Goal: Task Accomplishment & Management: Manage account settings

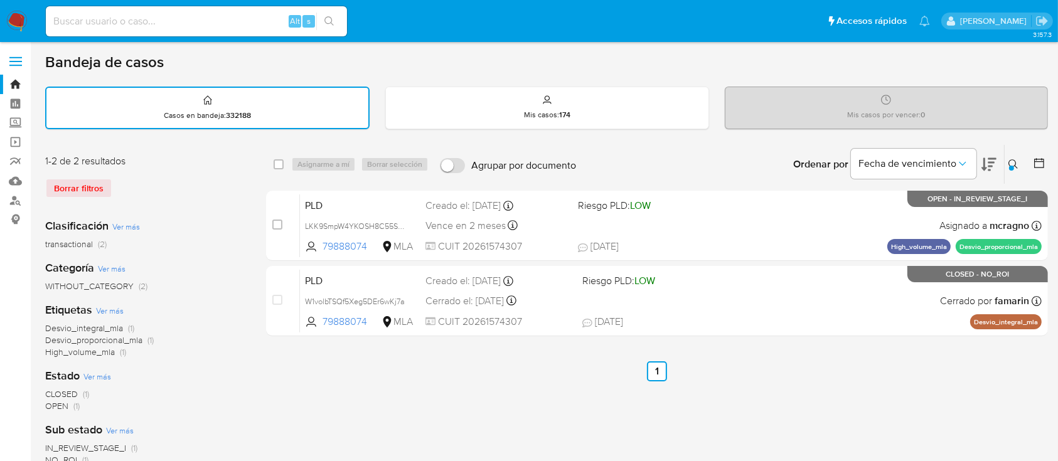
click at [1008, 159] on icon at bounding box center [1013, 164] width 10 height 10
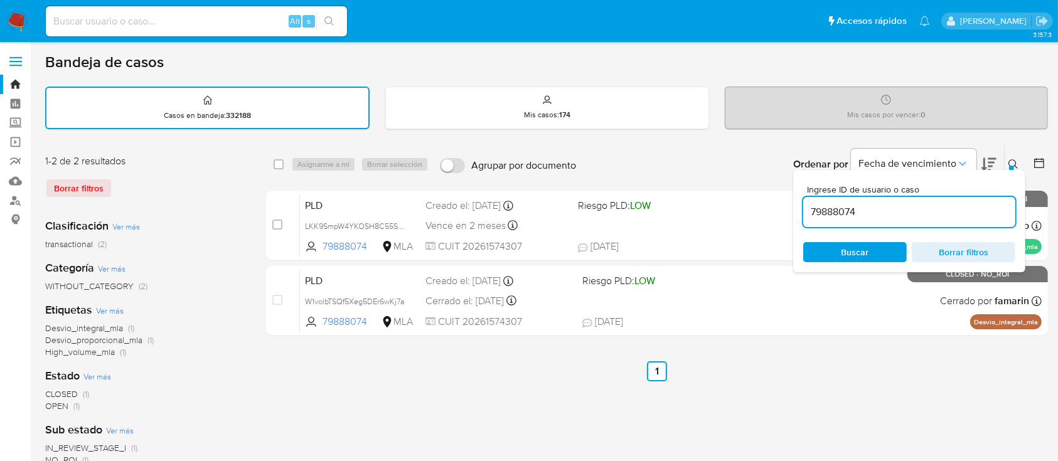
click at [899, 213] on input "79888074" at bounding box center [909, 212] width 212 height 16
type input "81296709"
click at [1015, 163] on icon at bounding box center [1012, 163] width 9 height 9
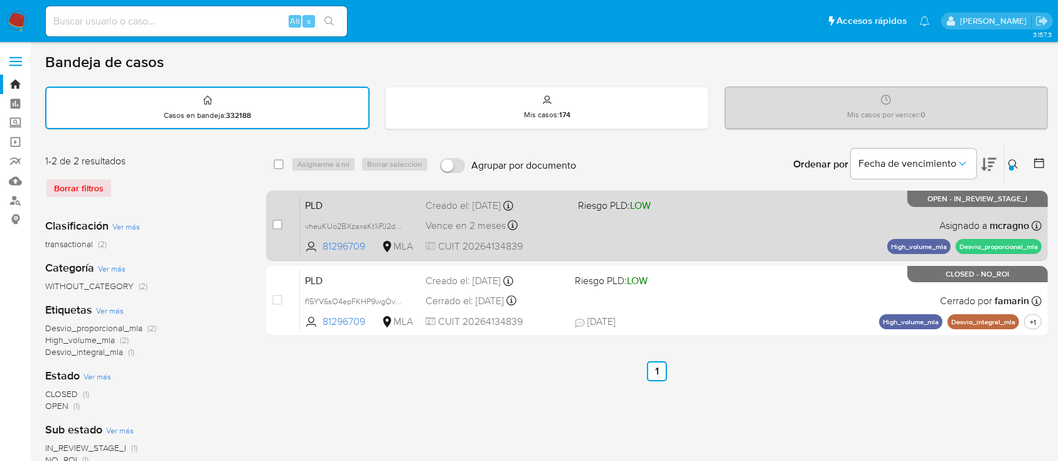
click at [671, 223] on div "PLD vheuKUo2BXzaxsKt1iPJ2dWH 81296709 MLA Riesgo PLD: LOW Creado el: 12/08/2025…" at bounding box center [671, 225] width 742 height 63
click at [396, 226] on span "vheuKUo2BXzaxsKt1iPJ2dWH" at bounding box center [356, 225] width 103 height 14
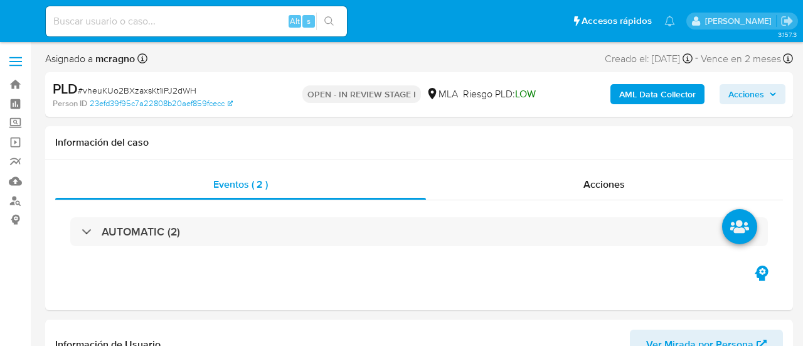
select select "10"
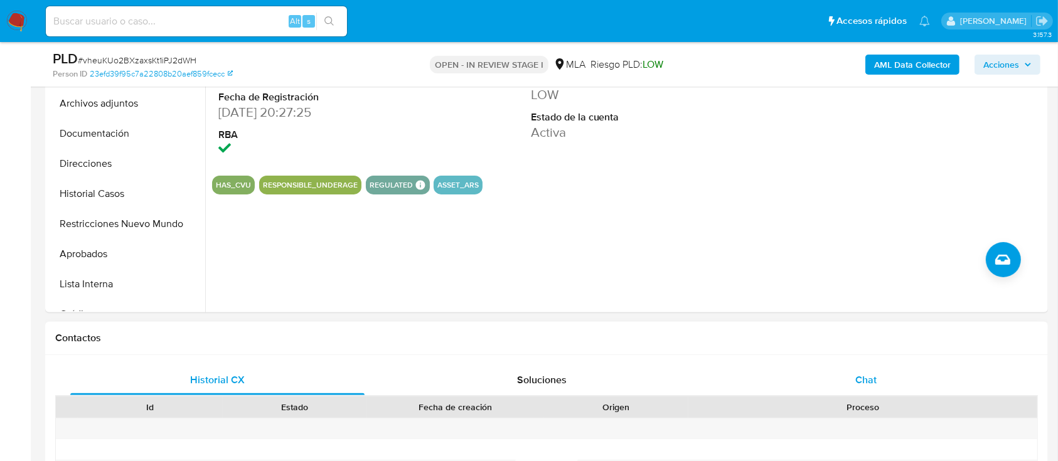
drag, startPoint x: 862, startPoint y: 373, endPoint x: 854, endPoint y: 370, distance: 8.4
click at [803, 345] on span "Chat" at bounding box center [865, 380] width 21 height 14
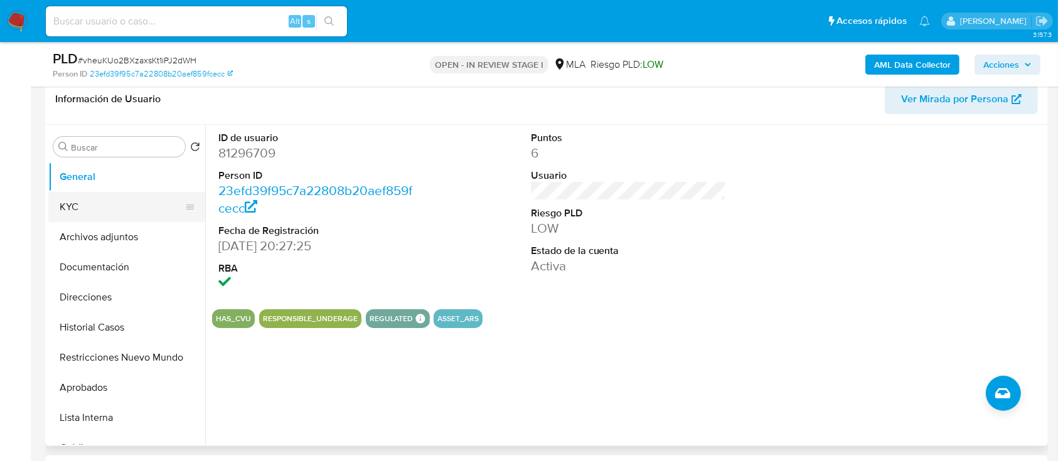
scroll to position [167, 0]
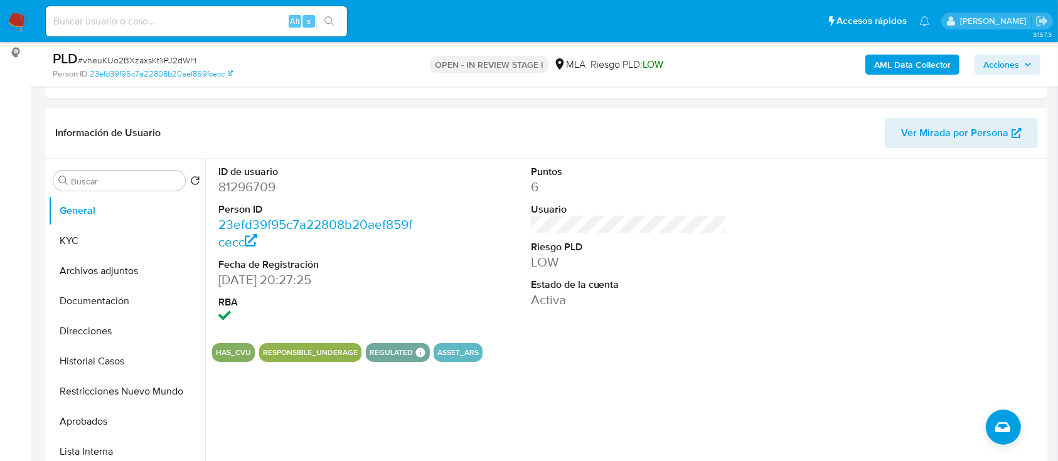
drag, startPoint x: 128, startPoint y: 271, endPoint x: 241, endPoint y: 305, distance: 117.9
click at [128, 272] on button "Archivos adjuntos" at bounding box center [126, 271] width 157 height 30
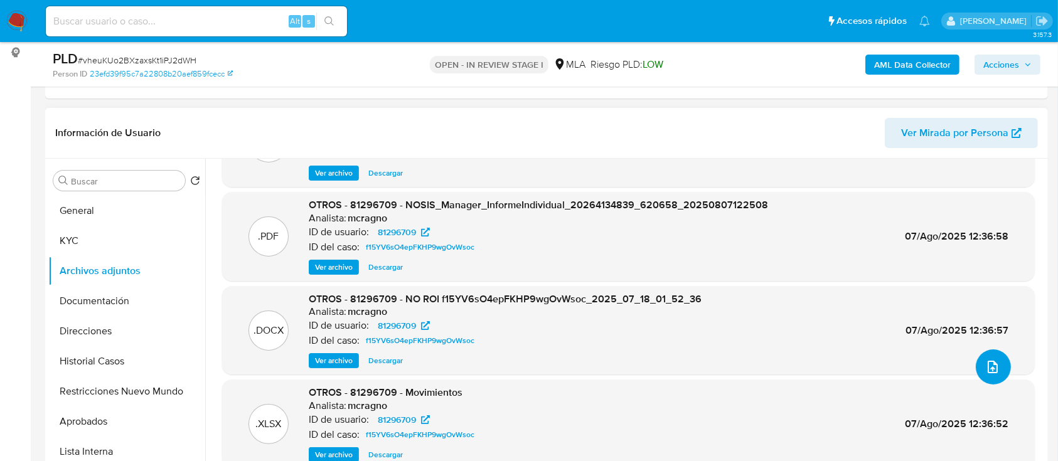
click at [803, 345] on icon "upload-file" at bounding box center [992, 367] width 15 height 15
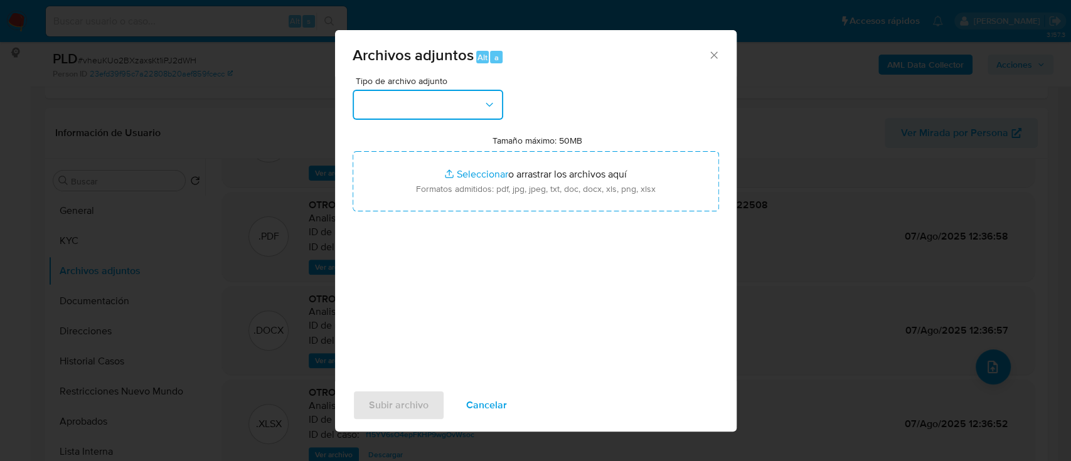
click at [427, 108] on button "button" at bounding box center [428, 105] width 151 height 30
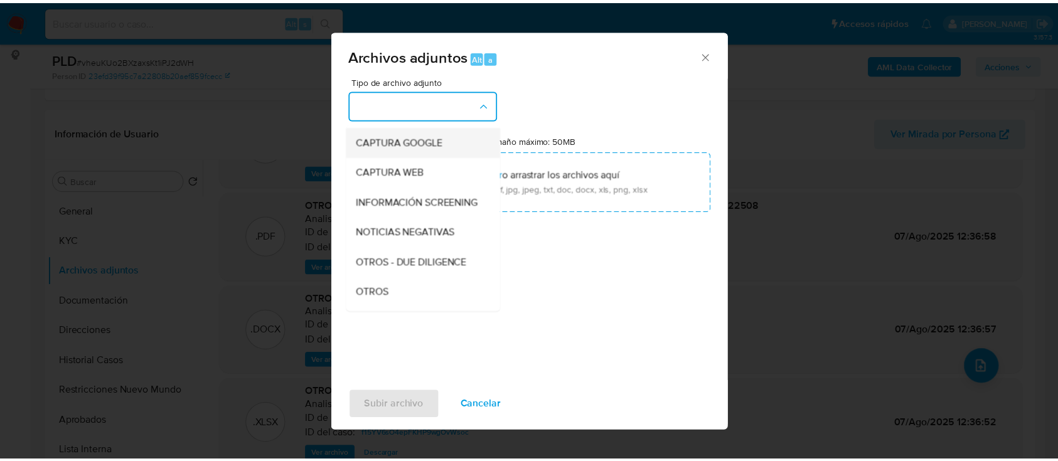
scroll to position [251, 0]
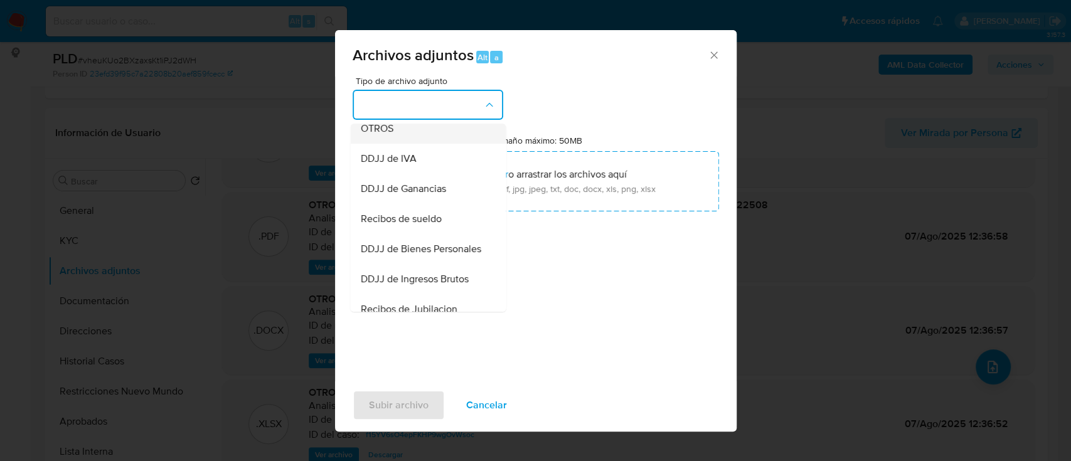
click at [415, 144] on div "OTROS" at bounding box center [424, 129] width 128 height 30
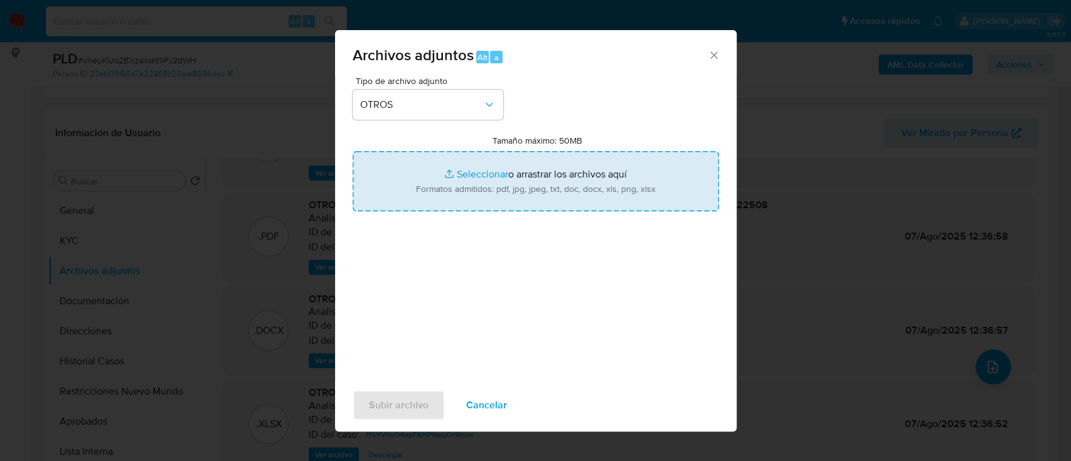
click at [605, 200] on input "Tamaño máximo: 50MB Seleccionar archivos" at bounding box center [536, 181] width 366 height 60
type input "C:\fakepath\81296709 - Movimientos vheuKUo2BXzaxsKt1iPJ2dWH.xlsx"
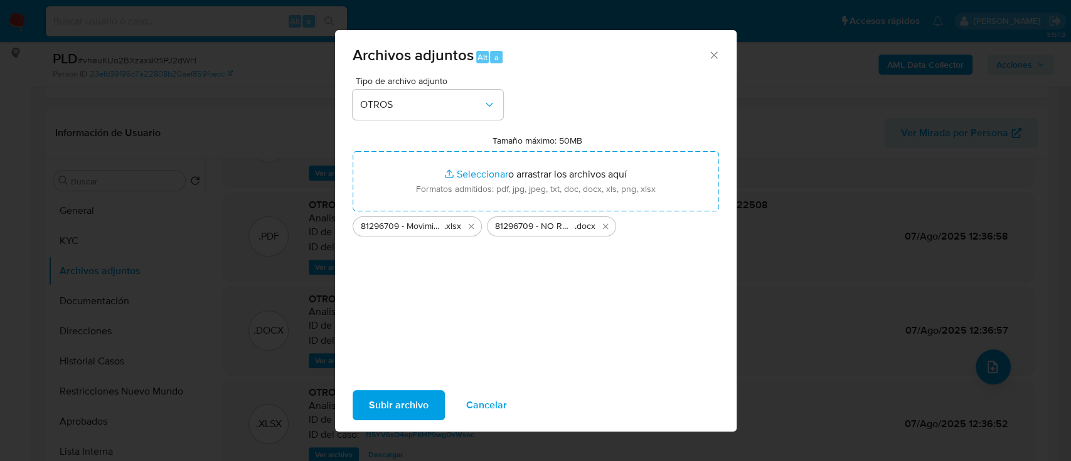
click at [411, 345] on span "Subir archivo" at bounding box center [399, 406] width 60 height 28
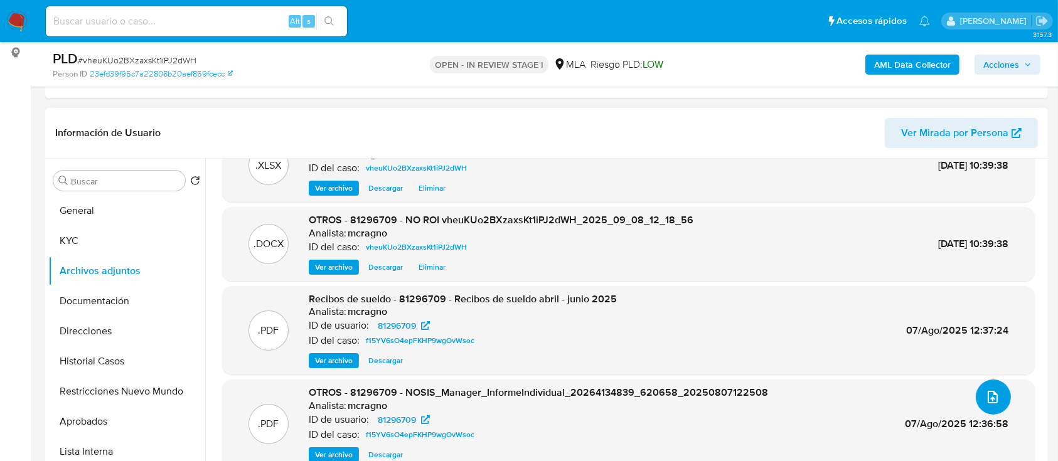
scroll to position [0, 0]
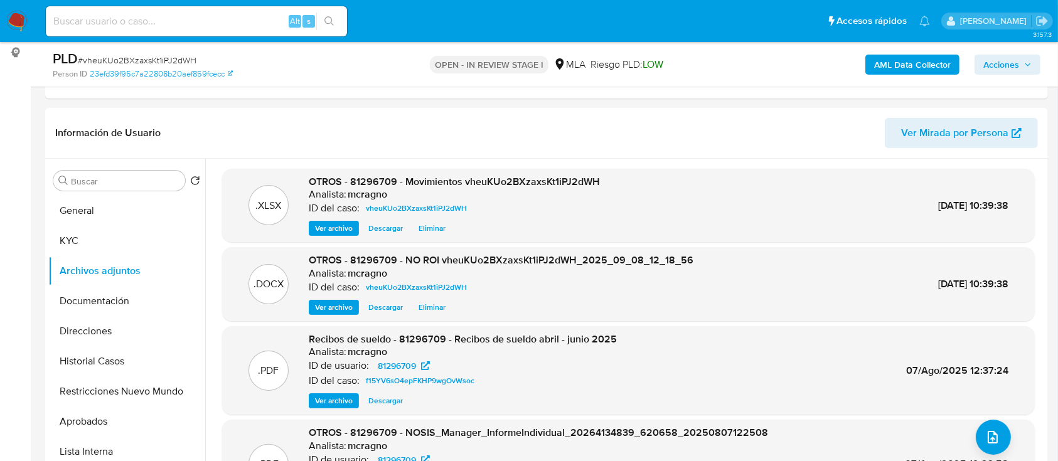
click at [803, 61] on span "Acciones" at bounding box center [1001, 65] width 36 height 20
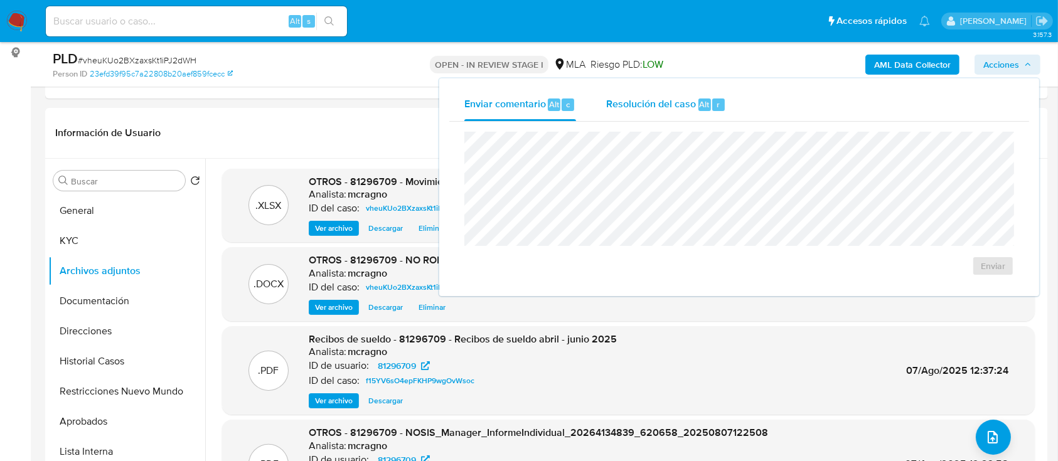
click at [652, 103] on span "Resolución del caso" at bounding box center [651, 104] width 90 height 14
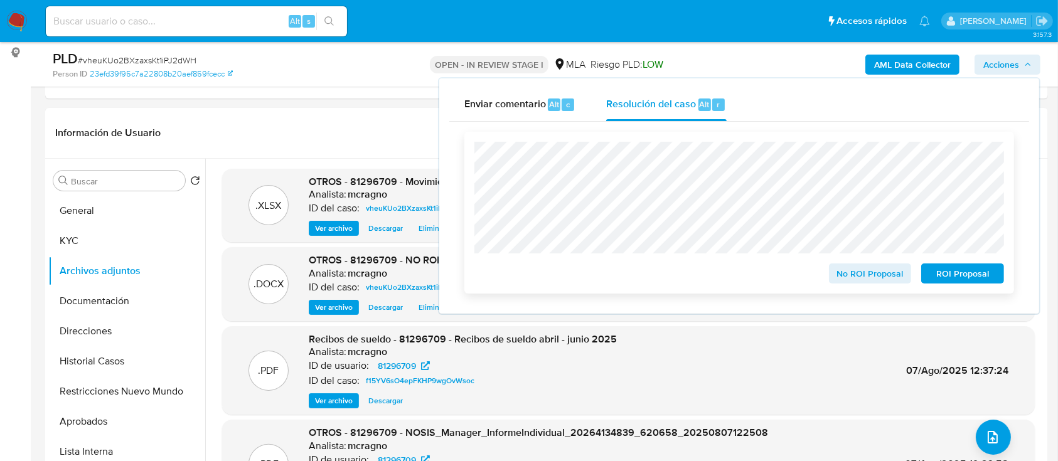
drag, startPoint x: 876, startPoint y: 283, endPoint x: 874, endPoint y: 260, distance: 23.4
click at [803, 282] on span "No ROI Proposal" at bounding box center [870, 274] width 65 height 18
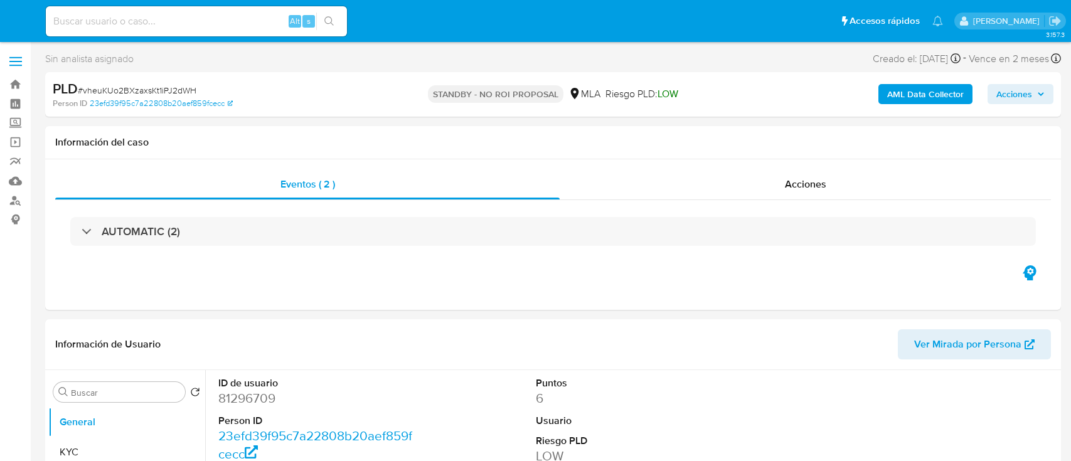
select select "10"
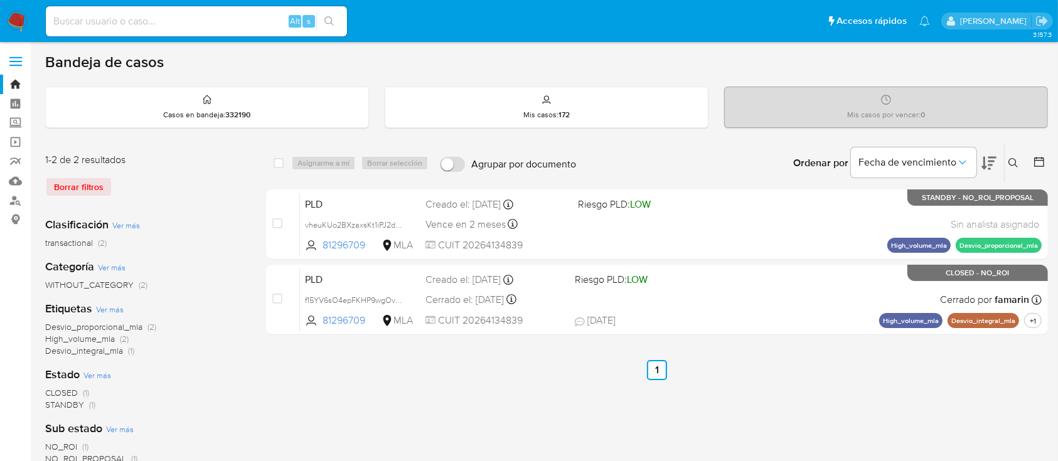
click at [1012, 158] on icon at bounding box center [1012, 162] width 9 height 9
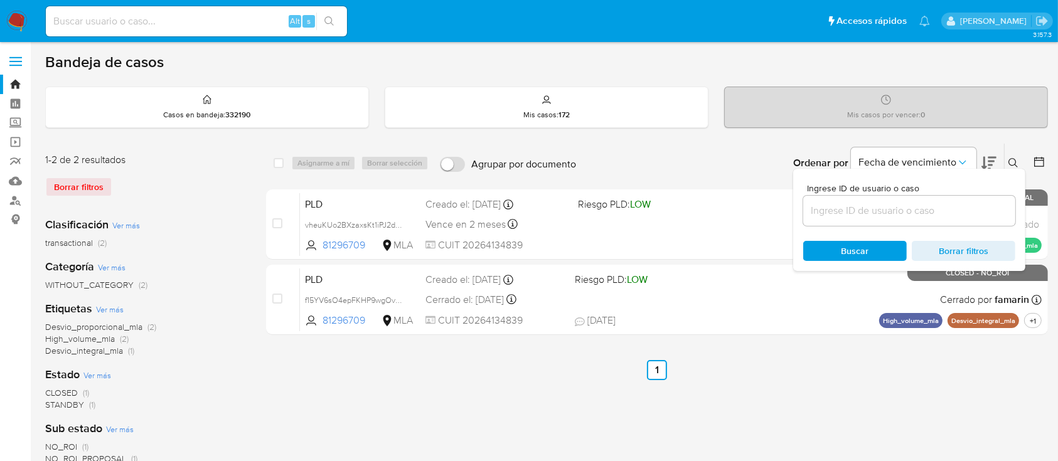
drag, startPoint x: 945, startPoint y: 213, endPoint x: 959, endPoint y: 192, distance: 25.8
click at [945, 213] on input at bounding box center [909, 211] width 212 height 16
type input "2411337562"
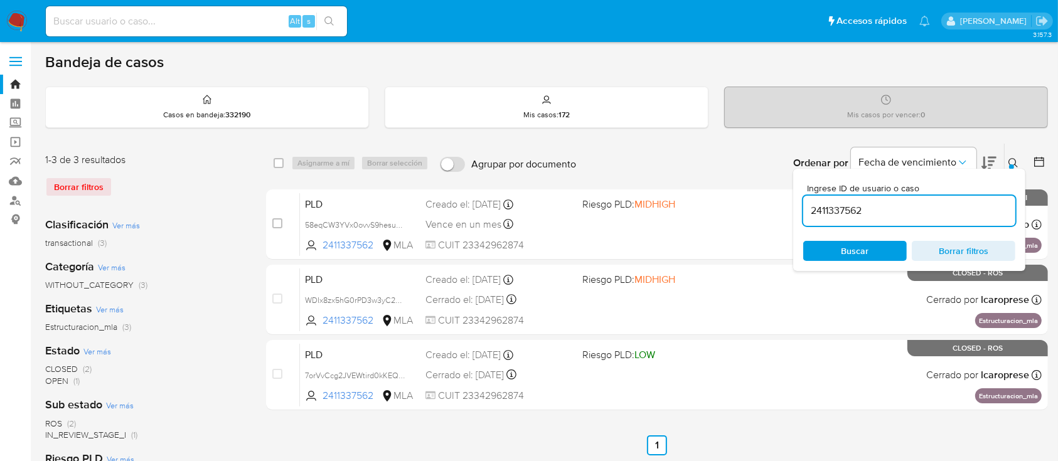
click at [1011, 159] on icon at bounding box center [1013, 163] width 10 height 10
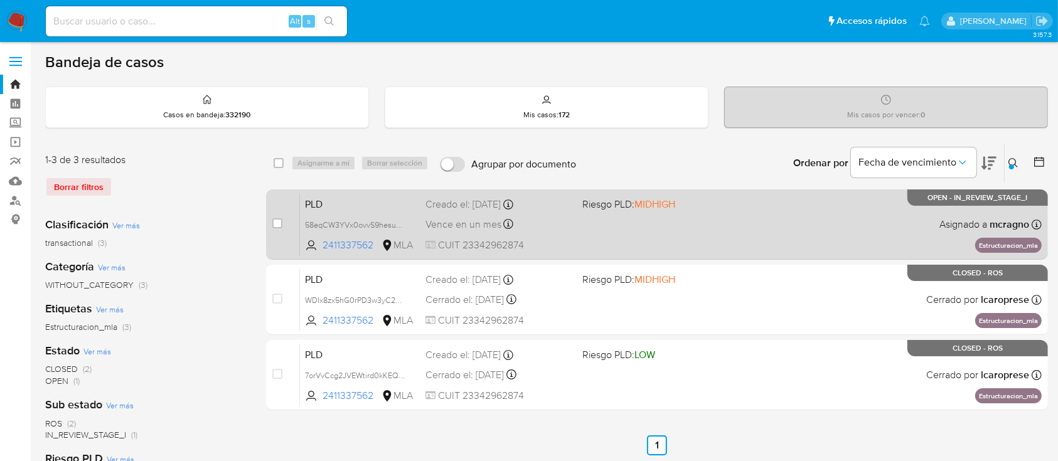
click at [720, 223] on div "PLD 58eqCW3YVx0ovvS9hesusD6u 2411337562 MLA Riesgo PLD: MIDHIGH Creado el: 12/0…" at bounding box center [671, 224] width 742 height 63
click at [402, 221] on span "58eqCW3YVx0ovvS9hesusD6u" at bounding box center [359, 224] width 109 height 14
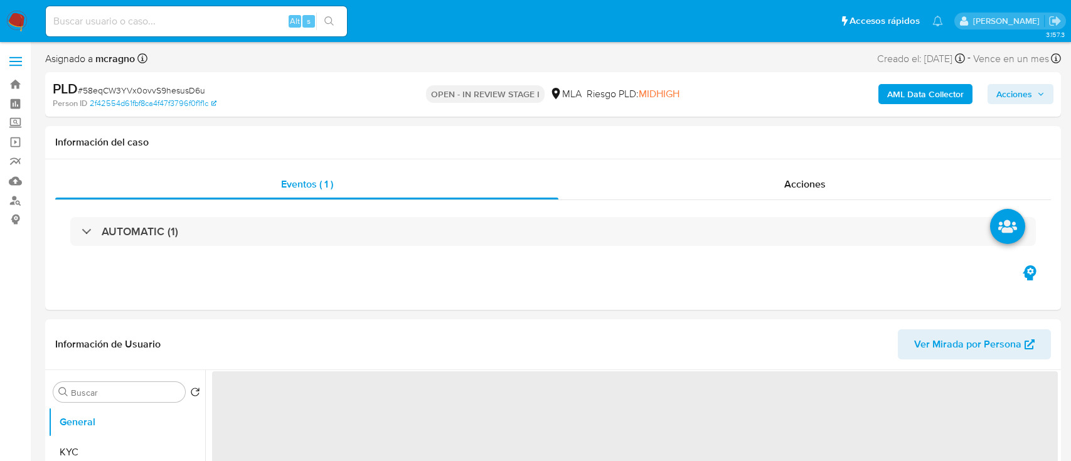
select select "10"
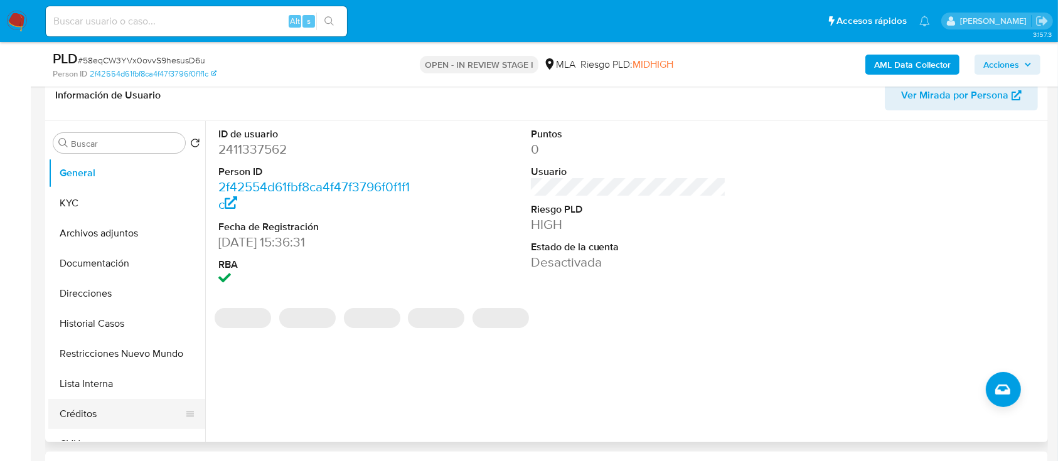
scroll to position [334, 0]
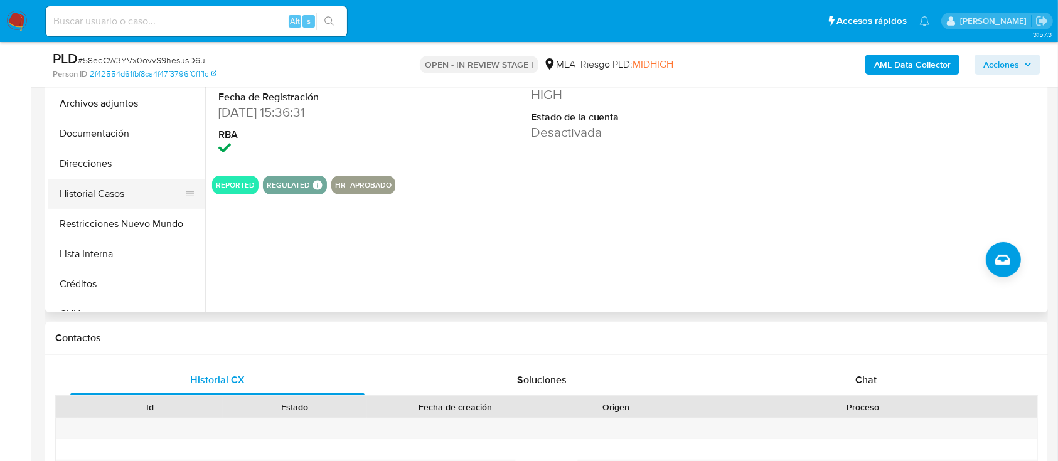
click at [128, 187] on button "Historial Casos" at bounding box center [121, 194] width 147 height 30
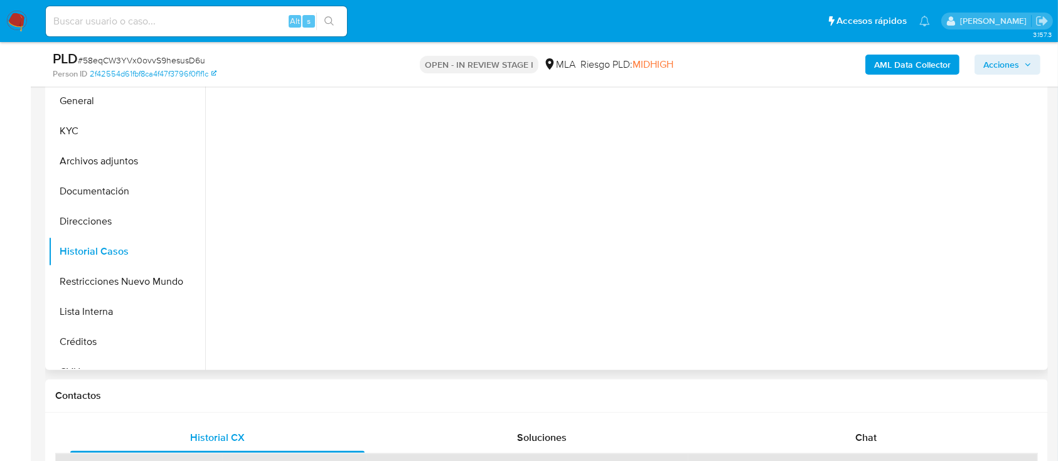
scroll to position [251, 0]
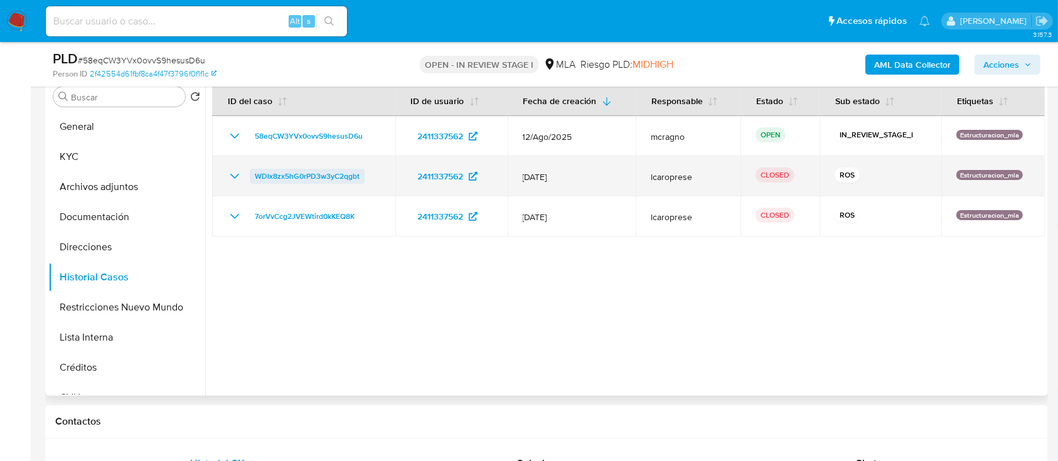
drag, startPoint x: 240, startPoint y: 174, endPoint x: 265, endPoint y: 189, distance: 29.8
click at [240, 174] on icon "Mostrar/Ocultar" at bounding box center [234, 176] width 15 height 15
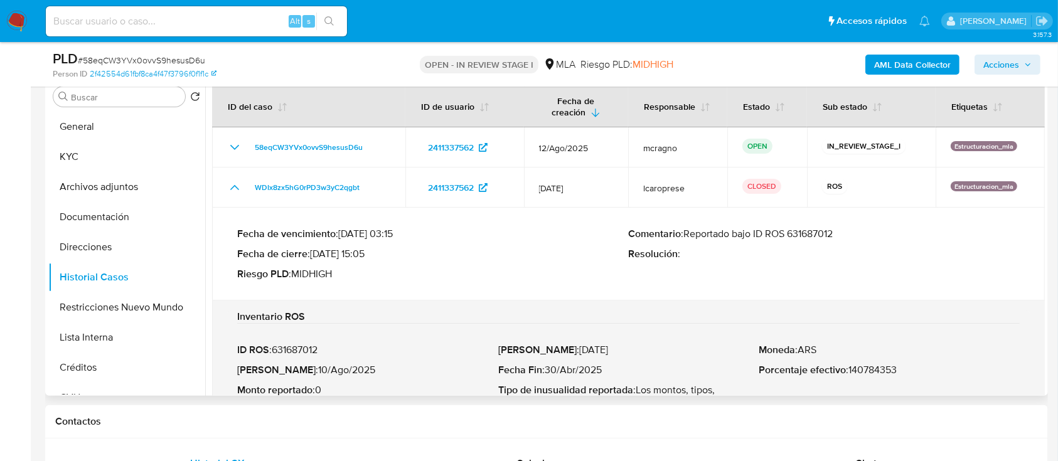
click at [818, 233] on p "Comentario : Reportado bajo ID ROS 631687012" at bounding box center [825, 234] width 392 height 13
drag, startPoint x: 818, startPoint y: 233, endPoint x: 793, endPoint y: 255, distance: 33.3
click at [818, 232] on p "Comentario : Reportado bajo ID ROS 631687012" at bounding box center [825, 234] width 392 height 13
click at [136, 194] on button "Archivos adjuntos" at bounding box center [121, 187] width 147 height 30
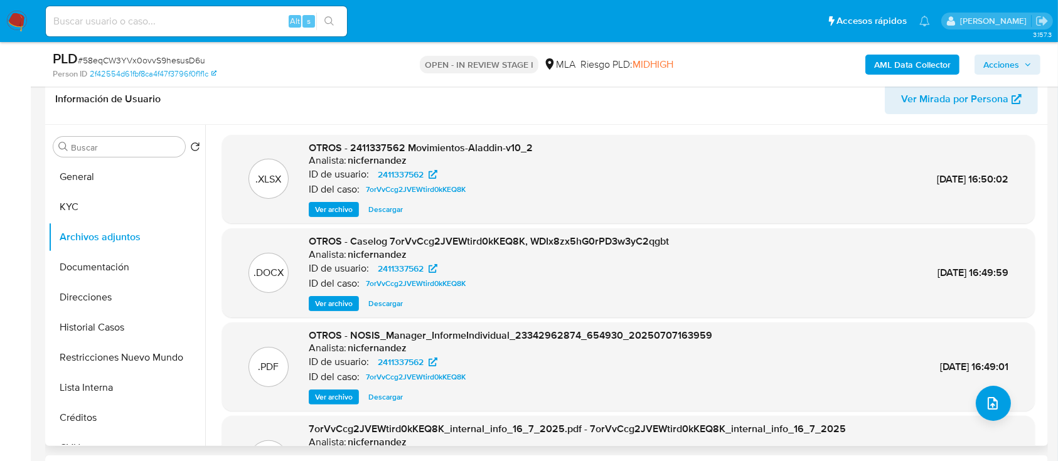
scroll to position [167, 0]
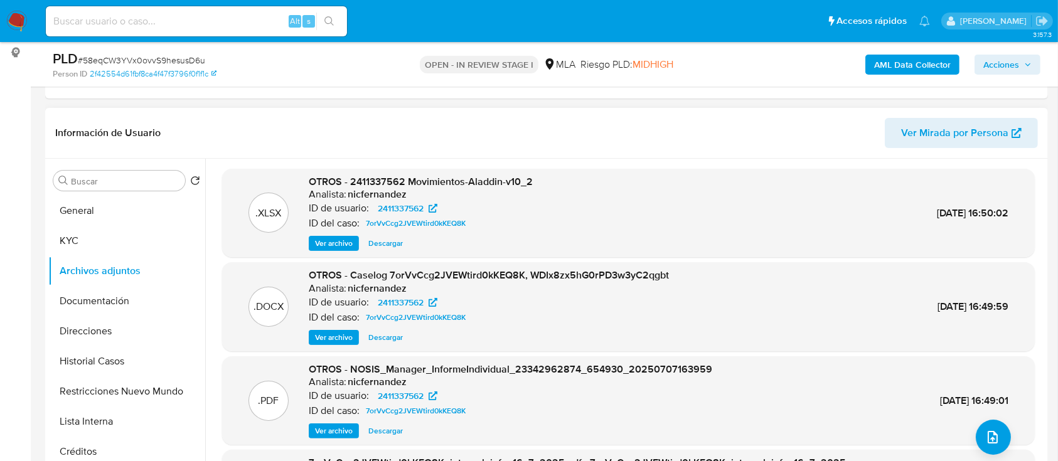
drag, startPoint x: 370, startPoint y: 336, endPoint x: 584, endPoint y: 374, distance: 217.9
click at [370, 336] on span "Descargar" at bounding box center [385, 337] width 35 height 13
click at [163, 386] on button "Restricciones Nuevo Mundo" at bounding box center [126, 392] width 157 height 30
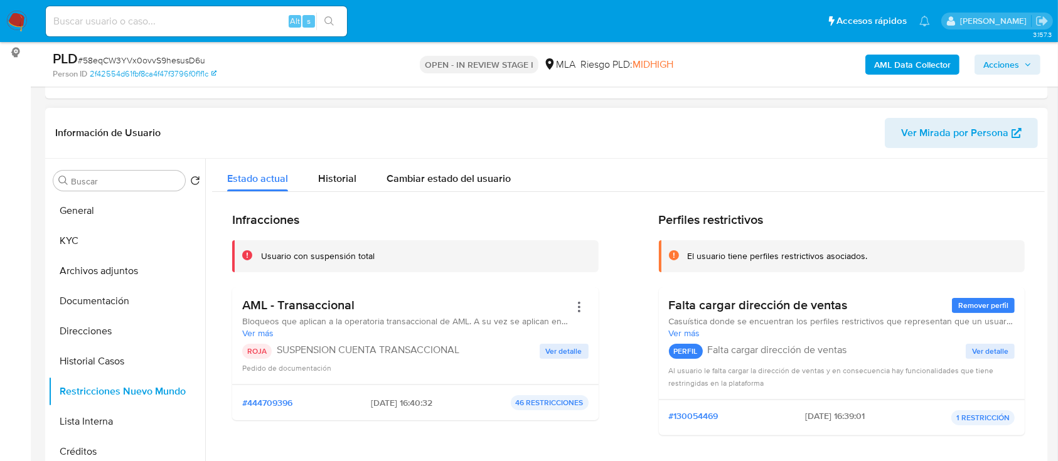
drag, startPoint x: 382, startPoint y: 403, endPoint x: 523, endPoint y: 434, distance: 144.6
click at [402, 400] on span "2025-07-07 - 16:40:32" at bounding box center [401, 402] width 61 height 11
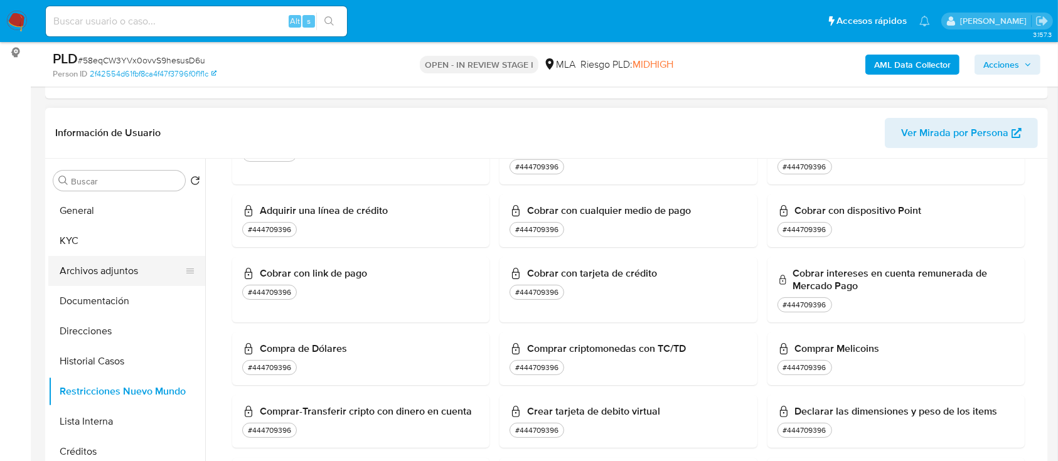
scroll to position [418, 0]
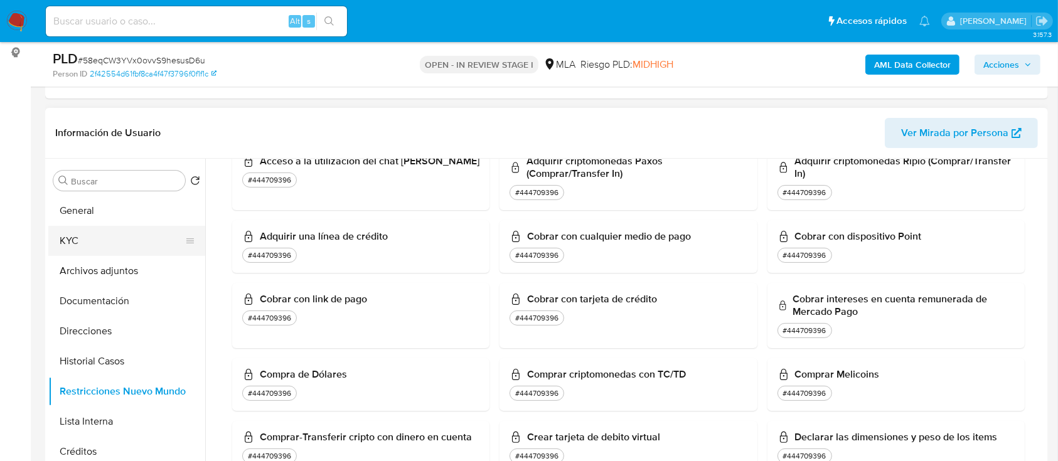
click at [101, 245] on button "KYC" at bounding box center [121, 241] width 147 height 30
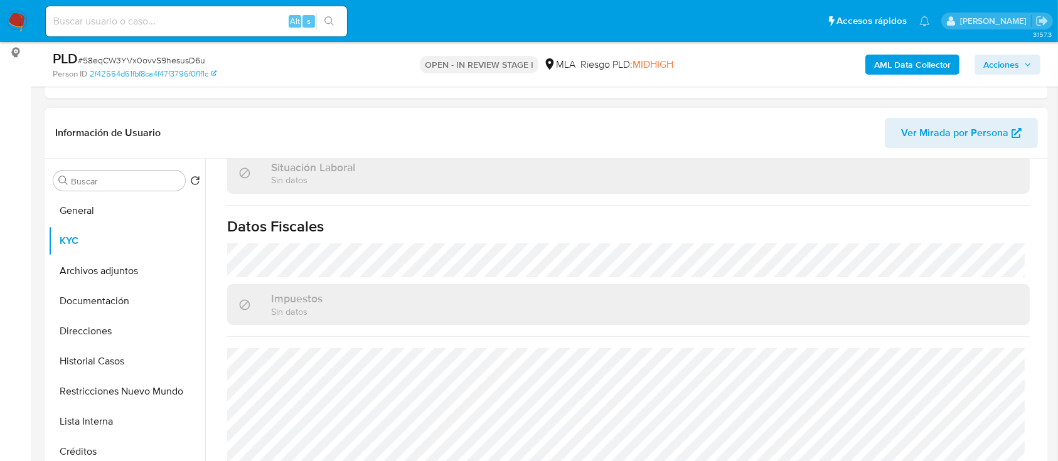
scroll to position [661, 0]
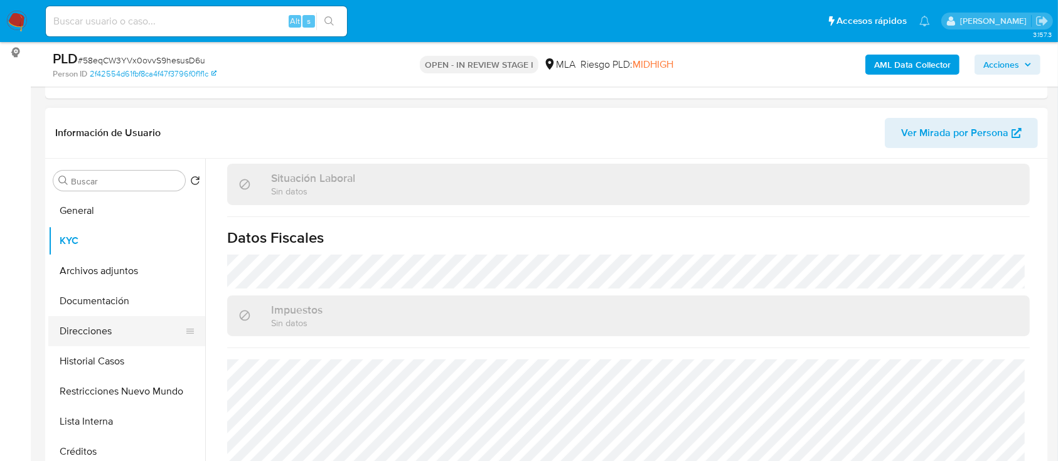
click at [130, 329] on button "Direcciones" at bounding box center [121, 331] width 147 height 30
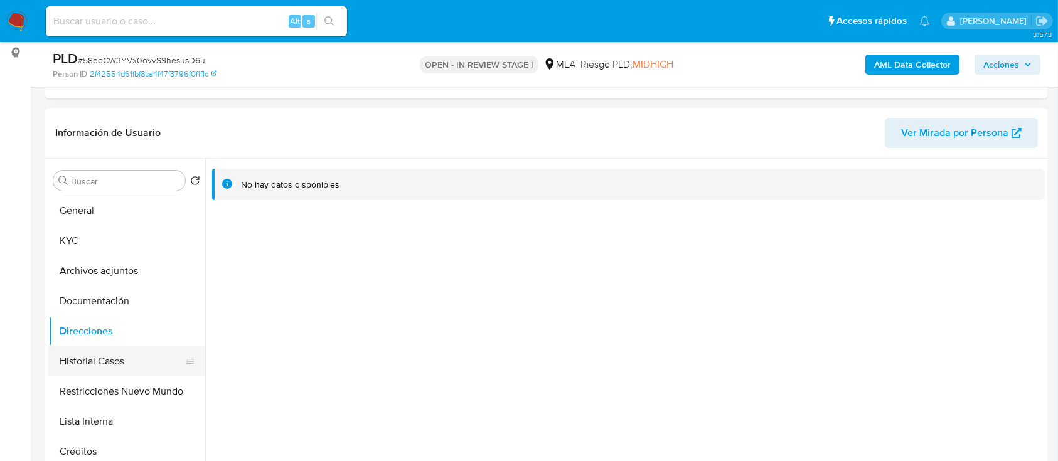
click at [122, 375] on button "Historial Casos" at bounding box center [121, 361] width 147 height 30
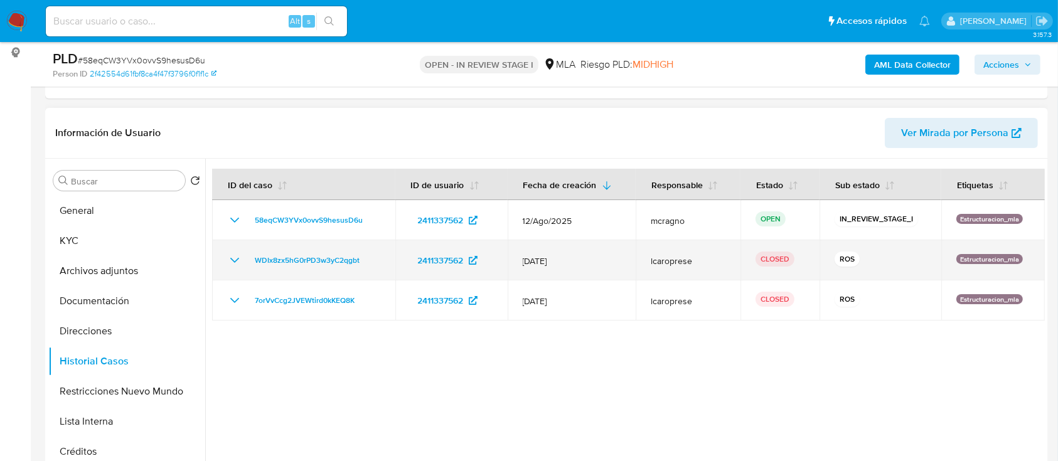
click at [235, 253] on icon "Mostrar/Ocultar" at bounding box center [234, 260] width 15 height 15
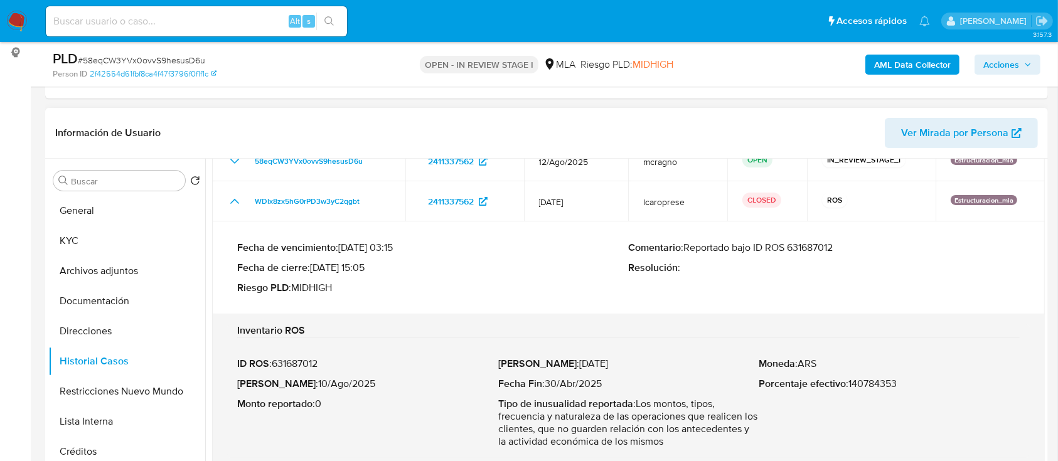
scroll to position [105, 0]
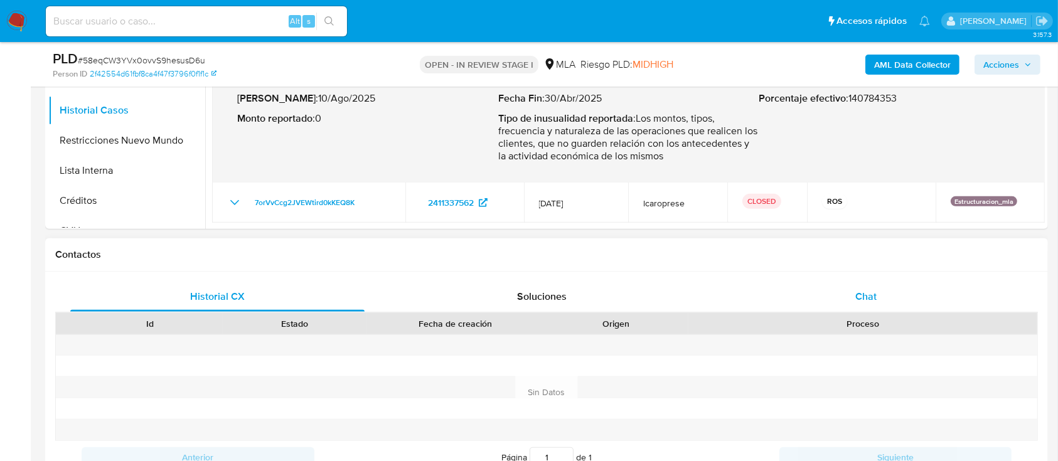
click at [909, 306] on div "Chat" at bounding box center [866, 297] width 294 height 30
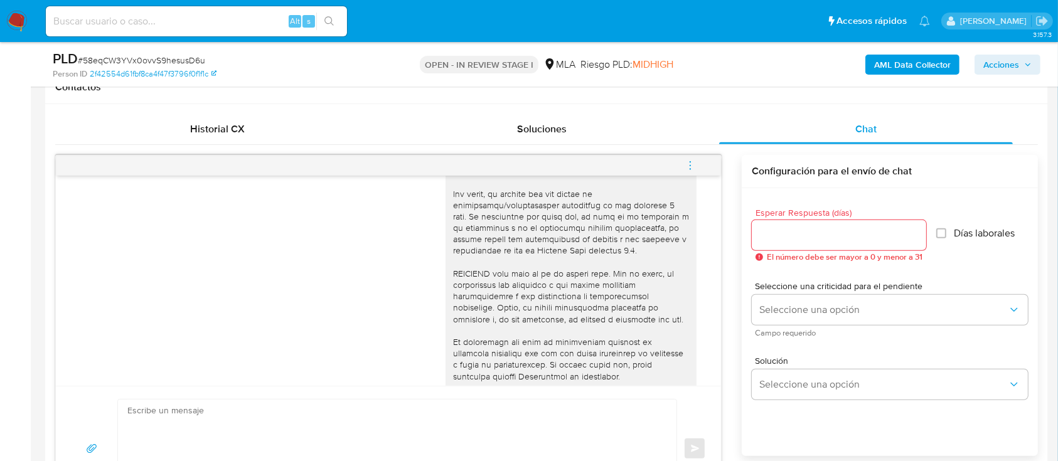
scroll to position [512, 0]
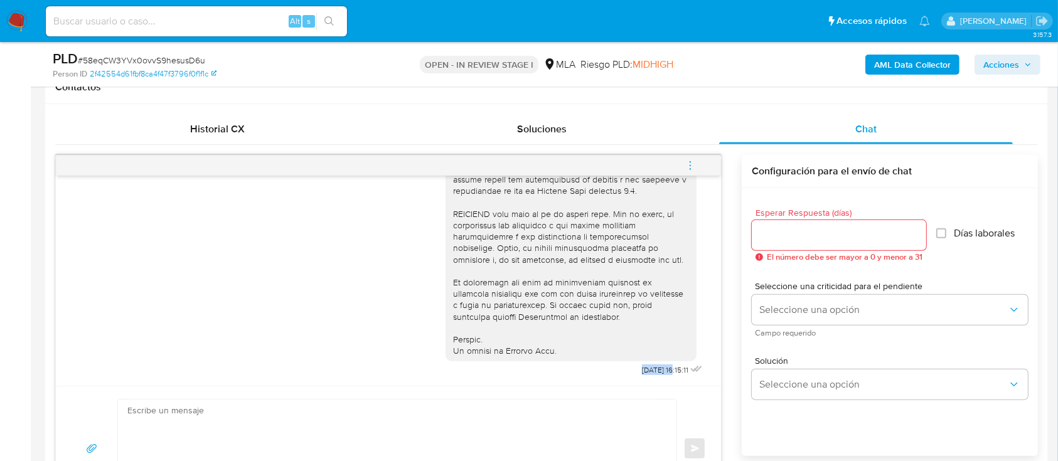
drag, startPoint x: 609, startPoint y: 368, endPoint x: 649, endPoint y: 373, distance: 41.0
click at [649, 373] on div "20/08/2025 16:15:11" at bounding box center [576, 36] width 260 height 687
copy span "20/08/202"
click at [650, 122] on div "Soluciones" at bounding box center [542, 129] width 294 height 30
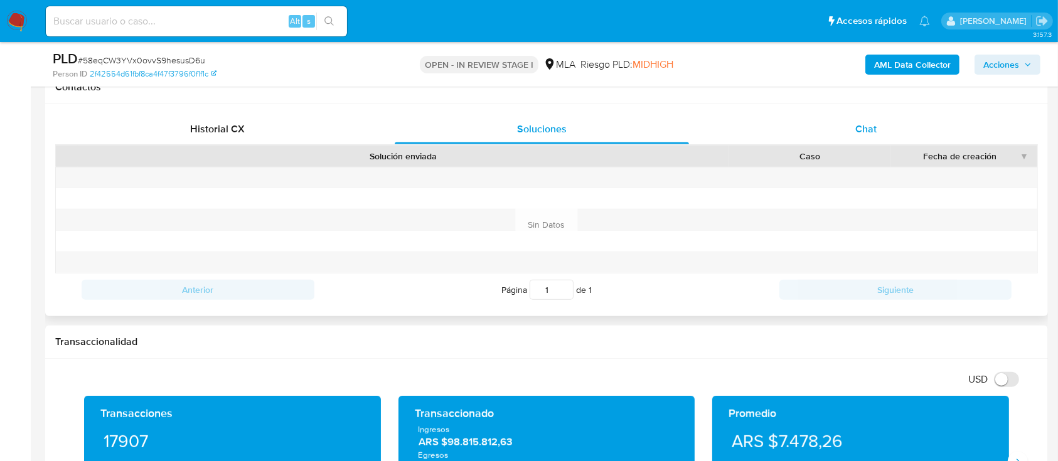
click at [816, 135] on div "Chat" at bounding box center [866, 129] width 294 height 30
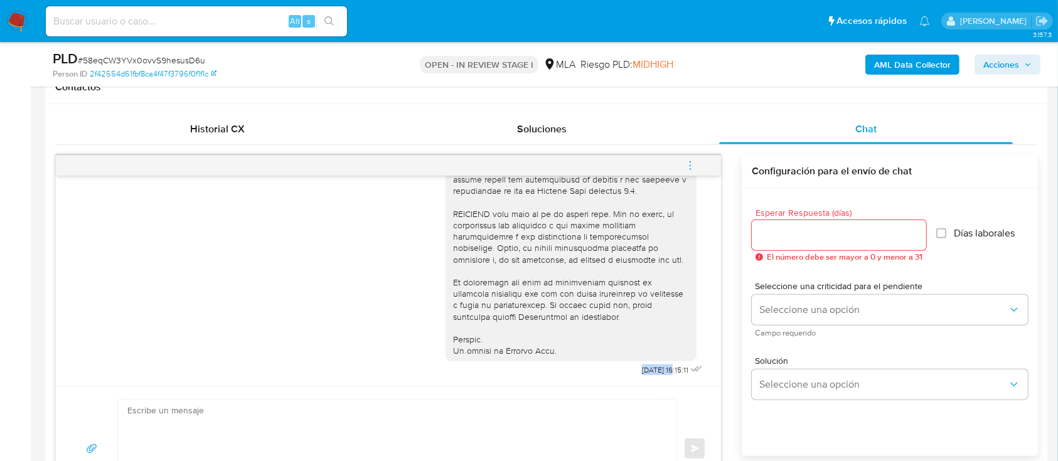
click at [686, 162] on icon "menu-action" at bounding box center [690, 165] width 11 height 11
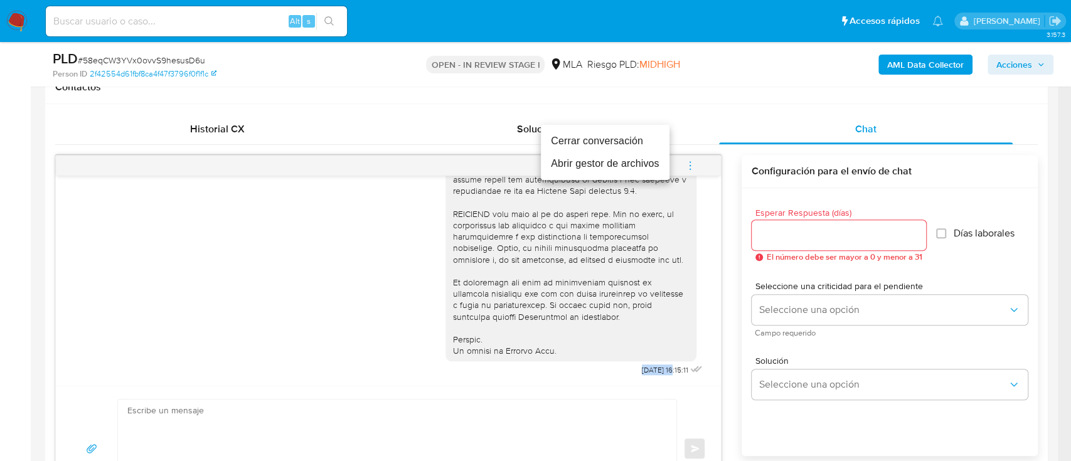
click at [589, 142] on li "Cerrar conversación" at bounding box center [605, 141] width 129 height 23
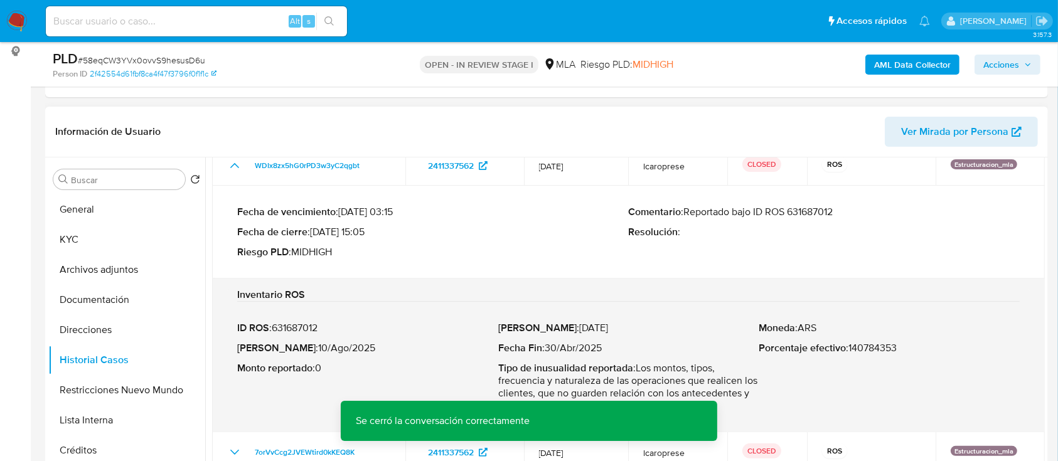
scroll to position [167, 0]
click at [131, 271] on button "Archivos adjuntos" at bounding box center [121, 271] width 147 height 30
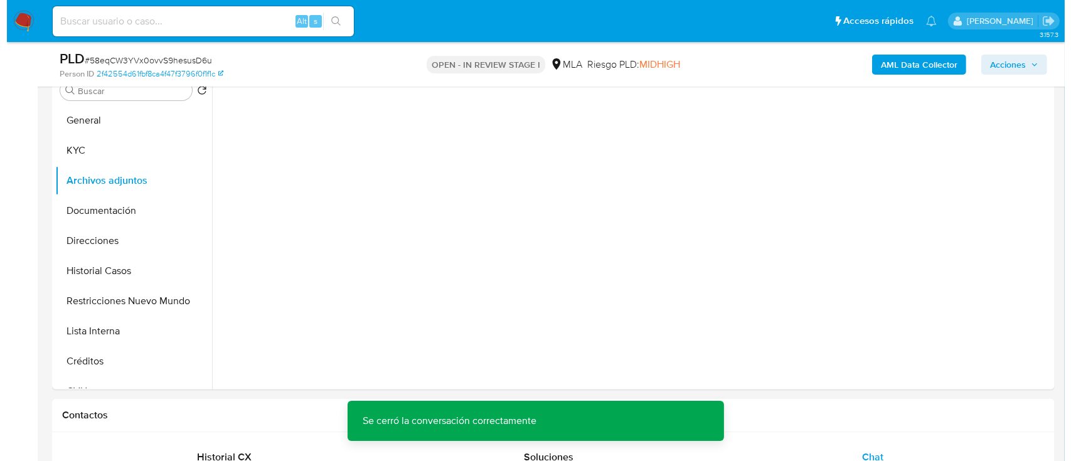
scroll to position [334, 0]
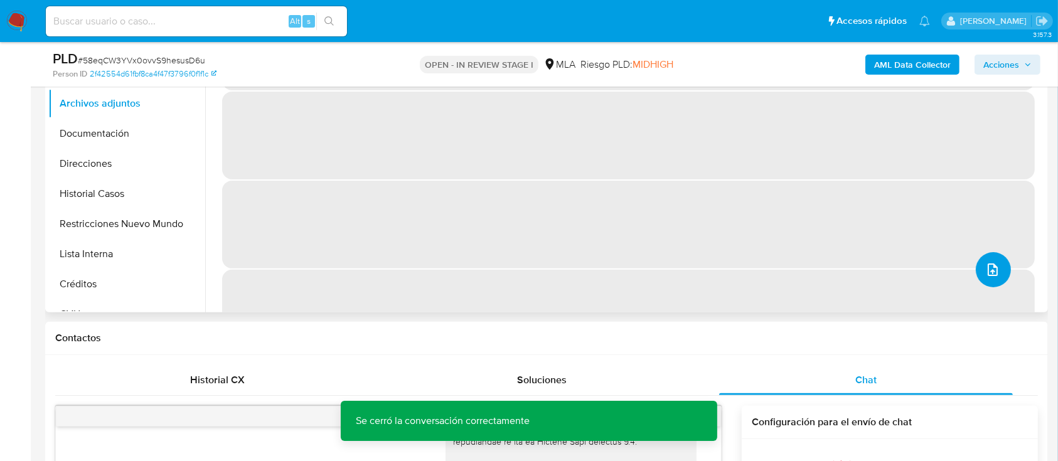
click at [990, 269] on icon "upload-file" at bounding box center [992, 269] width 15 height 15
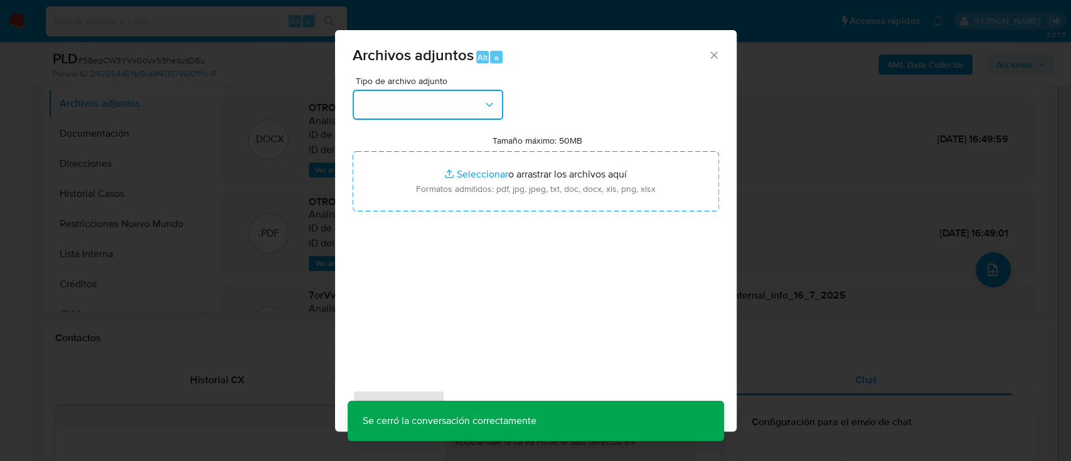
click at [471, 98] on button "button" at bounding box center [428, 105] width 151 height 30
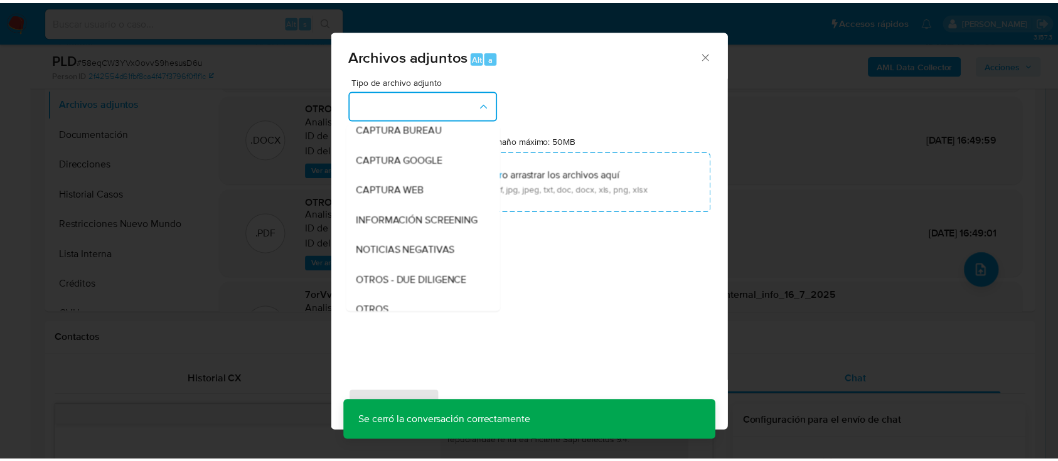
scroll to position [167, 0]
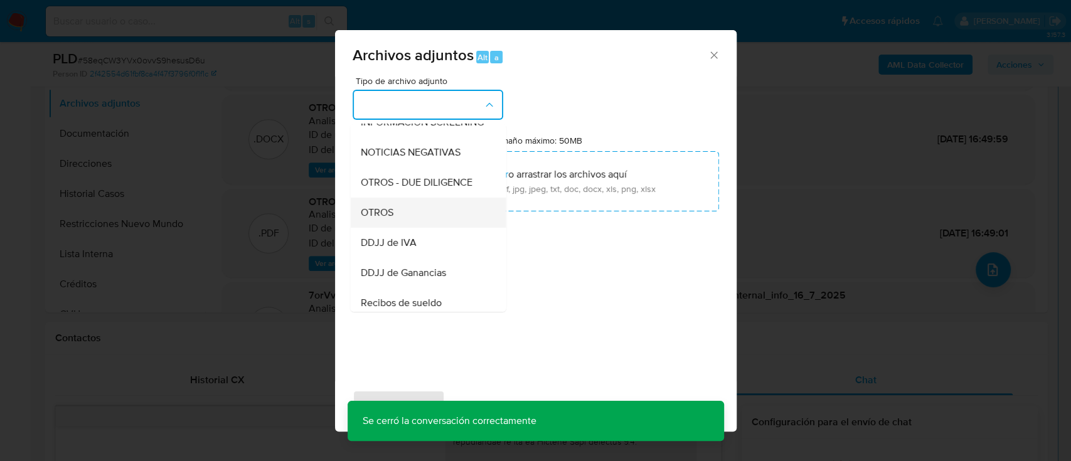
click at [412, 227] on div "OTROS" at bounding box center [424, 213] width 128 height 30
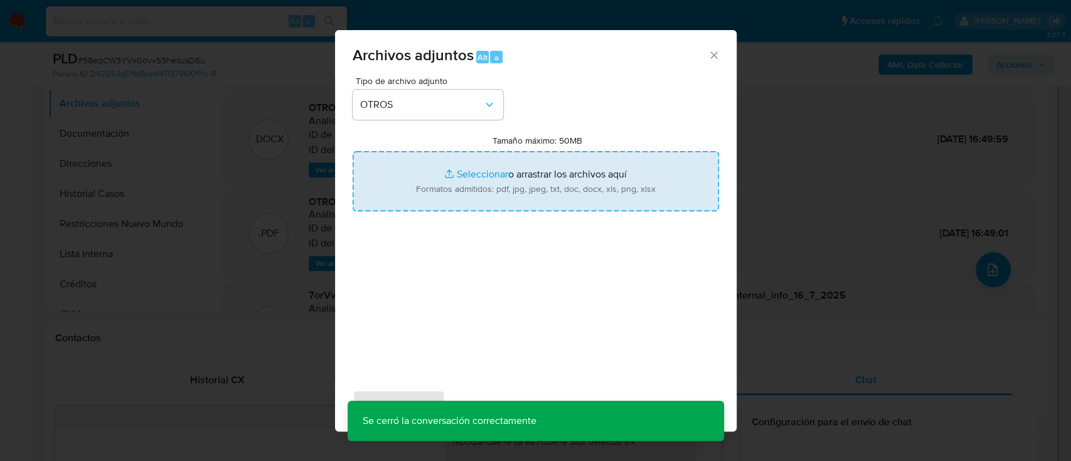
click at [507, 179] on input "Tamaño máximo: 50MB Seleccionar archivos" at bounding box center [536, 181] width 366 height 60
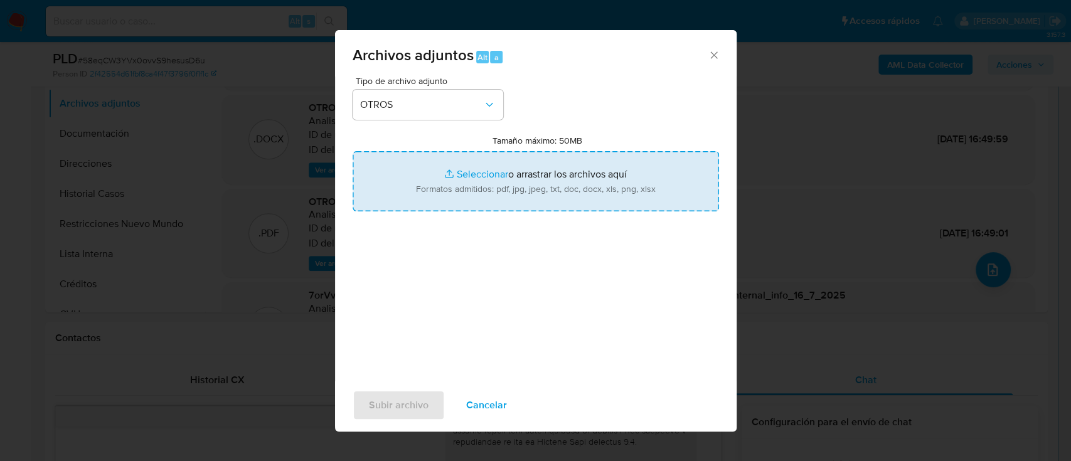
type input "C:\fakepath\2411337562 - Movimientos 58eqCW3YVx0ovvS9hesusD6u.xlsx"
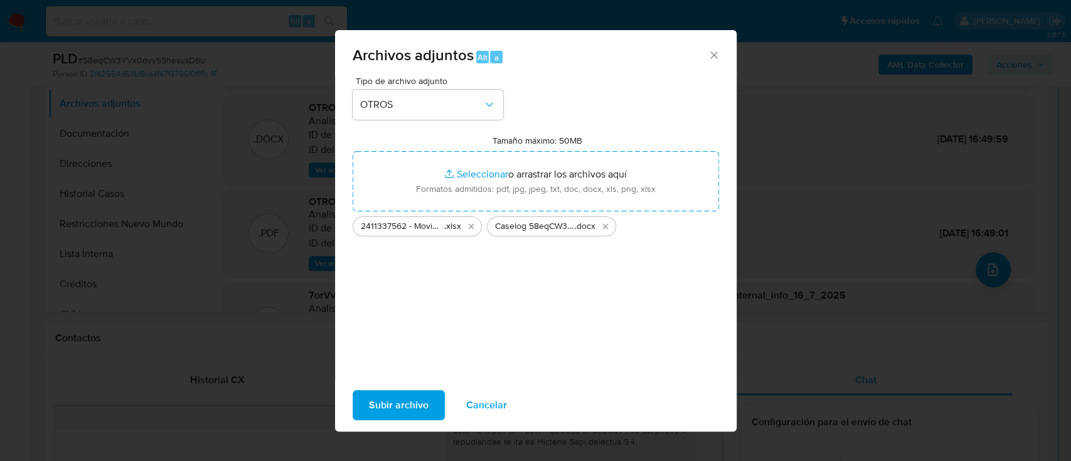
click at [385, 410] on span "Subir archivo" at bounding box center [399, 406] width 60 height 28
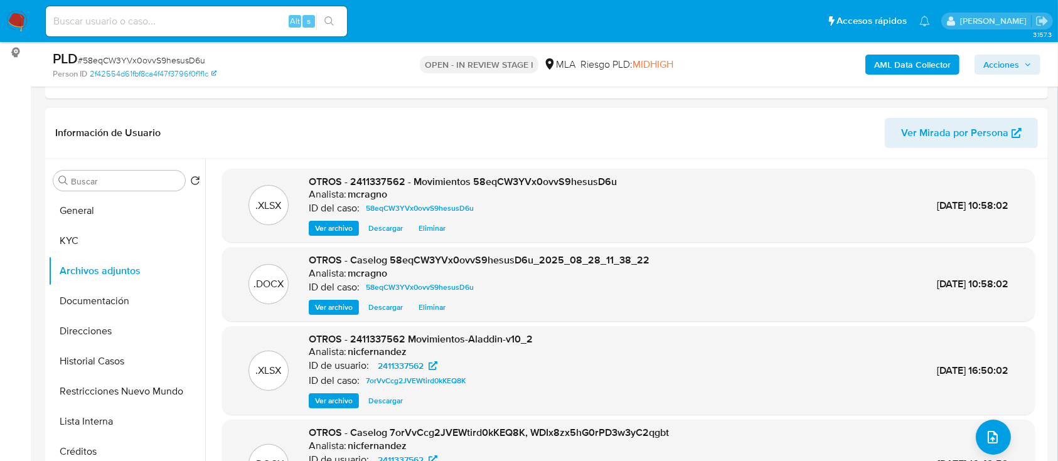
click at [1025, 72] on span "Acciones" at bounding box center [1007, 65] width 48 height 18
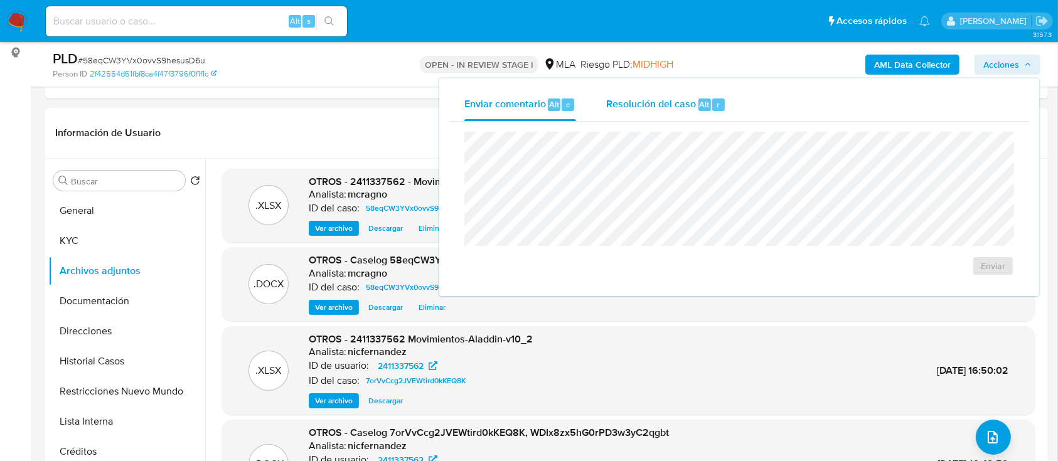
click at [707, 110] on span "Alt" at bounding box center [705, 105] width 10 height 12
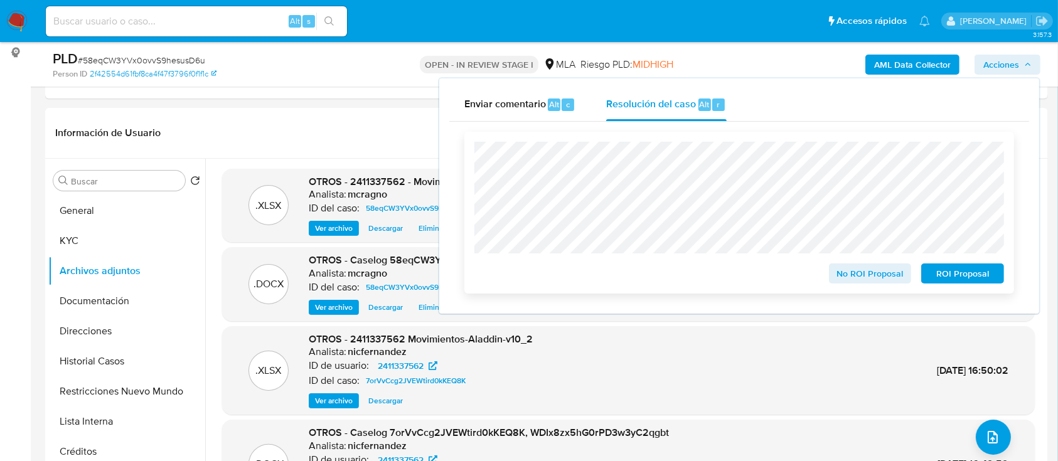
click at [964, 275] on span "ROI Proposal" at bounding box center [962, 274] width 65 height 18
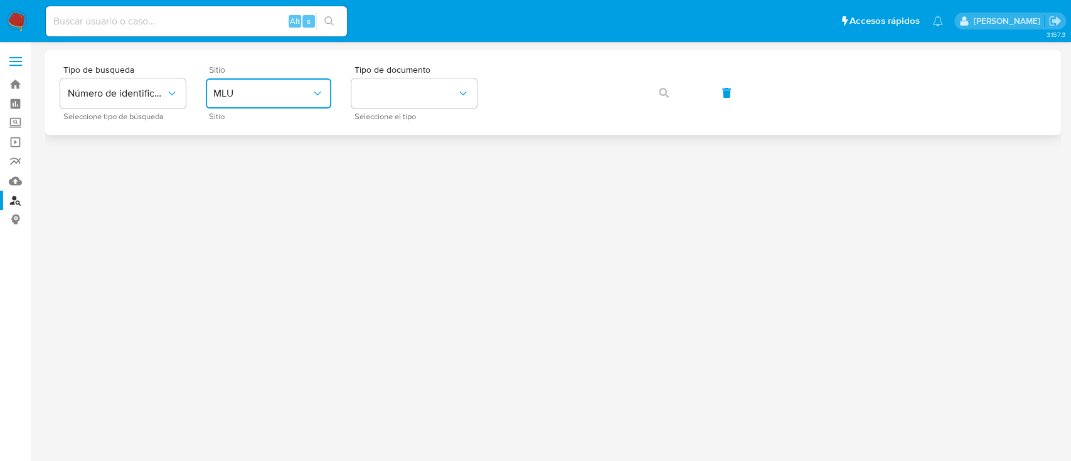
click at [301, 92] on span "MLU" at bounding box center [262, 93] width 98 height 13
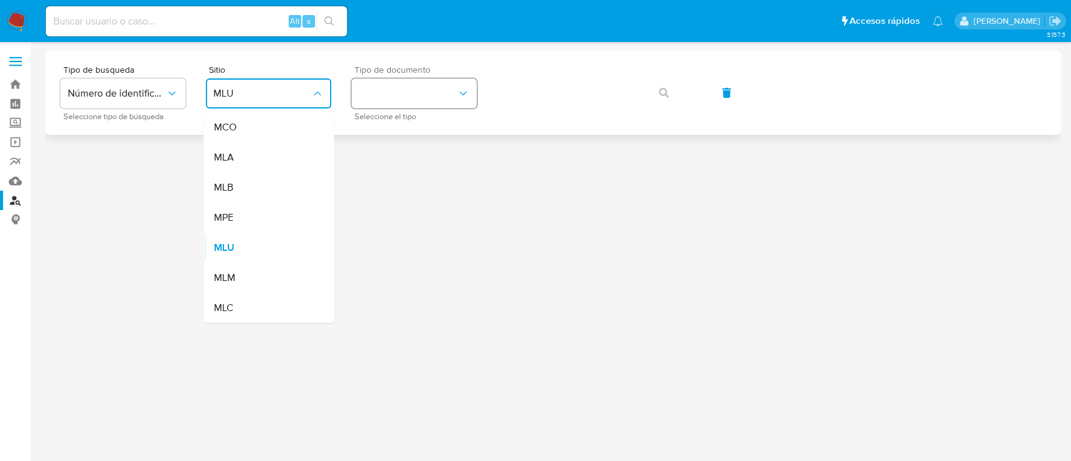
drag, startPoint x: 259, startPoint y: 155, endPoint x: 402, endPoint y: 103, distance: 152.9
click at [259, 154] on div "MLA" at bounding box center [264, 157] width 103 height 30
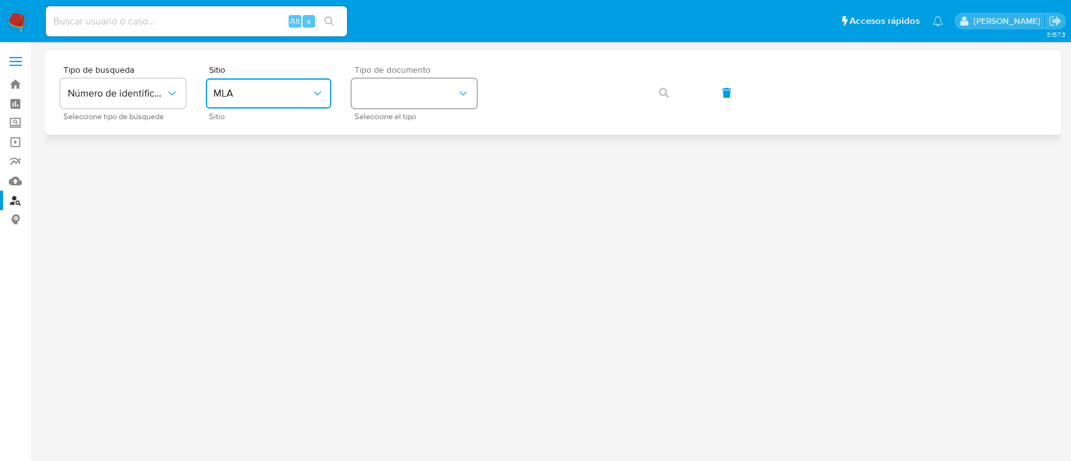
click at [403, 103] on button "identificationType" at bounding box center [414, 93] width 126 height 30
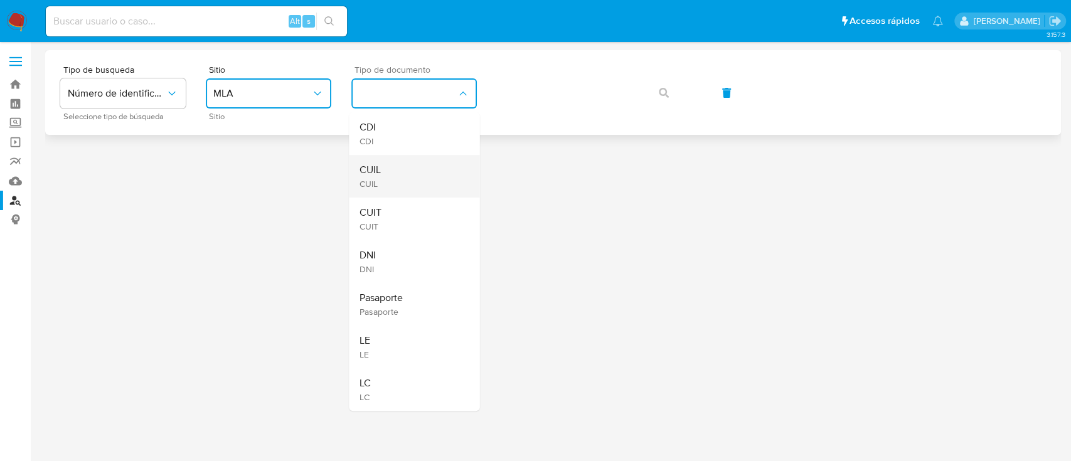
click at [409, 174] on div "CUIL CUIL" at bounding box center [410, 176] width 103 height 43
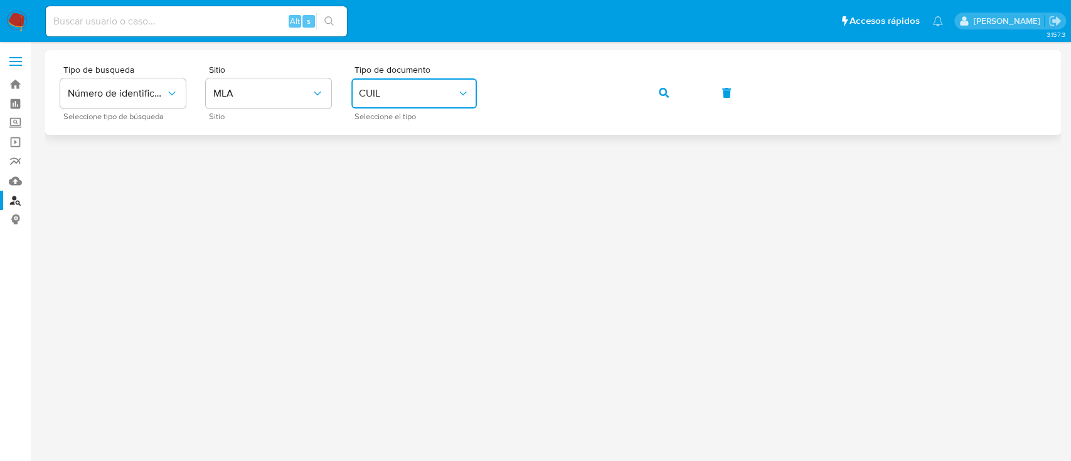
drag, startPoint x: 660, startPoint y: 88, endPoint x: 639, endPoint y: 107, distance: 28.4
click at [660, 88] on icon "button" at bounding box center [664, 93] width 10 height 10
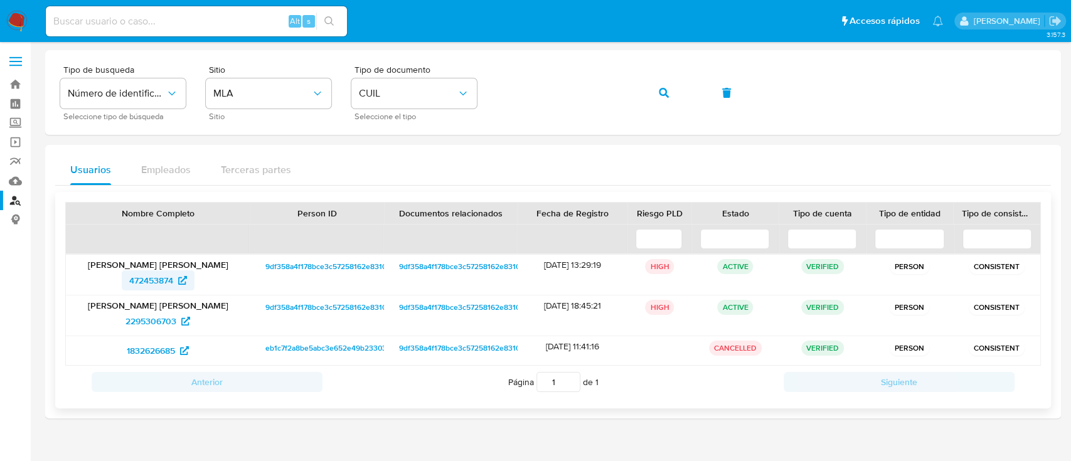
click at [146, 283] on span "472453874" at bounding box center [151, 280] width 44 height 20
click at [663, 89] on icon "button" at bounding box center [664, 93] width 10 height 10
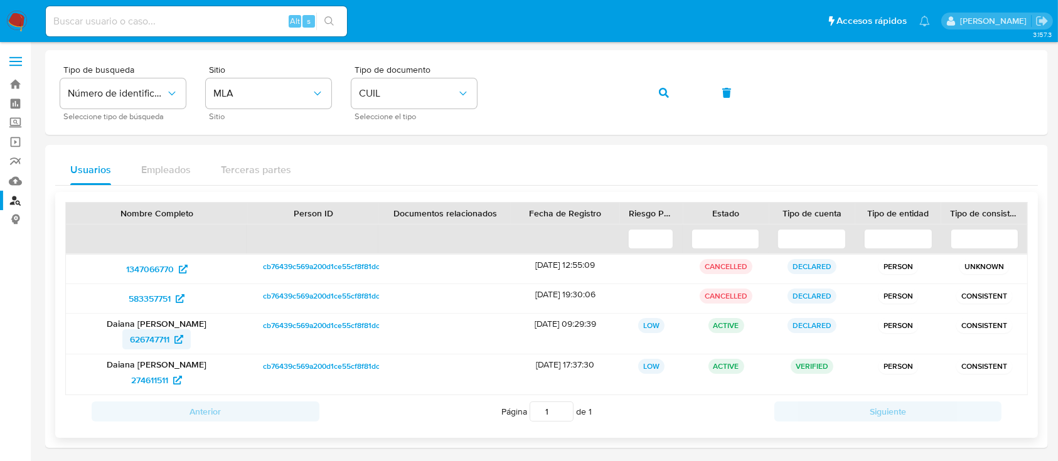
click at [131, 349] on span "626747711" at bounding box center [150, 339] width 40 height 20
click at [659, 88] on icon "button" at bounding box center [664, 93] width 10 height 10
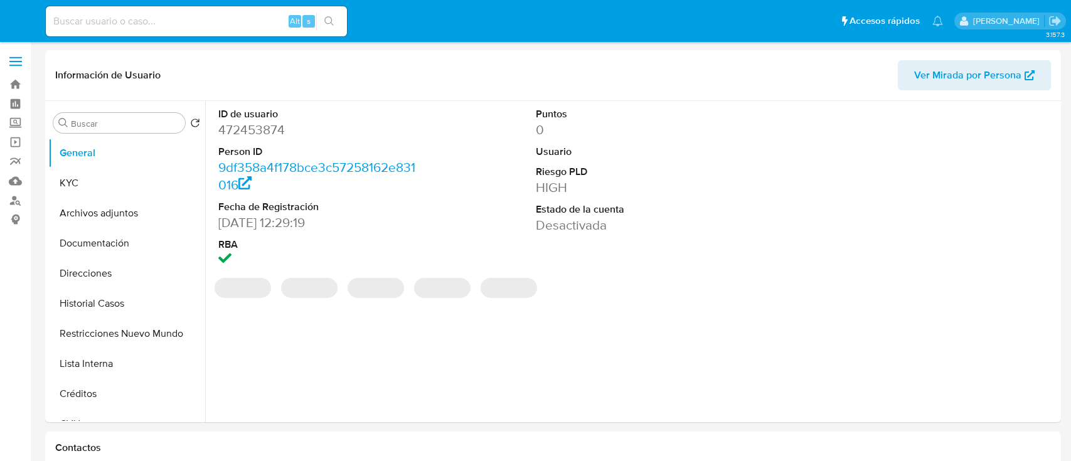
select select "10"
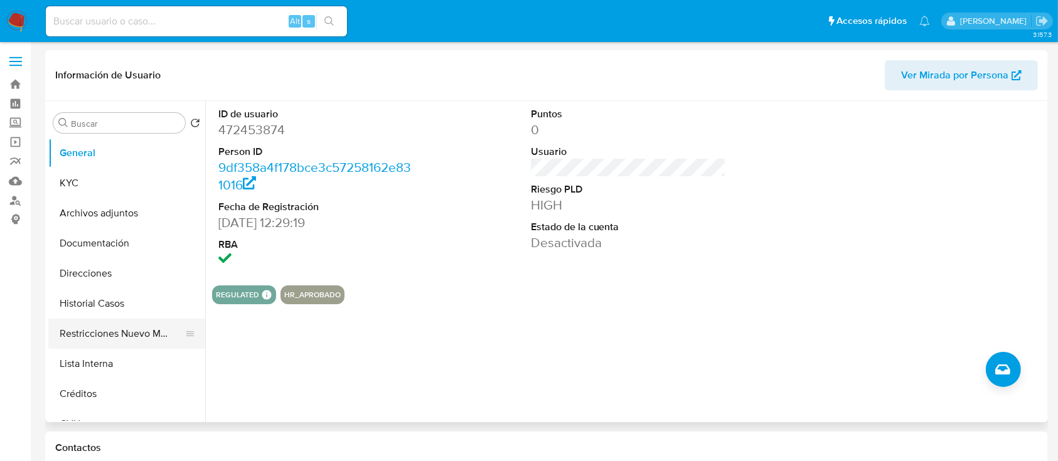
click at [105, 342] on button "Restricciones Nuevo Mundo" at bounding box center [121, 334] width 147 height 30
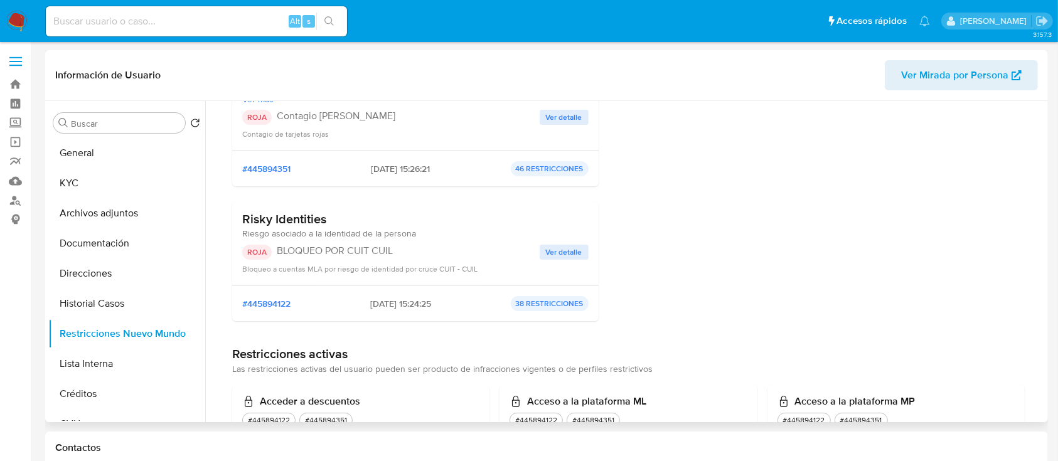
scroll to position [83, 0]
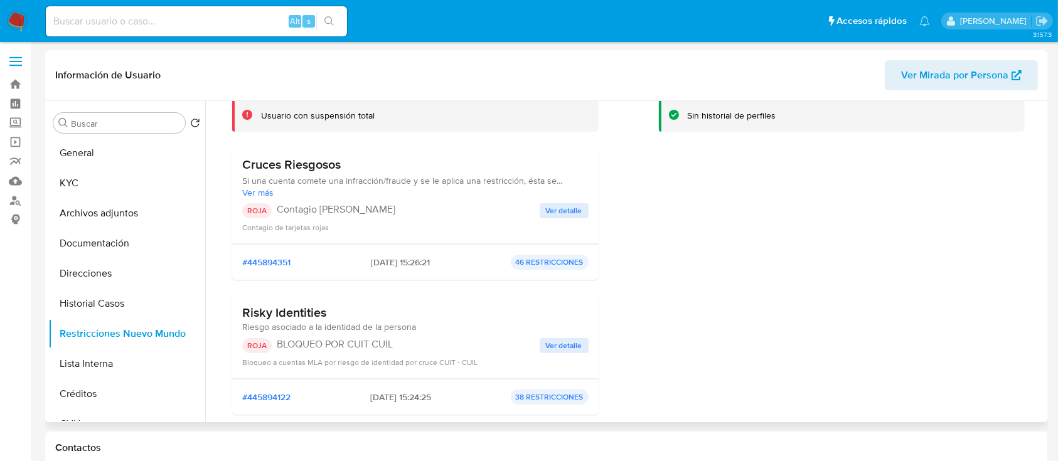
click at [975, 83] on span "Ver Mirada por Persona" at bounding box center [954, 75] width 107 height 30
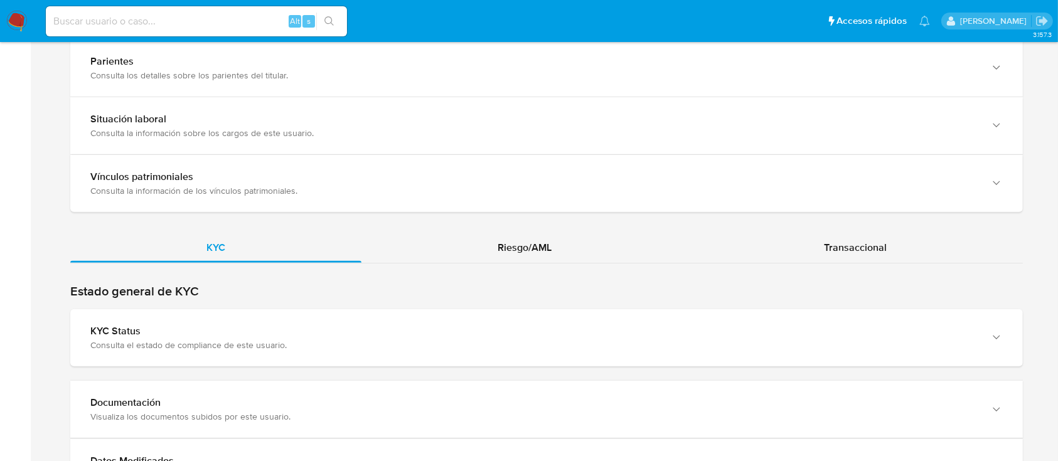
scroll to position [1004, 0]
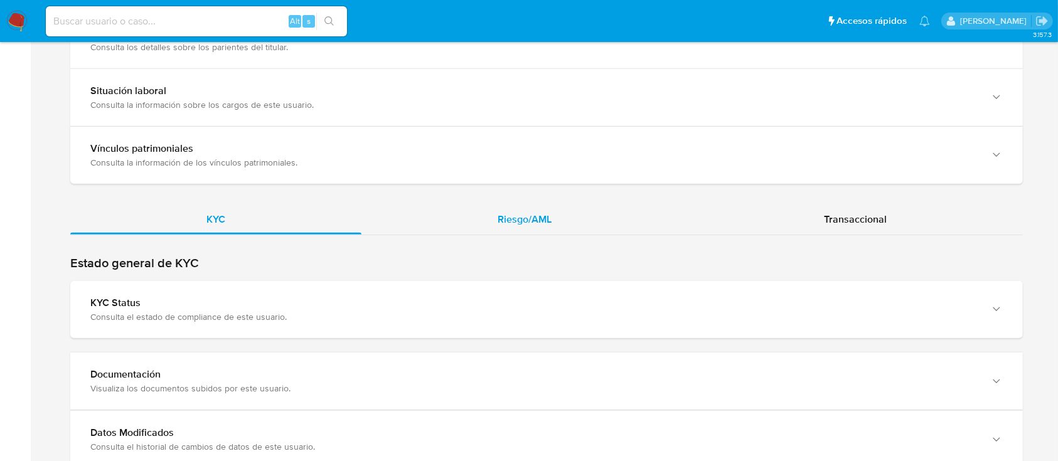
click at [537, 208] on div "Riesgo/AML" at bounding box center [524, 220] width 326 height 30
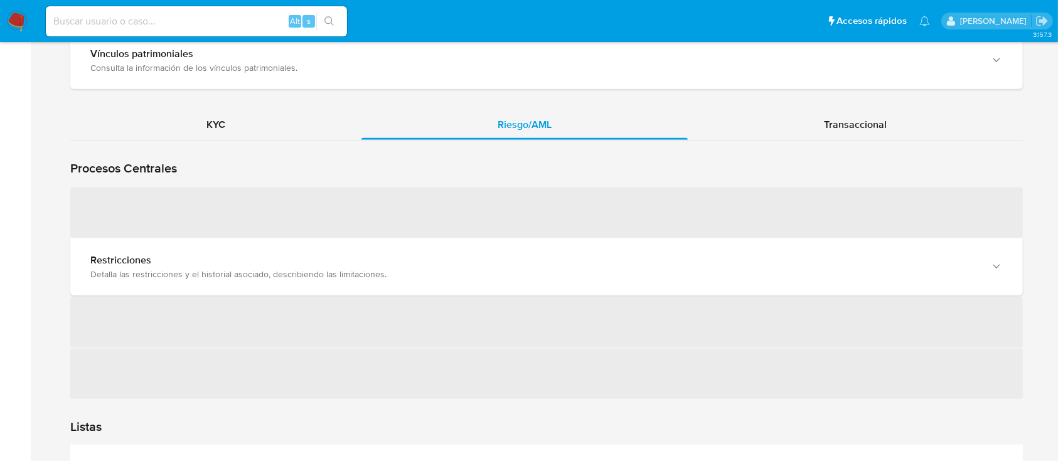
scroll to position [1171, 0]
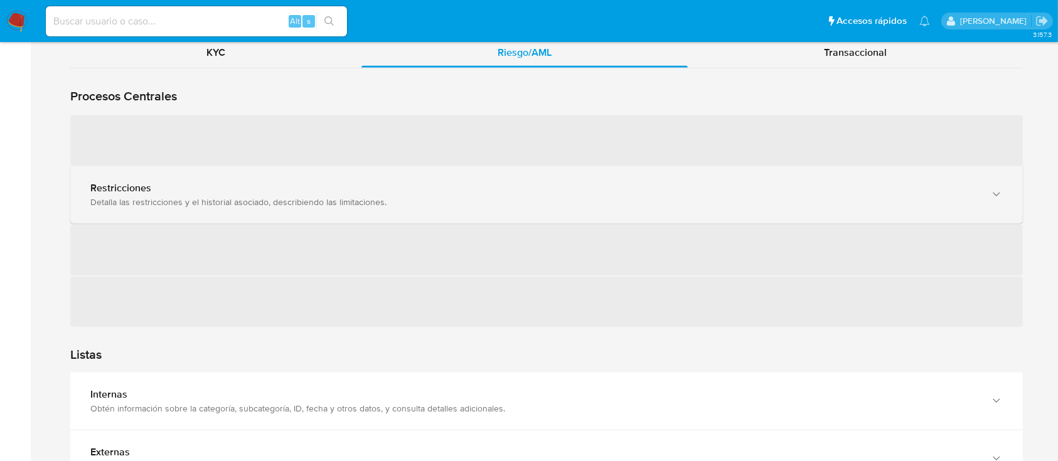
click at [230, 196] on div "Detalla las restricciones y el historial asociado, describiendo las limitacione…" at bounding box center [533, 201] width 887 height 11
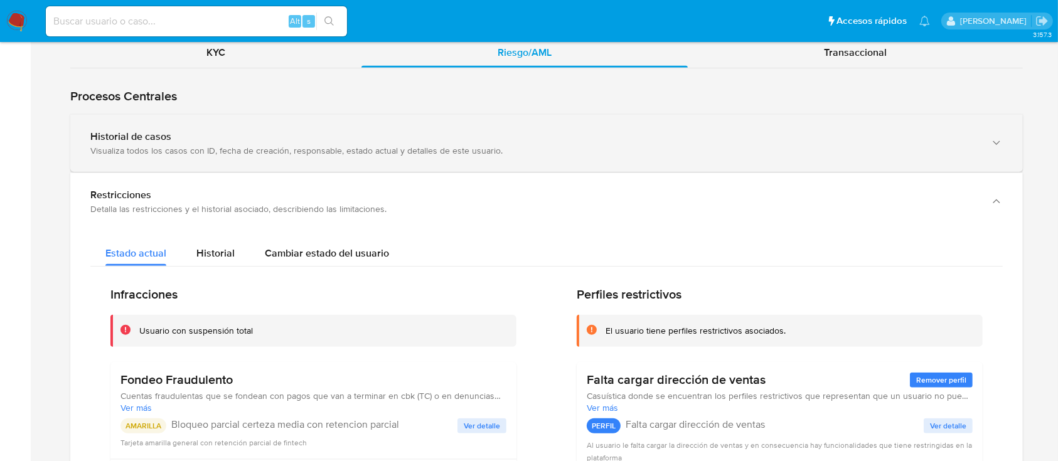
click at [212, 127] on div "Historial de casos Visualiza todos los casos con ID, fecha de creación, respons…" at bounding box center [546, 143] width 953 height 57
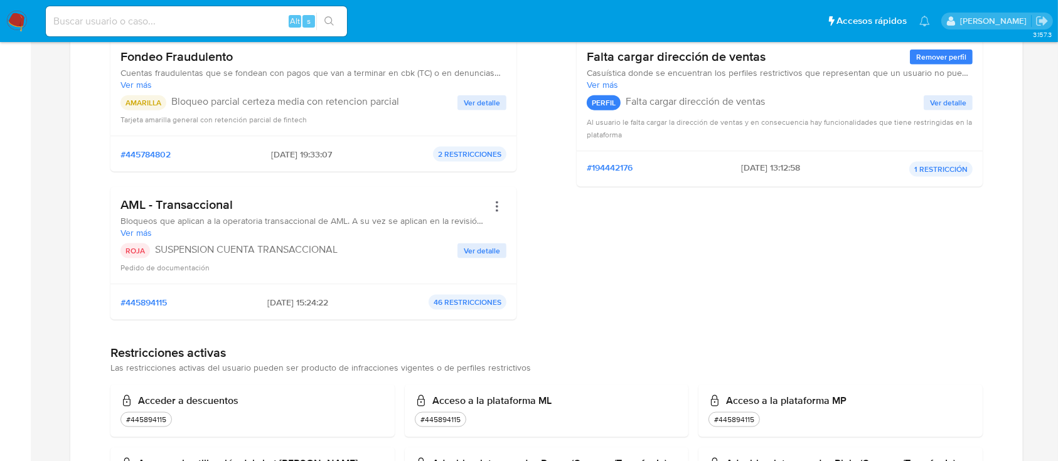
scroll to position [1673, 0]
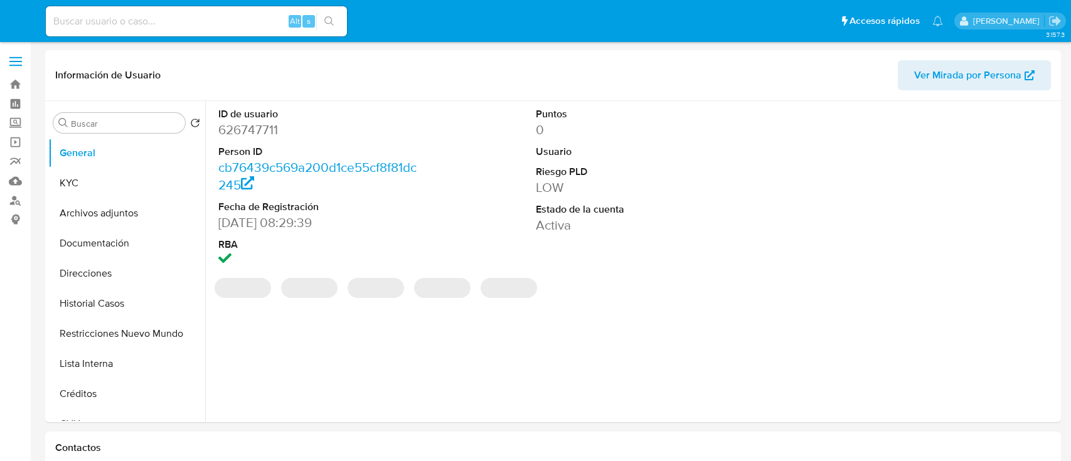
select select "10"
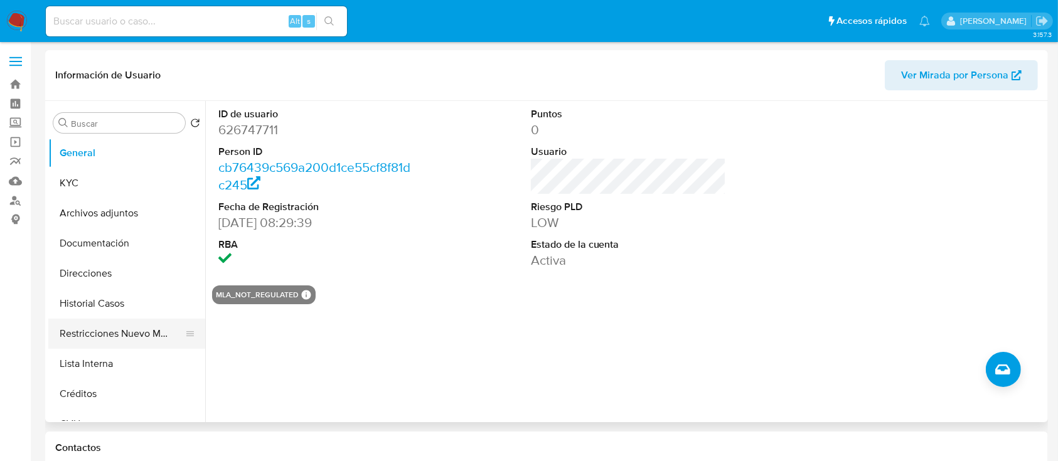
click at [112, 345] on button "Restricciones Nuevo Mundo" at bounding box center [121, 334] width 147 height 30
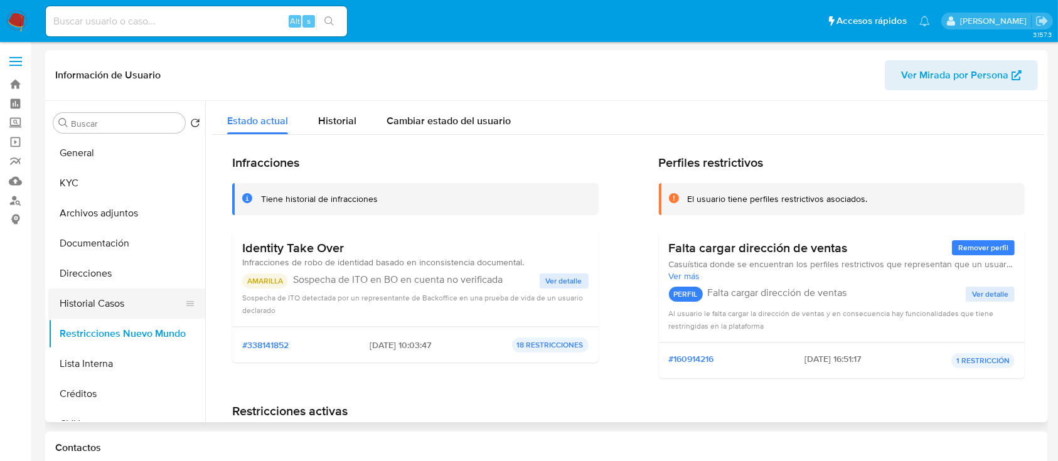
click at [129, 301] on button "Historial Casos" at bounding box center [121, 304] width 147 height 30
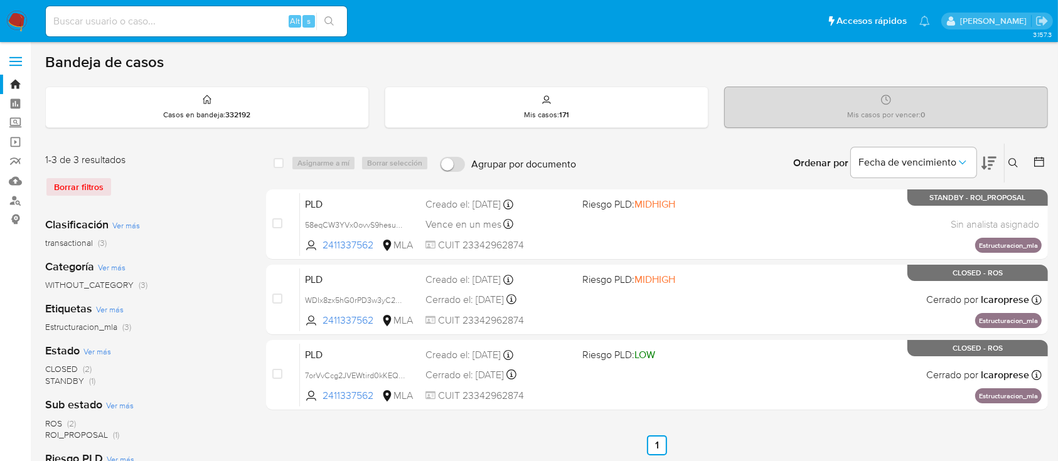
drag, startPoint x: 1015, startPoint y: 163, endPoint x: 969, endPoint y: 218, distance: 71.7
click at [1015, 163] on icon at bounding box center [1013, 163] width 10 height 10
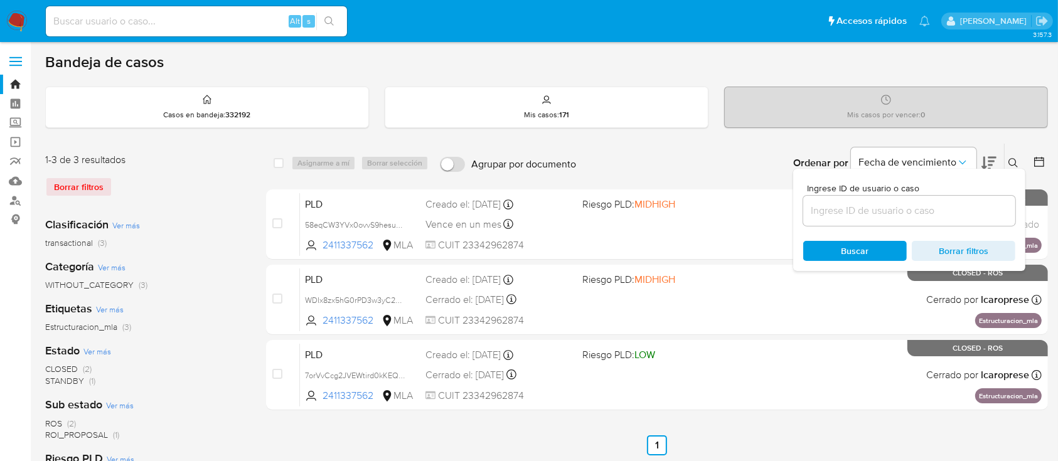
drag, startPoint x: 958, startPoint y: 207, endPoint x: 970, endPoint y: 199, distance: 14.4
click at [958, 206] on input at bounding box center [909, 211] width 212 height 16
type input "64355460"
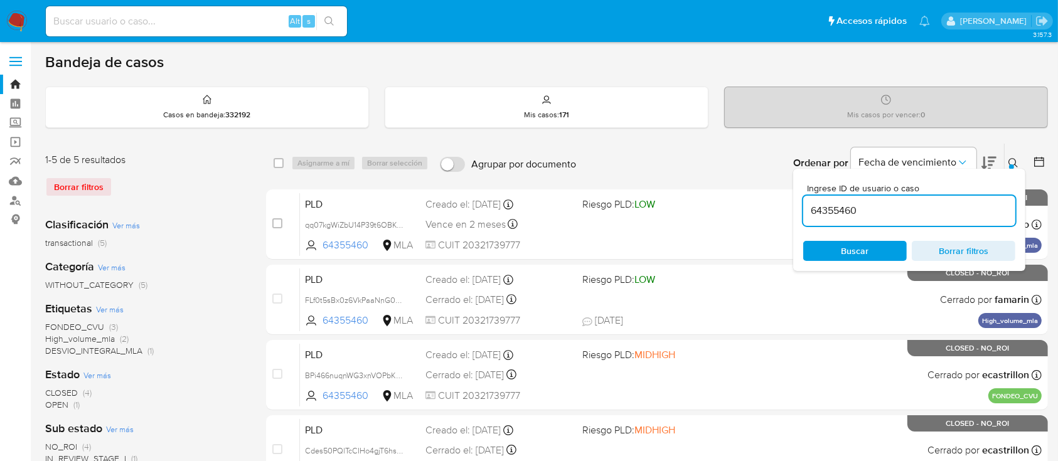
click at [1013, 158] on icon at bounding box center [1012, 162] width 9 height 9
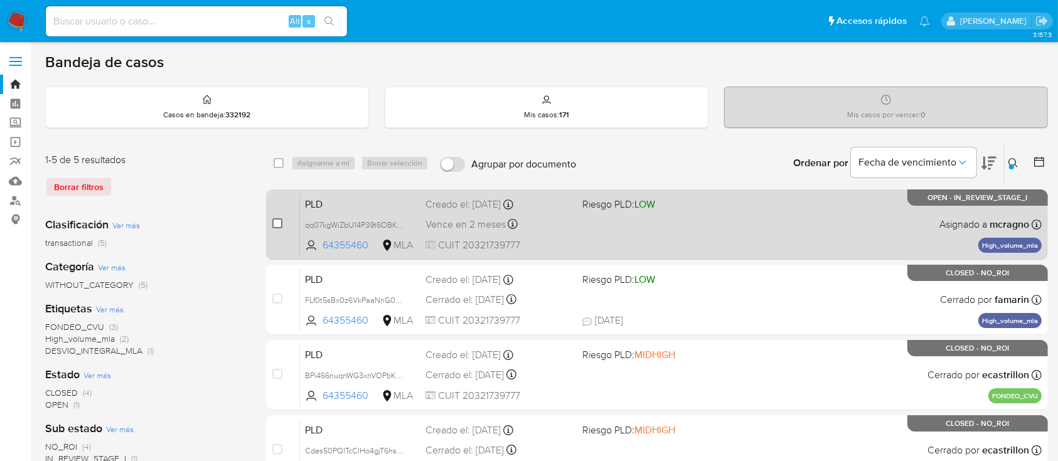
click at [275, 222] on input "checkbox" at bounding box center [277, 223] width 10 height 10
checkbox input "true"
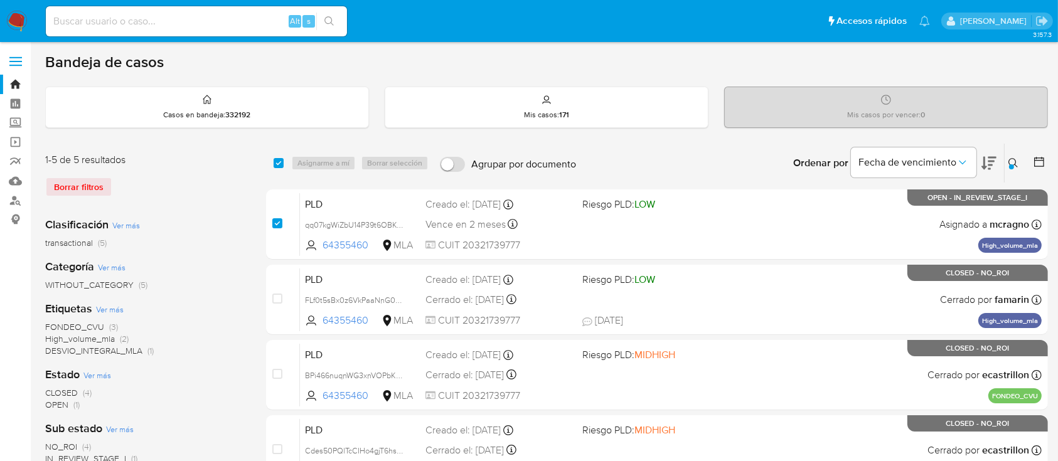
checkbox input "true"
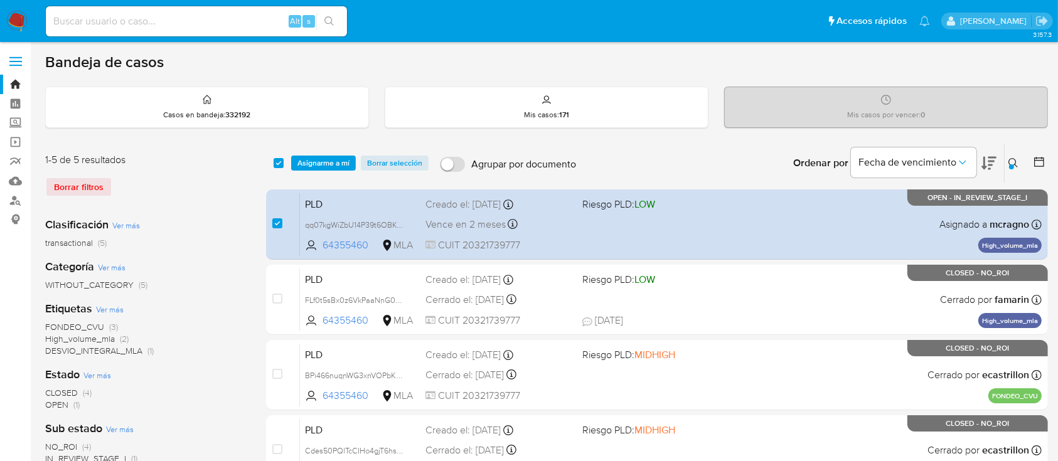
click at [351, 149] on div "select-all-cases-checkbox Asignarme a mí Borrar selección Agrupar por documento…" at bounding box center [657, 163] width 782 height 39
click at [347, 159] on span "Asignarme a mí" at bounding box center [323, 163] width 52 height 13
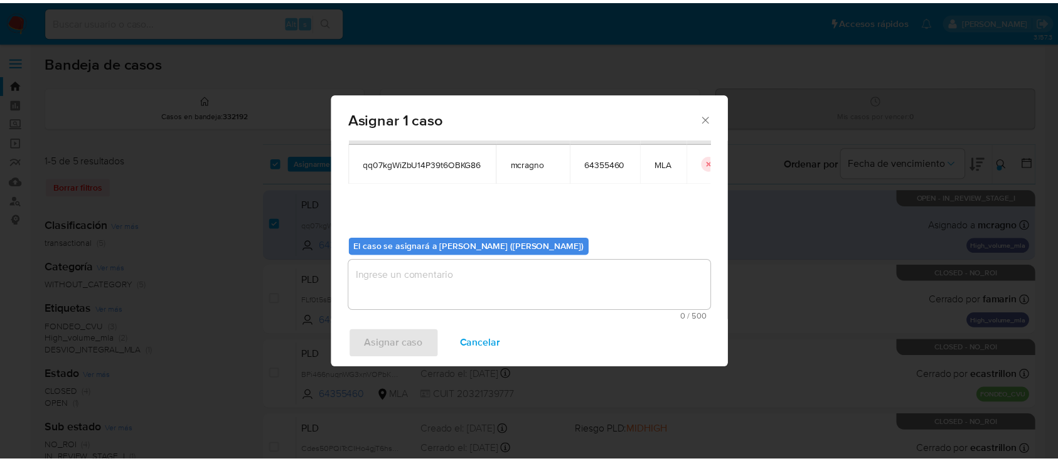
scroll to position [64, 0]
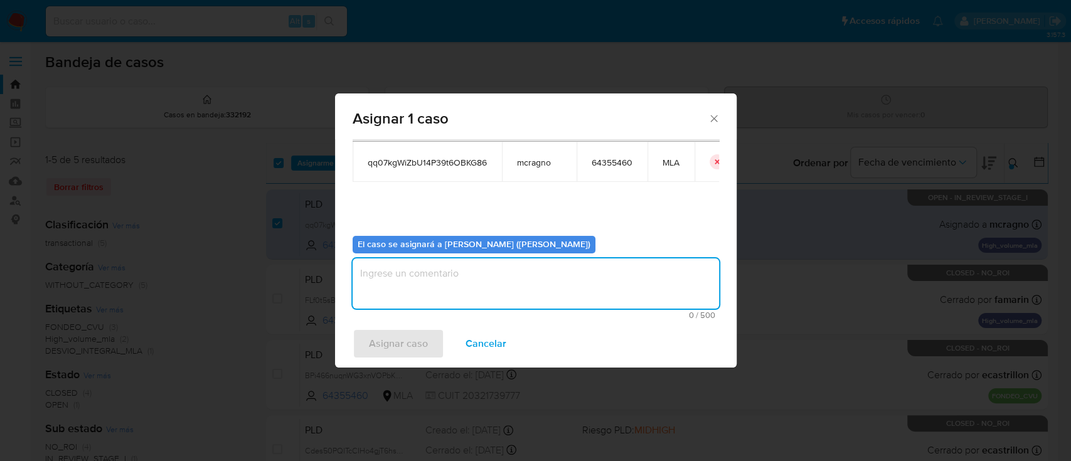
click at [441, 279] on textarea "assign-modal" at bounding box center [536, 284] width 366 height 50
click at [400, 336] on span "Asignar caso" at bounding box center [398, 344] width 59 height 28
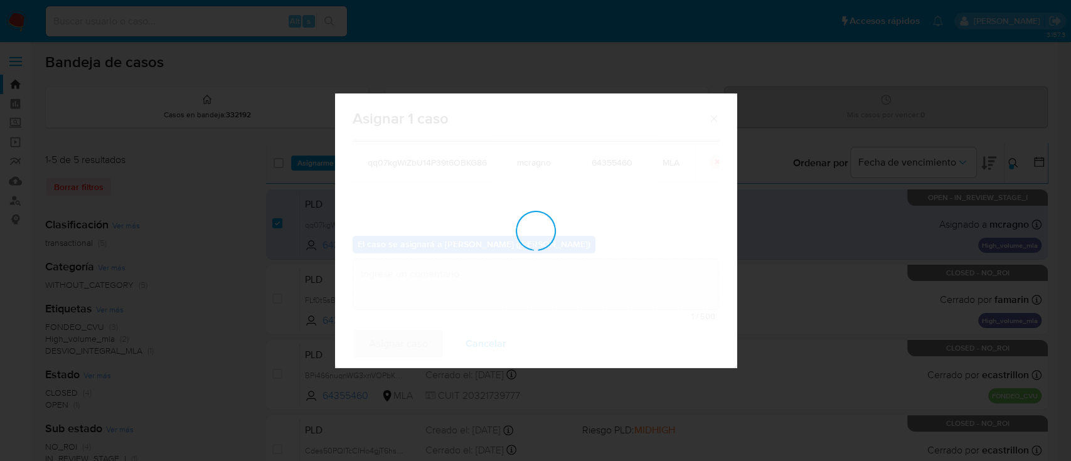
checkbox input "false"
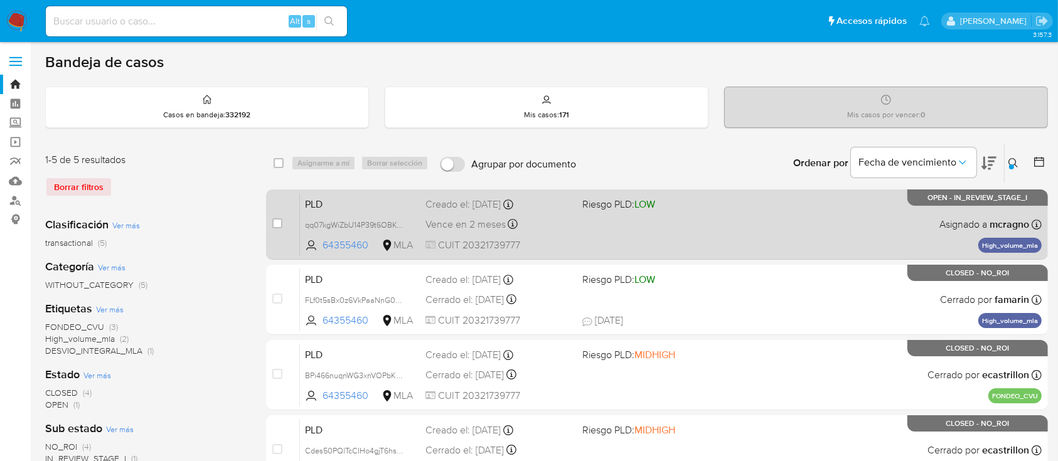
click at [771, 227] on div "PLD qq07kgWiZbU14P39t6OBKG86 64355460 MLA Riesgo PLD: LOW Creado el: 12/08/2025…" at bounding box center [671, 224] width 742 height 63
click at [406, 221] on span "qq07kgWiZbU14P39t6OBKG86" at bounding box center [360, 225] width 110 height 14
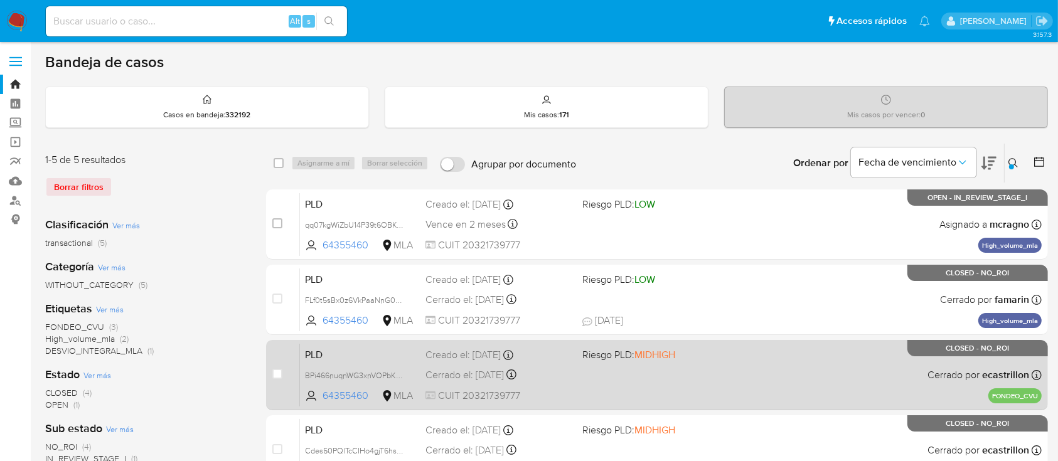
drag, startPoint x: 402, startPoint y: 223, endPoint x: 520, endPoint y: 404, distance: 216.2
click at [402, 223] on span "qq07kgWiZbU14P39t6OBKG86" at bounding box center [358, 224] width 106 height 14
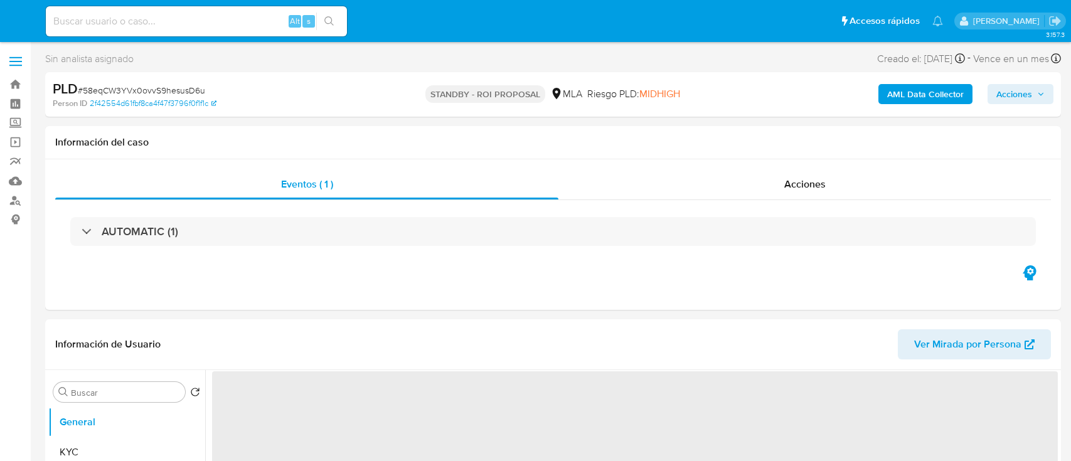
select select "10"
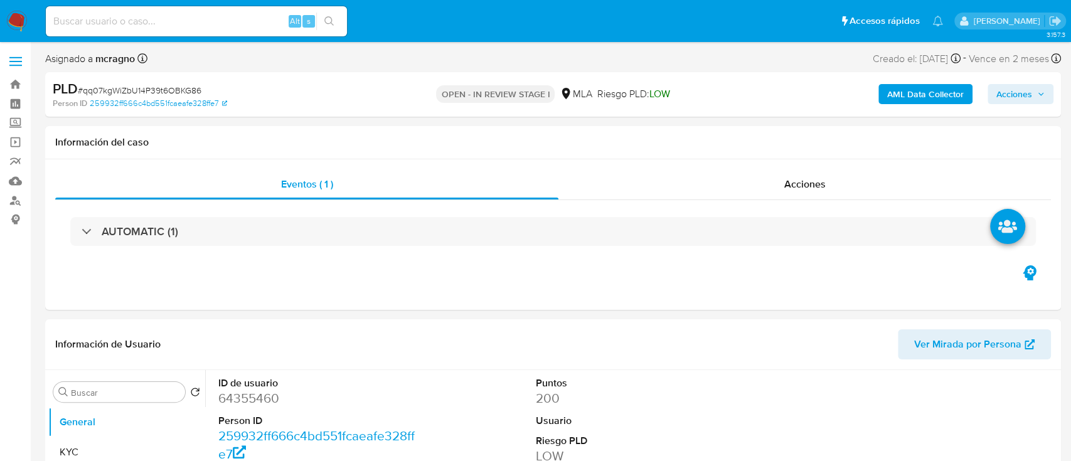
select select "10"
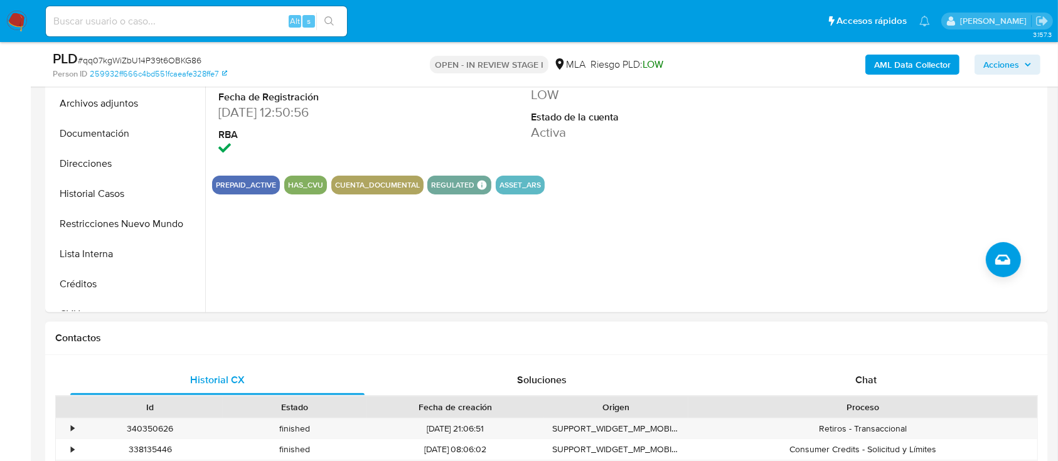
click at [889, 363] on div "Historial CX Soluciones Chat Id Estado Fecha de creación Origen Proceso • 34035…" at bounding box center [546, 455] width 1003 height 200
click at [889, 377] on div "Chat" at bounding box center [866, 380] width 294 height 30
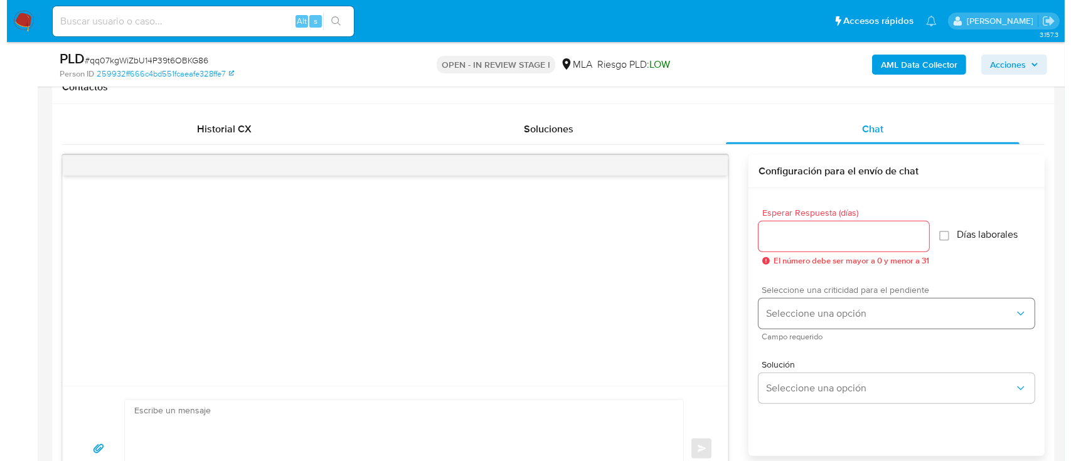
scroll to position [251, 0]
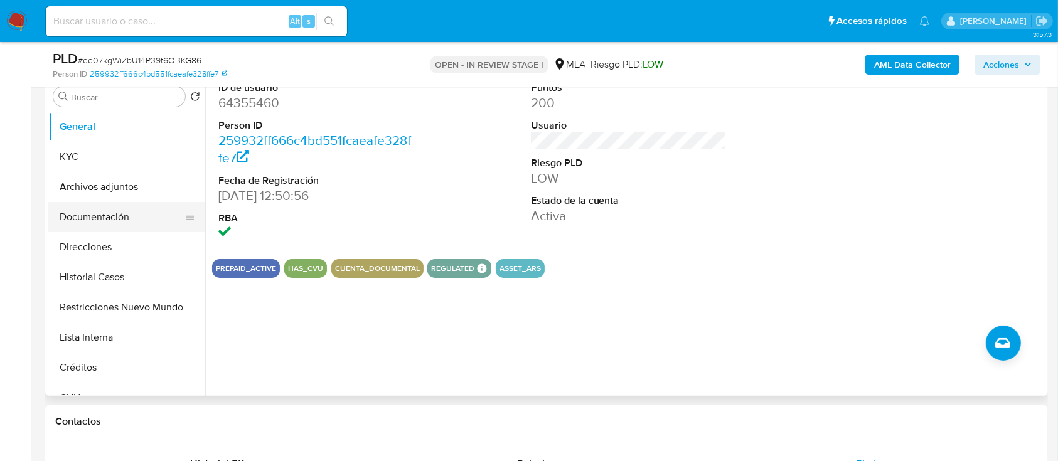
drag, startPoint x: 141, startPoint y: 191, endPoint x: 196, endPoint y: 206, distance: 57.2
click at [141, 192] on button "Archivos adjuntos" at bounding box center [126, 187] width 157 height 30
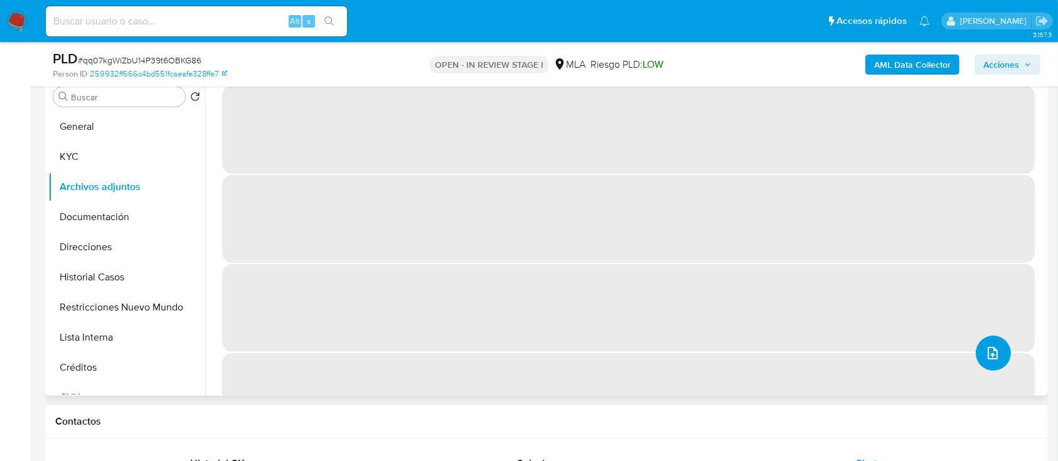
click at [989, 355] on icon "upload-file" at bounding box center [992, 353] width 15 height 15
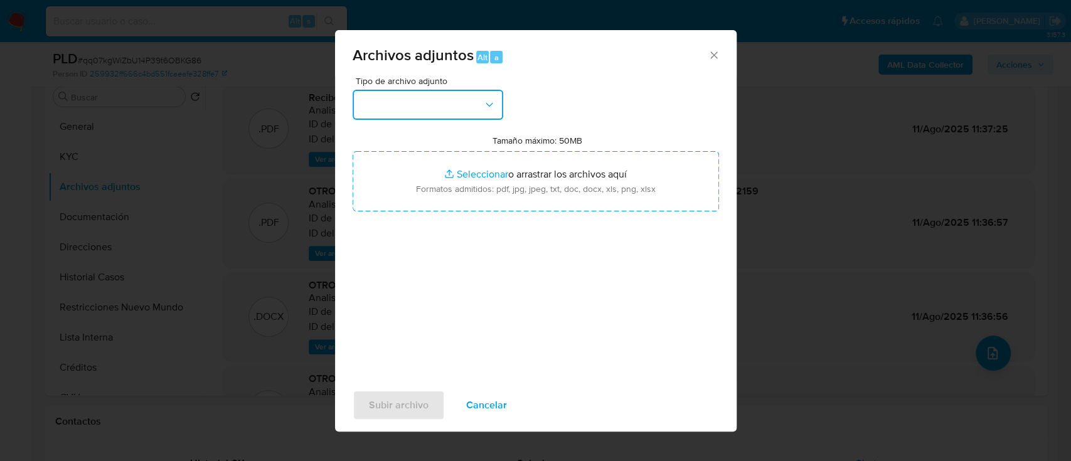
click at [416, 107] on button "button" at bounding box center [428, 105] width 151 height 30
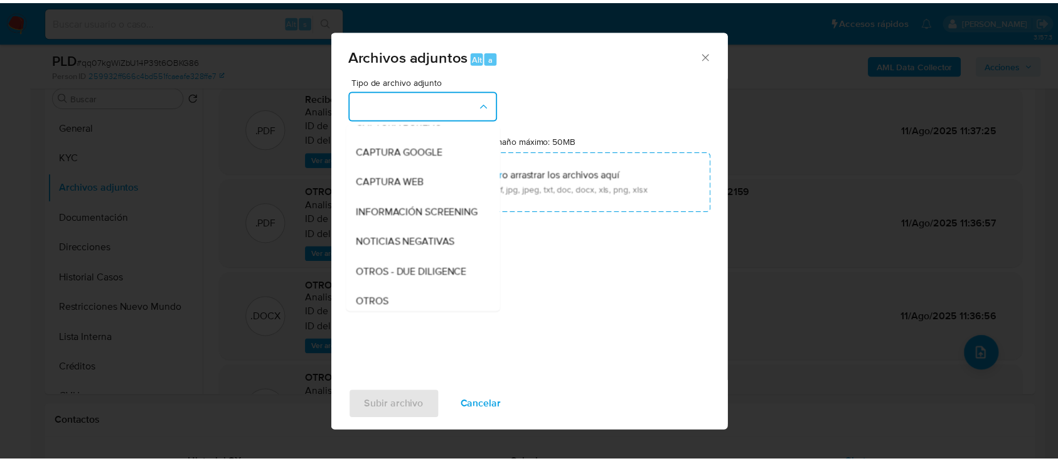
scroll to position [167, 0]
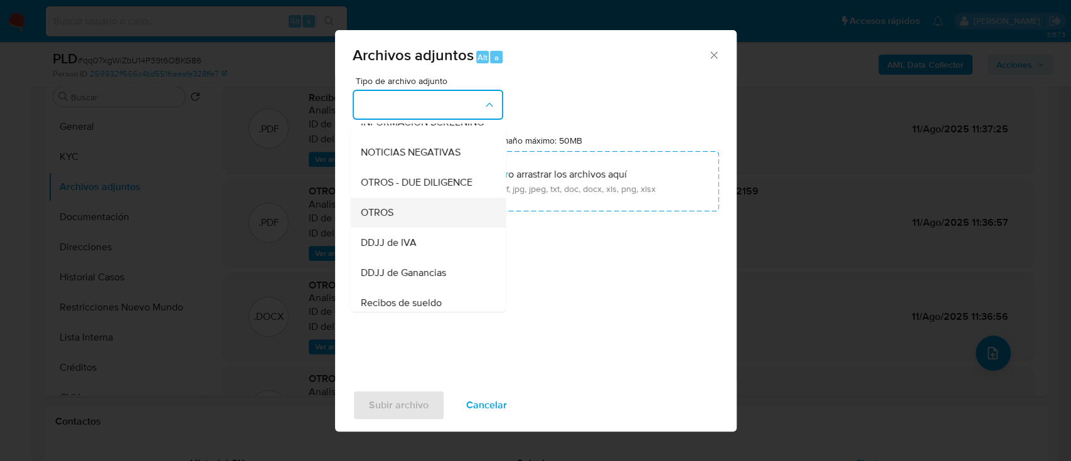
click at [423, 226] on div "OTROS" at bounding box center [424, 213] width 128 height 30
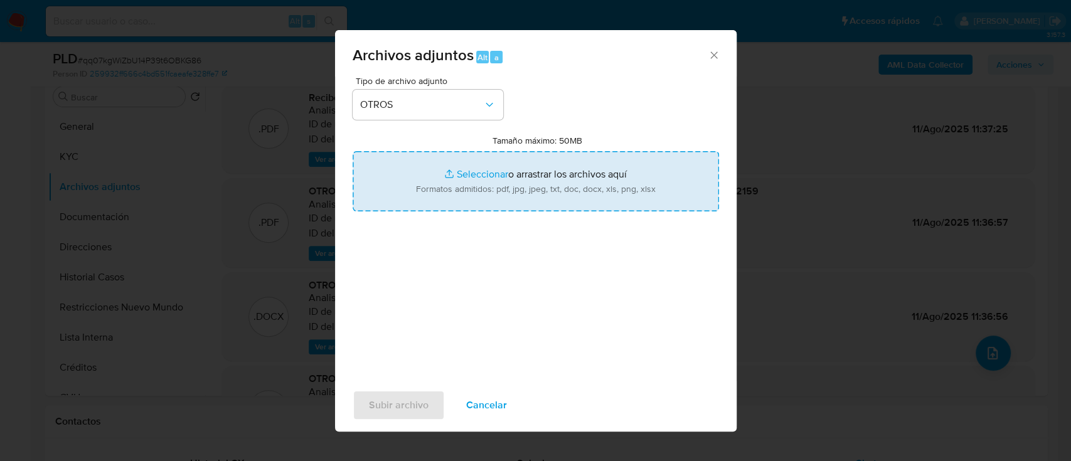
click at [472, 173] on input "Tamaño máximo: 50MB Seleccionar archivos" at bounding box center [536, 181] width 366 height 60
click at [445, 180] on input "Tamaño máximo: 50MB Seleccionar archivos" at bounding box center [536, 181] width 366 height 60
type input "C:\fakepath\64355460 - Movimientos qq07kgWiZbU14P39t6OBKG86.xlsx"
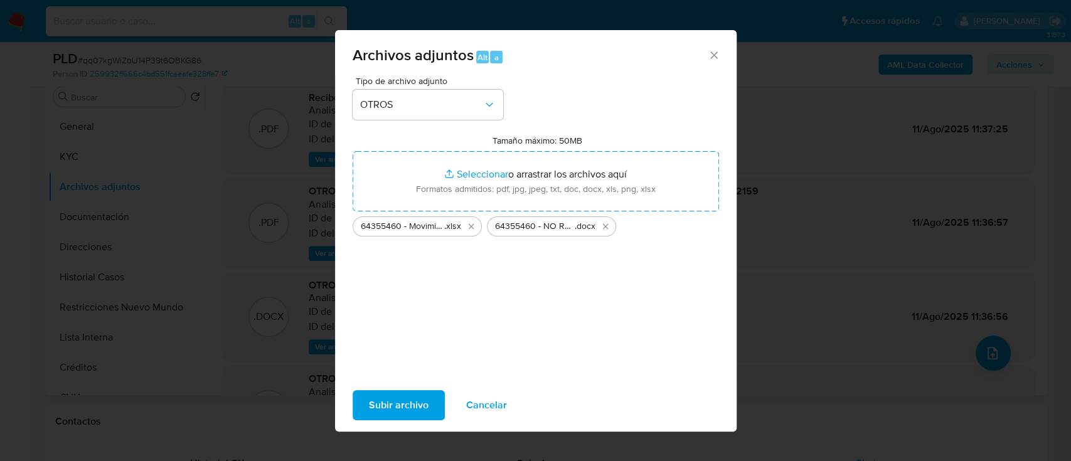
click at [405, 410] on span "Subir archivo" at bounding box center [399, 406] width 60 height 28
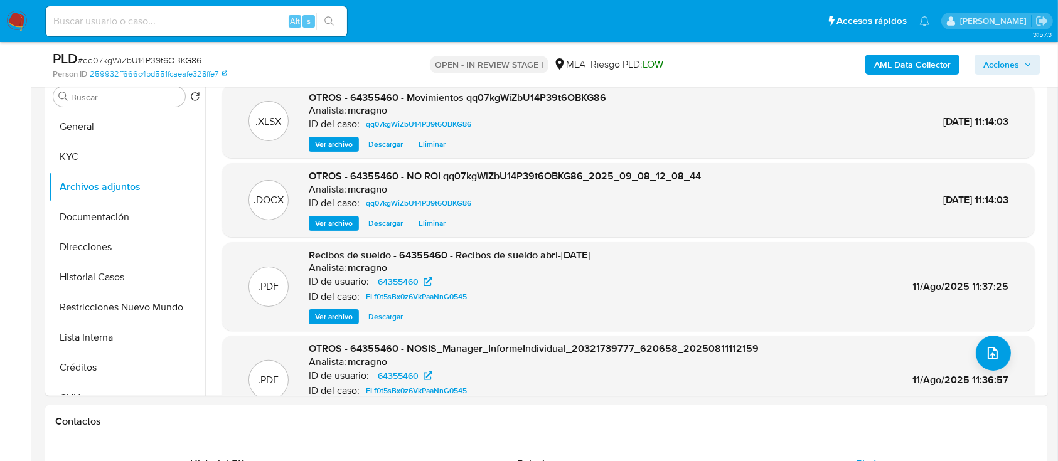
click at [1026, 60] on span "Acciones" at bounding box center [1007, 65] width 48 height 18
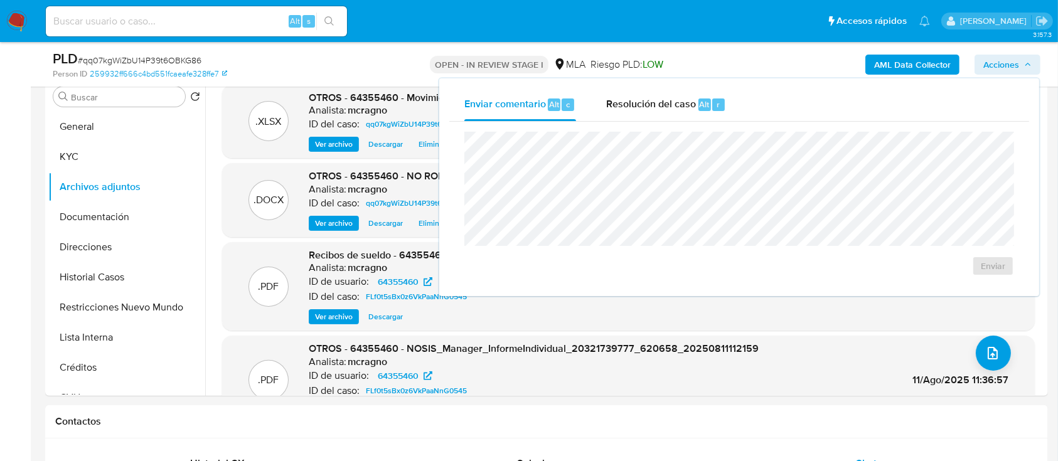
drag, startPoint x: 717, startPoint y: 107, endPoint x: 719, endPoint y: 131, distance: 23.4
click at [717, 108] on span "r" at bounding box center [718, 105] width 3 height 12
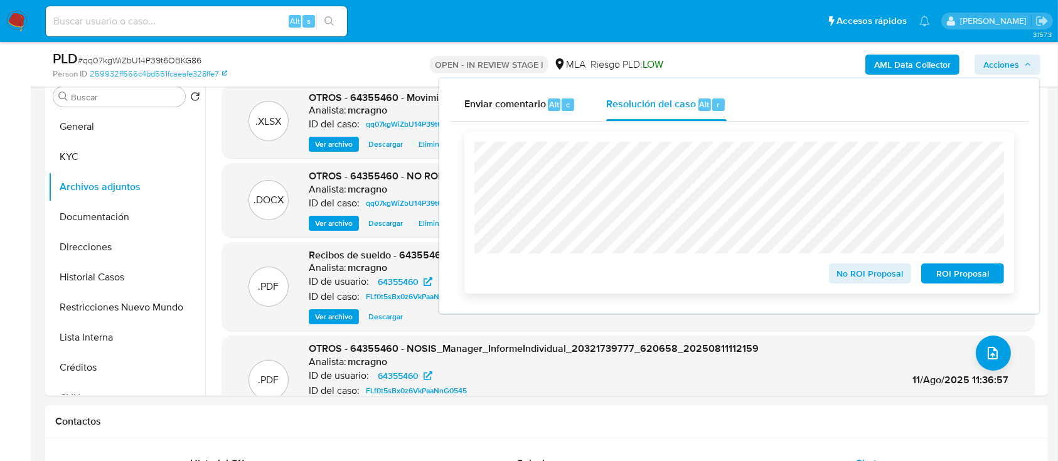
click at [863, 281] on span "No ROI Proposal" at bounding box center [870, 274] width 65 height 18
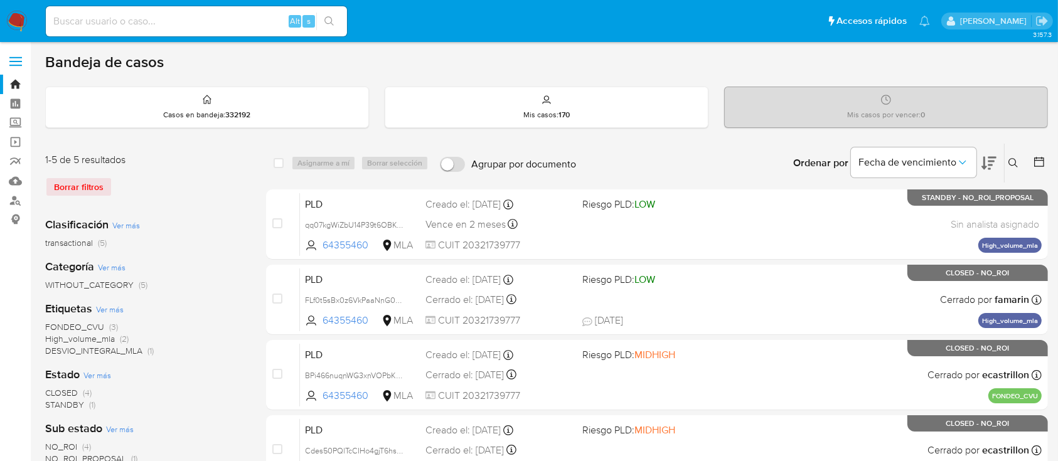
click at [1009, 155] on div "Ingrese ID de usuario o caso Buscar Borrar filtros" at bounding box center [1014, 163] width 21 height 39
click at [1013, 159] on icon at bounding box center [1013, 163] width 10 height 10
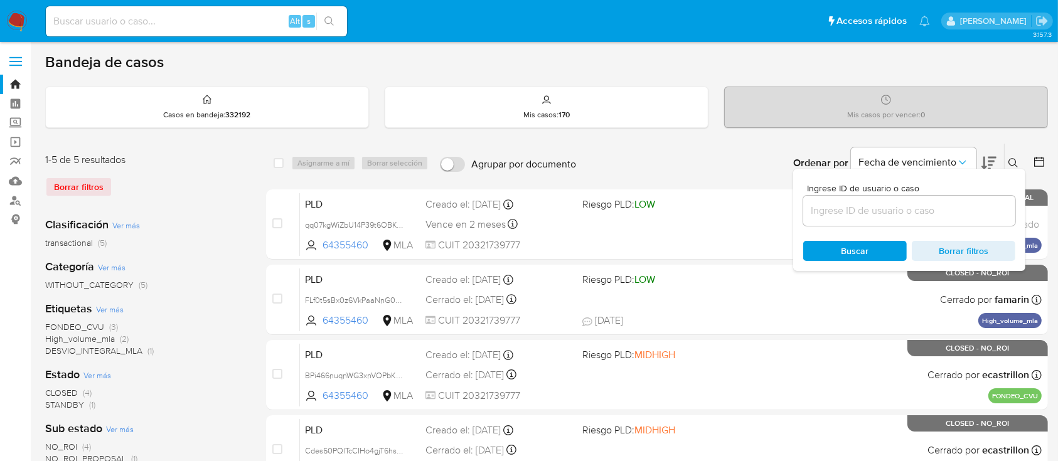
click at [956, 211] on input at bounding box center [909, 211] width 212 height 16
type input "221803697"
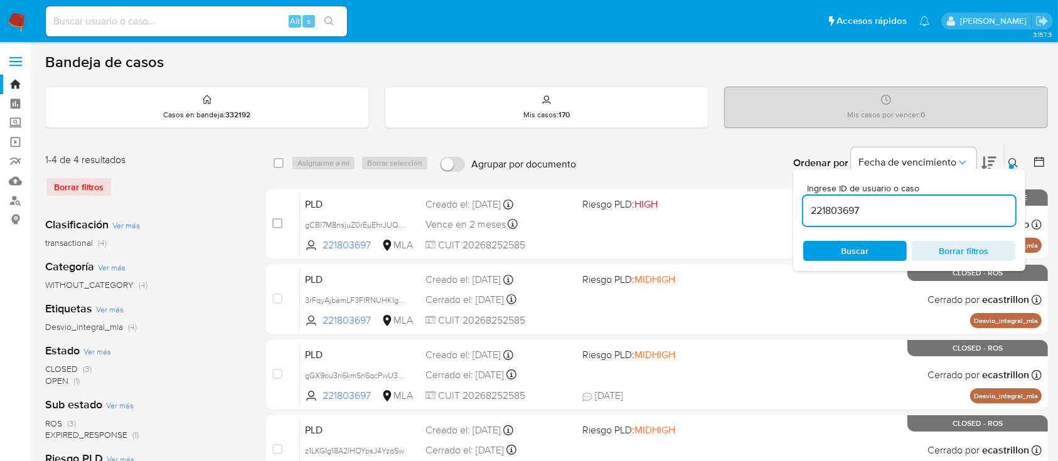
click at [1009, 161] on icon at bounding box center [1012, 162] width 9 height 9
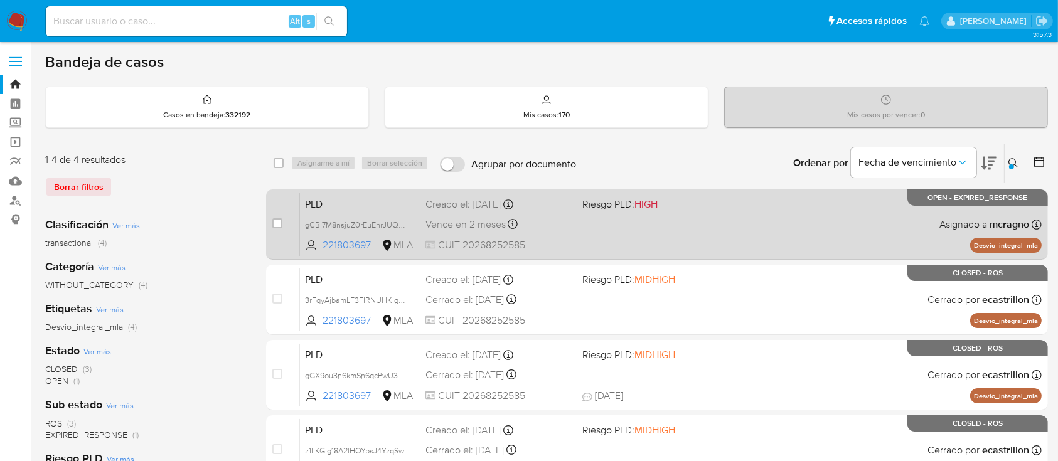
click at [271, 223] on div "case-item-checkbox No es posible asignar el caso PLD gCBl7M8nsjuZ0rEuEhrJUQvw 2…" at bounding box center [657, 225] width 782 height 70
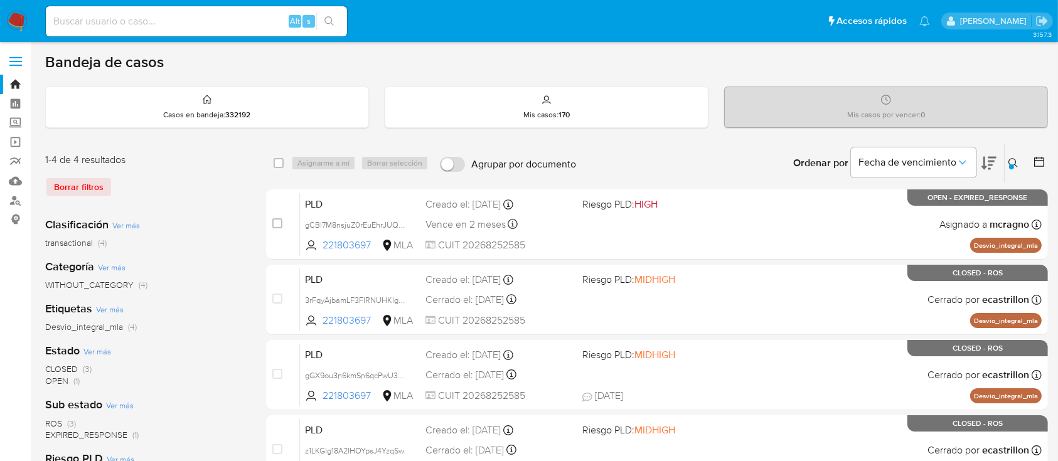
drag, startPoint x: 272, startPoint y: 223, endPoint x: 307, endPoint y: 176, distance: 58.4
click at [273, 223] on input "checkbox" at bounding box center [277, 223] width 10 height 10
checkbox input "true"
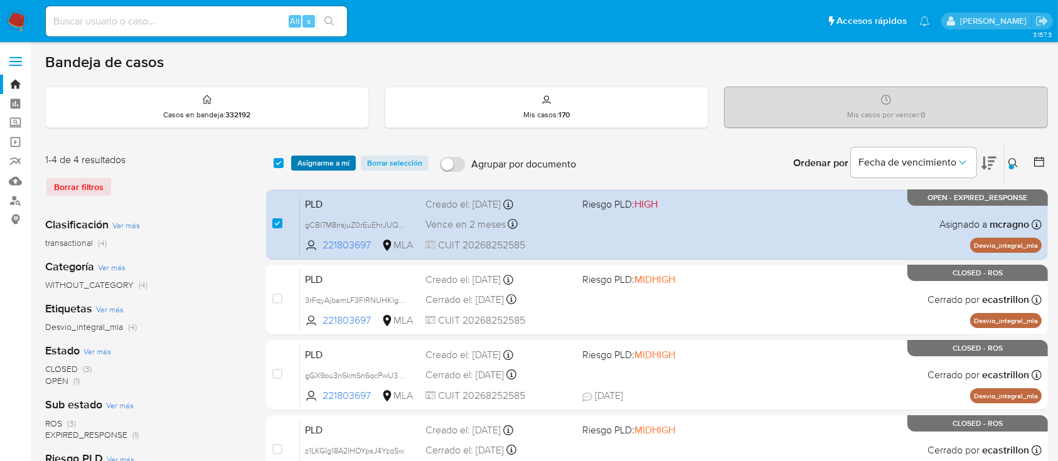
click at [318, 158] on span "Asignarme a mí" at bounding box center [323, 163] width 52 height 13
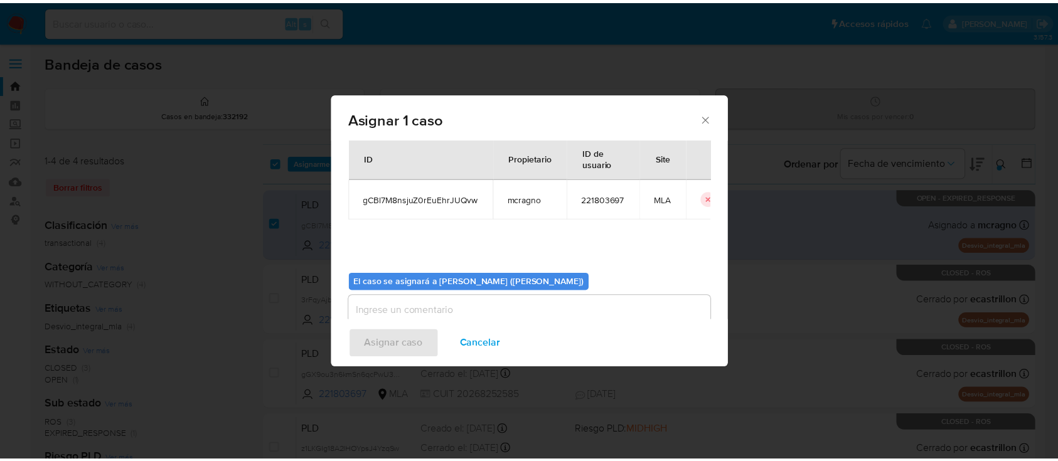
scroll to position [64, 0]
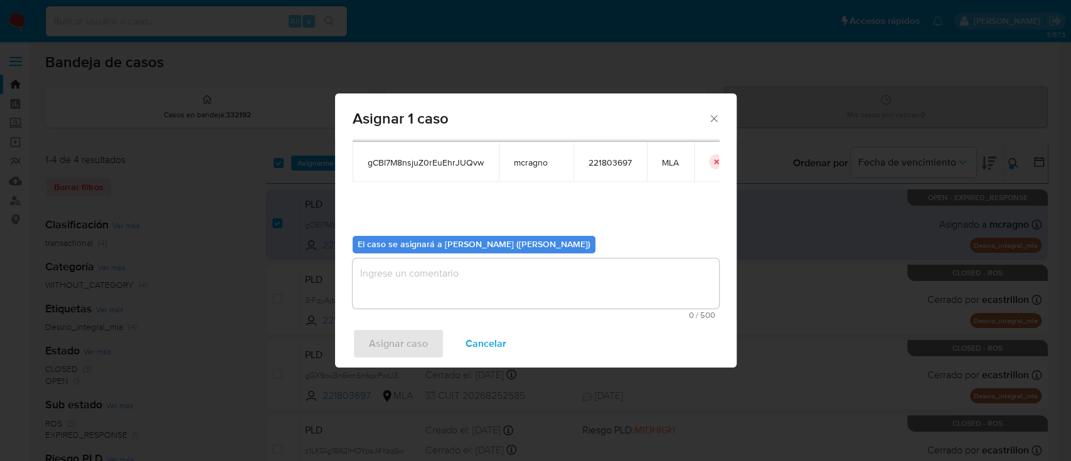
click at [442, 309] on div "0 / 500 500 caracteres restantes" at bounding box center [536, 289] width 366 height 61
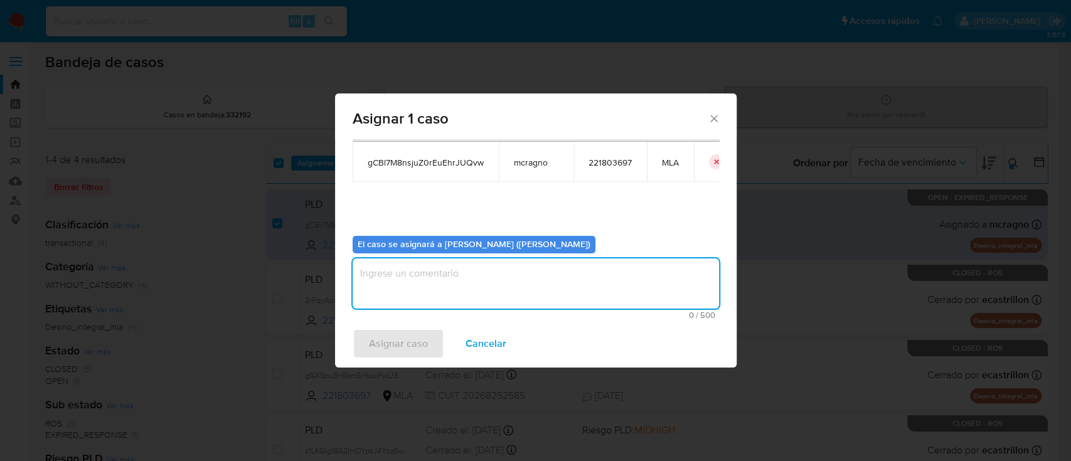
click at [444, 281] on textarea "assign-modal" at bounding box center [536, 284] width 366 height 50
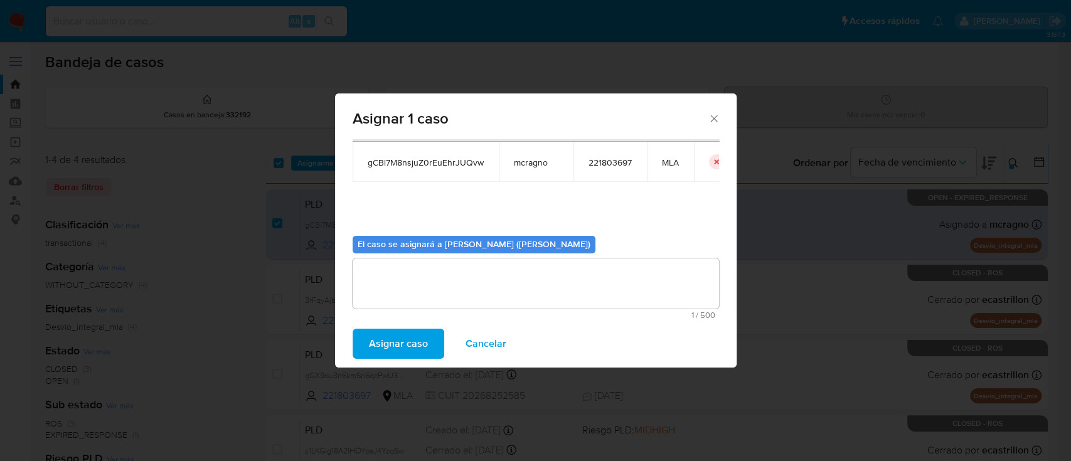
click at [402, 344] on span "Asignar caso" at bounding box center [398, 344] width 59 height 28
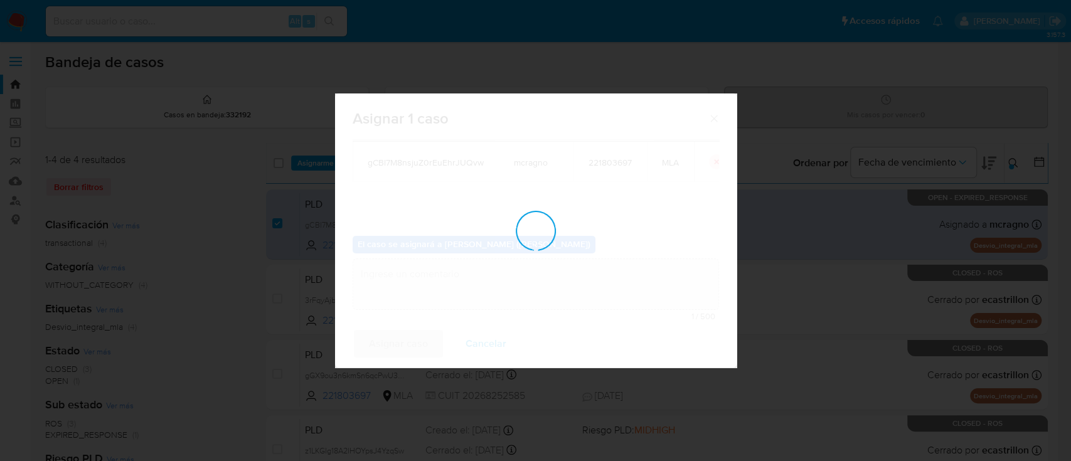
checkbox input "false"
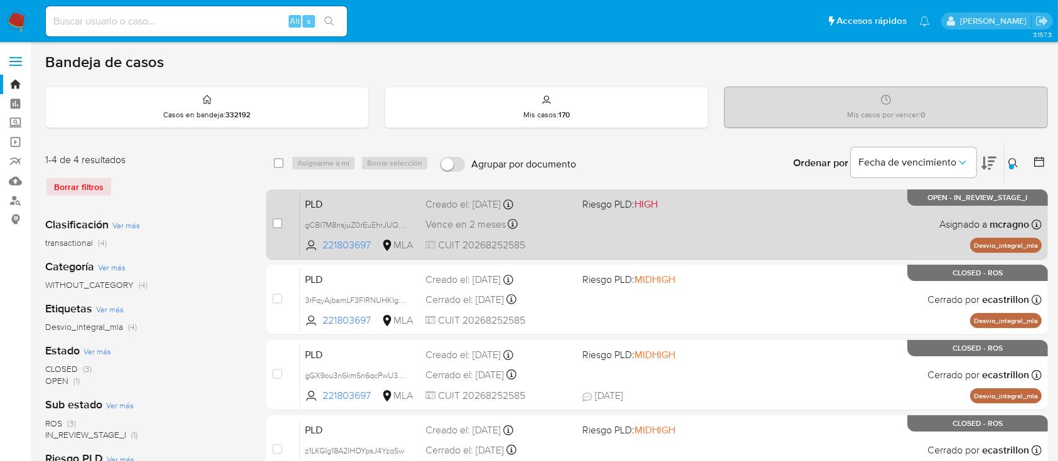
click at [891, 223] on div "PLD gCBl7M8nsjuZ0rEuEhrJUQvw 221803697 MLA Riesgo PLD: HIGH Creado el: 12/08/20…" at bounding box center [671, 224] width 742 height 63
click at [406, 224] on span "gCBl7M8nsjuZ0rEuEhrJUQvw" at bounding box center [360, 225] width 110 height 14
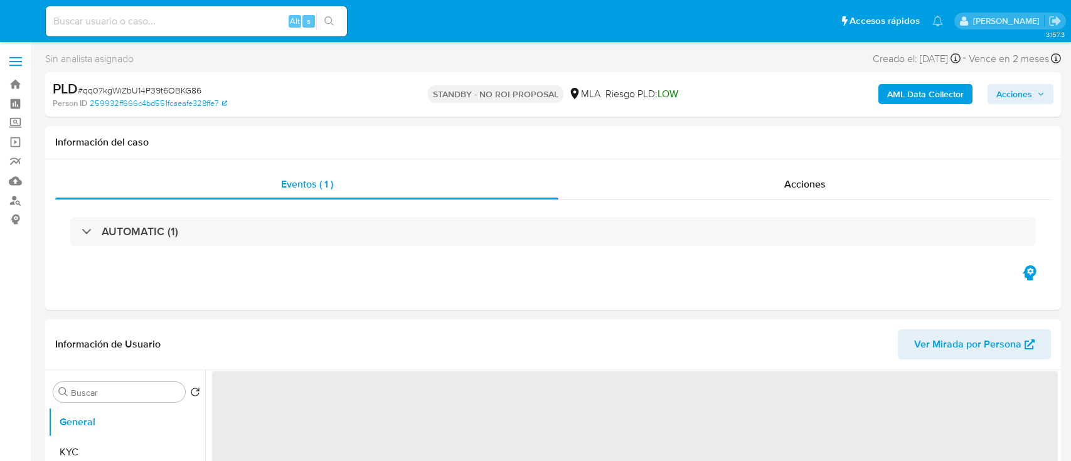
select select "10"
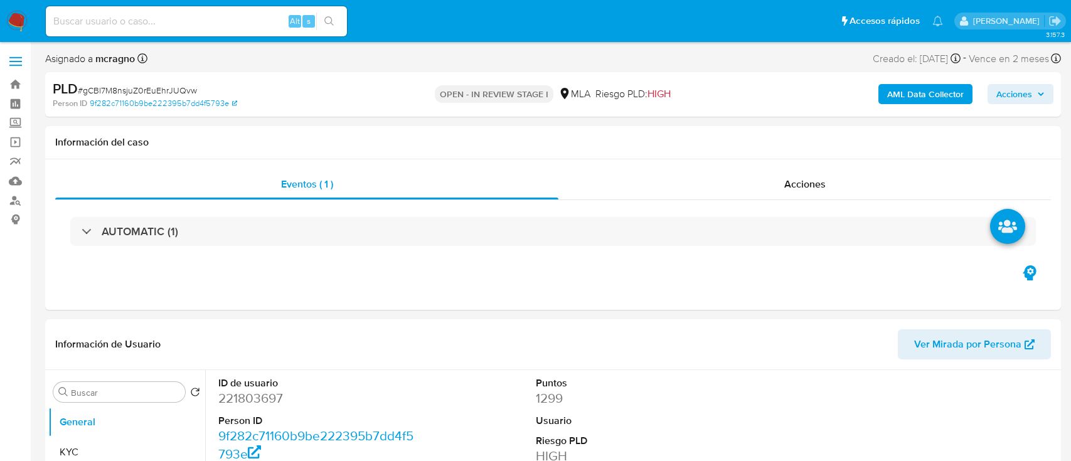
select select "10"
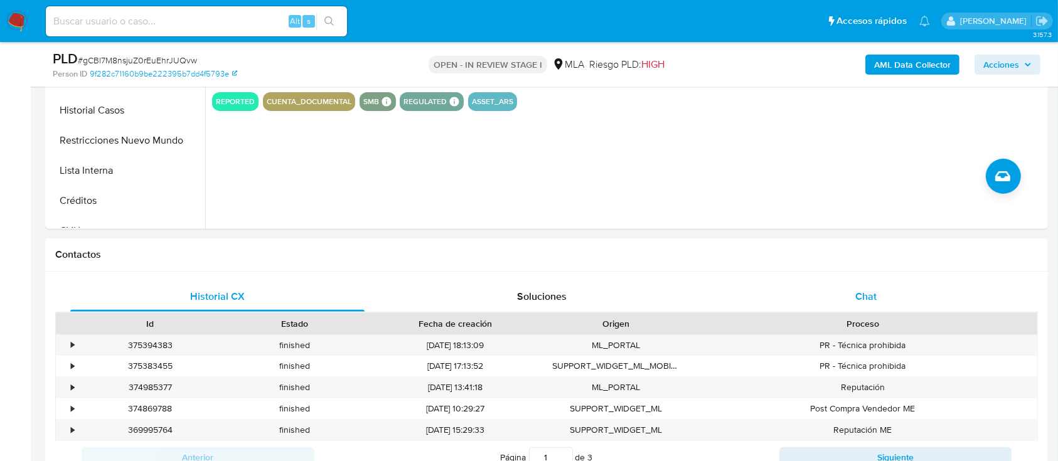
click at [860, 300] on span "Chat" at bounding box center [865, 296] width 21 height 14
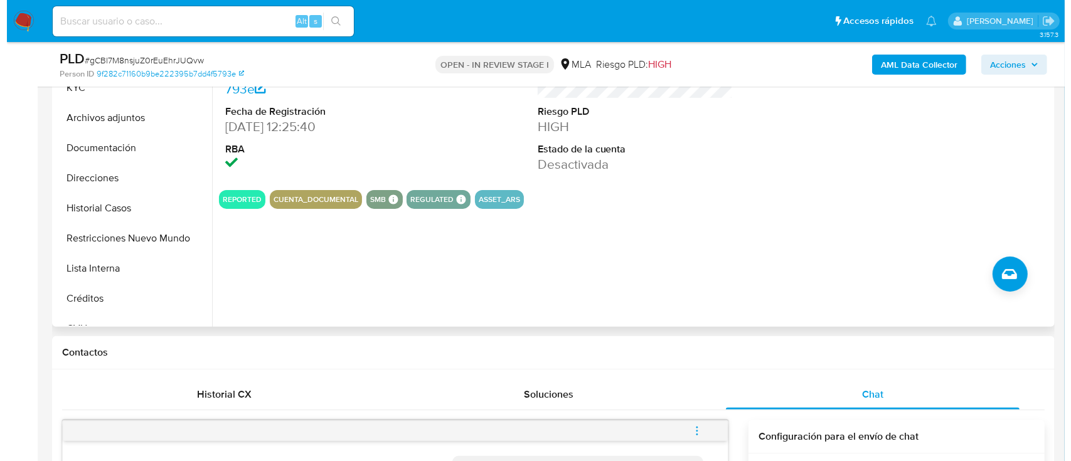
scroll to position [251, 0]
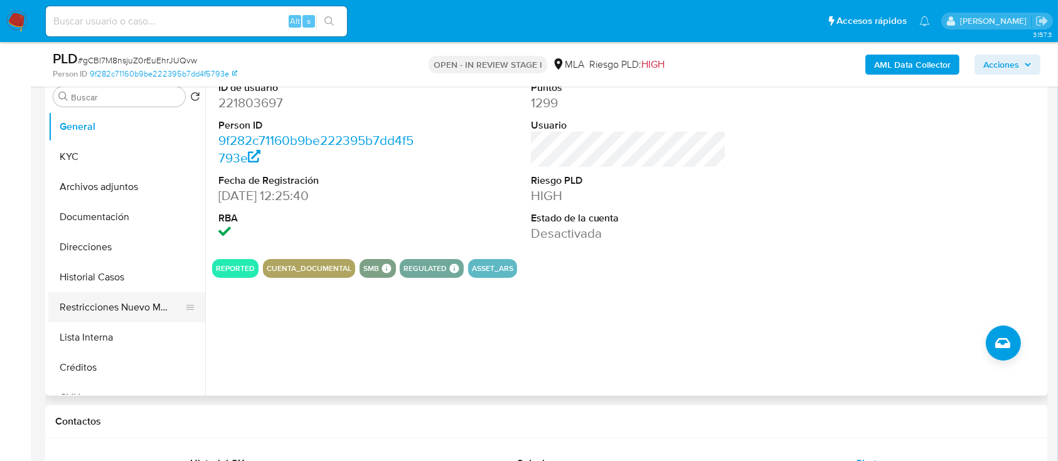
click at [120, 306] on button "Restricciones Nuevo Mundo" at bounding box center [121, 307] width 147 height 30
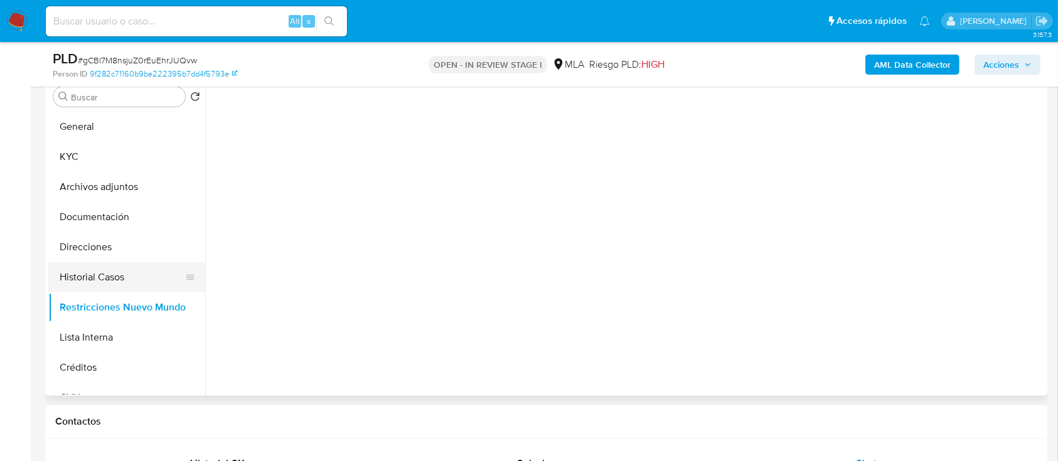
click at [114, 284] on button "Historial Casos" at bounding box center [121, 277] width 147 height 30
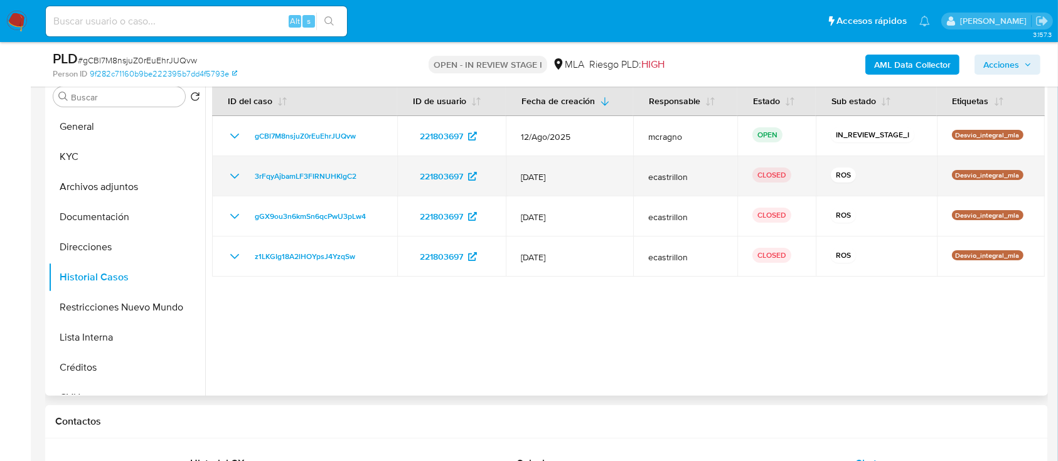
click at [235, 174] on icon "Mostrar/Ocultar" at bounding box center [234, 176] width 15 height 15
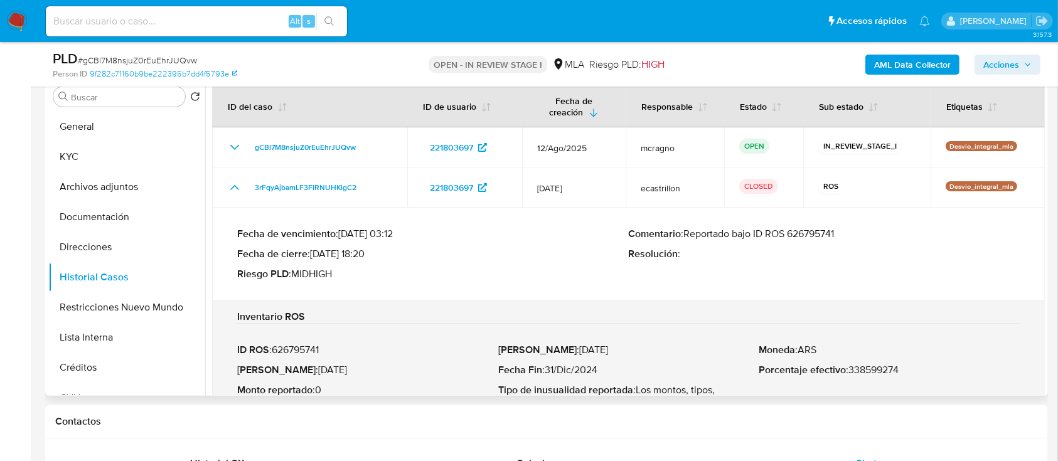
click at [825, 231] on p "Comentario : Reportado bajo ID ROS 626795741" at bounding box center [825, 234] width 392 height 13
click at [105, 158] on button "KYC" at bounding box center [121, 157] width 147 height 30
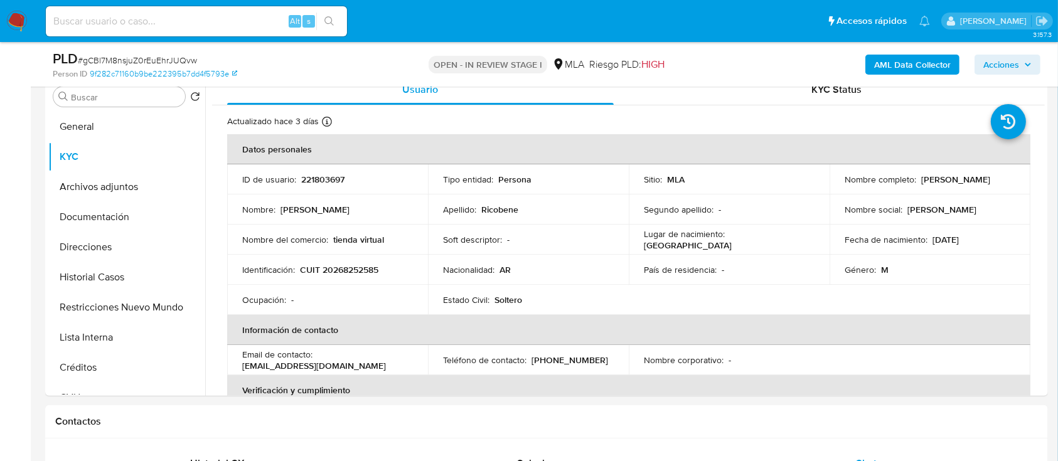
click at [911, 63] on b "AML Data Collector" at bounding box center [912, 65] width 77 height 20
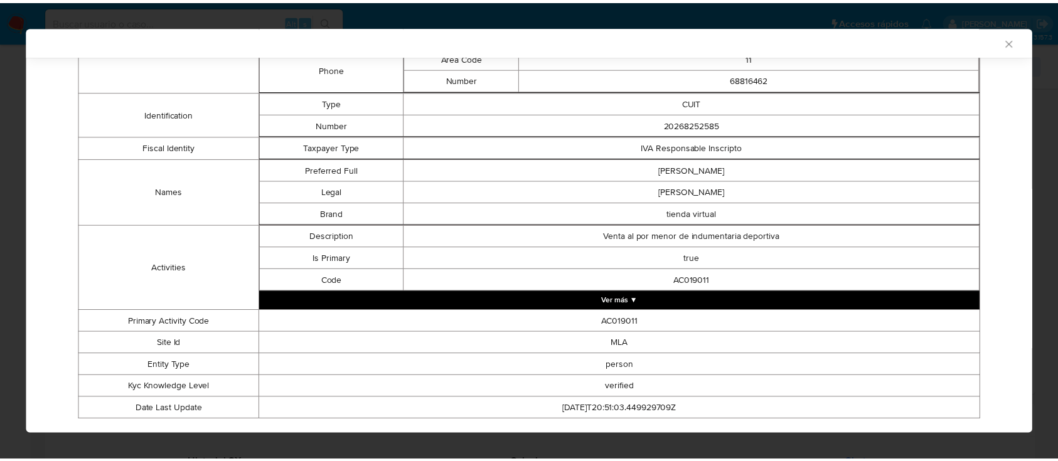
scroll to position [248, 0]
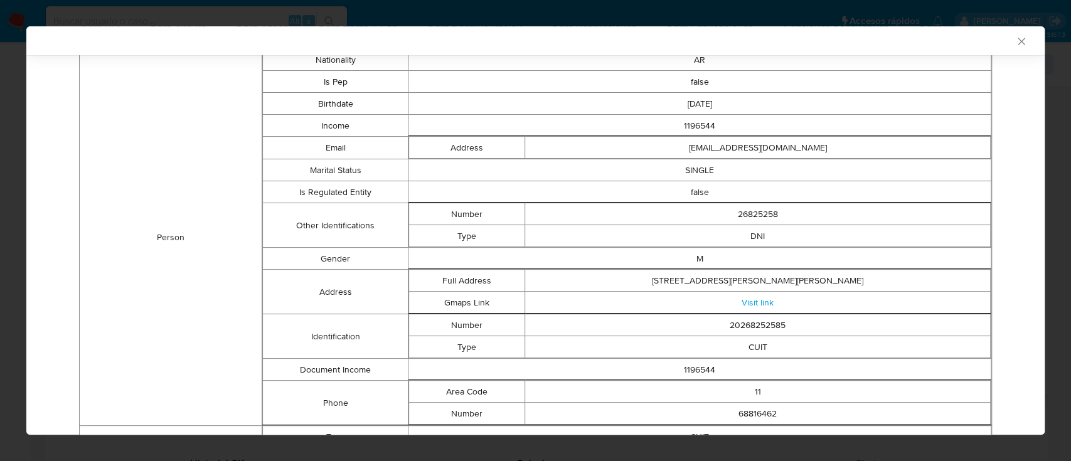
click at [1015, 46] on icon "Cerrar ventana" at bounding box center [1021, 41] width 13 height 13
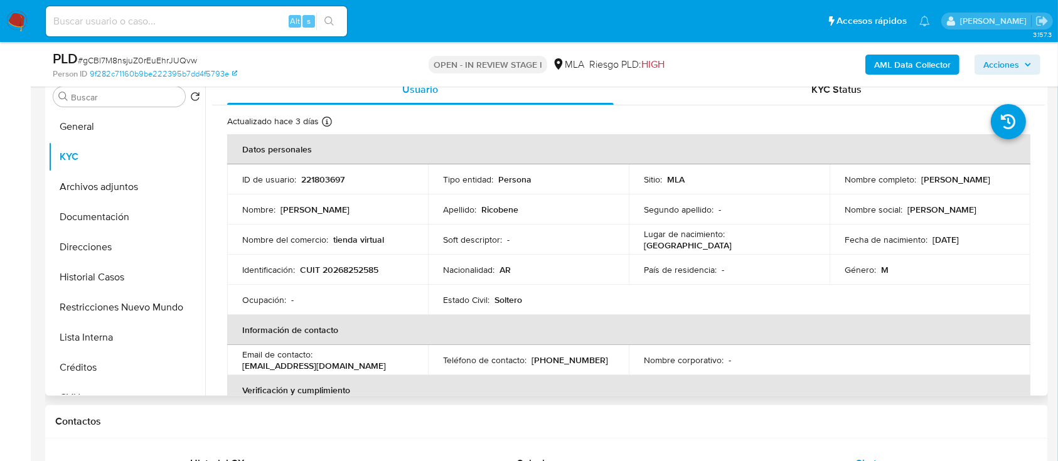
drag, startPoint x: 117, startPoint y: 191, endPoint x: 333, endPoint y: 259, distance: 226.1
click at [118, 192] on button "Archivos adjuntos" at bounding box center [126, 187] width 157 height 30
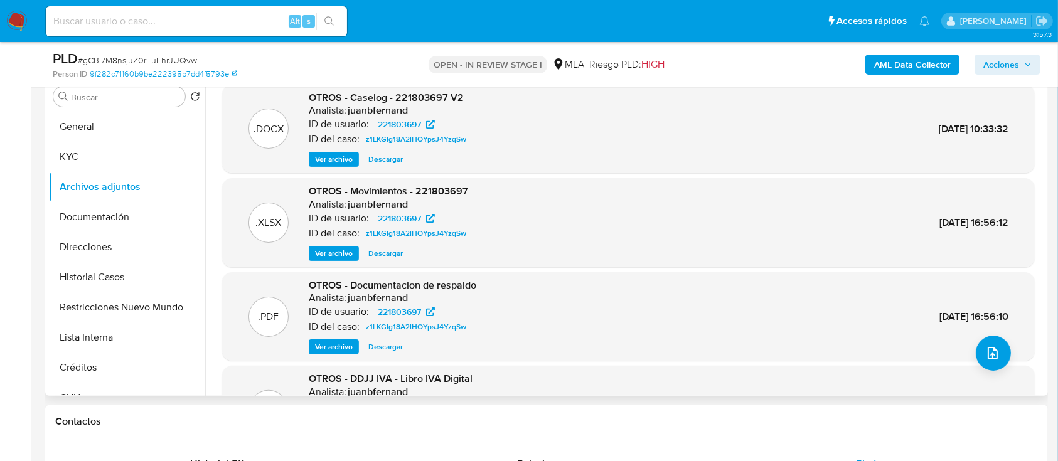
click at [386, 159] on span "Descargar" at bounding box center [385, 159] width 35 height 13
click at [125, 279] on button "Historial Casos" at bounding box center [121, 277] width 147 height 30
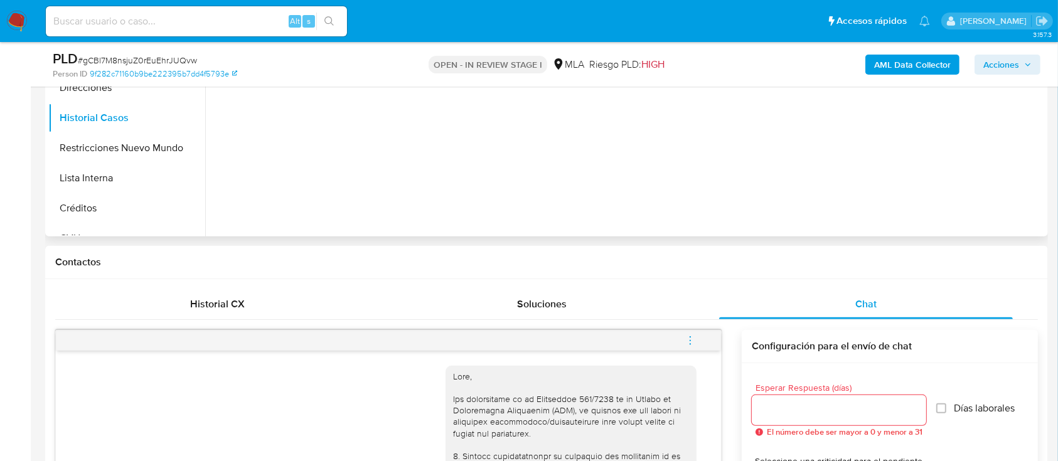
scroll to position [502, 0]
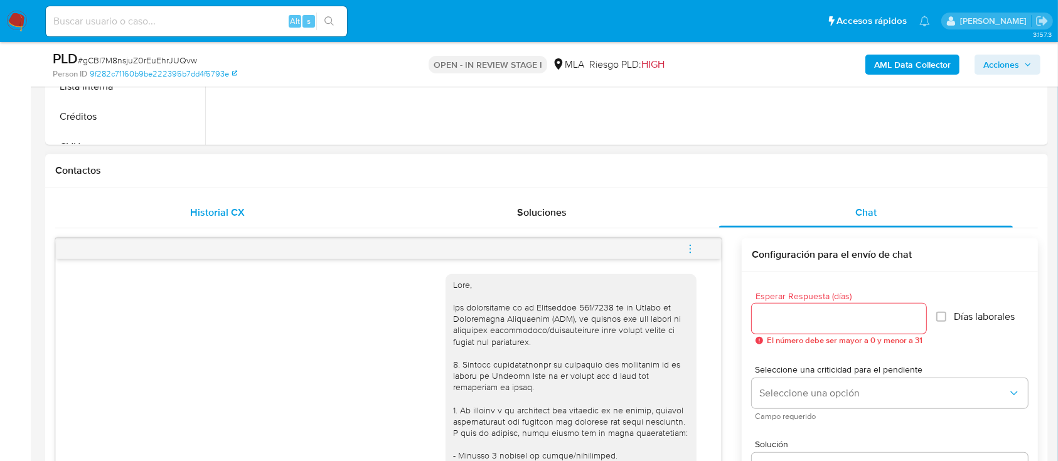
click at [240, 201] on div "Historial CX" at bounding box center [217, 213] width 294 height 30
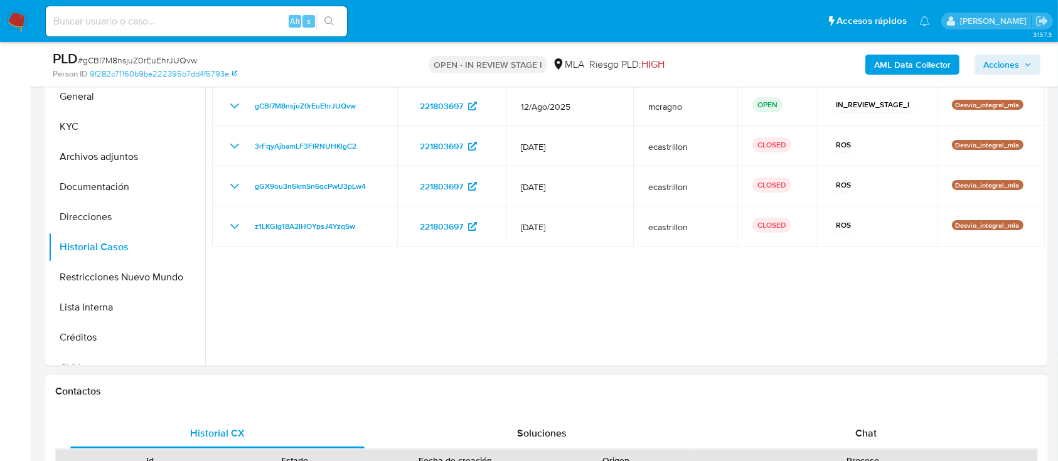
scroll to position [251, 0]
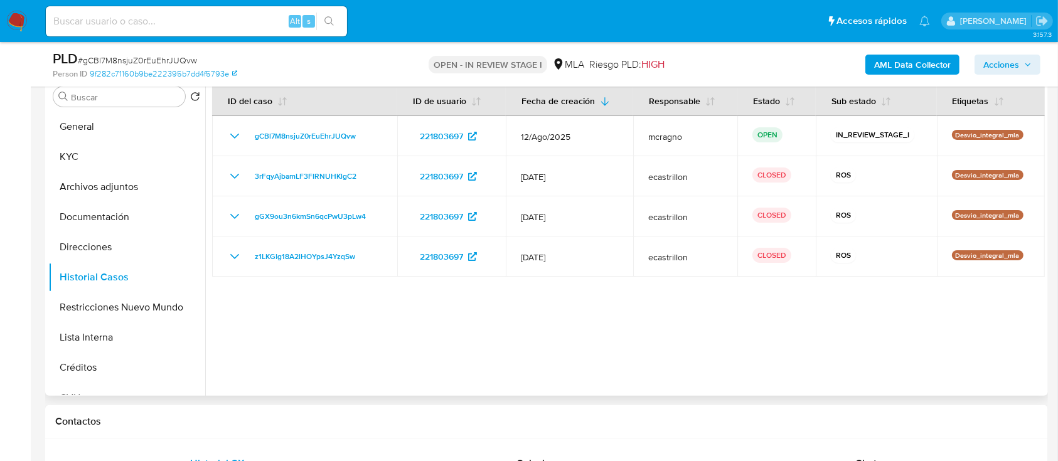
drag, startPoint x: 114, startPoint y: 311, endPoint x: 265, endPoint y: 303, distance: 151.4
click at [114, 311] on button "Restricciones Nuevo Mundo" at bounding box center [126, 307] width 157 height 30
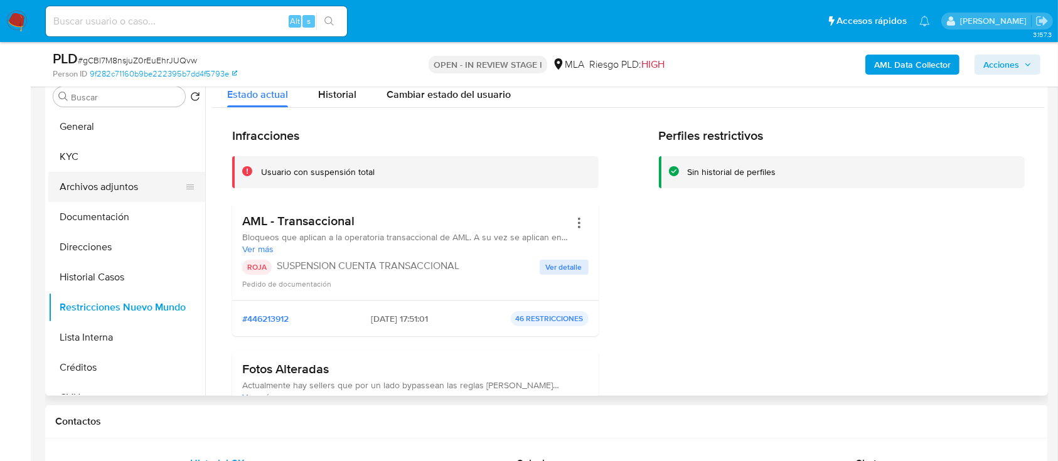
click at [104, 195] on button "Archivos adjuntos" at bounding box center [121, 187] width 147 height 30
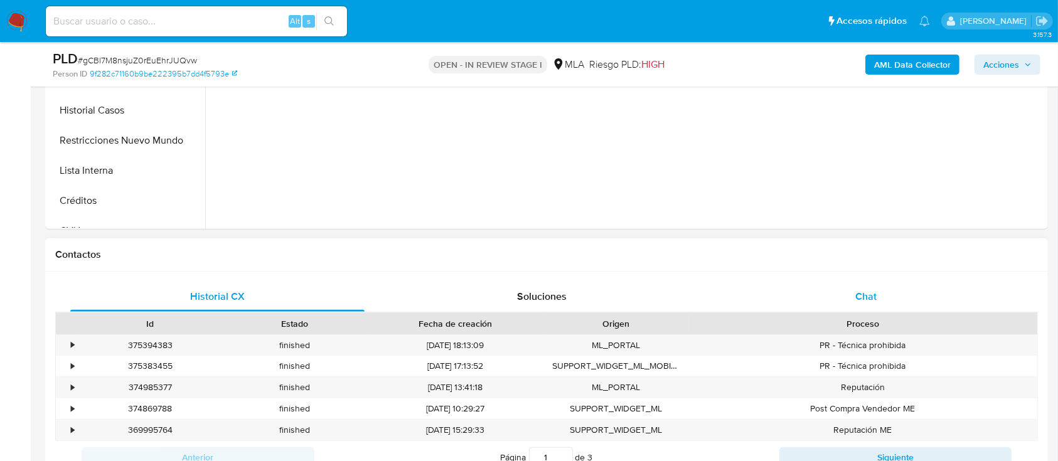
click at [890, 304] on div "Chat" at bounding box center [866, 297] width 294 height 30
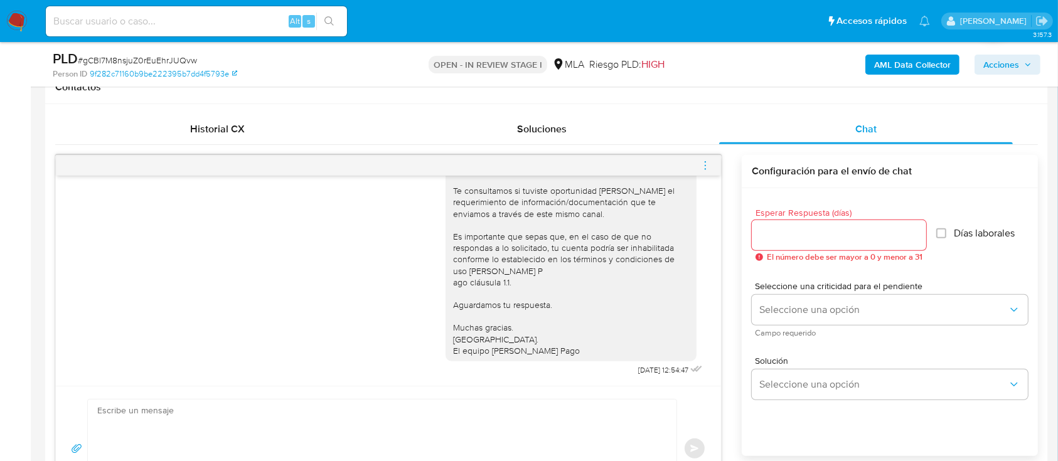
scroll to position [776, 0]
click at [706, 164] on icon "menu-action" at bounding box center [705, 165] width 11 height 11
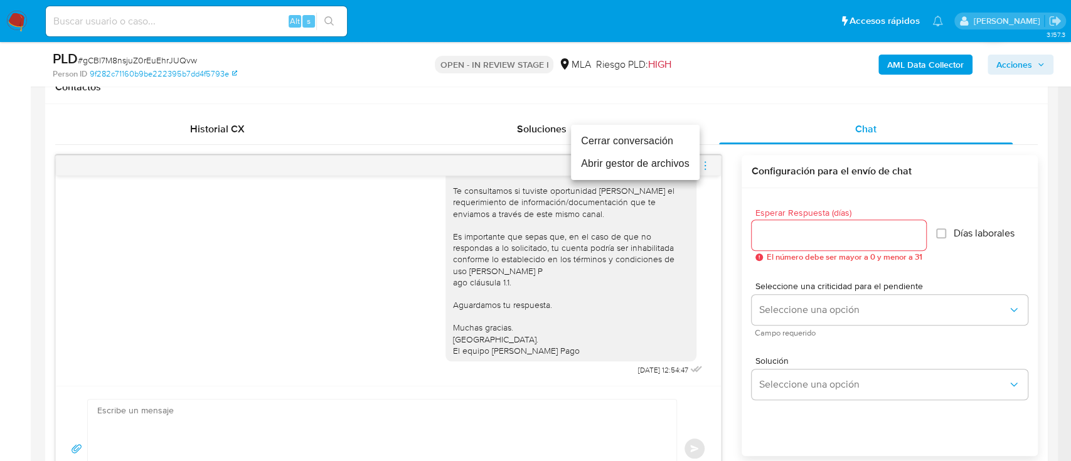
click at [597, 143] on li "Cerrar conversación" at bounding box center [635, 141] width 129 height 23
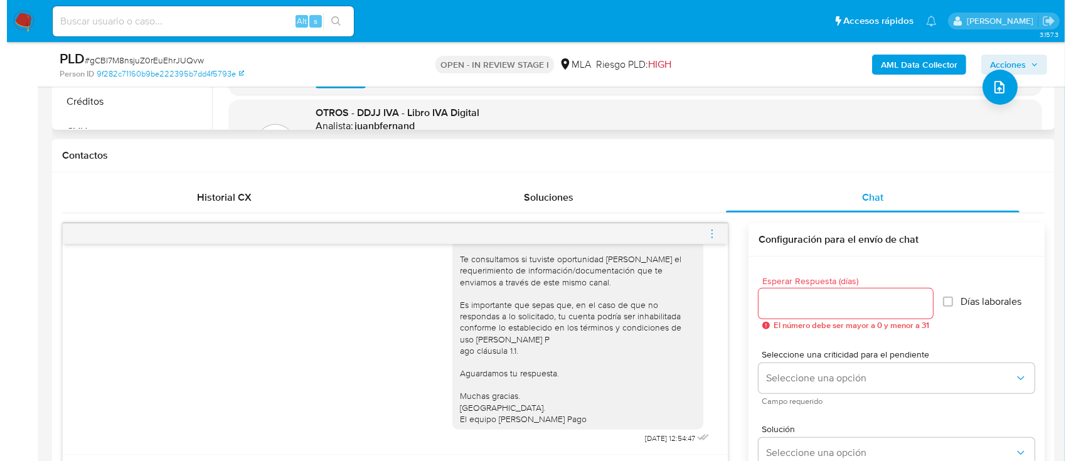
scroll to position [251, 0]
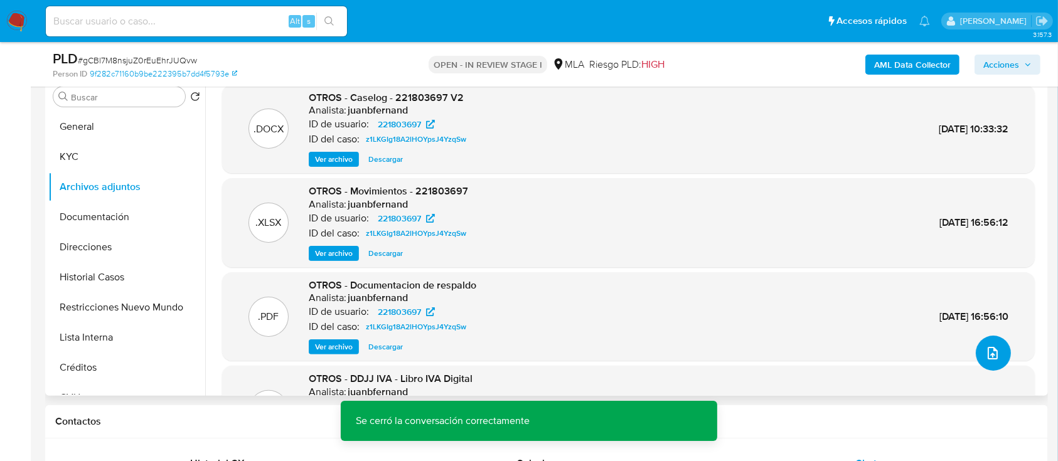
click at [986, 351] on icon "upload-file" at bounding box center [992, 353] width 15 height 15
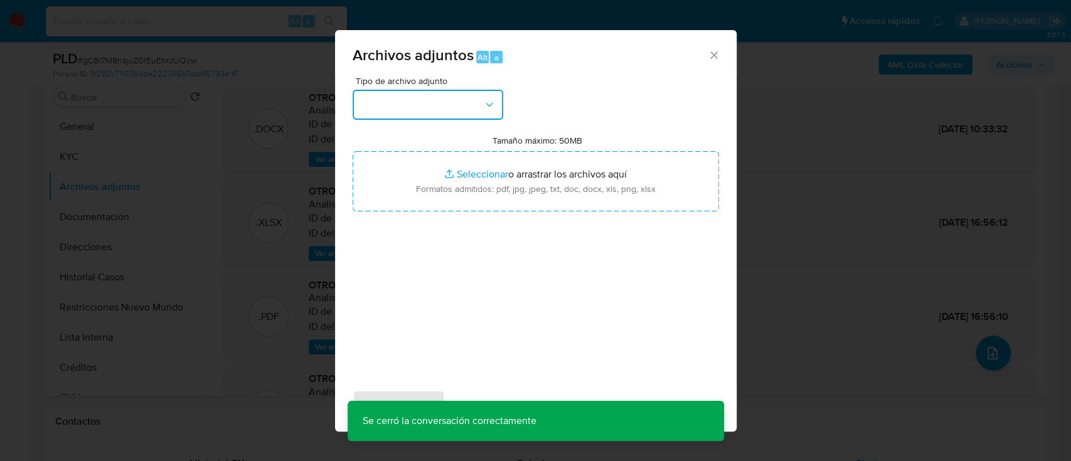
click at [447, 104] on button "button" at bounding box center [428, 105] width 151 height 30
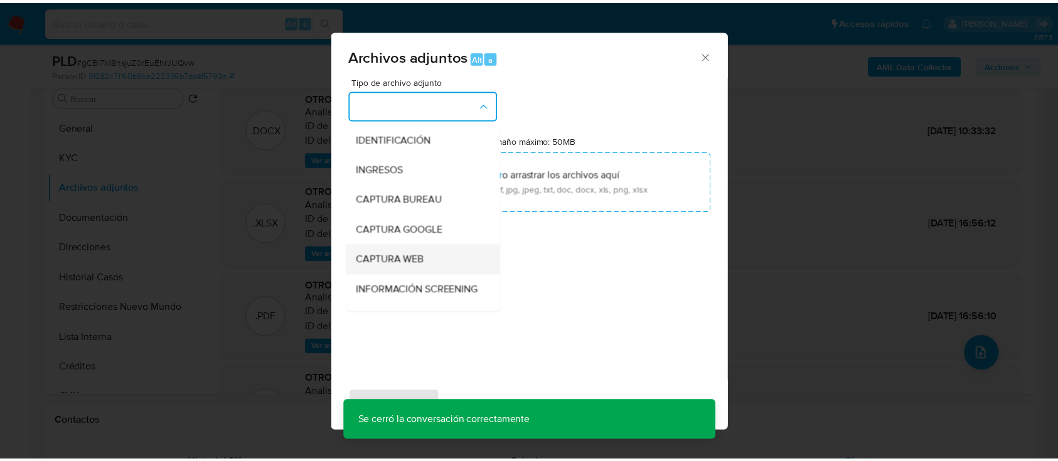
scroll to position [167, 0]
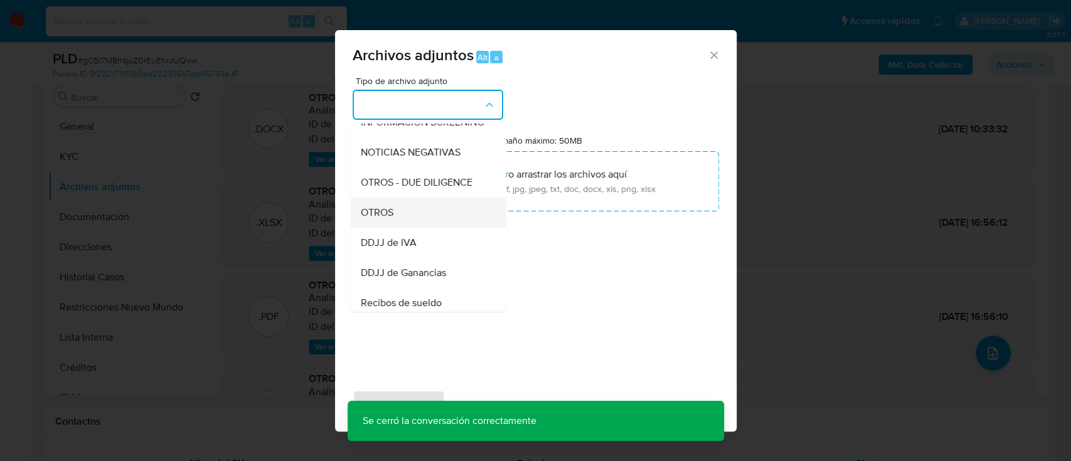
click at [430, 227] on div "OTROS" at bounding box center [424, 213] width 128 height 30
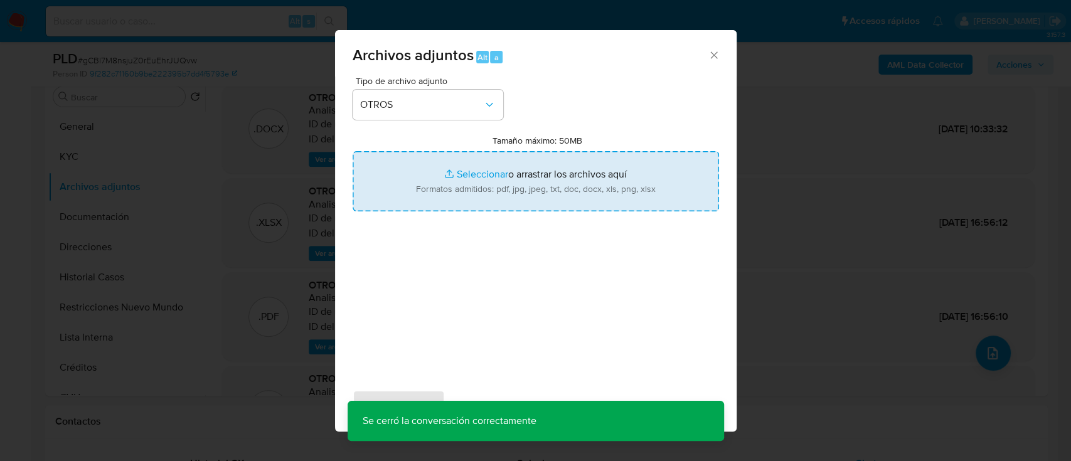
click at [488, 192] on input "Tamaño máximo: 50MB Seleccionar archivos" at bounding box center [536, 181] width 366 height 60
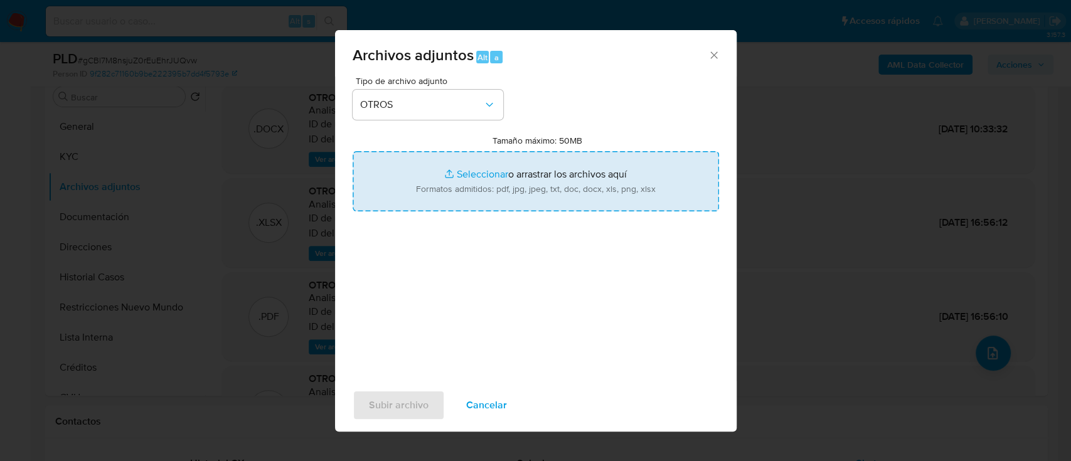
type input "C:\fakepath\221803697 - Movimientos gCBl7M8nsjuZ0rEuEhrJUQvw.xlsx"
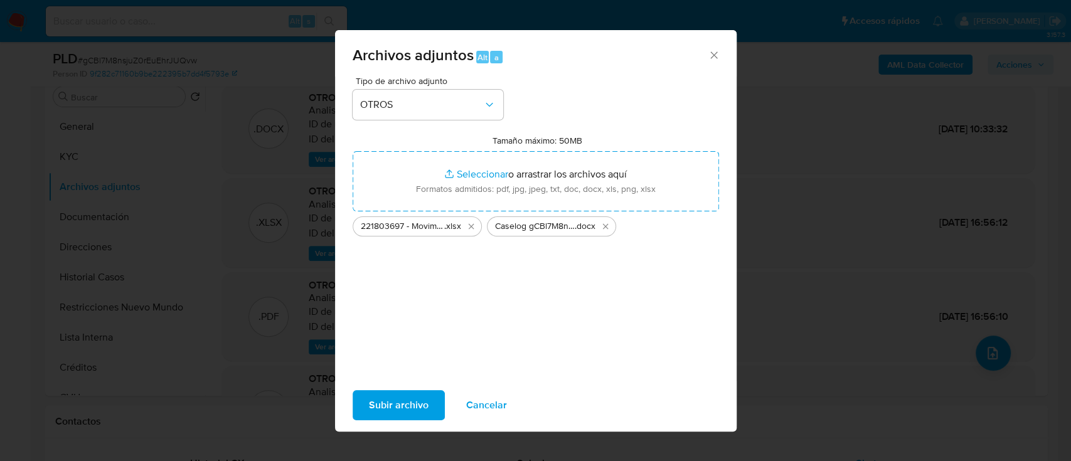
click at [422, 410] on span "Subir archivo" at bounding box center [399, 406] width 60 height 28
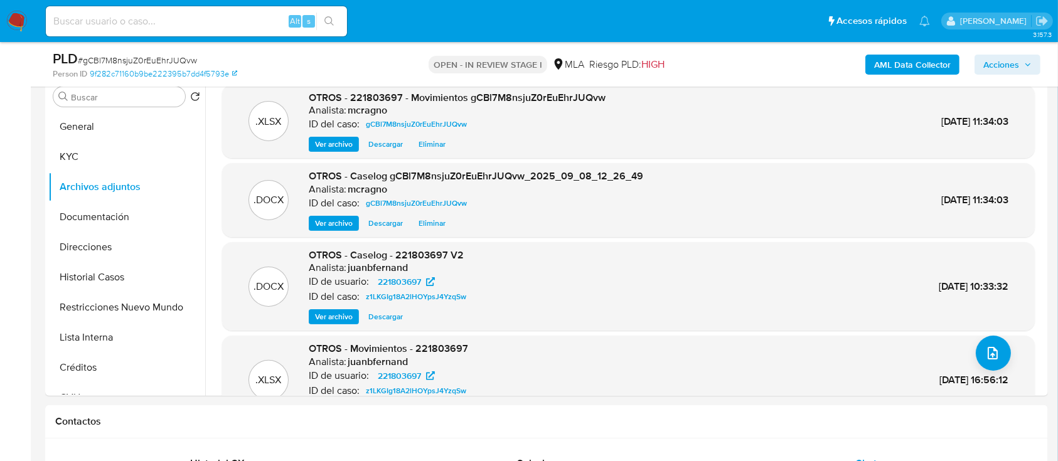
click at [1022, 55] on button "Acciones" at bounding box center [1008, 65] width 66 height 20
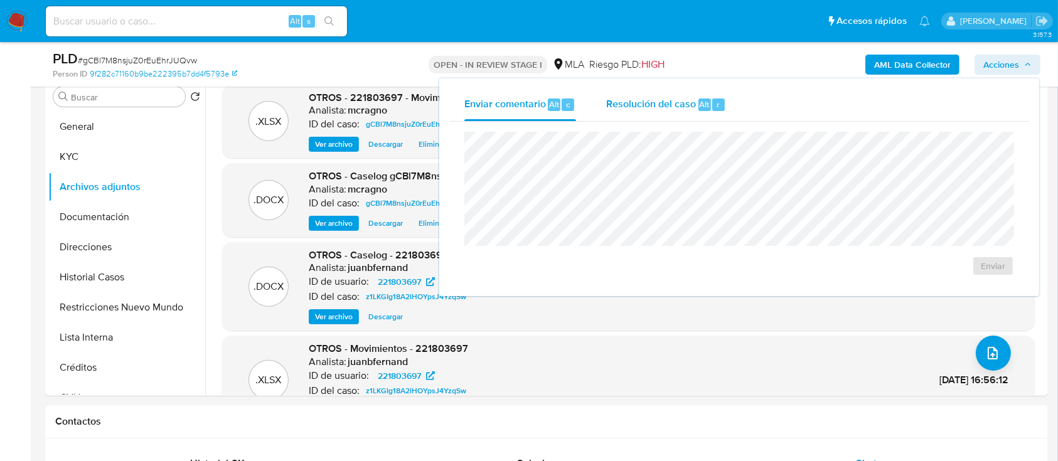
drag, startPoint x: 658, startPoint y: 109, endPoint x: 666, endPoint y: 120, distance: 13.9
click at [658, 109] on span "Resolución del caso" at bounding box center [651, 104] width 90 height 14
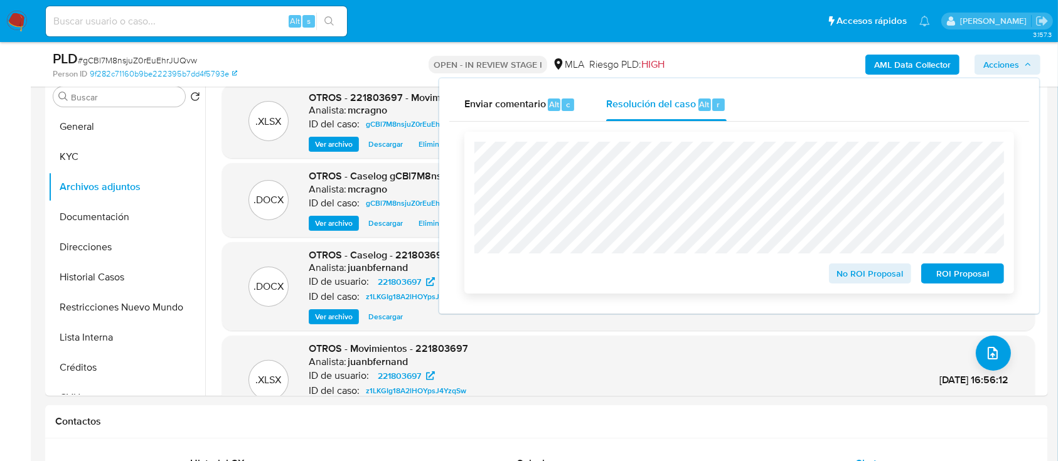
click at [936, 272] on span "ROI Proposal" at bounding box center [962, 274] width 65 height 18
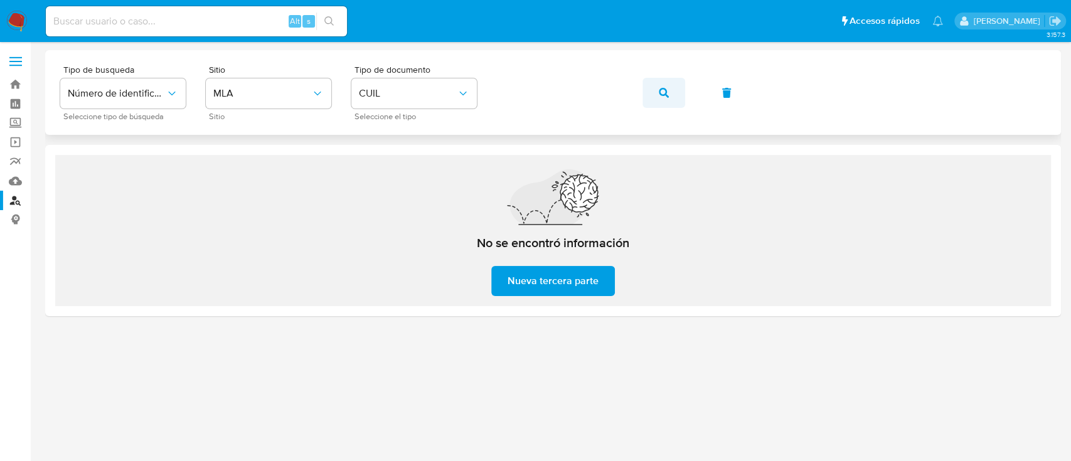
click at [666, 95] on icon "button" at bounding box center [664, 93] width 10 height 10
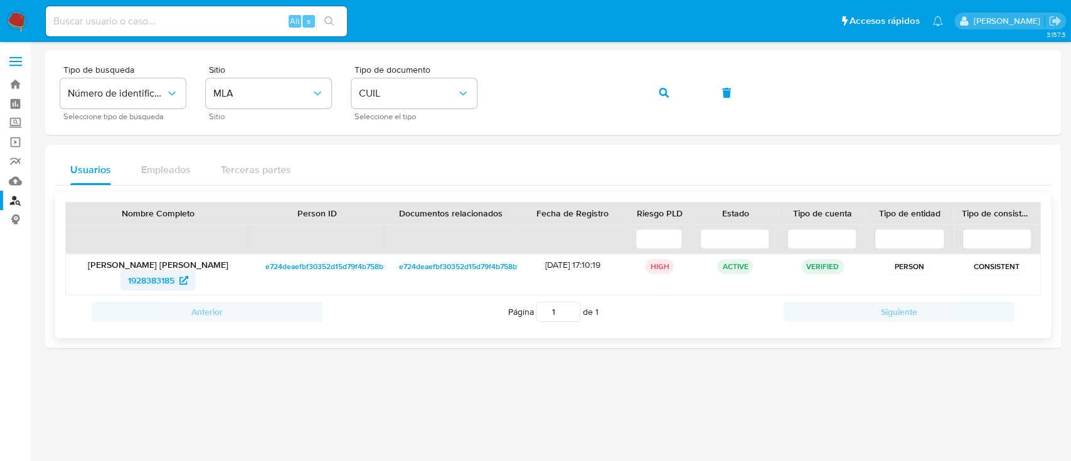
click at [140, 281] on span "1928383185" at bounding box center [151, 280] width 46 height 20
click at [164, 277] on span "1928383185" at bounding box center [151, 280] width 46 height 20
drag, startPoint x: 667, startPoint y: 88, endPoint x: 553, endPoint y: 151, distance: 129.5
click at [666, 90] on icon "button" at bounding box center [664, 93] width 10 height 10
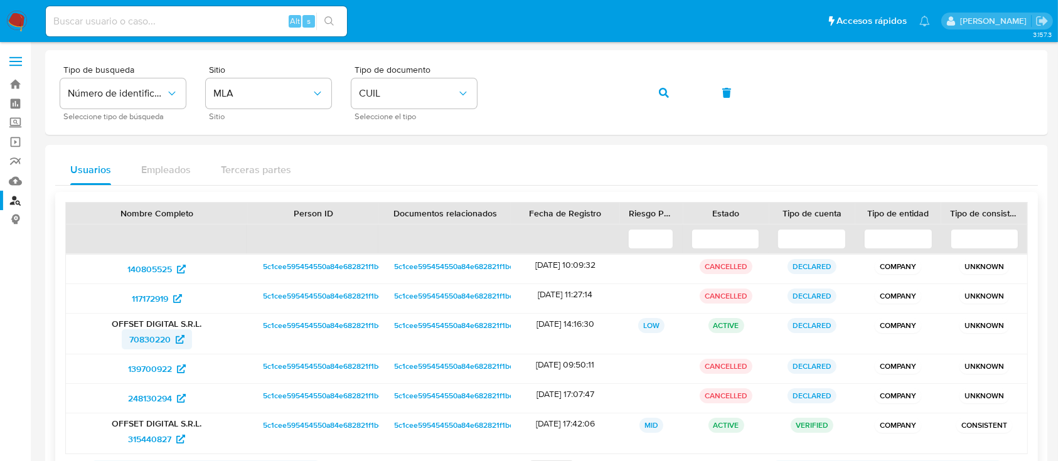
click at [161, 334] on span "70830220" at bounding box center [149, 339] width 41 height 20
click at [671, 92] on button "button" at bounding box center [664, 93] width 43 height 30
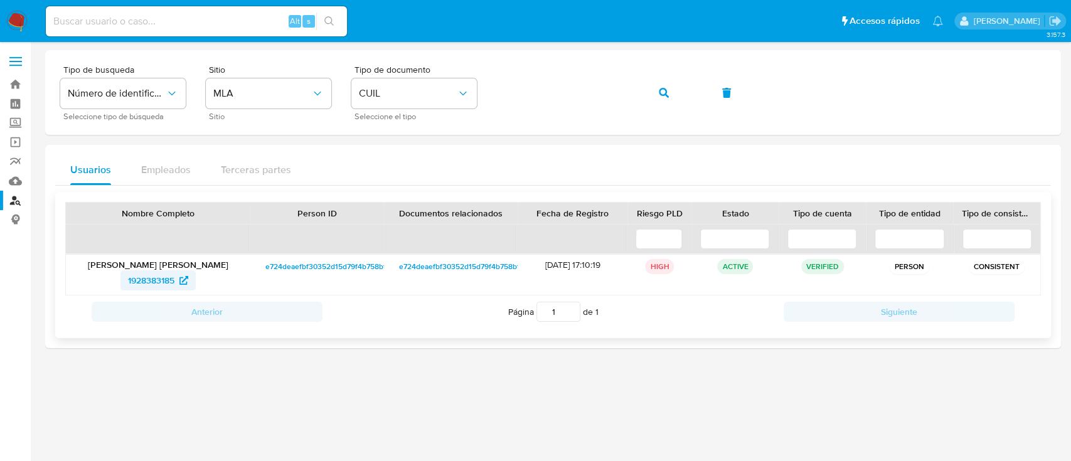
click at [146, 277] on span "1928383185" at bounding box center [151, 280] width 46 height 20
click at [666, 83] on span "button" at bounding box center [664, 93] width 10 height 28
click at [180, 270] on span "427426145" at bounding box center [158, 280] width 56 height 20
click at [657, 95] on button "button" at bounding box center [664, 93] width 43 height 30
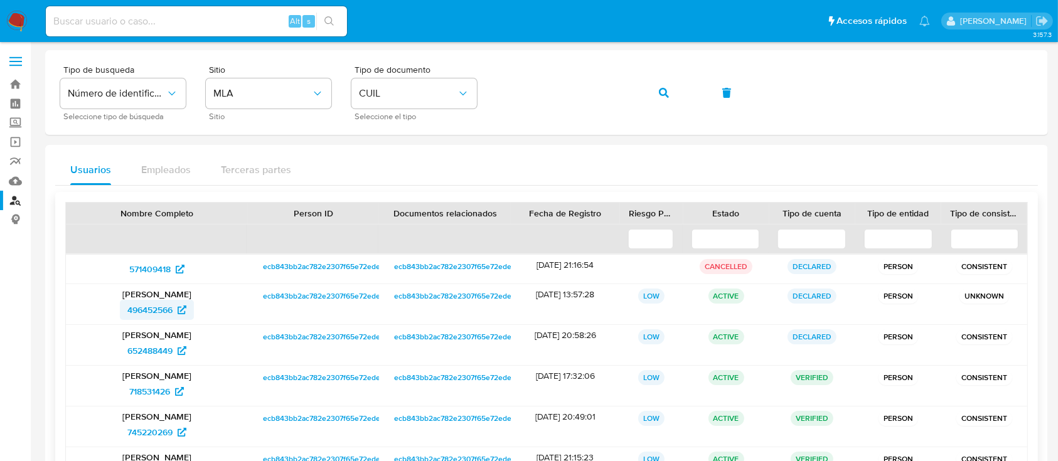
click at [151, 307] on span "496452566" at bounding box center [149, 310] width 45 height 20
click at [670, 91] on button "button" at bounding box center [664, 93] width 43 height 30
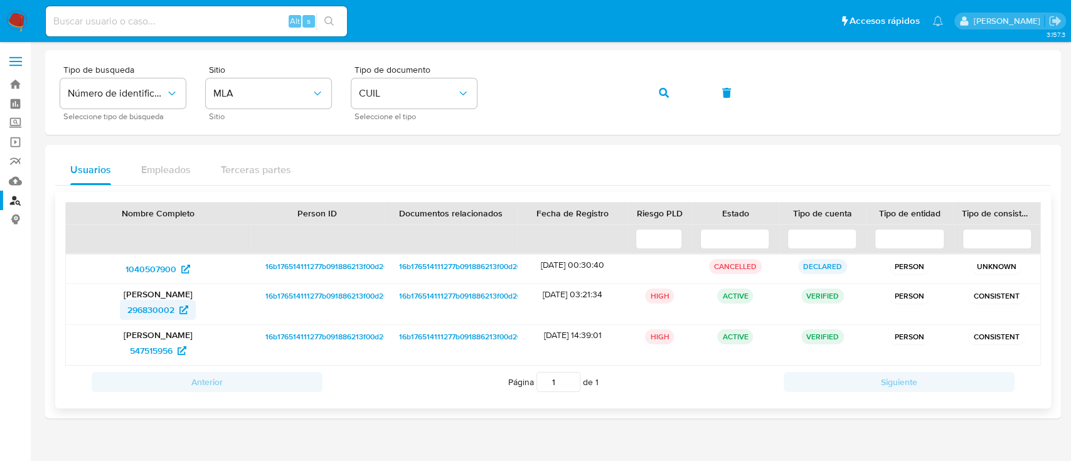
click at [149, 310] on span "296830002" at bounding box center [150, 310] width 47 height 20
click at [657, 87] on button "button" at bounding box center [664, 93] width 43 height 30
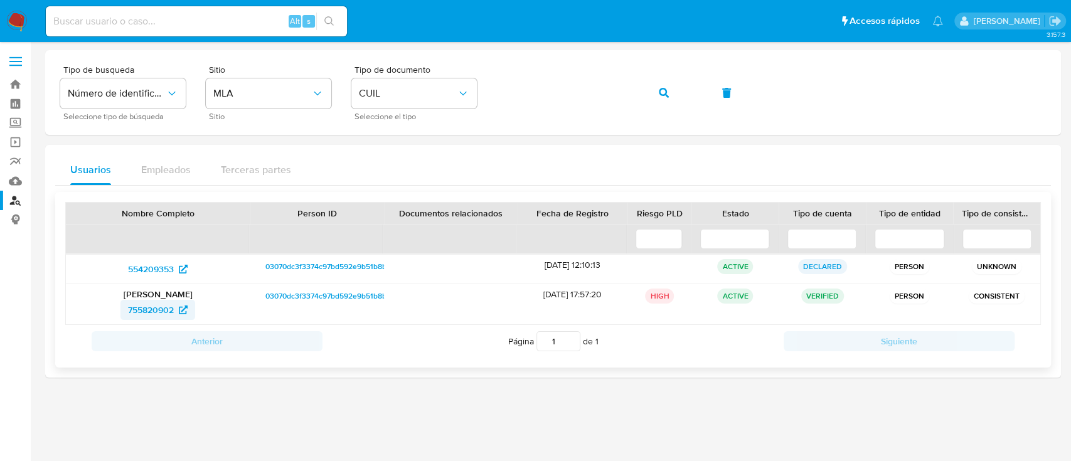
click at [179, 307] on span "755820902" at bounding box center [158, 310] width 60 height 20
click at [658, 89] on button "button" at bounding box center [664, 93] width 43 height 30
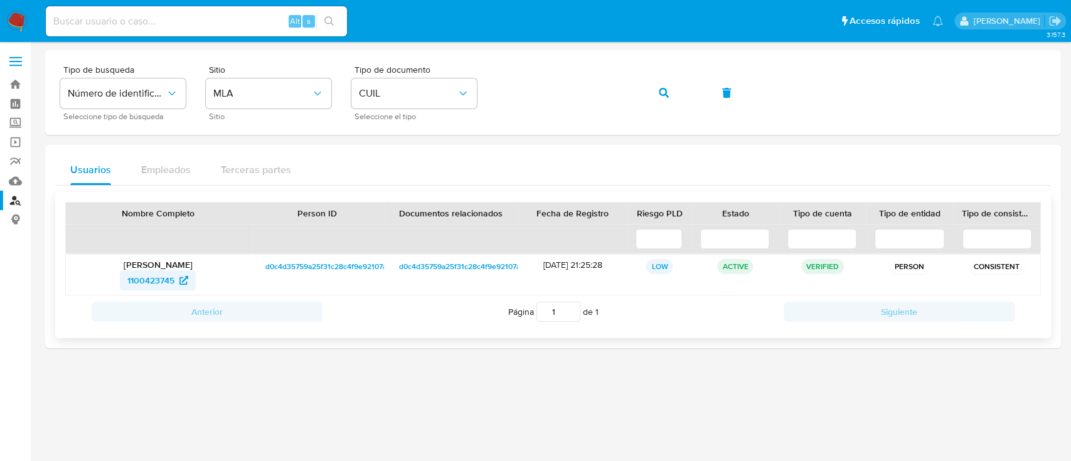
click at [149, 279] on span "1100423745" at bounding box center [150, 280] width 47 height 20
click at [663, 80] on span "button" at bounding box center [664, 93] width 10 height 28
click at [146, 279] on span "706730254" at bounding box center [151, 280] width 45 height 20
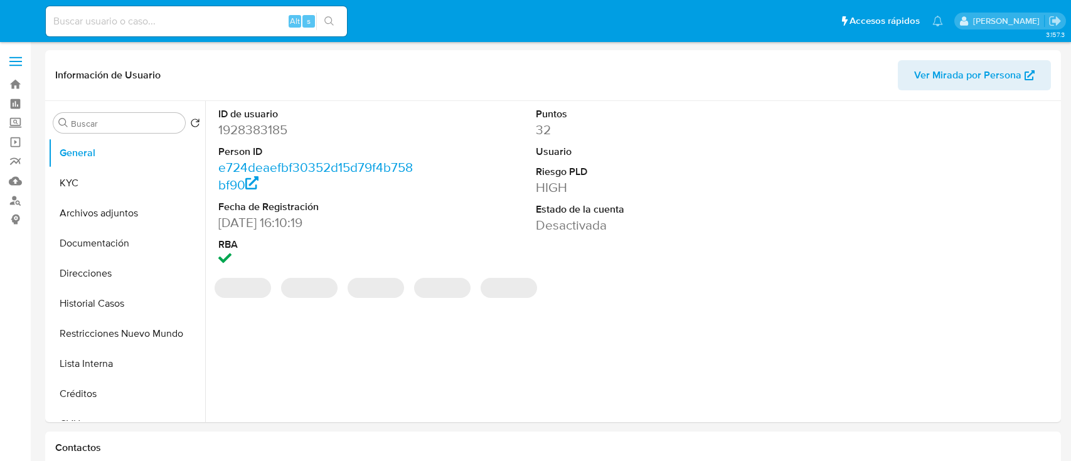
select select "10"
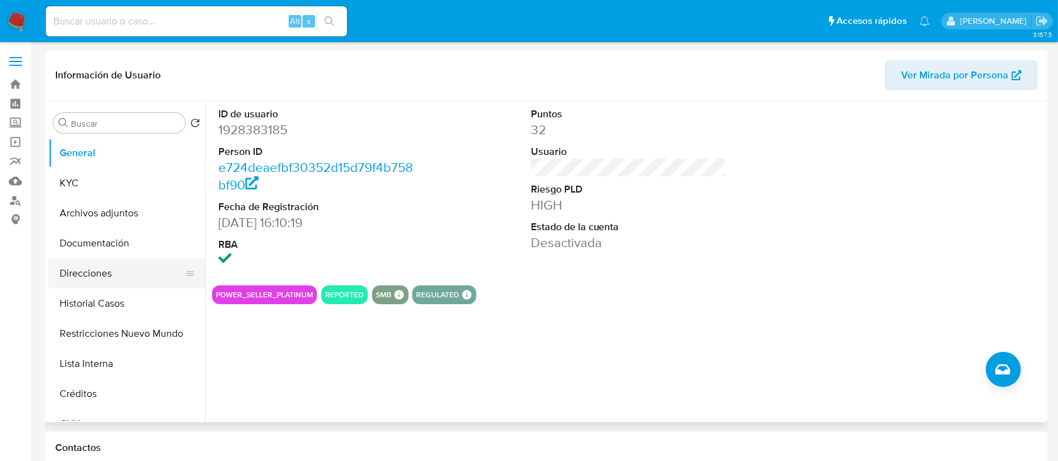
click at [123, 285] on button "Direcciones" at bounding box center [121, 274] width 147 height 30
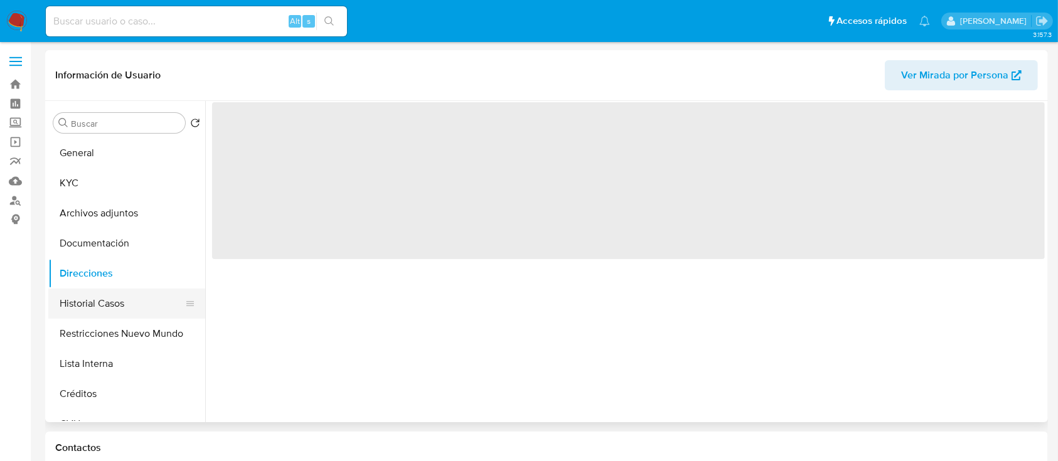
click at [129, 304] on button "Historial Casos" at bounding box center [121, 304] width 147 height 30
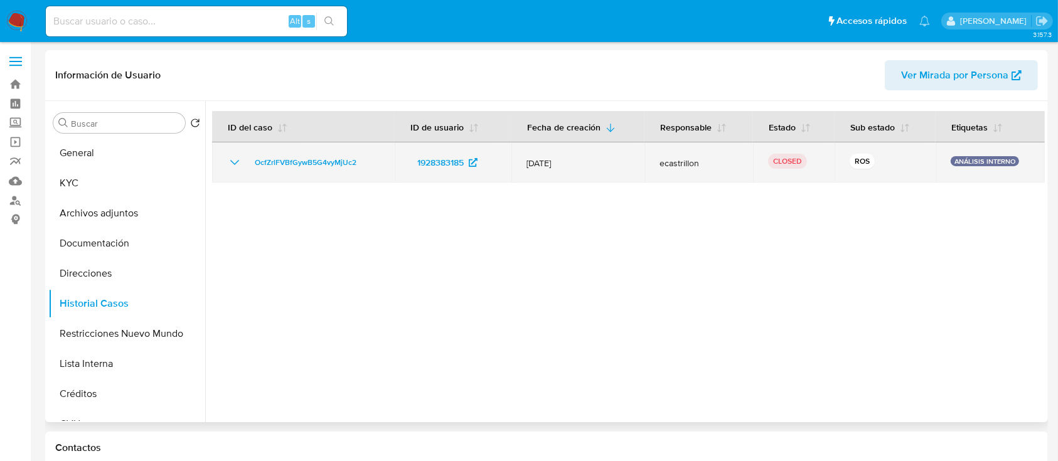
drag, startPoint x: 236, startPoint y: 156, endPoint x: 237, endPoint y: 162, distance: 6.3
click at [236, 156] on icon "Mostrar/Ocultar" at bounding box center [234, 162] width 15 height 15
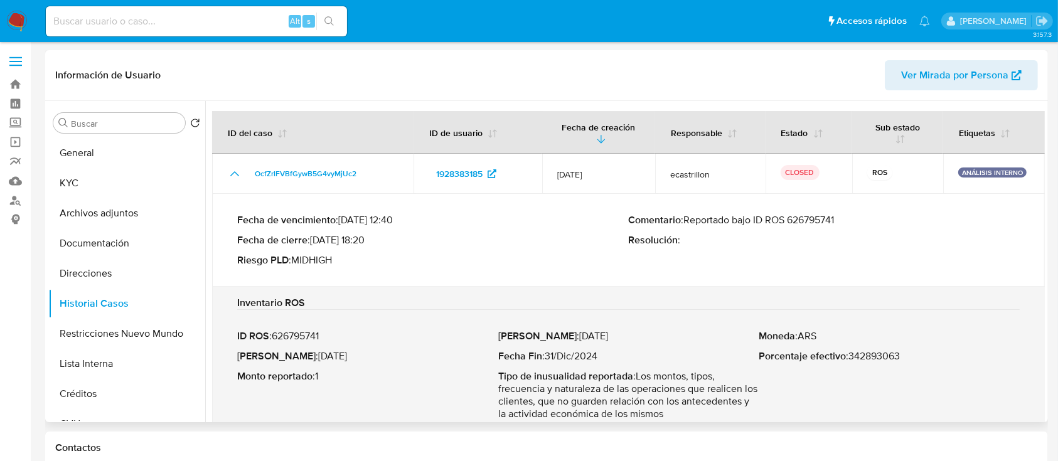
drag, startPoint x: 331, startPoint y: 238, endPoint x: 365, endPoint y: 243, distance: 34.2
click at [365, 243] on p "Fecha de cierre : [DATE] 18:20" at bounding box center [433, 240] width 392 height 13
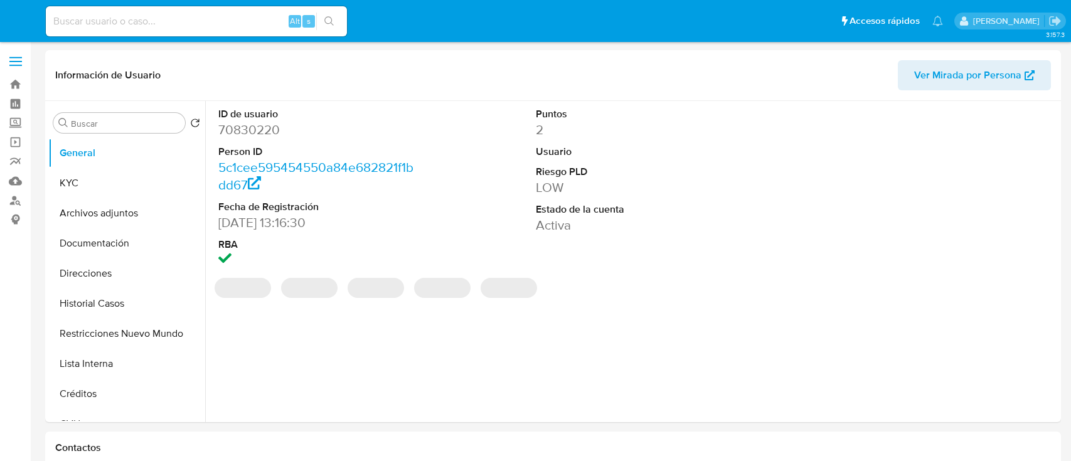
select select "10"
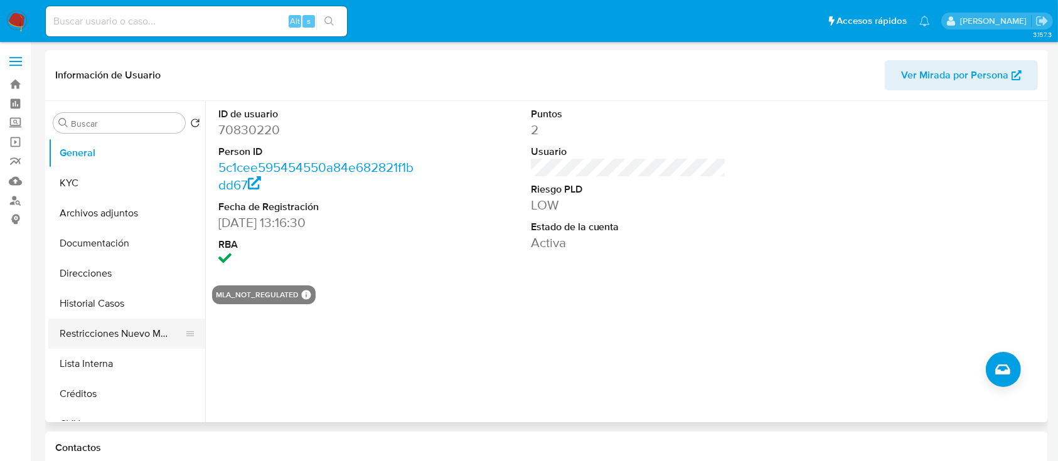
click at [99, 334] on button "Restricciones Nuevo Mundo" at bounding box center [121, 334] width 147 height 30
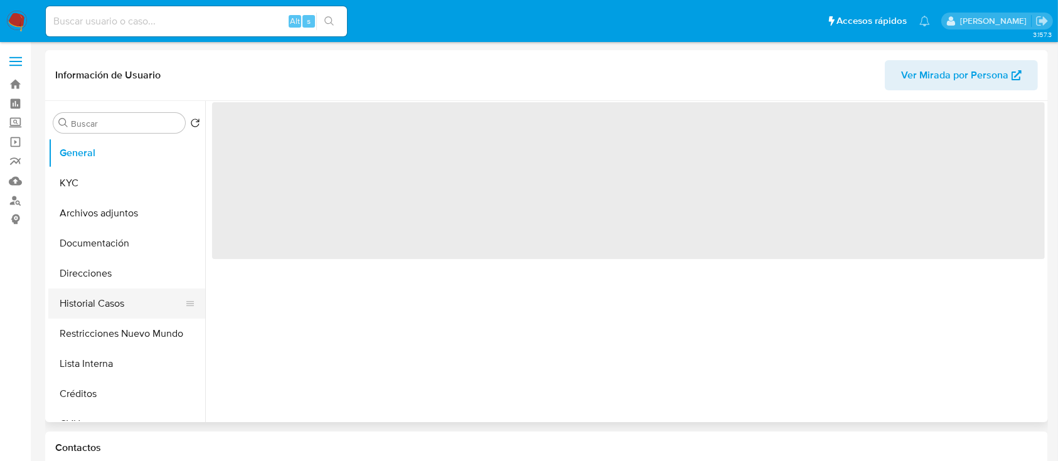
click at [87, 297] on button "Historial Casos" at bounding box center [121, 304] width 147 height 30
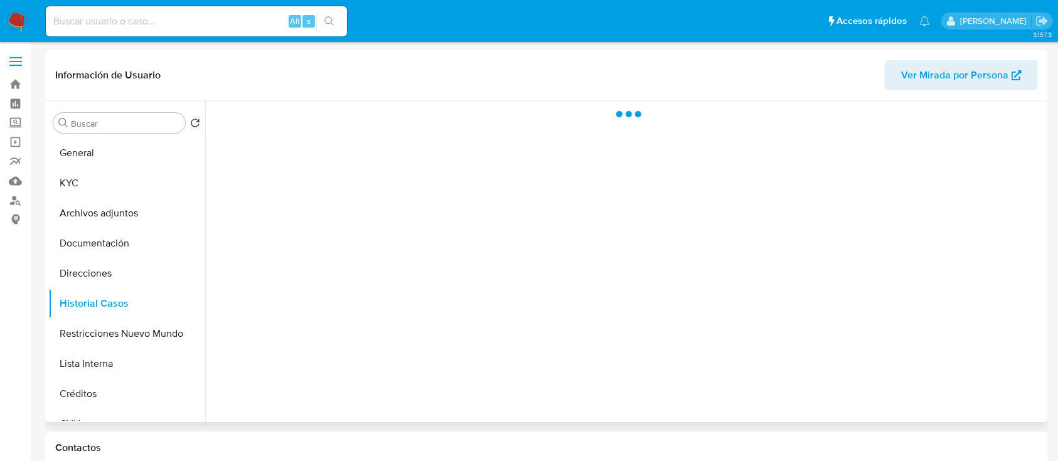
select select "10"
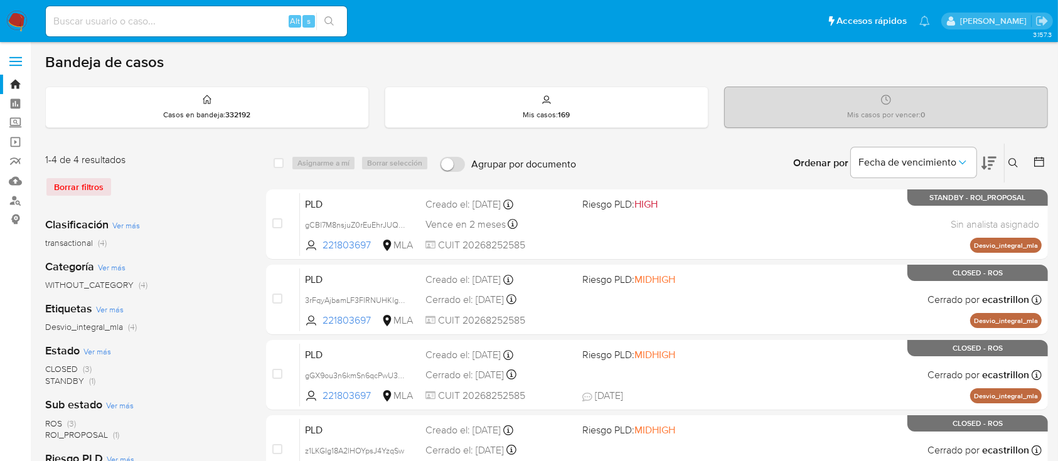
click at [1015, 158] on icon at bounding box center [1012, 162] width 9 height 9
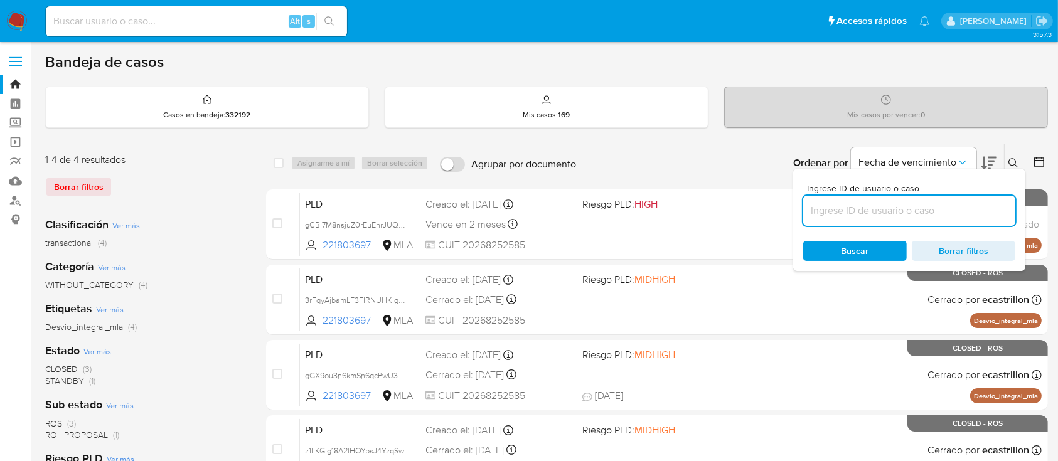
click at [913, 203] on input at bounding box center [909, 211] width 212 height 16
type input "2210113782"
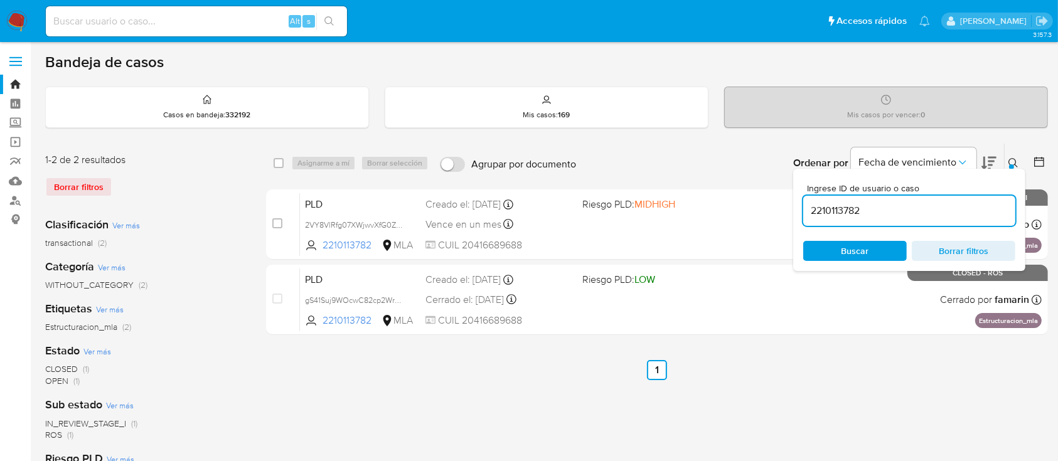
click at [1011, 158] on icon at bounding box center [1013, 163] width 10 height 10
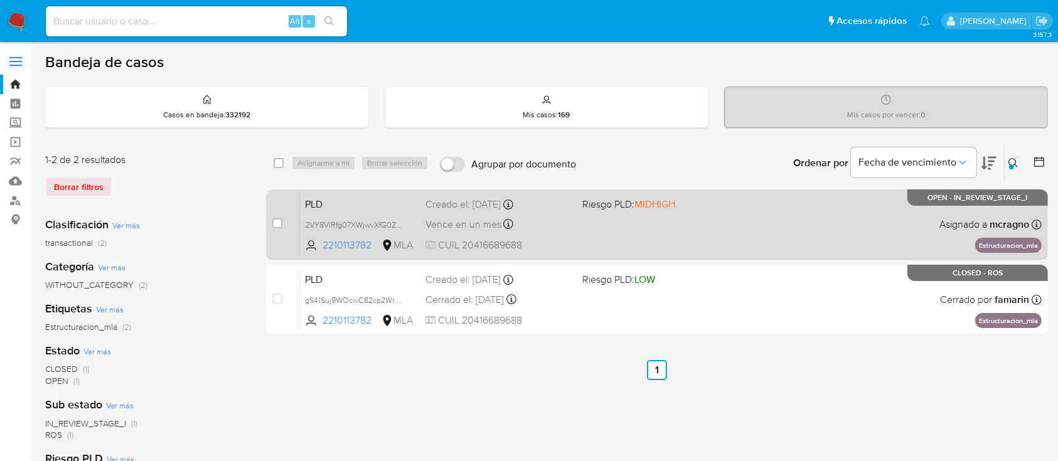
click at [746, 235] on div "PLD 2VY8VlRfg07XWjwvXfG0Z663 2210113782 MLA Riesgo PLD: MIDHIGH Creado el: 12/0…" at bounding box center [671, 224] width 742 height 63
click at [404, 223] on span "2VY8VlRfg07XWjwvXfG0Z663" at bounding box center [357, 224] width 104 height 14
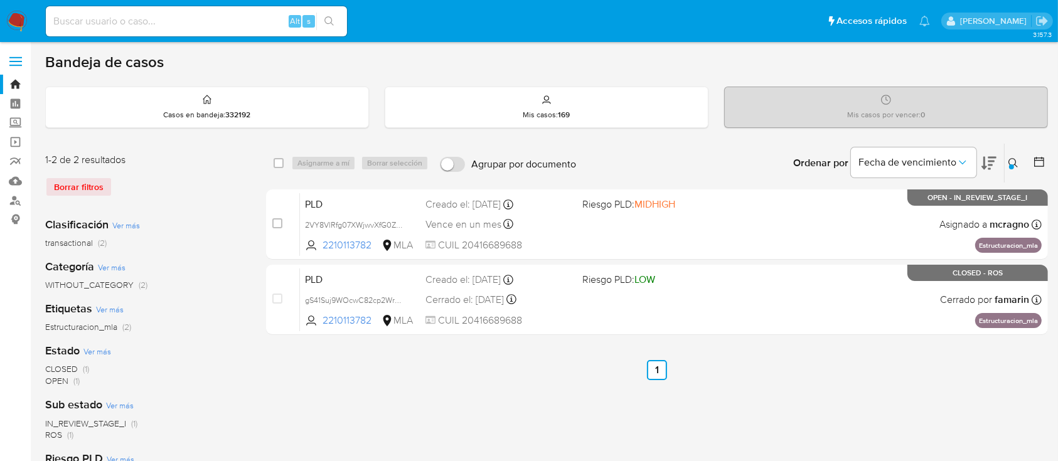
click at [658, 427] on div "select-all-cases-checkbox Asignarme a mí Borrar selección Agrupar por documento…" at bounding box center [657, 418] width 782 height 551
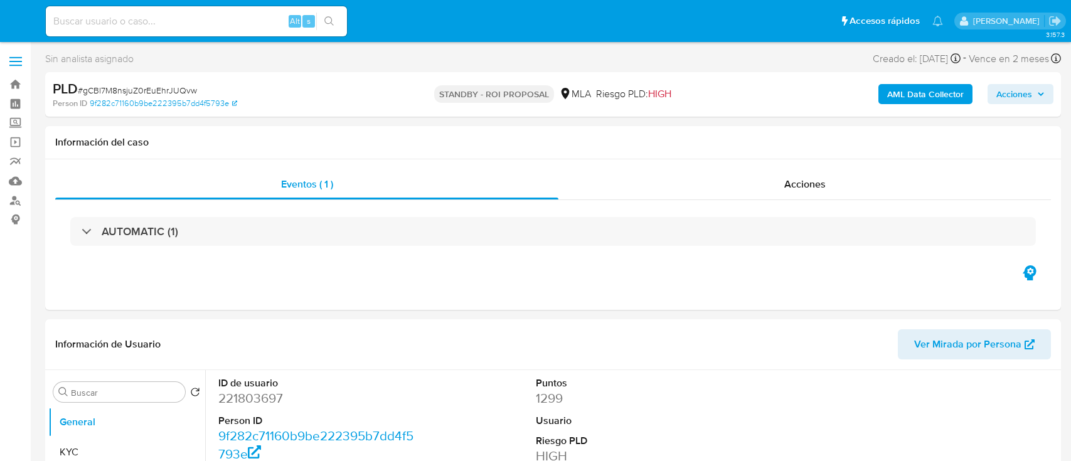
select select "10"
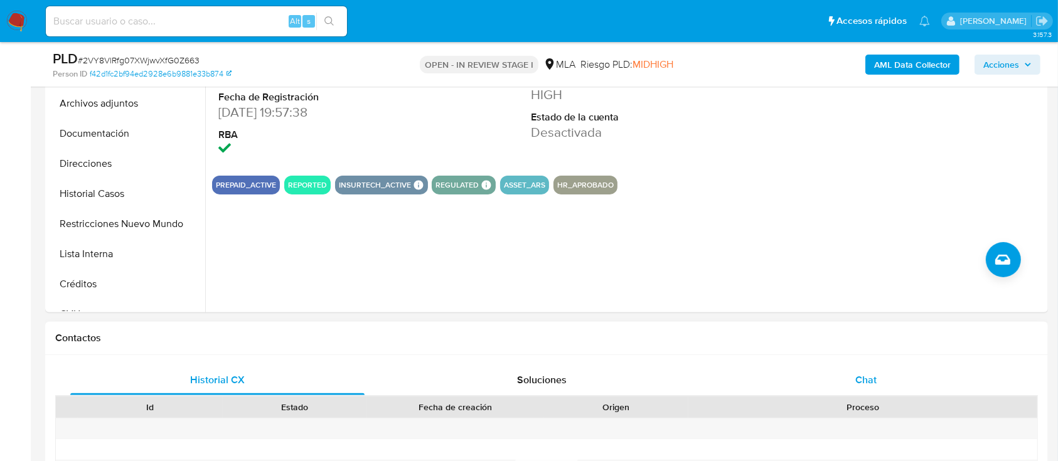
click at [904, 373] on div "Chat" at bounding box center [866, 380] width 294 height 30
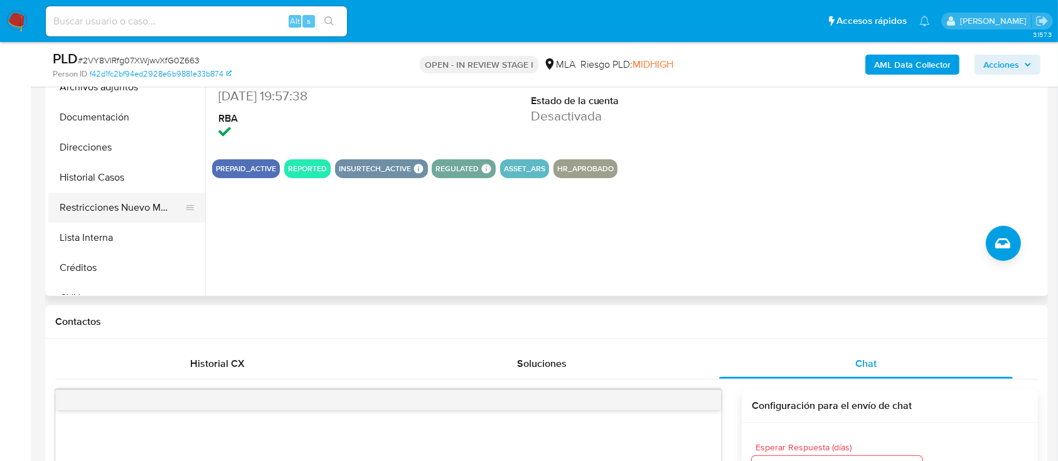
scroll to position [334, 0]
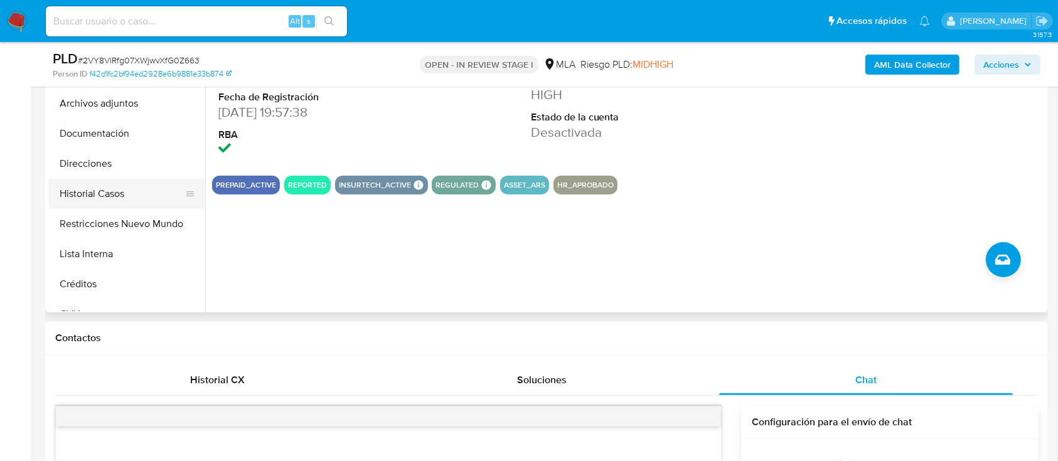
click at [96, 189] on button "Historial Casos" at bounding box center [121, 194] width 147 height 30
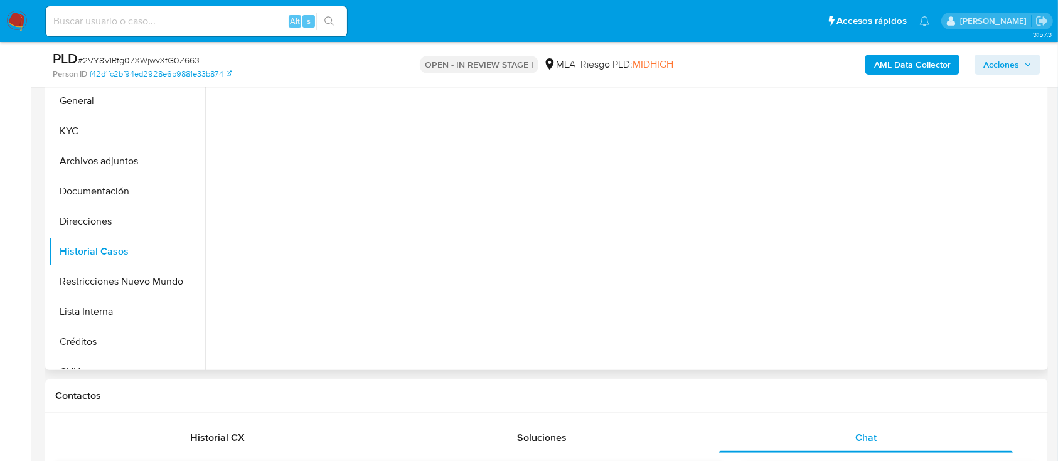
scroll to position [251, 0]
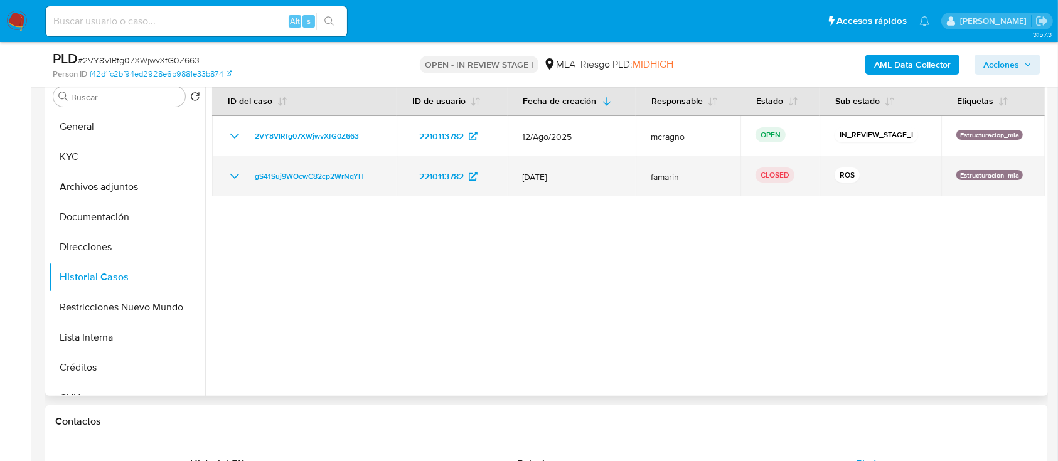
click at [228, 176] on icon "Mostrar/Ocultar" at bounding box center [234, 176] width 15 height 15
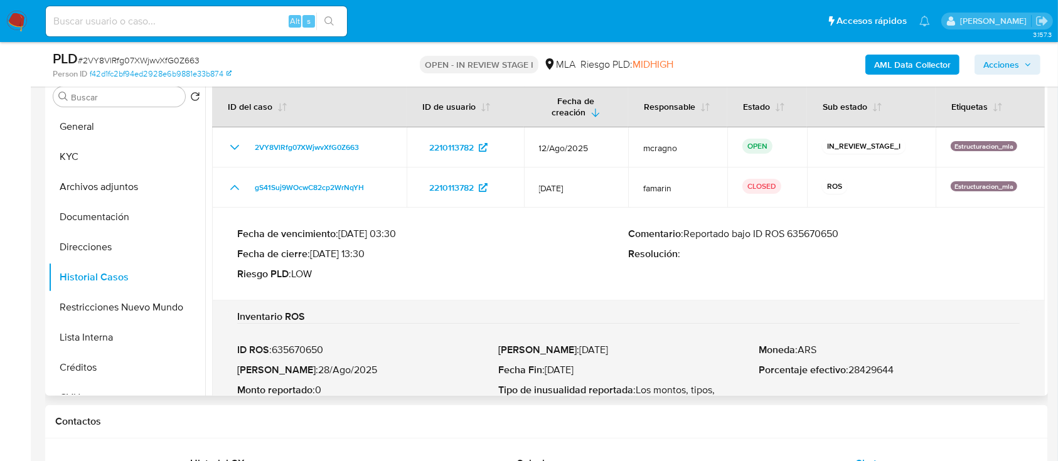
click at [812, 233] on p "Comentario : Reportado bajo ID ROS 635670650" at bounding box center [825, 234] width 392 height 13
click at [109, 164] on button "KYC" at bounding box center [121, 157] width 147 height 30
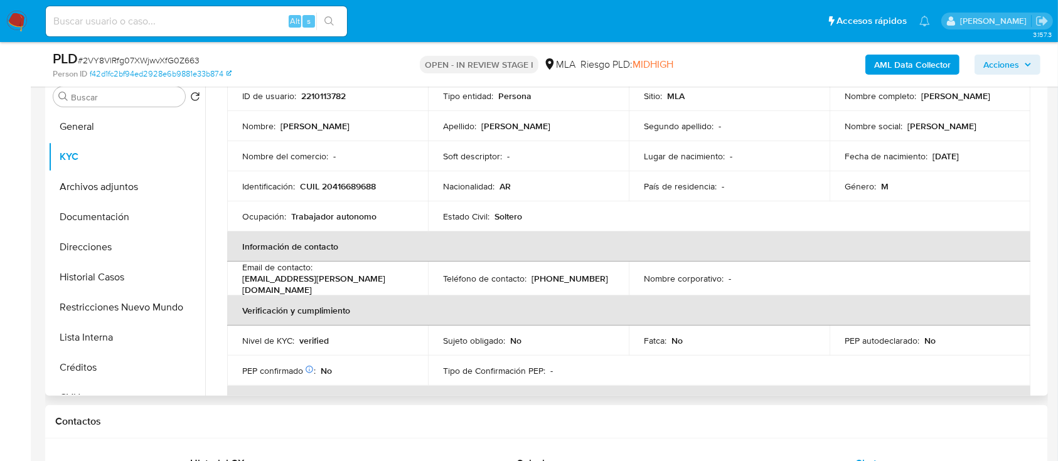
scroll to position [0, 0]
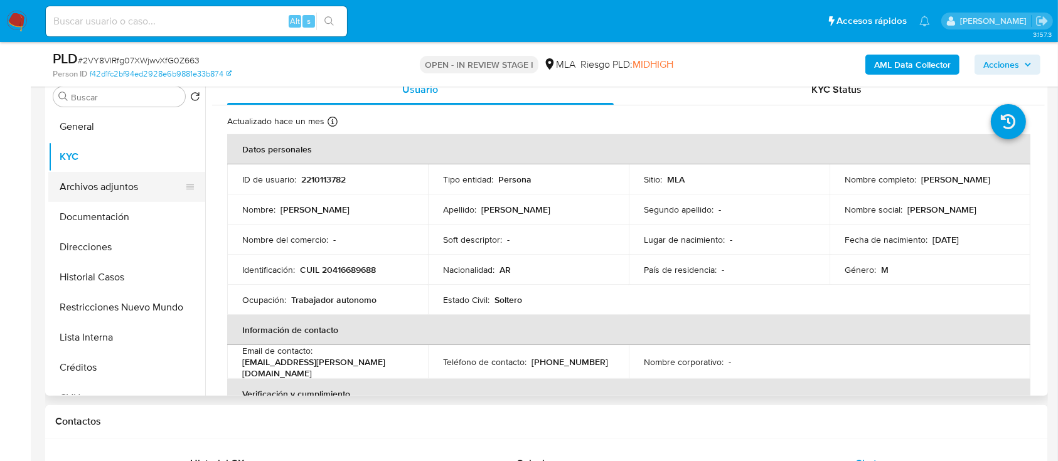
click at [106, 194] on button "Archivos adjuntos" at bounding box center [121, 187] width 147 height 30
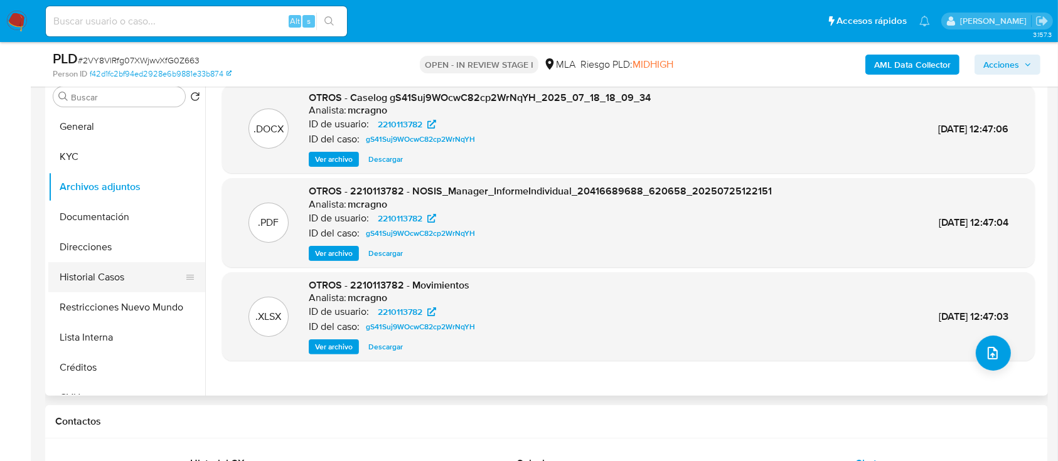
click at [111, 284] on button "Historial Casos" at bounding box center [121, 277] width 147 height 30
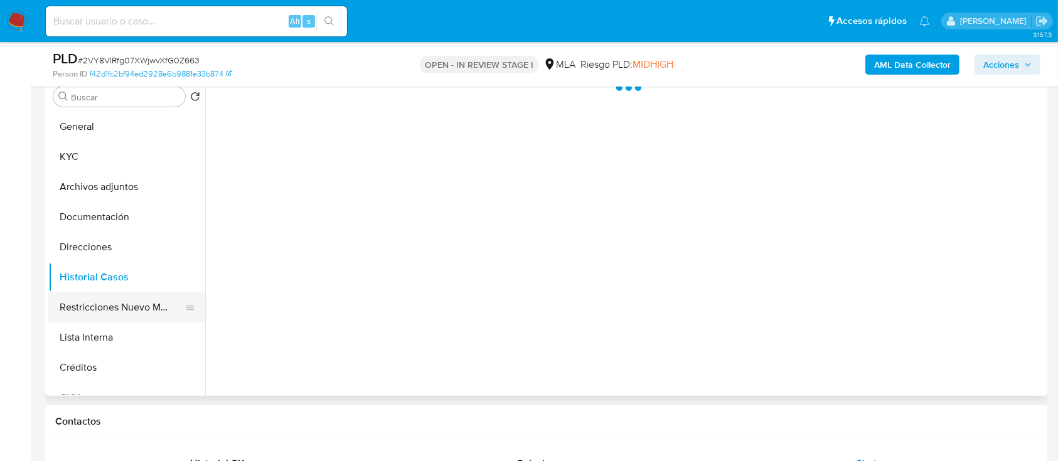
click at [114, 301] on button "Restricciones Nuevo Mundo" at bounding box center [121, 307] width 147 height 30
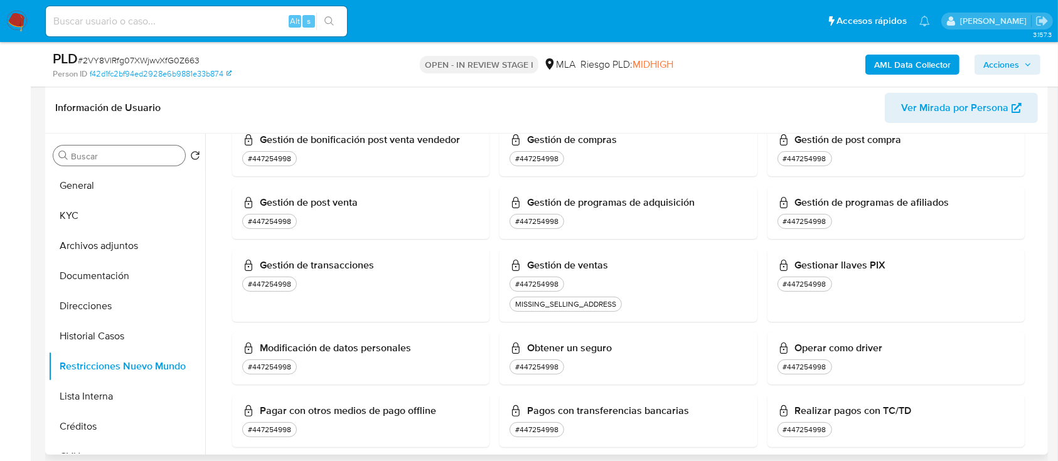
scroll to position [83, 0]
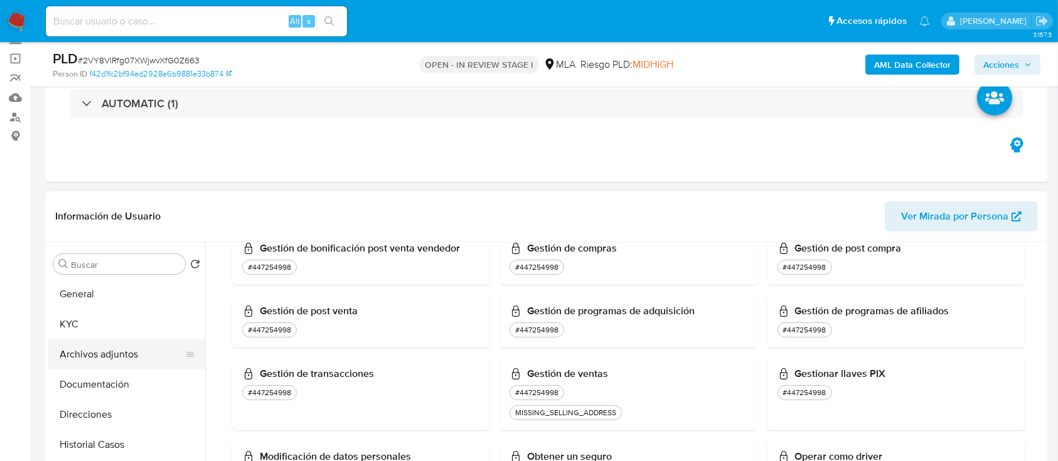
click at [115, 356] on button "Archivos adjuntos" at bounding box center [121, 354] width 147 height 30
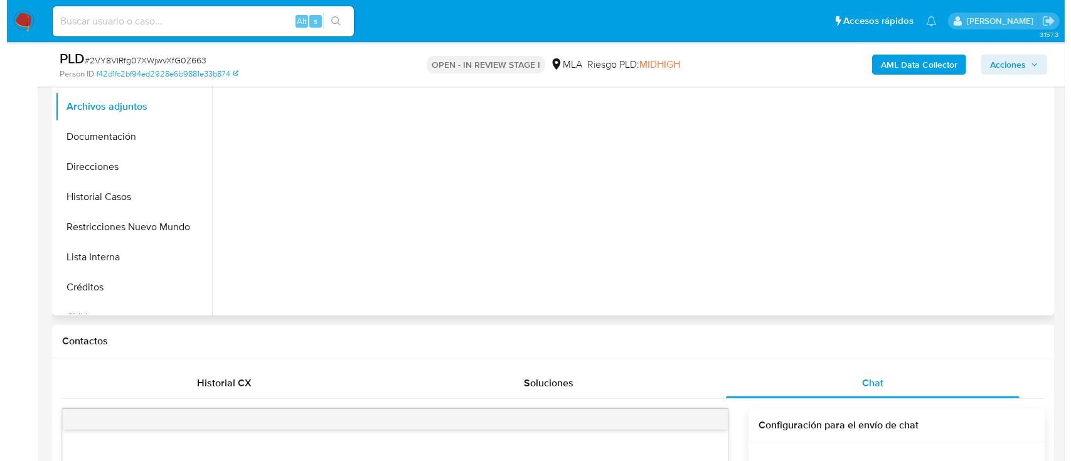
scroll to position [251, 0]
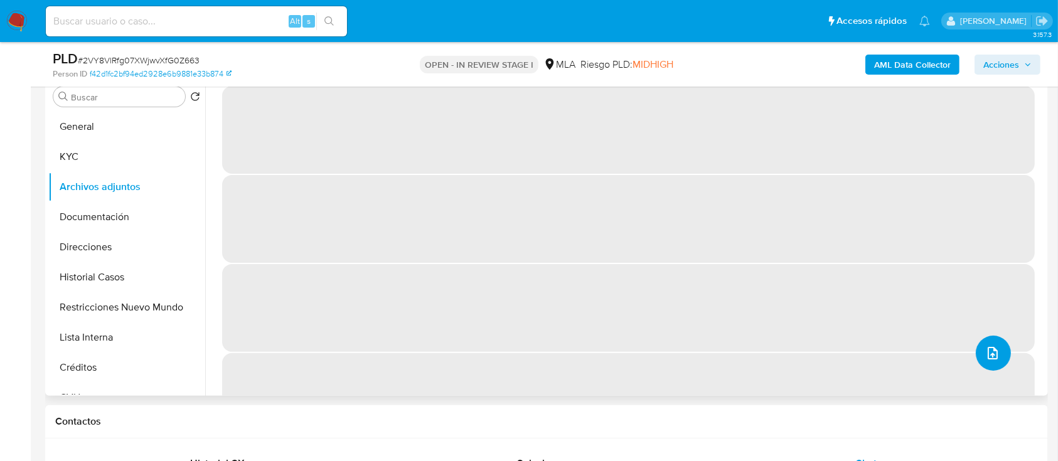
click at [998, 350] on button "upload-file" at bounding box center [993, 353] width 35 height 35
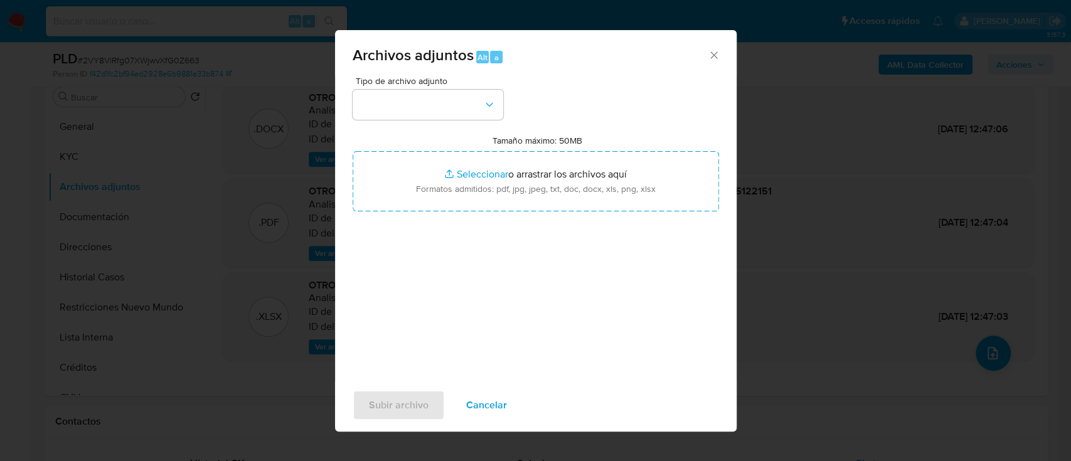
click at [392, 122] on div "Tipo de archivo adjunto Tamaño máximo: 50MB Seleccionar archivos Seleccionar o …" at bounding box center [536, 225] width 366 height 296
click at [414, 110] on button "button" at bounding box center [428, 105] width 151 height 30
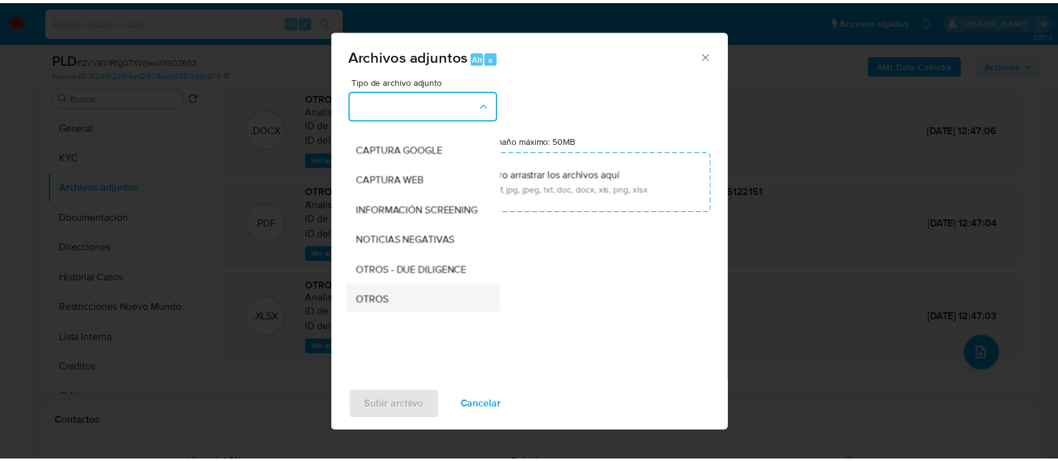
scroll to position [167, 0]
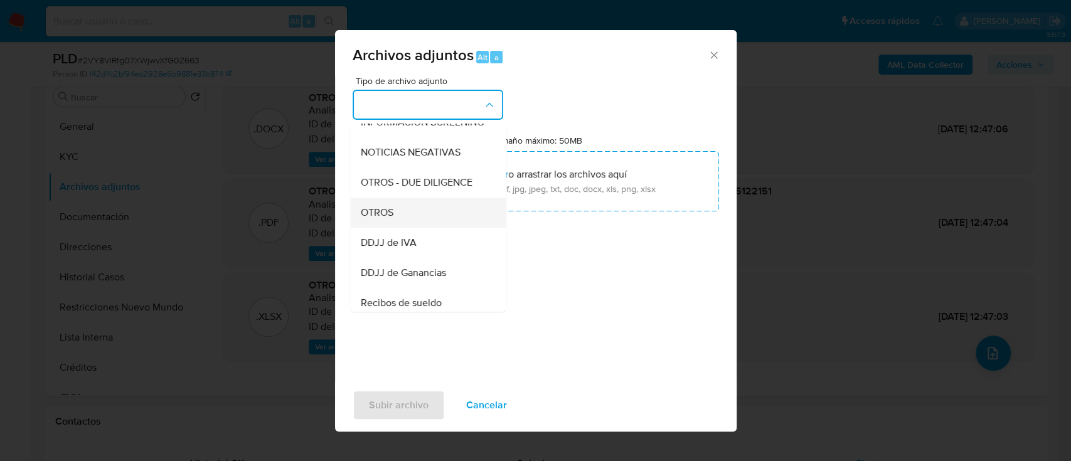
click at [404, 223] on div "OTROS" at bounding box center [424, 213] width 128 height 30
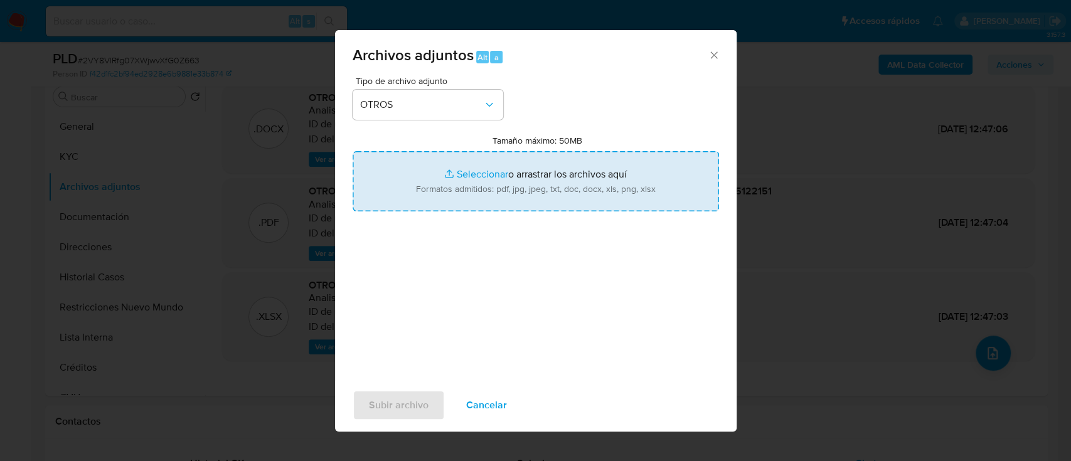
click at [461, 179] on input "Tamaño máximo: 50MB Seleccionar archivos" at bounding box center [536, 181] width 366 height 60
type input "C:\fakepath\2210113782 - Movimientos 2VY8VlRfg07XWjwvXfG0Z663.xlsx"
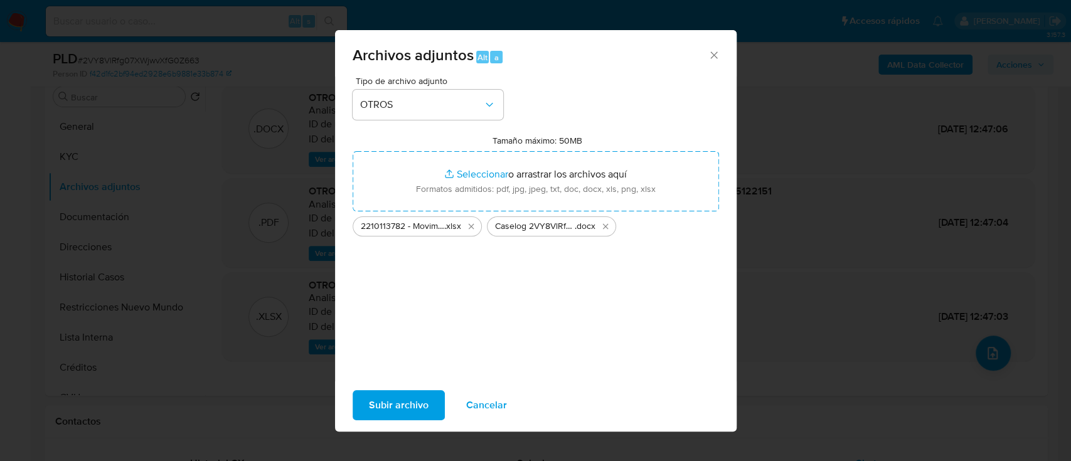
click at [398, 404] on span "Subir archivo" at bounding box center [399, 406] width 60 height 28
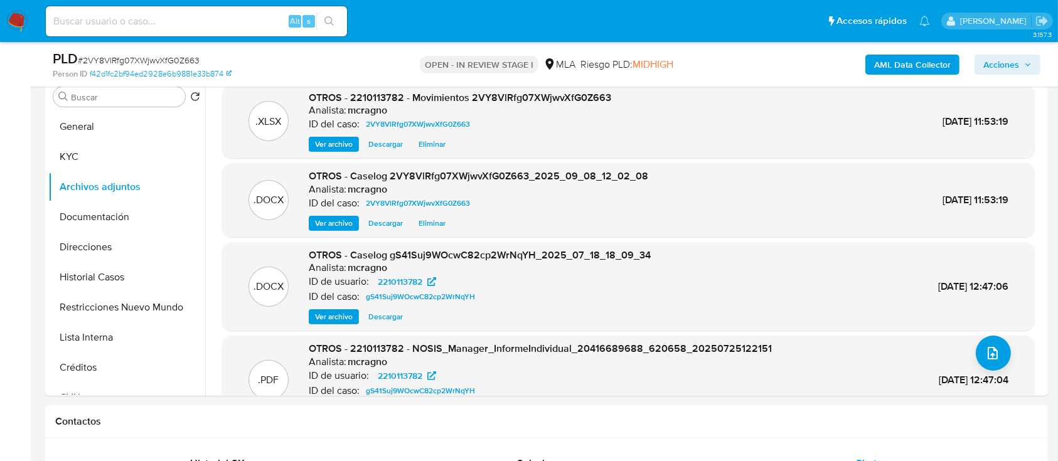
drag, startPoint x: 1017, startPoint y: 64, endPoint x: 994, endPoint y: 71, distance: 24.2
click at [1017, 64] on span "Acciones" at bounding box center [1001, 65] width 36 height 20
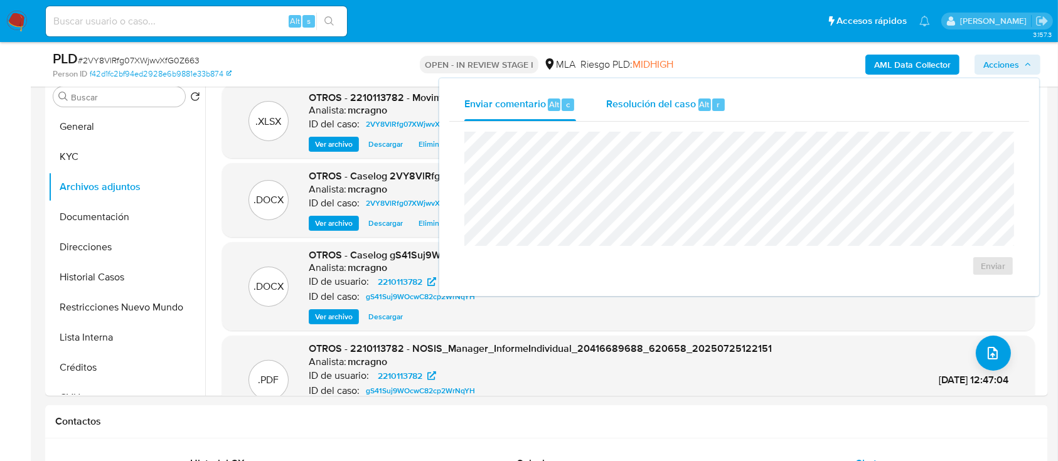
click at [611, 98] on span "Resolución del caso" at bounding box center [651, 104] width 90 height 14
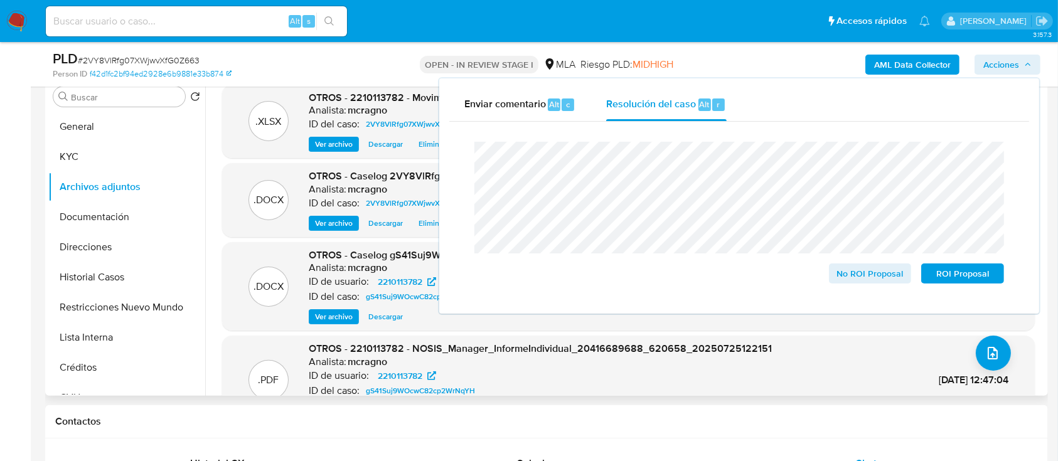
click at [217, 287] on div ".XLSX OTROS - 2210113782 - Movimientos 2VY8VlRfg07XWjwvXfG0Z663 Analista: mcrag…" at bounding box center [628, 255] width 833 height 340
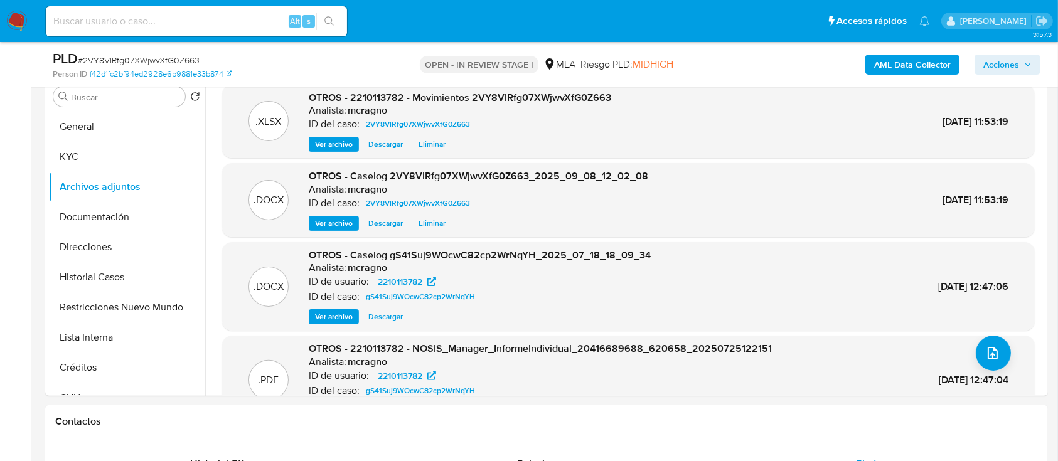
click at [1032, 67] on button "Acciones" at bounding box center [1008, 65] width 66 height 20
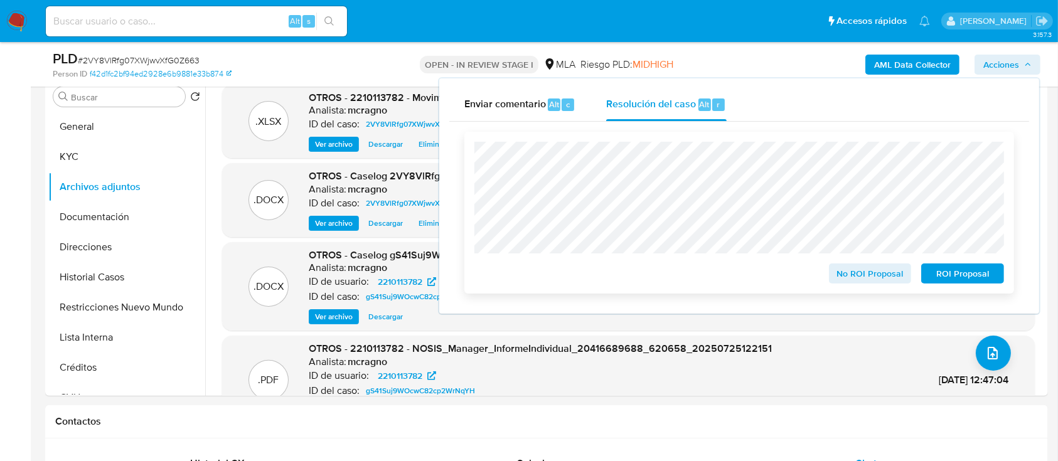
drag, startPoint x: 948, startPoint y: 279, endPoint x: 914, endPoint y: 261, distance: 37.6
click at [948, 279] on span "ROI Proposal" at bounding box center [962, 274] width 65 height 18
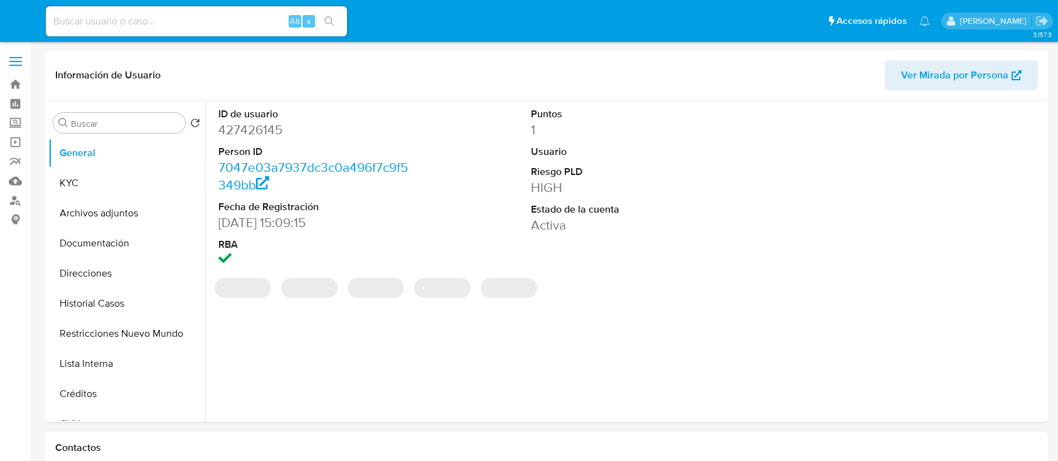
select select "10"
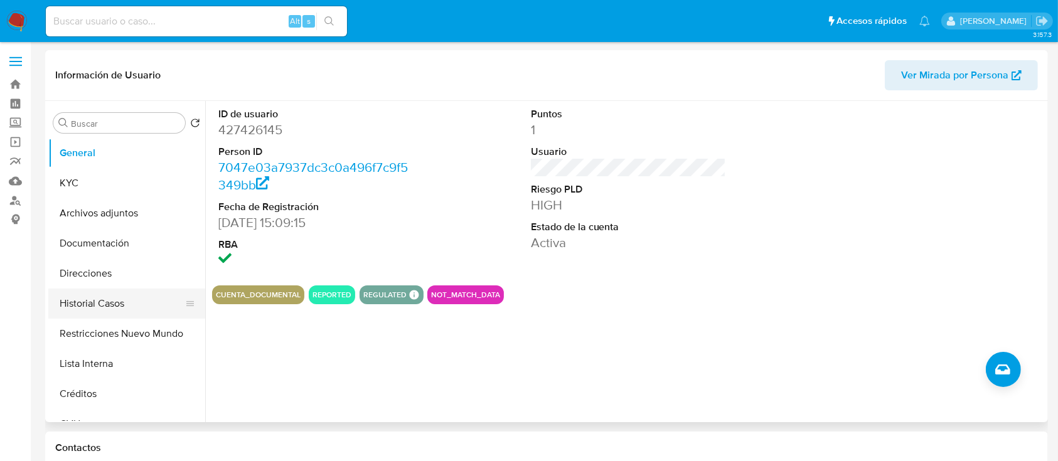
drag, startPoint x: 128, startPoint y: 322, endPoint x: 127, endPoint y: 314, distance: 7.6
click at [127, 323] on button "Restricciones Nuevo Mundo" at bounding box center [126, 334] width 157 height 30
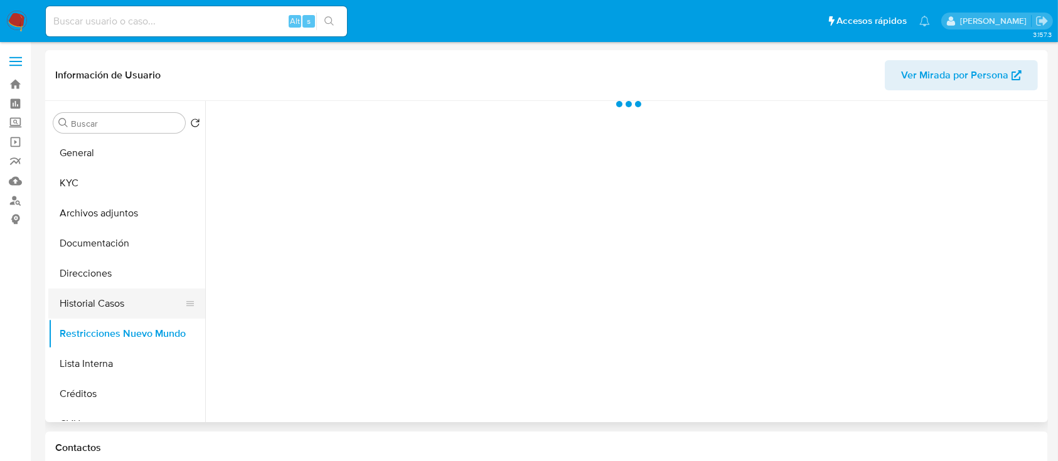
click at [129, 302] on button "Historial Casos" at bounding box center [121, 304] width 147 height 30
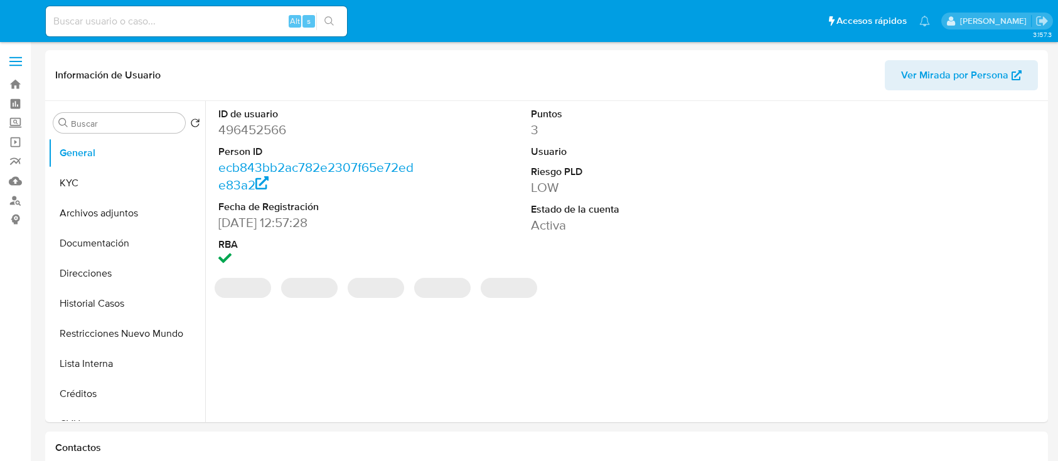
select select "10"
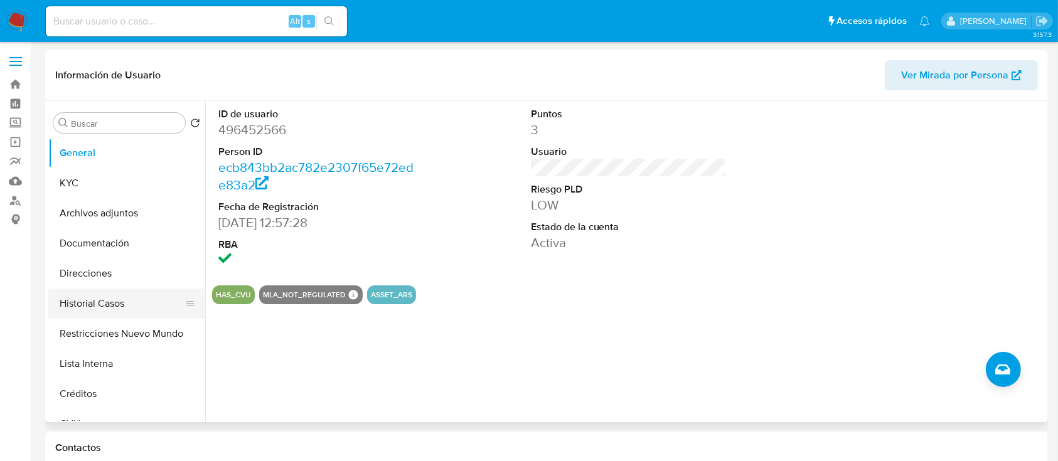
click at [126, 315] on button "Historial Casos" at bounding box center [121, 304] width 147 height 30
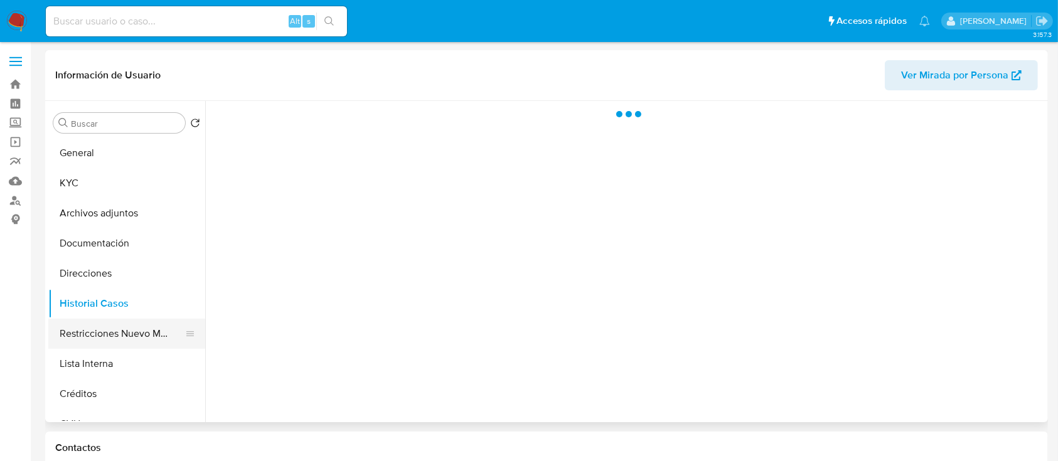
click at [132, 331] on button "Restricciones Nuevo Mundo" at bounding box center [121, 334] width 147 height 30
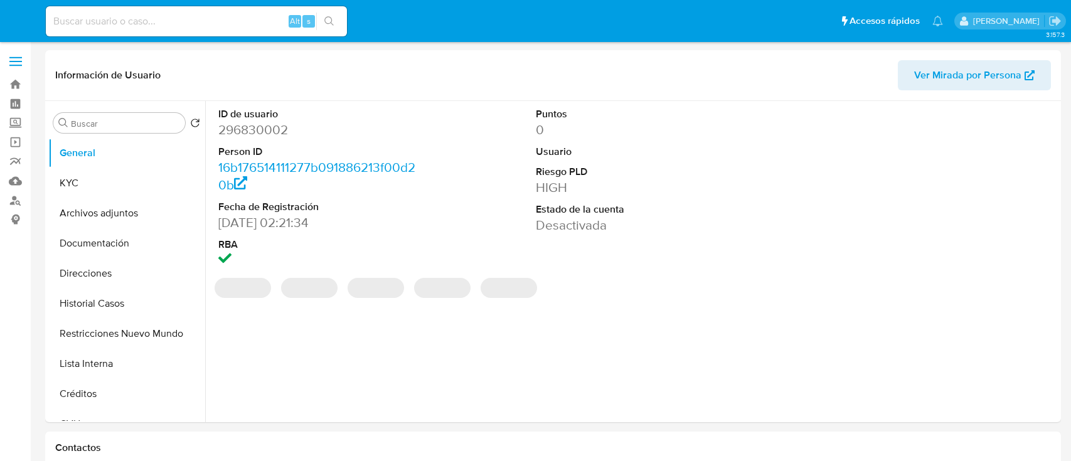
select select "10"
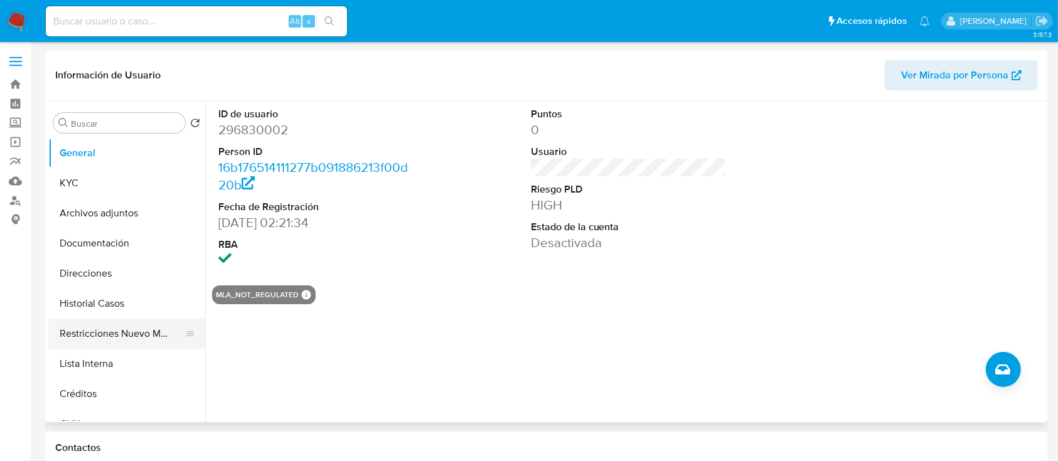
click at [146, 324] on button "Restricciones Nuevo Mundo" at bounding box center [121, 334] width 147 height 30
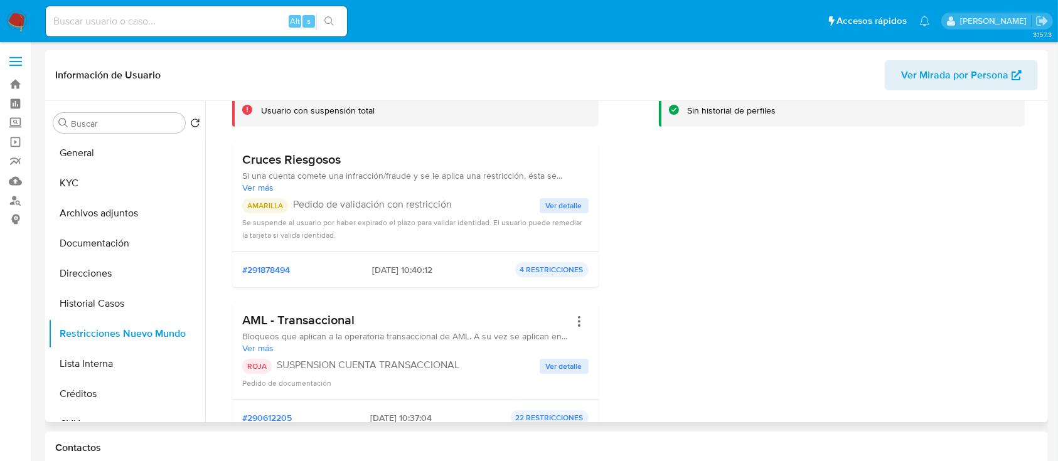
scroll to position [251, 0]
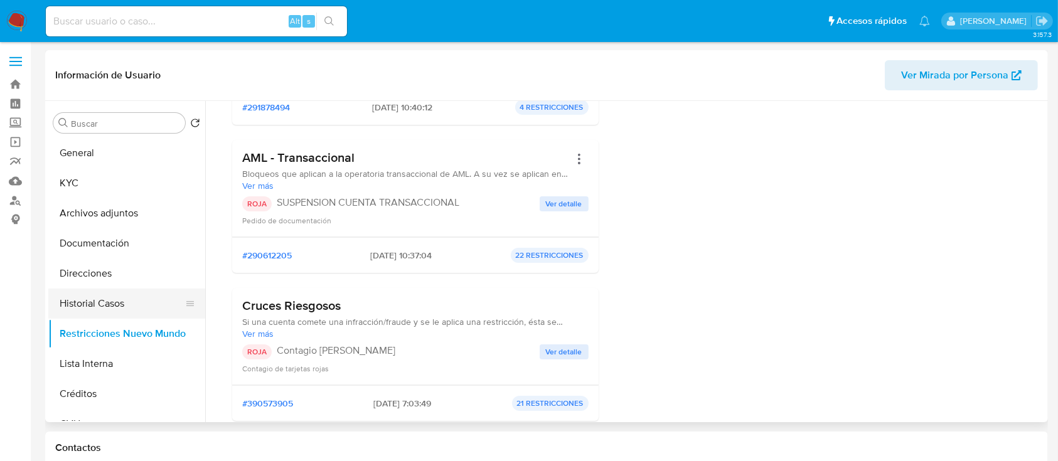
click at [159, 302] on button "Historial Casos" at bounding box center [121, 304] width 147 height 30
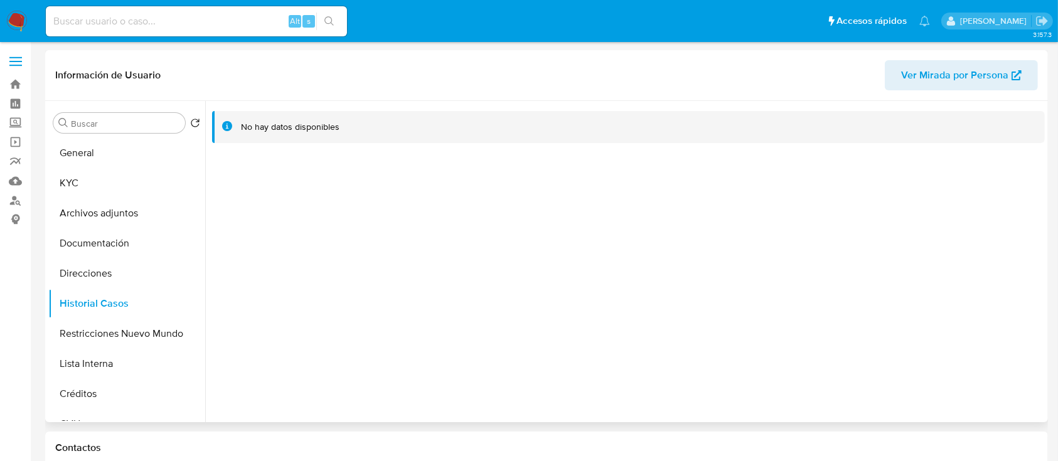
drag, startPoint x: 107, startPoint y: 266, endPoint x: 291, endPoint y: 289, distance: 185.2
click at [108, 266] on button "Direcciones" at bounding box center [126, 274] width 157 height 30
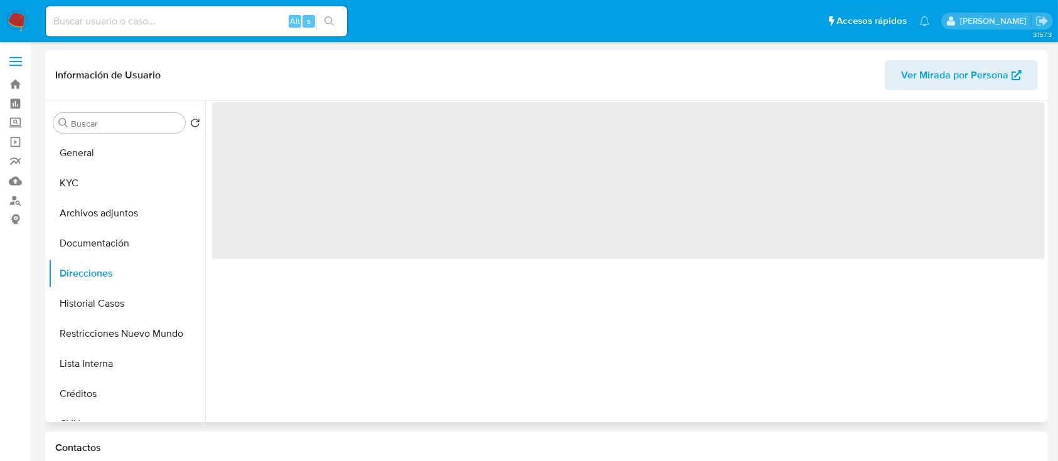
click at [990, 73] on span "Ver Mirada por Persona" at bounding box center [954, 75] width 107 height 30
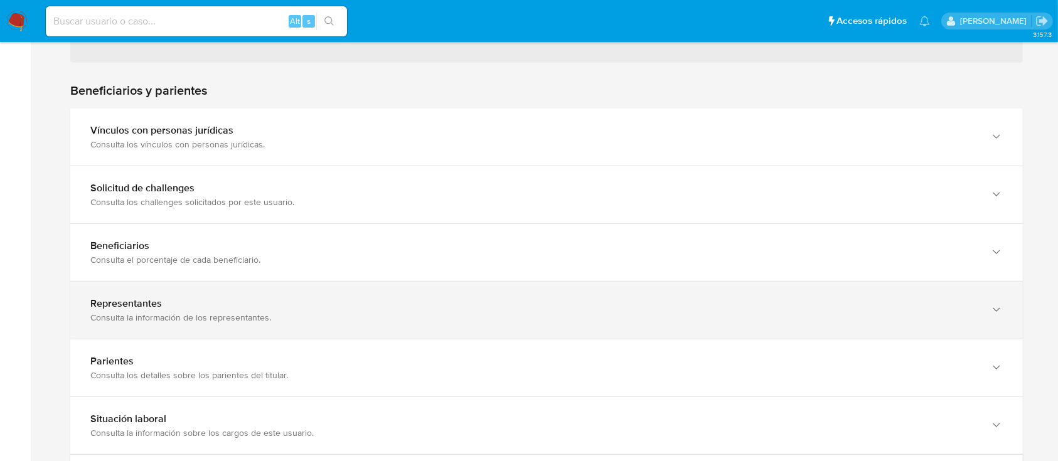
scroll to position [1004, 0]
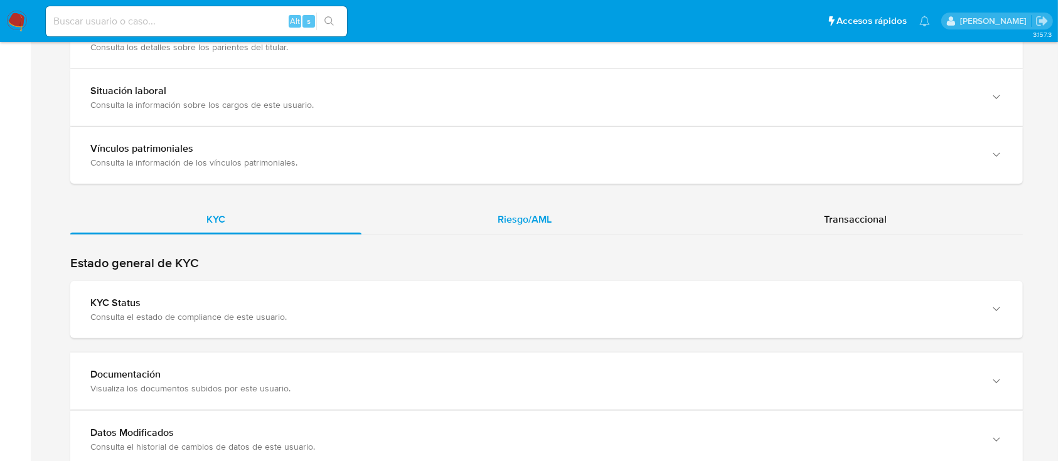
click at [521, 232] on div "Riesgo/AML" at bounding box center [524, 220] width 326 height 30
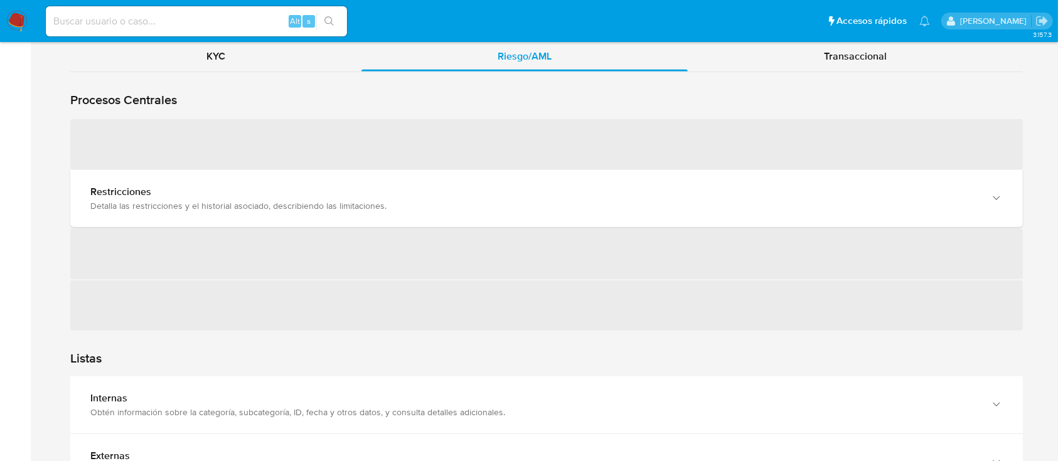
scroll to position [1171, 0]
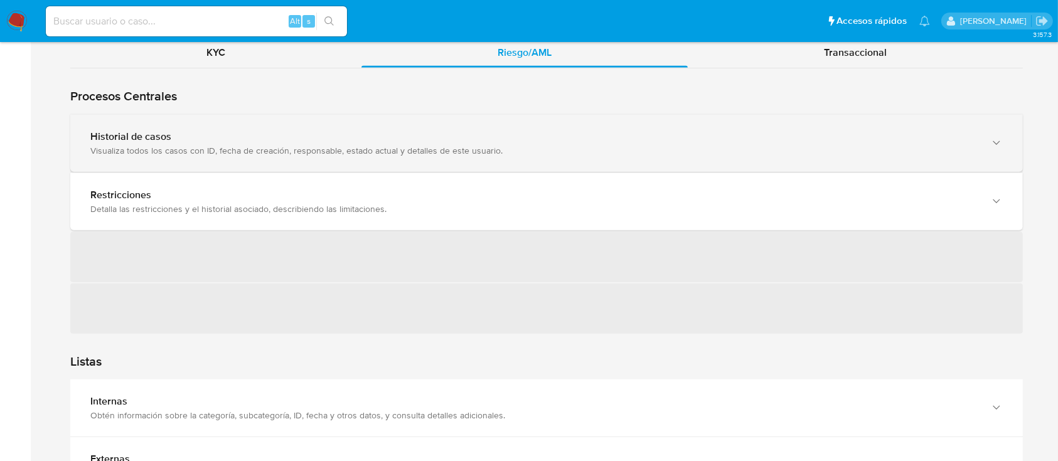
click at [195, 145] on div "Visualiza todos los casos con ID, fecha de creación, responsable, estado actual…" at bounding box center [533, 150] width 887 height 11
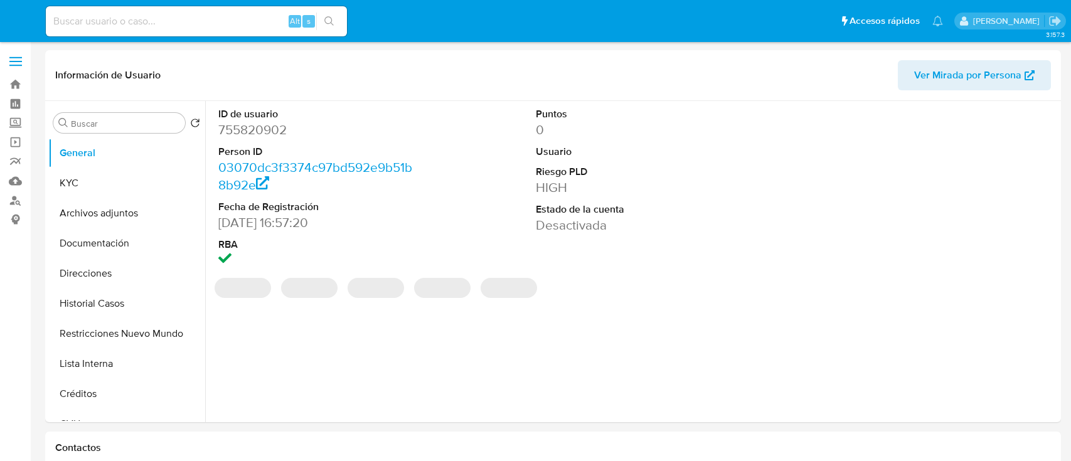
select select "10"
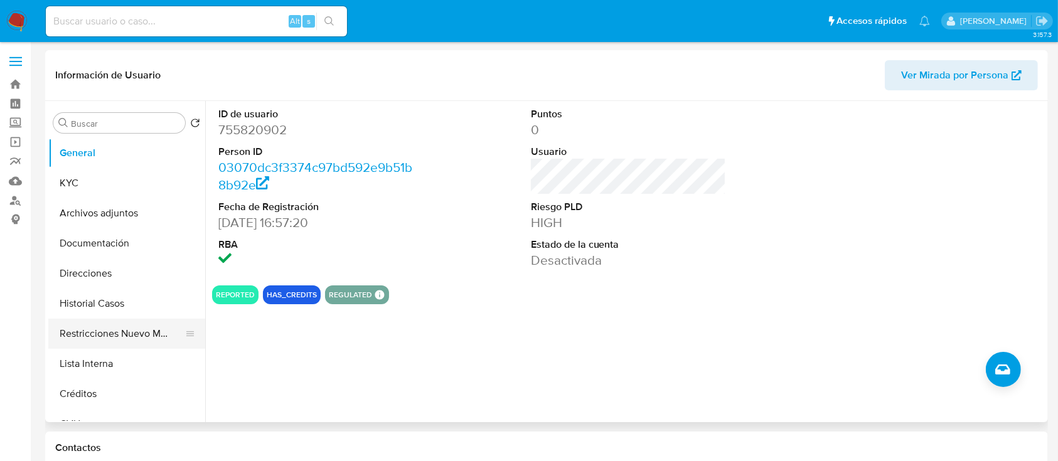
click at [105, 341] on button "Restricciones Nuevo Mundo" at bounding box center [121, 334] width 147 height 30
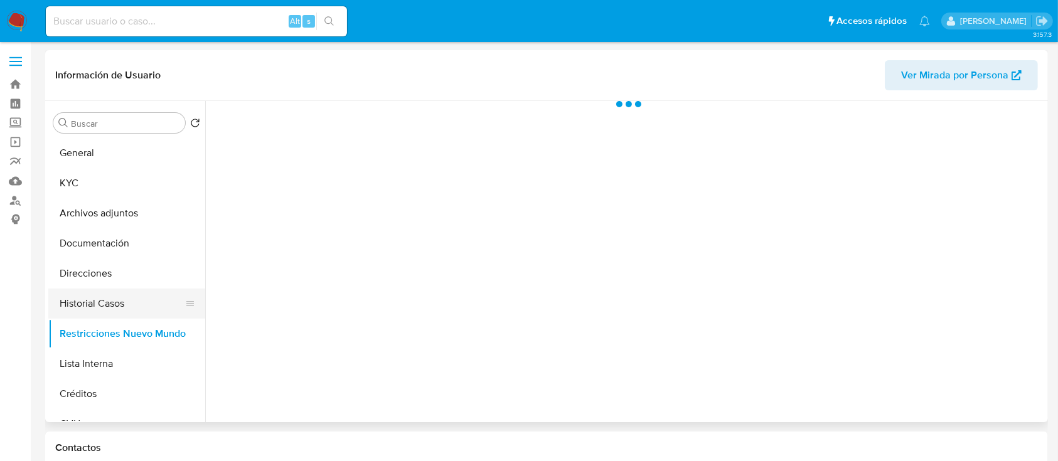
drag, startPoint x: 124, startPoint y: 311, endPoint x: 176, endPoint y: 310, distance: 52.7
click at [126, 310] on button "Historial Casos" at bounding box center [121, 304] width 147 height 30
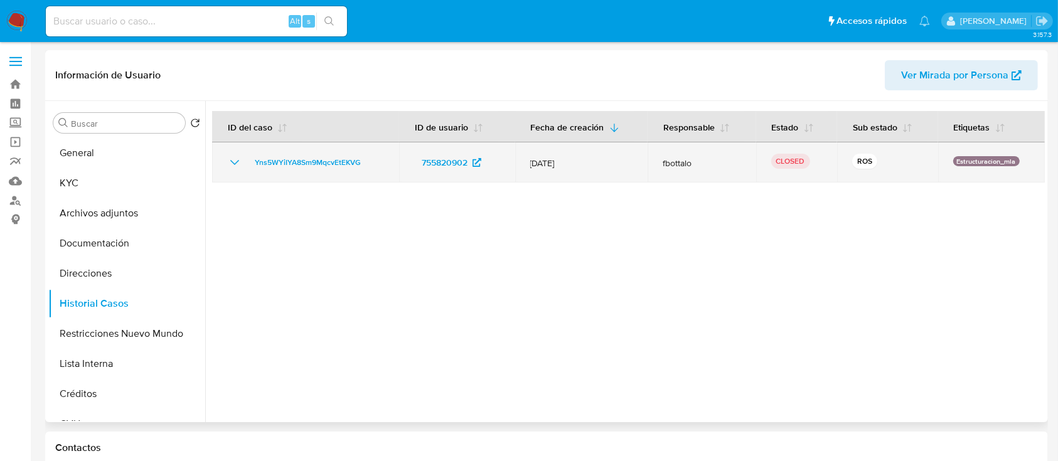
click at [235, 164] on icon "Mostrar/Ocultar" at bounding box center [234, 162] width 15 height 15
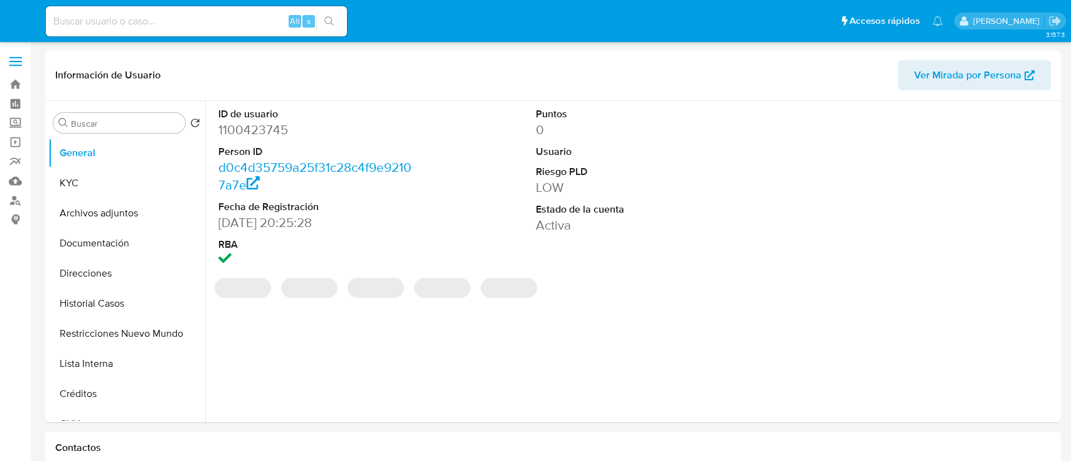
select select "10"
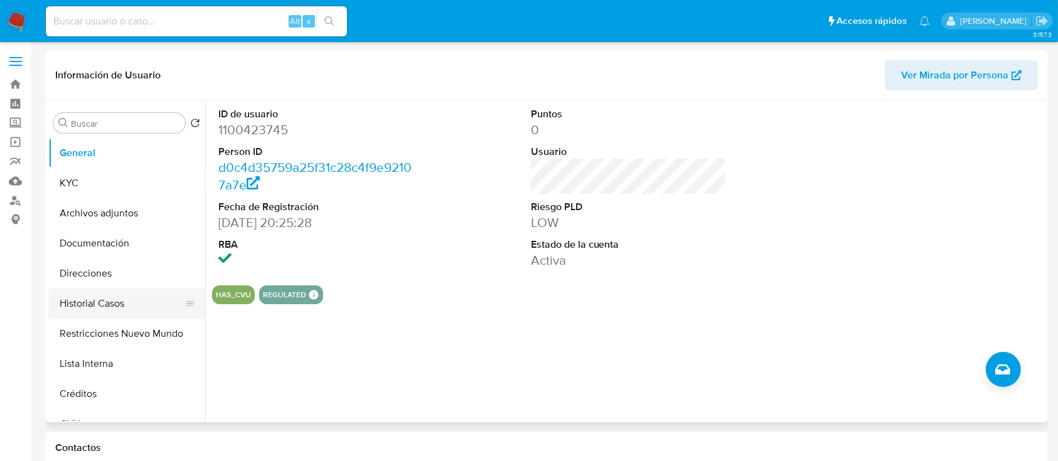
drag, startPoint x: 126, startPoint y: 312, endPoint x: 131, endPoint y: 322, distance: 11.0
click at [126, 313] on button "Historial Casos" at bounding box center [126, 304] width 157 height 30
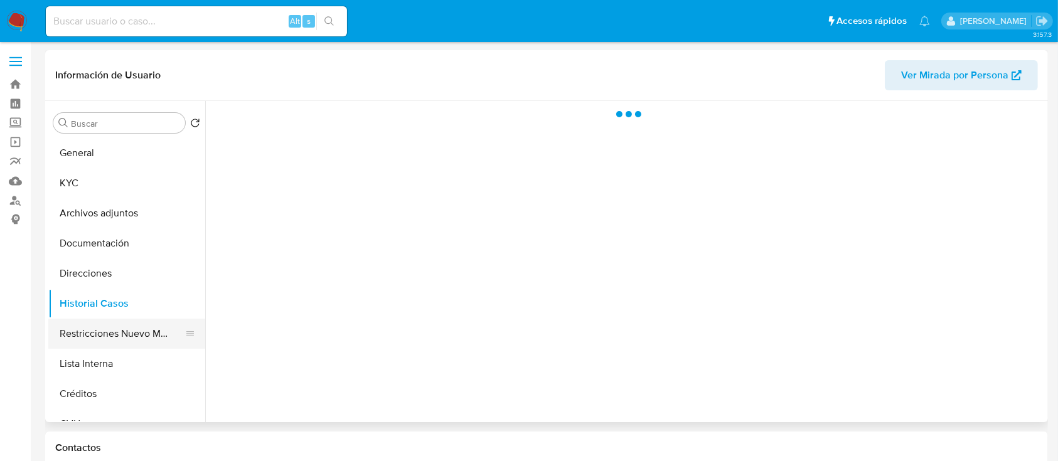
click at [136, 334] on button "Restricciones Nuevo Mundo" at bounding box center [121, 334] width 147 height 30
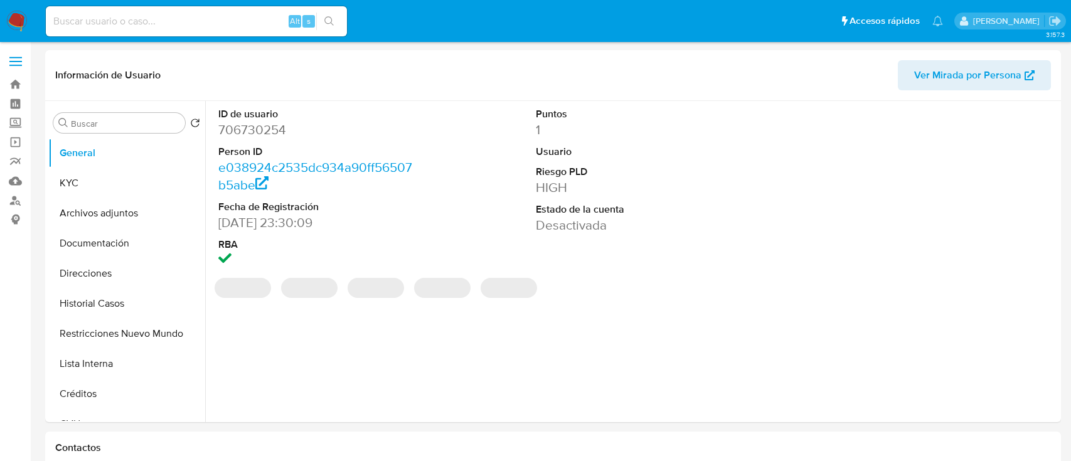
select select "10"
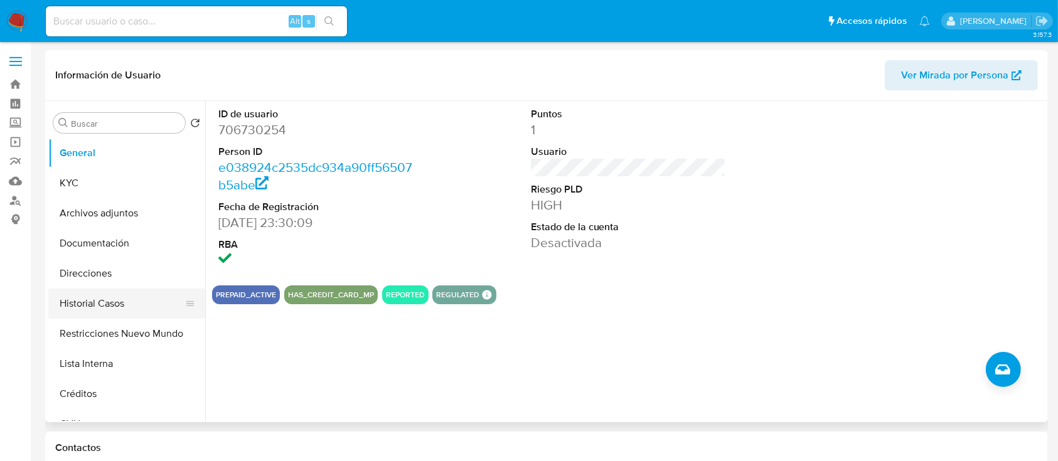
click at [92, 311] on button "Historial Casos" at bounding box center [121, 304] width 147 height 30
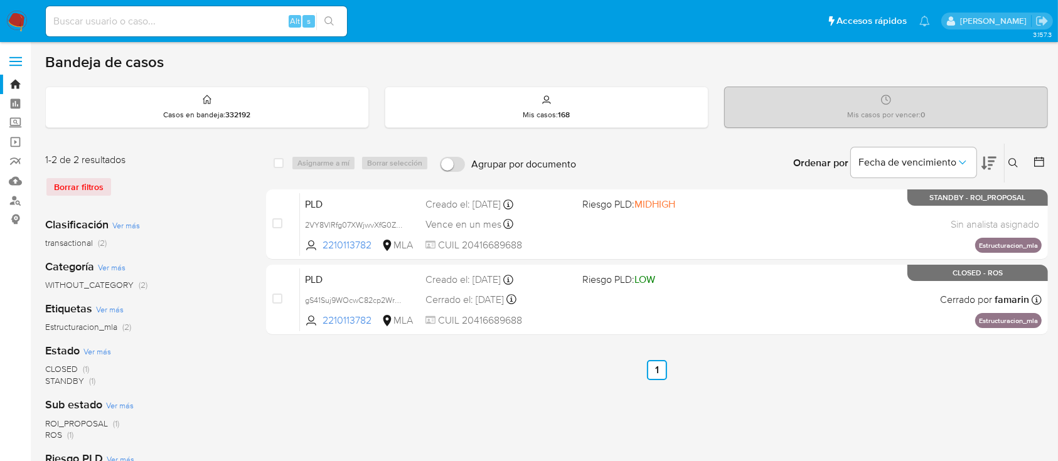
click at [1019, 162] on button at bounding box center [1015, 163] width 21 height 15
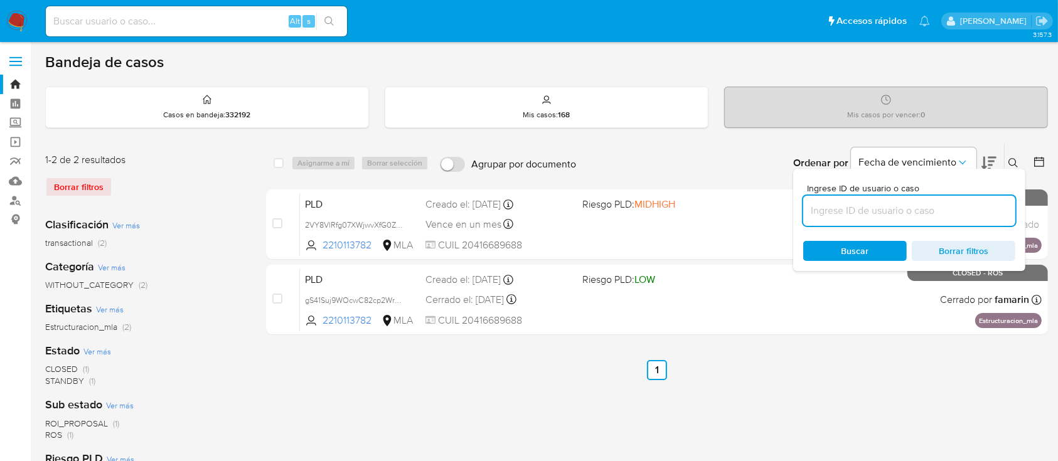
click at [983, 203] on input at bounding box center [909, 211] width 212 height 16
type input "413383228"
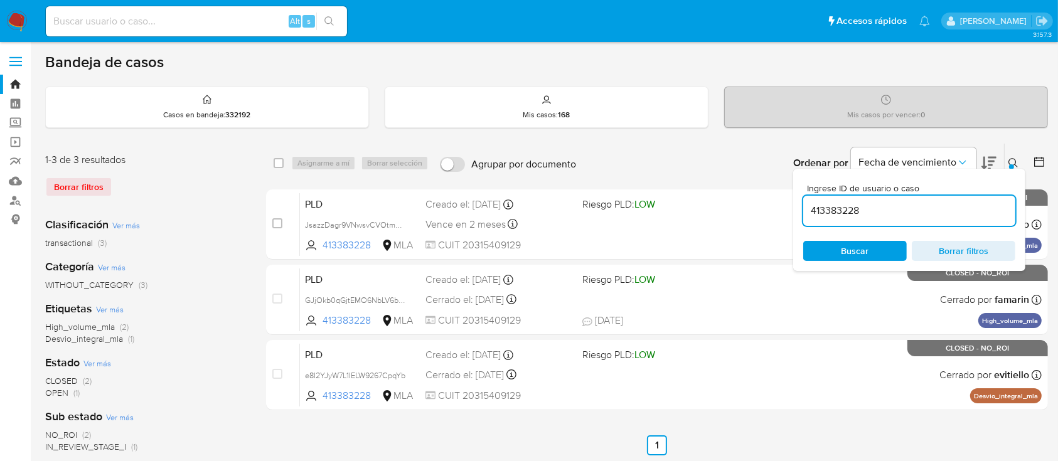
click at [1013, 156] on button at bounding box center [1015, 163] width 21 height 15
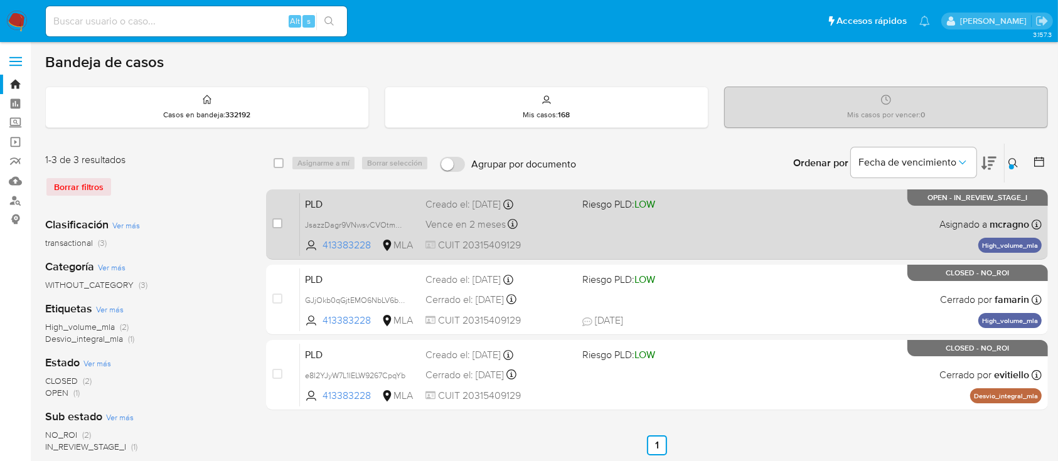
click at [826, 223] on div "PLD JsazzDagr9VNwsvCVOtmAVPk 413383228 MLA Riesgo PLD: LOW Creado el: [DATE] Cr…" at bounding box center [671, 224] width 742 height 63
click at [399, 219] on span "JsazzDagr9VNwsvCVOtmAVPk" at bounding box center [359, 224] width 108 height 14
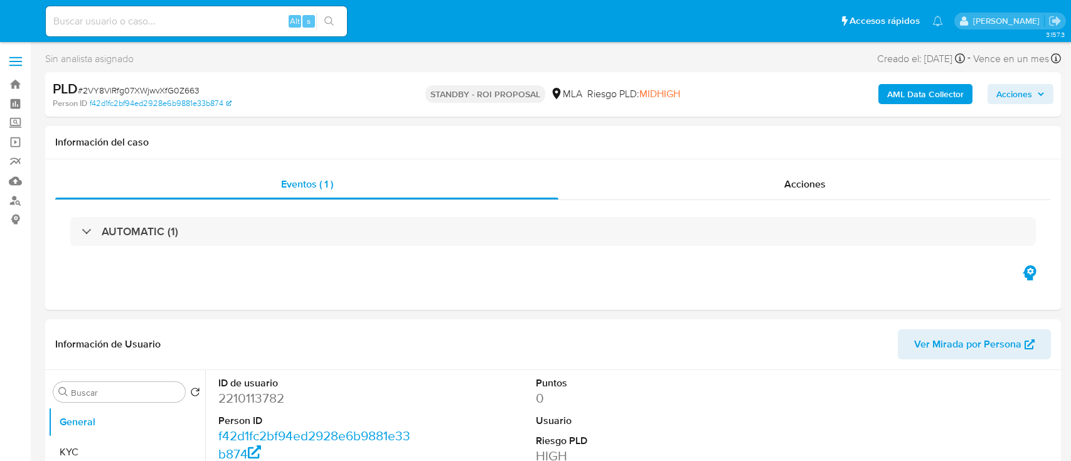
select select "10"
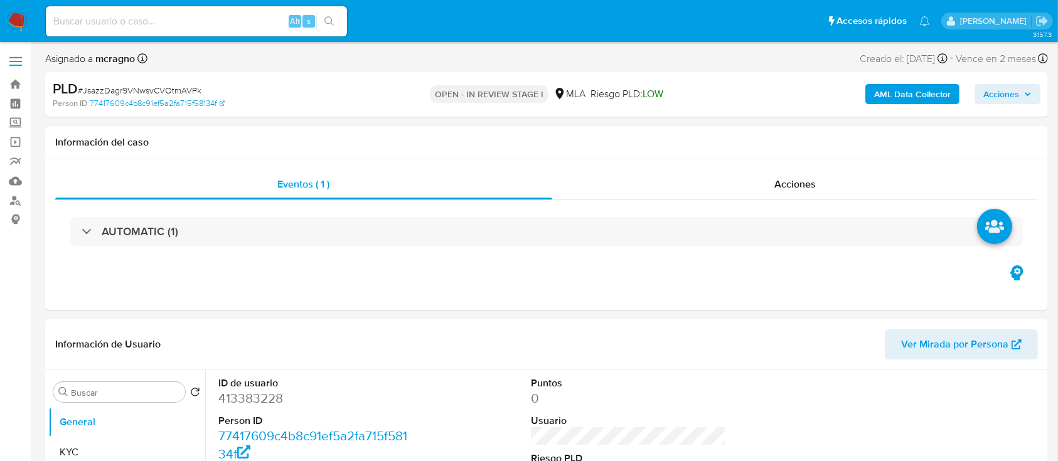
select select "10"
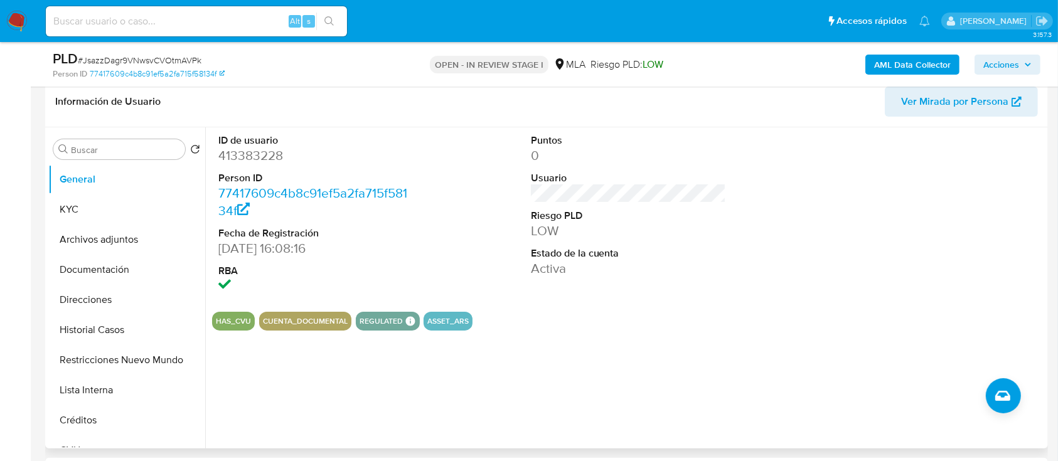
scroll to position [251, 0]
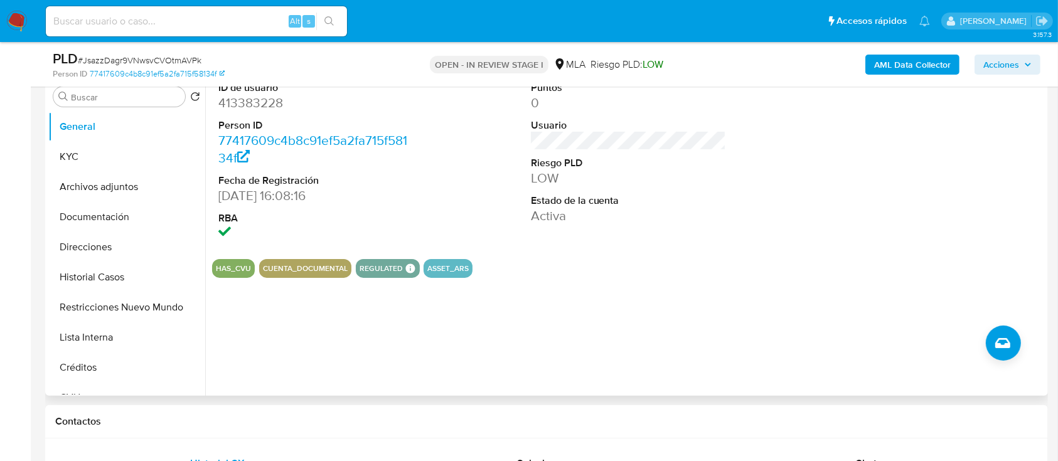
click at [119, 188] on button "Archivos adjuntos" at bounding box center [126, 187] width 157 height 30
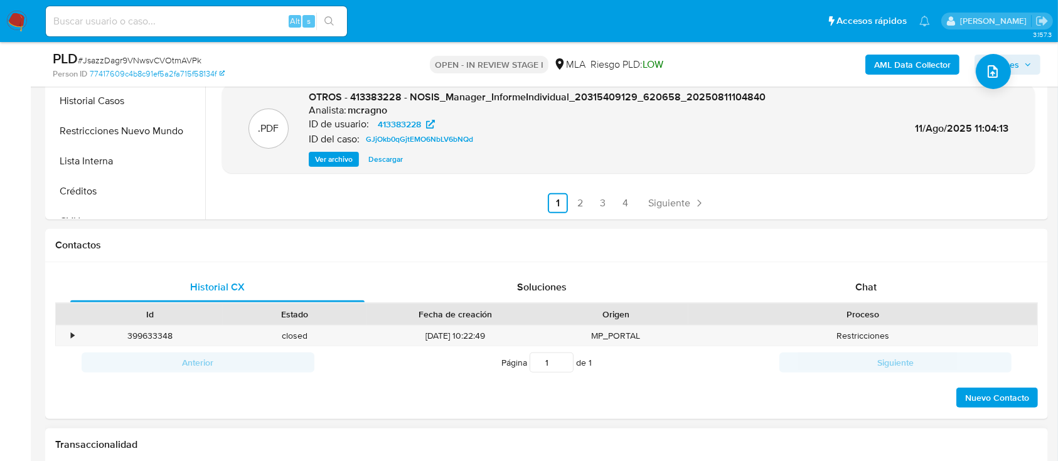
scroll to position [502, 0]
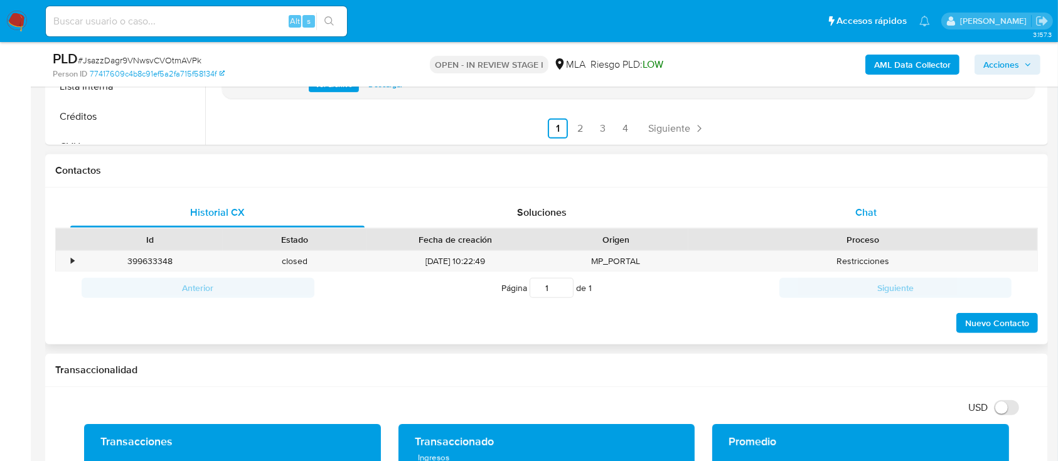
click at [903, 220] on div "Chat" at bounding box center [866, 213] width 294 height 30
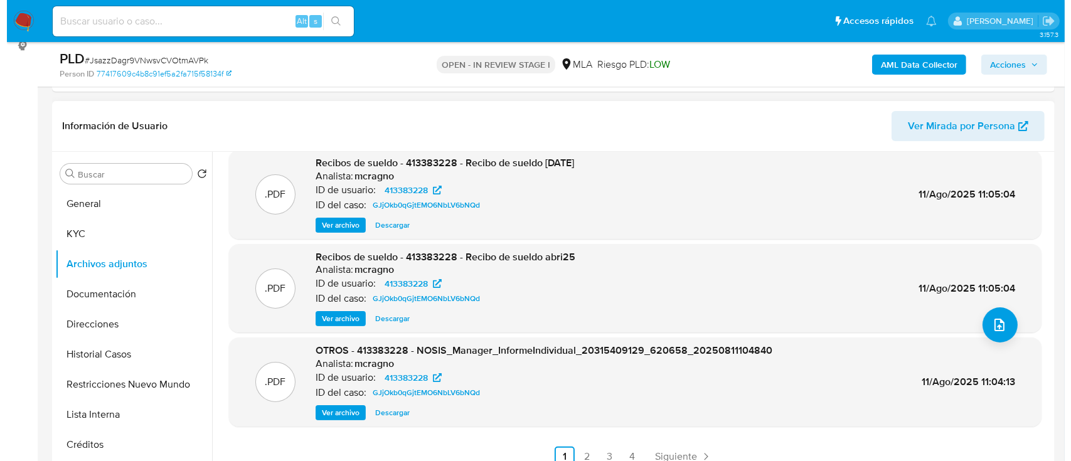
scroll to position [167, 0]
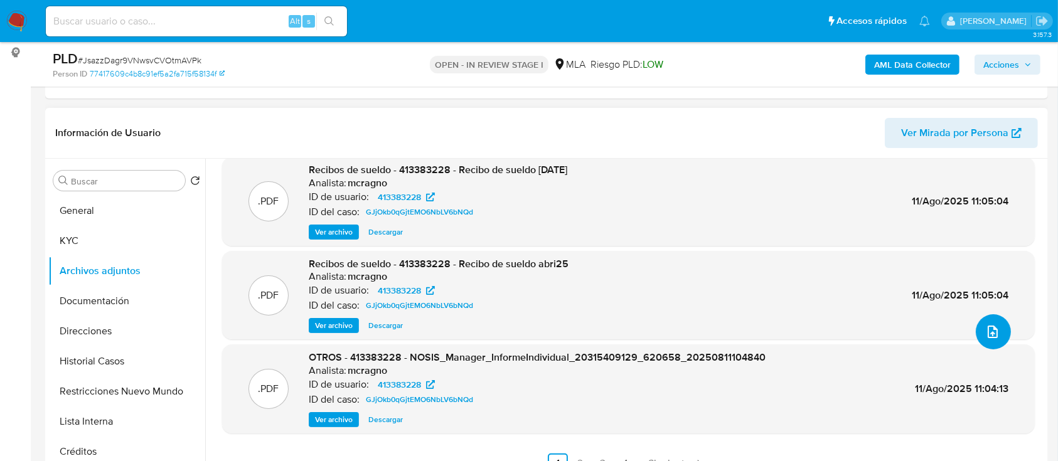
click at [989, 329] on icon "upload-file" at bounding box center [992, 331] width 15 height 15
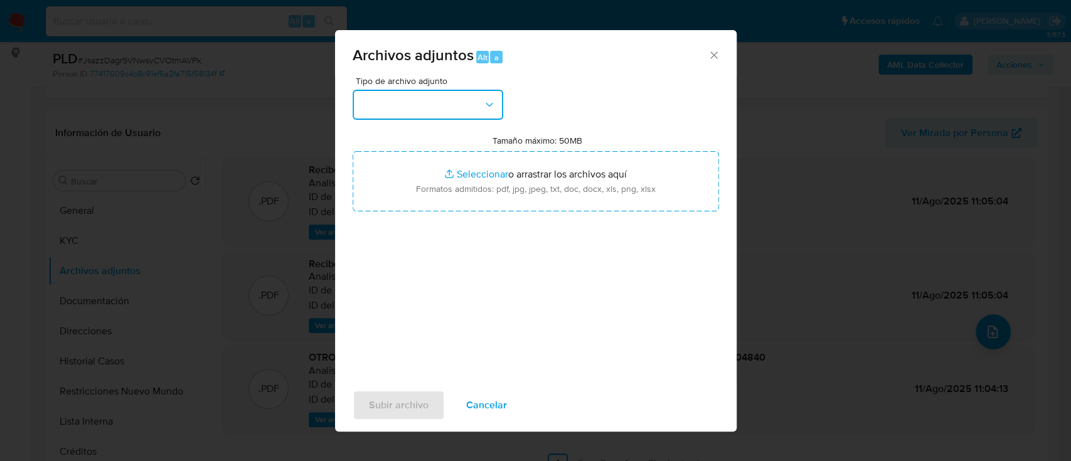
click at [412, 110] on button "button" at bounding box center [428, 105] width 151 height 30
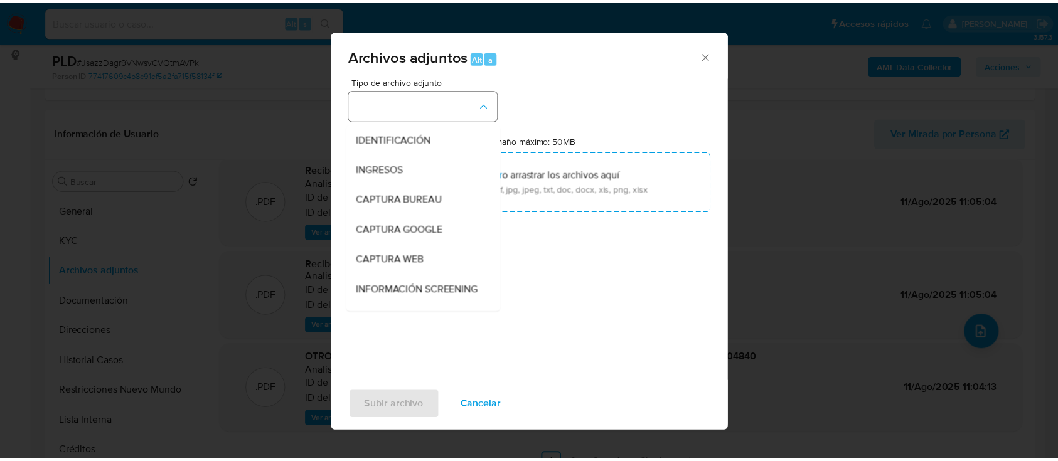
scroll to position [83, 0]
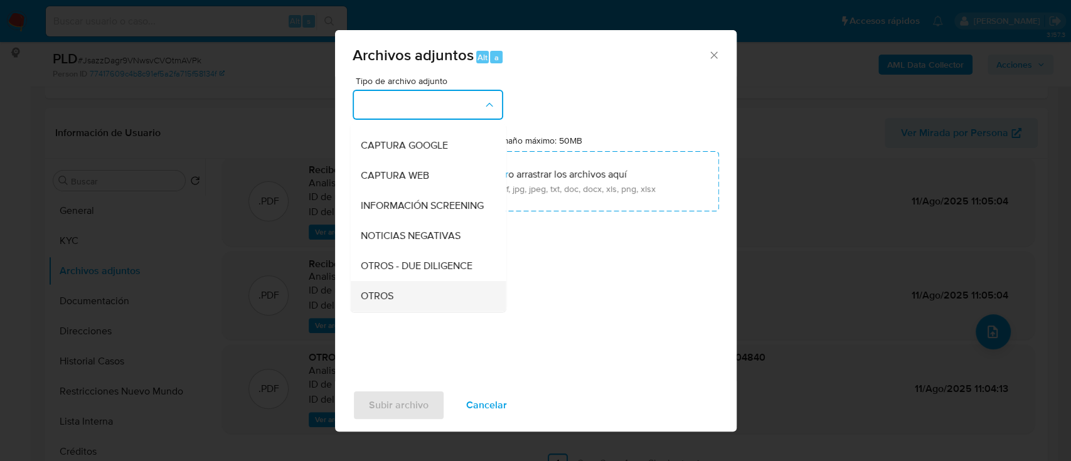
click at [377, 302] on span "OTROS" at bounding box center [376, 296] width 33 height 13
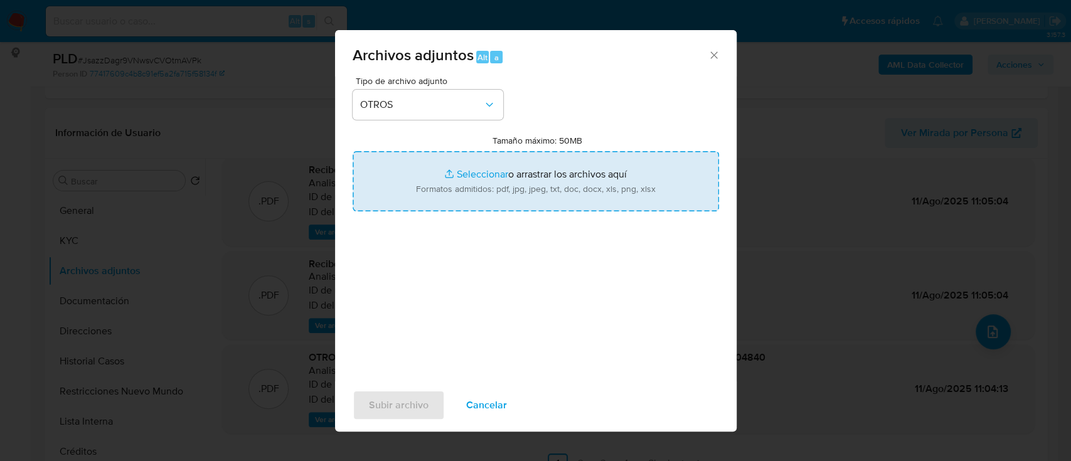
click at [538, 163] on input "Tamaño máximo: 50MB Seleccionar archivos" at bounding box center [536, 181] width 366 height 60
type input "C:\fakepath\413383228 - Movimientos JsazzDagr9VNwsvCVOtmAVPk.xlsx"
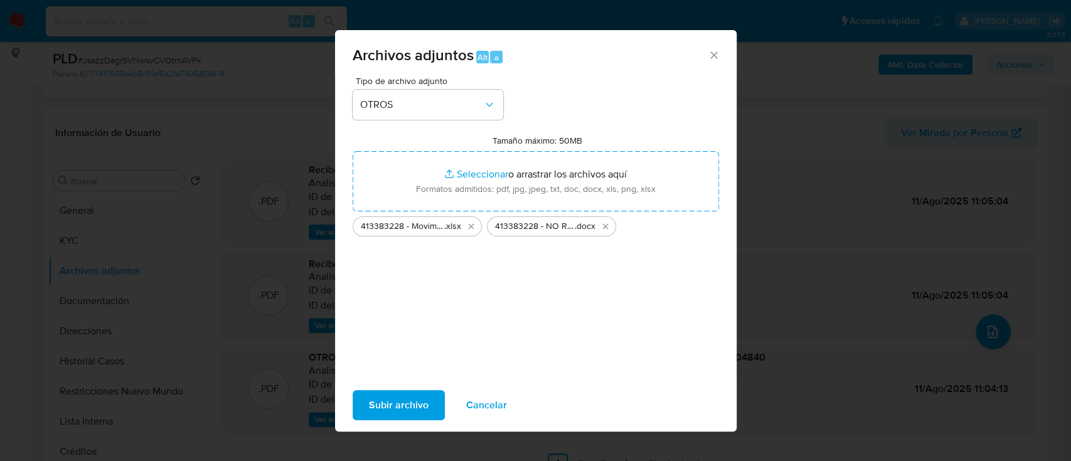
click at [402, 407] on span "Subir archivo" at bounding box center [399, 406] width 60 height 28
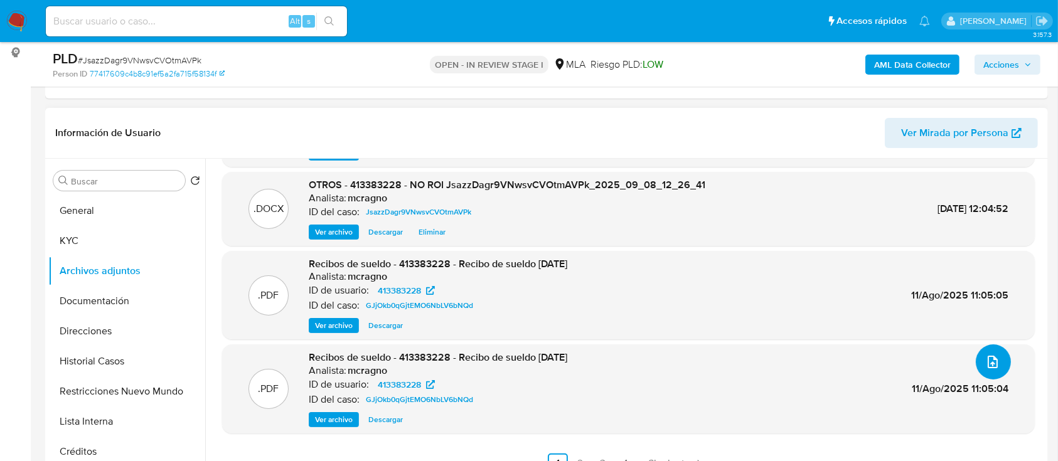
scroll to position [0, 0]
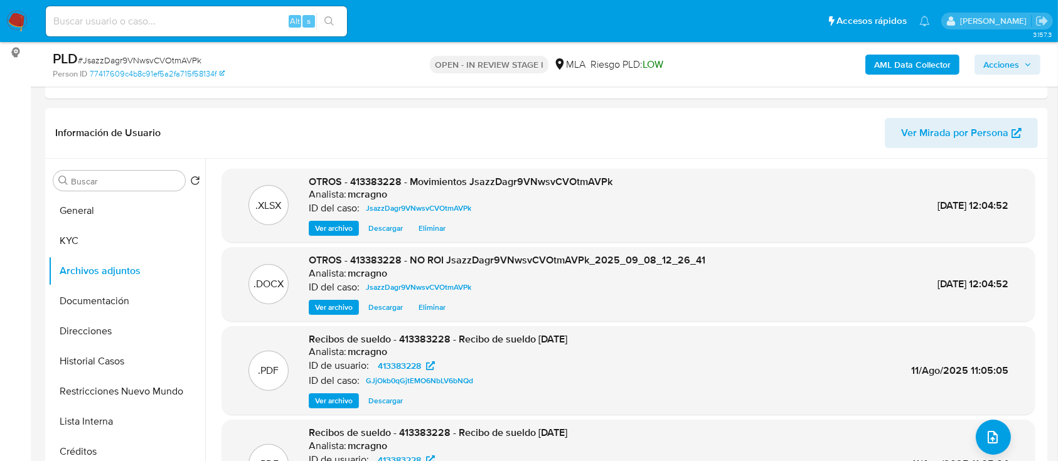
click at [989, 62] on span "Acciones" at bounding box center [1001, 65] width 36 height 20
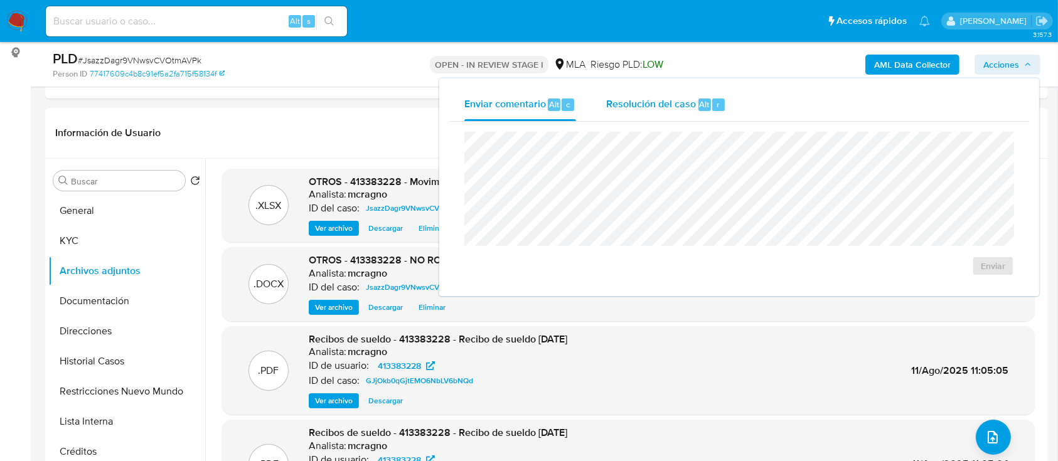
click at [700, 94] on div "Resolución del caso Alt r" at bounding box center [666, 104] width 120 height 33
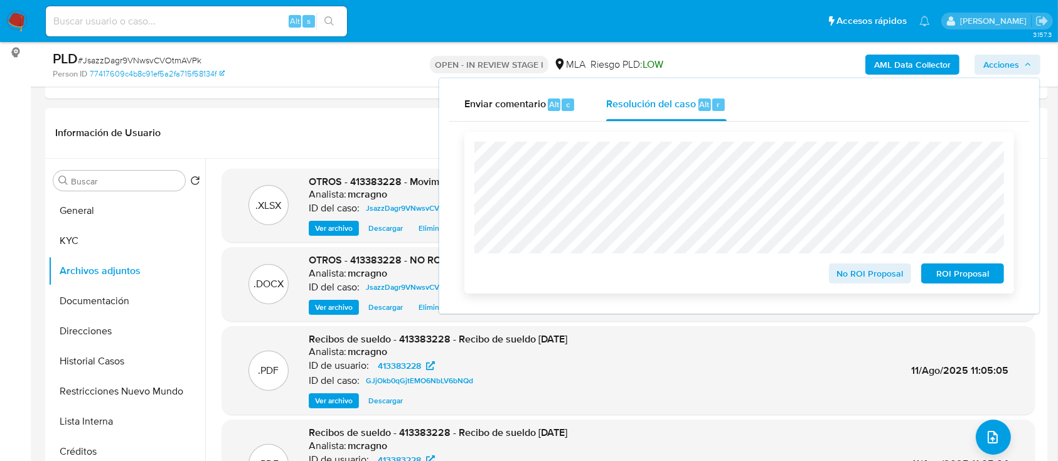
click at [863, 279] on span "No ROI Proposal" at bounding box center [870, 274] width 65 height 18
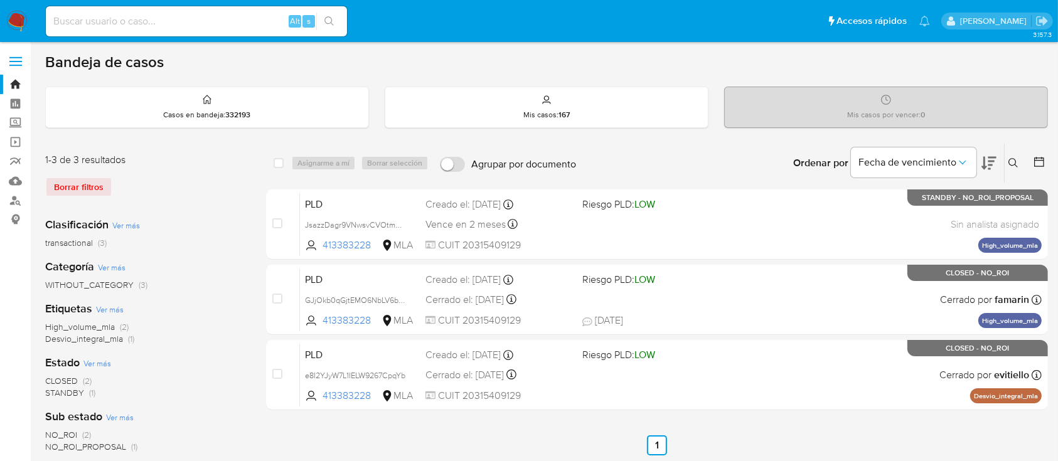
click at [1014, 161] on icon at bounding box center [1013, 163] width 10 height 10
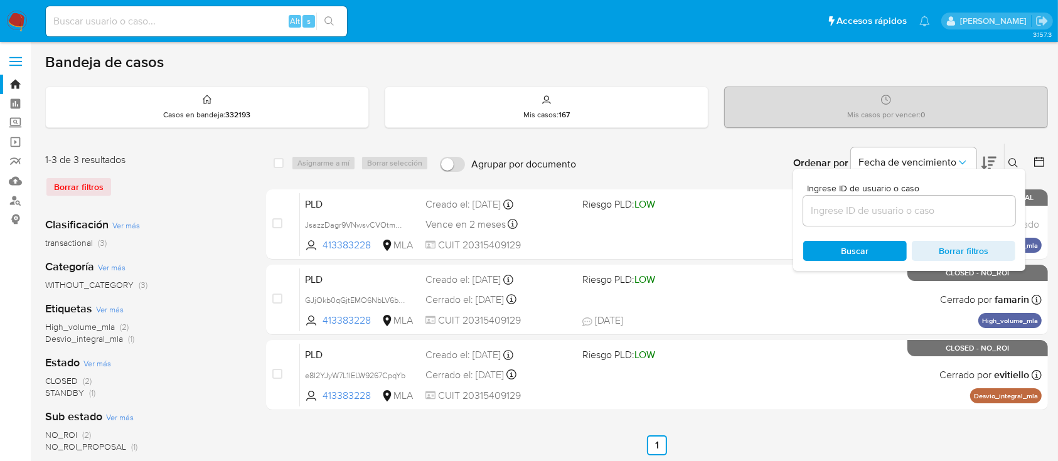
click at [993, 223] on div at bounding box center [909, 211] width 212 height 30
click at [984, 215] on input at bounding box center [909, 211] width 212 height 16
paste input "44467820"
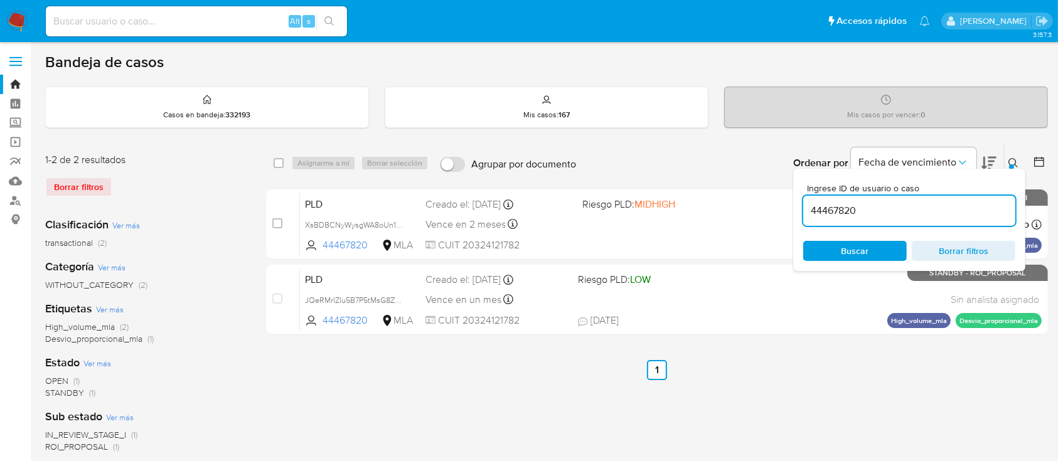
click at [1011, 156] on button at bounding box center [1015, 163] width 21 height 15
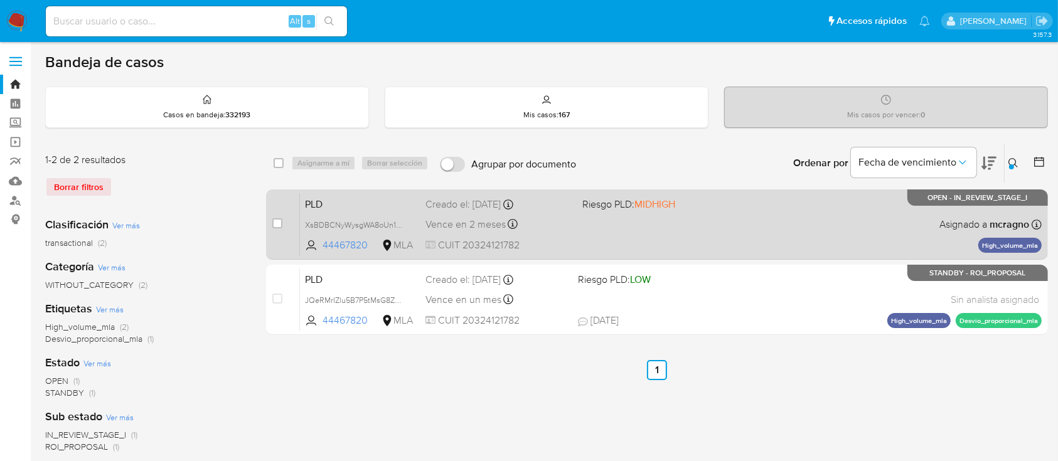
click at [698, 225] on div "PLD XsBDBCNyWysgWA8oUn132zO4 44467820 MLA Riesgo PLD: MIDHIGH Creado el: 12/08/…" at bounding box center [671, 224] width 742 height 63
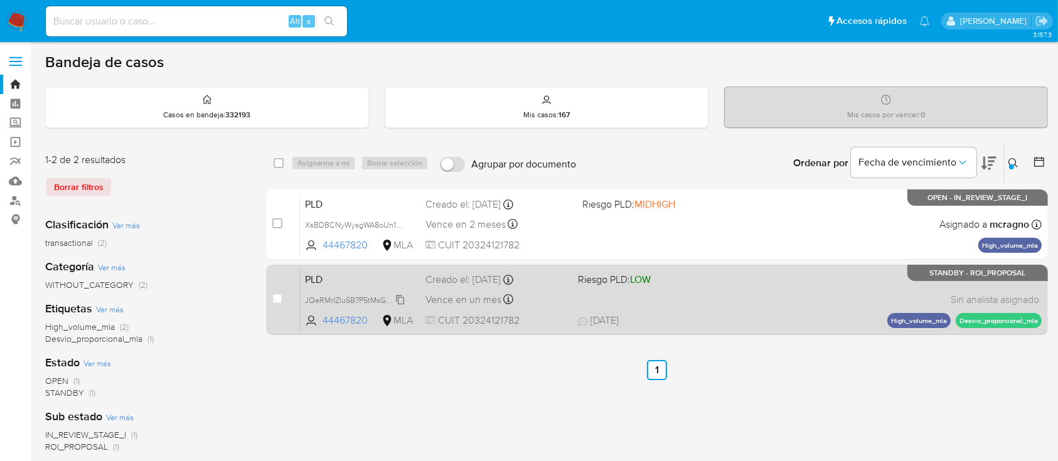
click at [402, 300] on span "JQeRMrIZlu5B7P5tMsG8ZMML" at bounding box center [358, 299] width 106 height 14
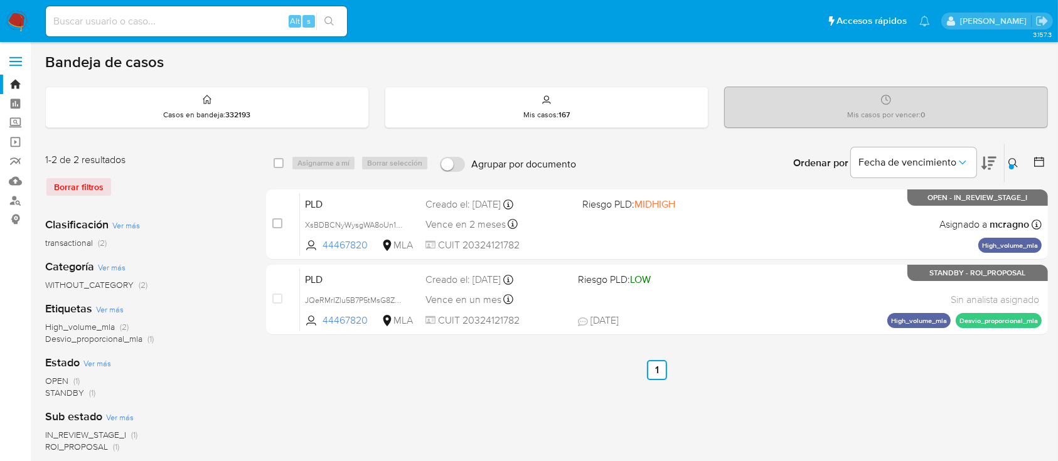
click at [1013, 166] on div at bounding box center [1011, 166] width 5 height 5
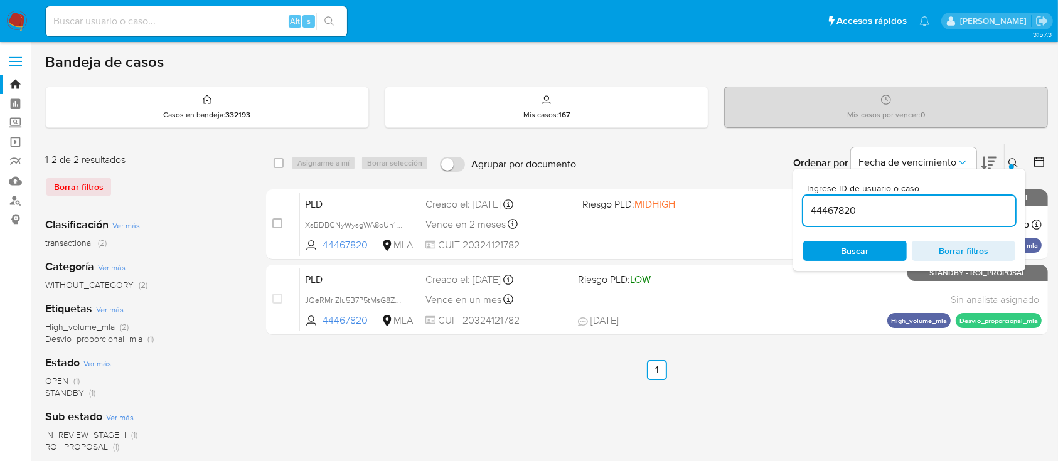
click at [936, 204] on input "44467820" at bounding box center [909, 211] width 212 height 16
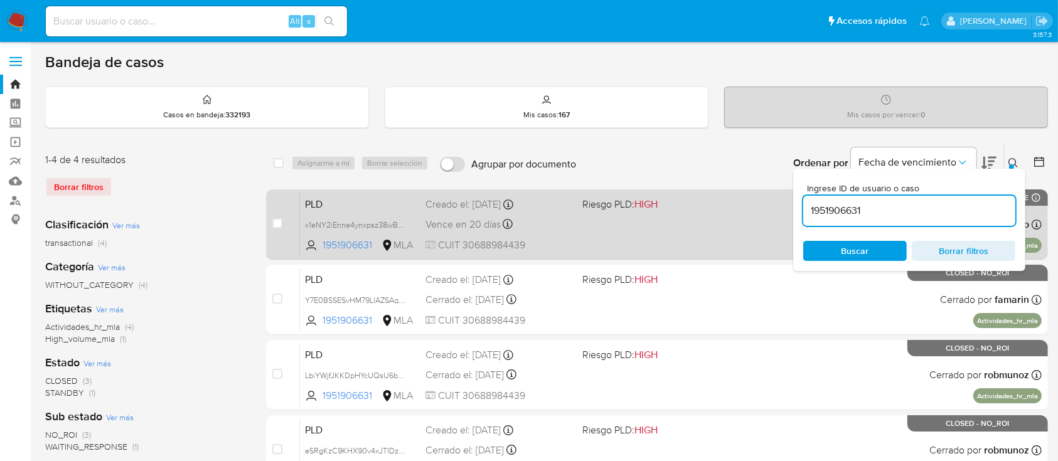
drag, startPoint x: 1011, startPoint y: 154, endPoint x: 564, endPoint y: 221, distance: 451.7
click at [1010, 156] on button at bounding box center [1015, 163] width 21 height 15
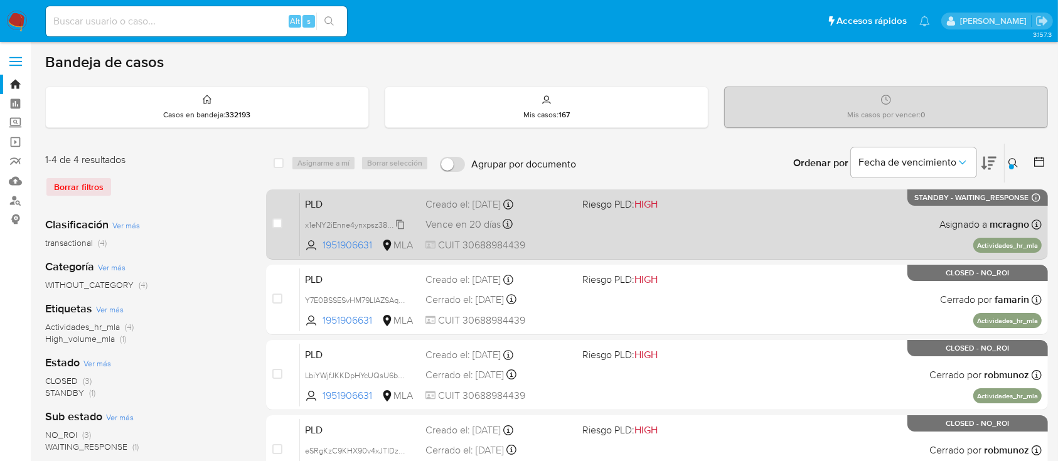
click at [402, 222] on span "x1eNY2iEnne4ynxpsz38wB0R" at bounding box center [356, 224] width 103 height 14
click at [763, 211] on div "PLD x1eNY2iEnne4ynxpsz38wB0R 1951906631 MLA Riesgo PLD: HIGH Creado el: 12/08/2…" at bounding box center [671, 224] width 742 height 63
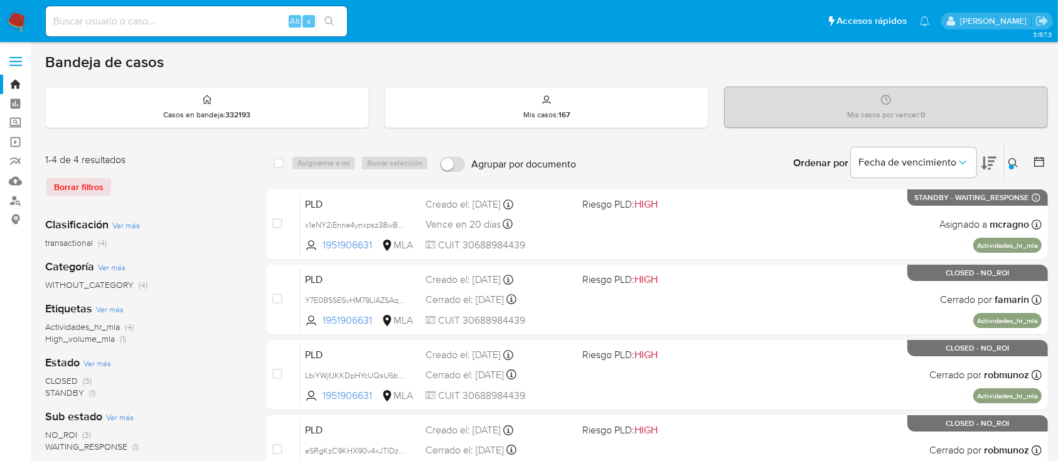
click at [1016, 160] on icon at bounding box center [1013, 163] width 10 height 10
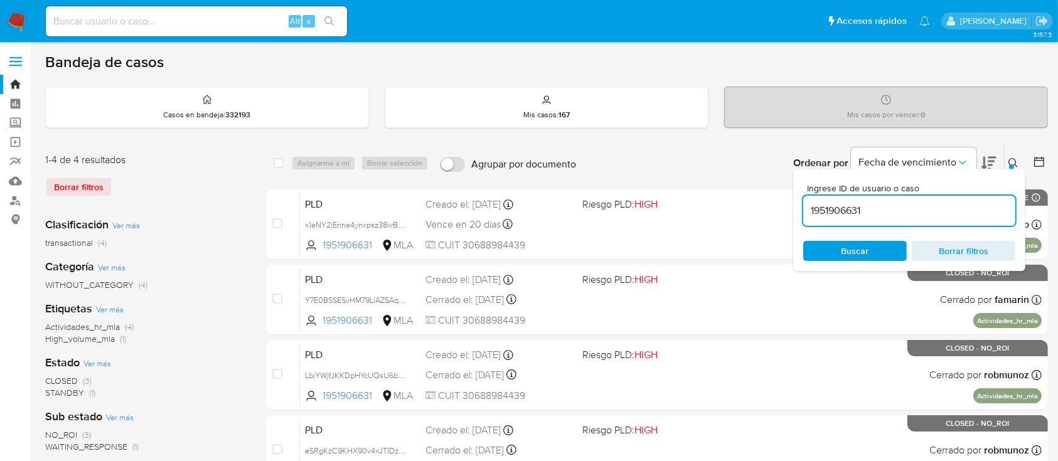
click at [889, 223] on div "1951906631" at bounding box center [909, 211] width 212 height 30
click at [890, 210] on input "1951906631" at bounding box center [909, 211] width 212 height 16
paste input "44467820"
type input "44467820"
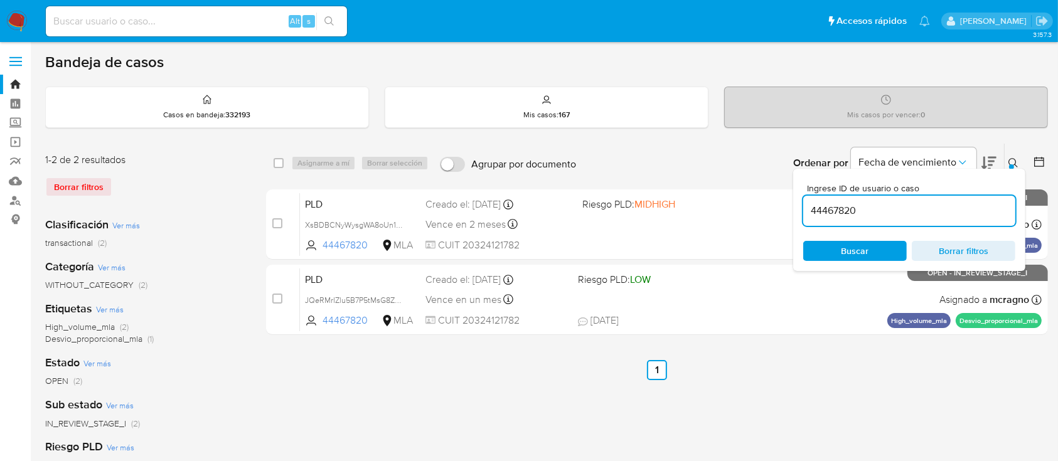
click at [1012, 159] on icon at bounding box center [1013, 163] width 10 height 10
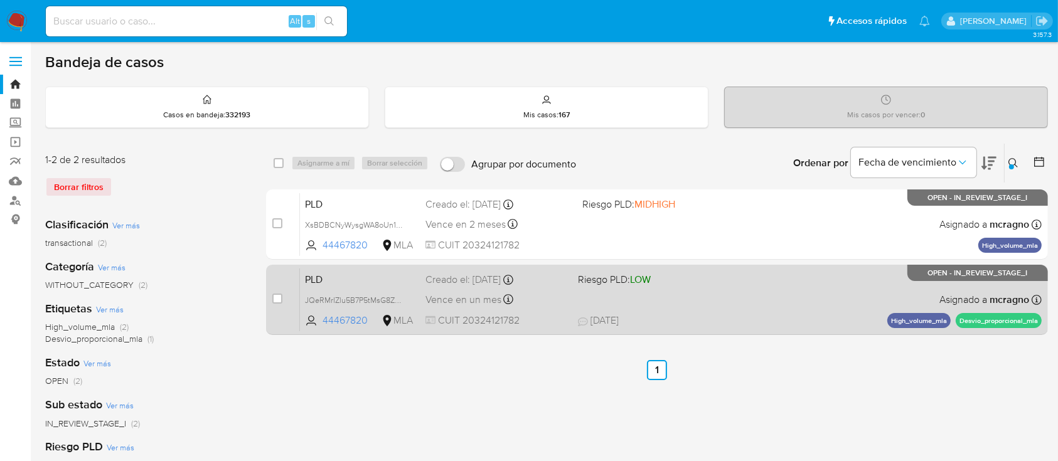
click at [773, 287] on div "PLD JQeRMrIZlu5B7P5tMsG8ZMML 44467820 MLA Riesgo PLD: LOW Creado el: 12/07/2025…" at bounding box center [671, 299] width 742 height 63
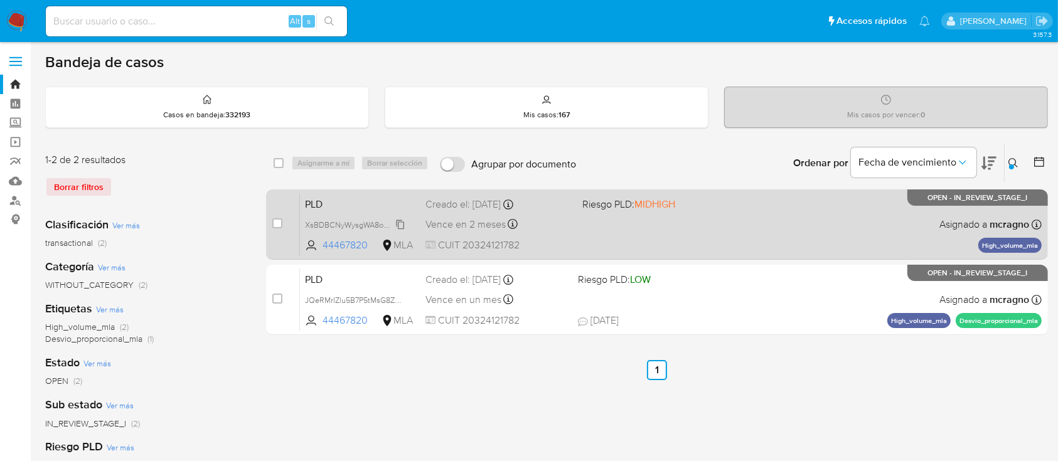
click at [399, 225] on span "XsBDBCNyWysgWA8oUn132zO4" at bounding box center [362, 224] width 114 height 14
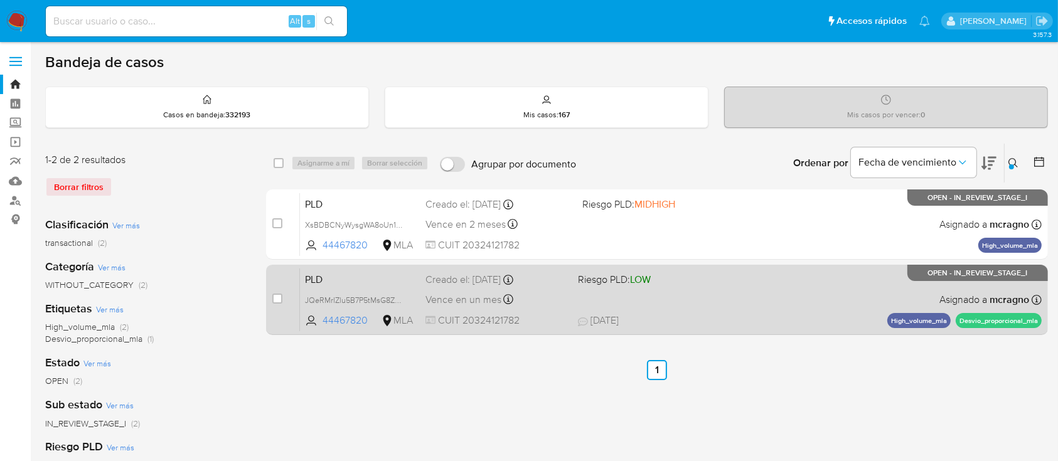
click at [409, 298] on span "JQeRMrIZlu5B7P5tMsG8ZMML" at bounding box center [360, 300] width 110 height 14
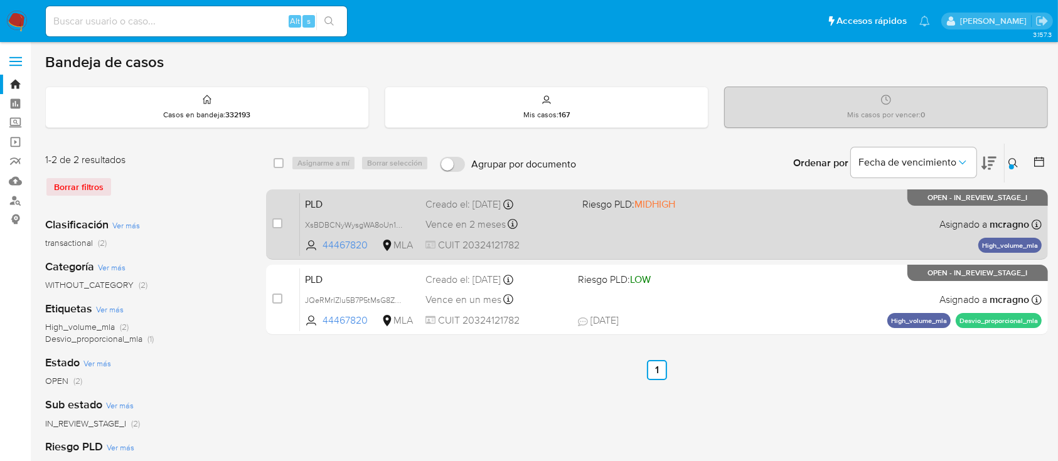
click at [686, 240] on div "PLD XsBDBCNyWysgWA8oUn132zO4 44467820 MLA Riesgo PLD: MIDHIGH Creado el: 12/08/…" at bounding box center [671, 224] width 742 height 63
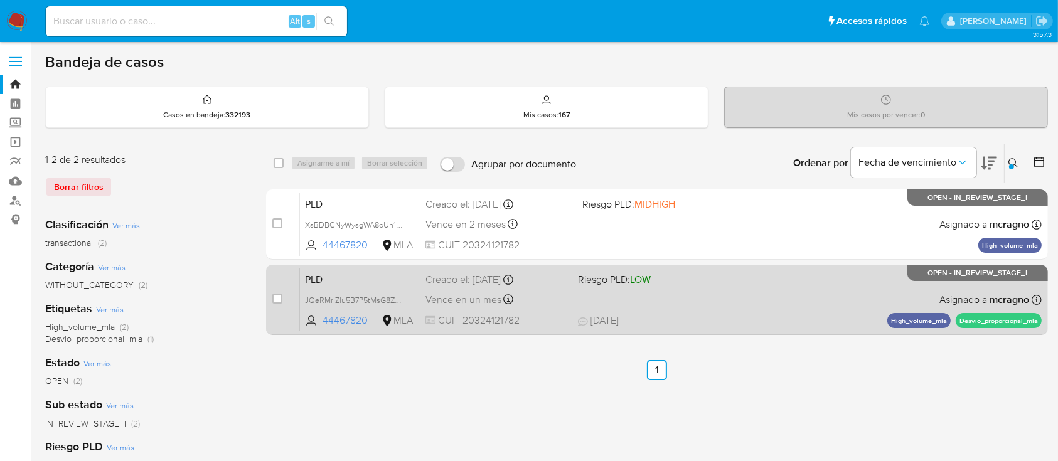
drag, startPoint x: 739, startPoint y: 300, endPoint x: 733, endPoint y: 294, distance: 8.9
click at [739, 301] on div "PLD JQeRMrIZlu5B7P5tMsG8ZMML 44467820 MLA Riesgo PLD: LOW Creado el: 12/07/2025…" at bounding box center [671, 299] width 742 height 63
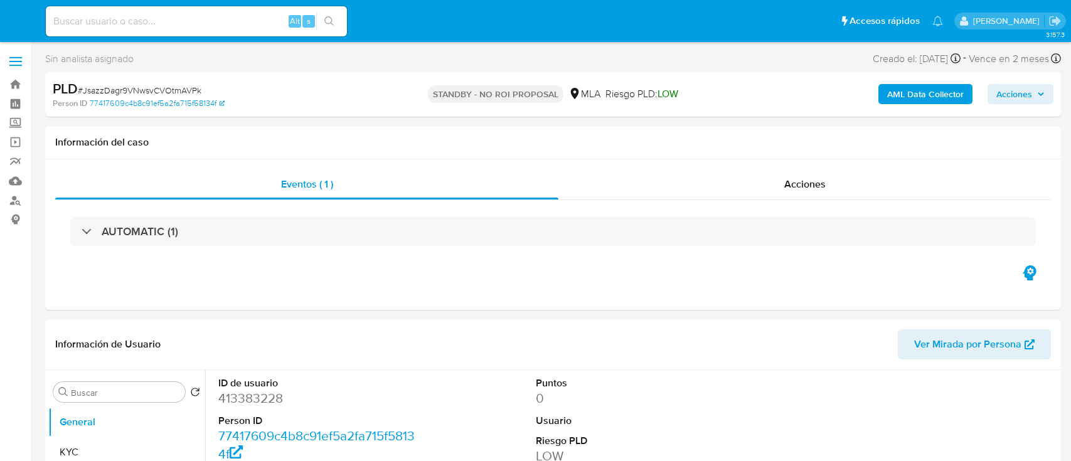
select select "10"
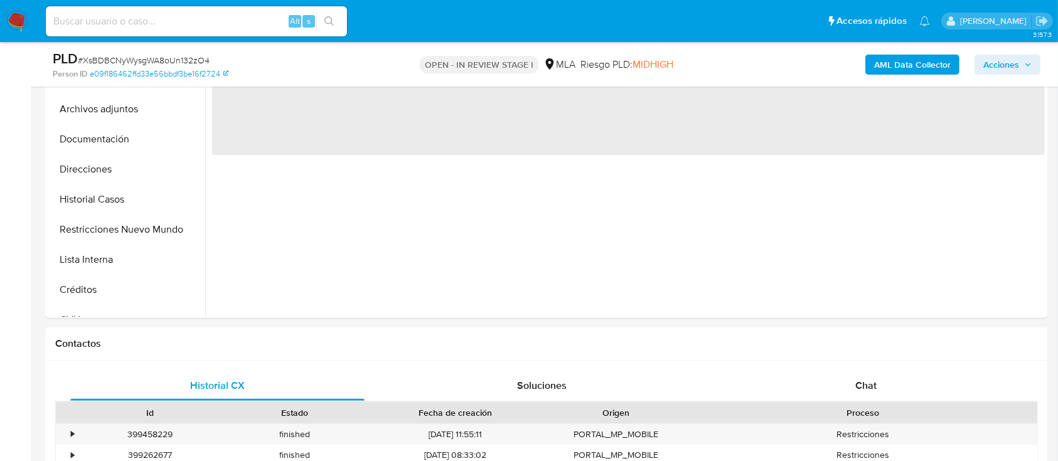
scroll to position [334, 0]
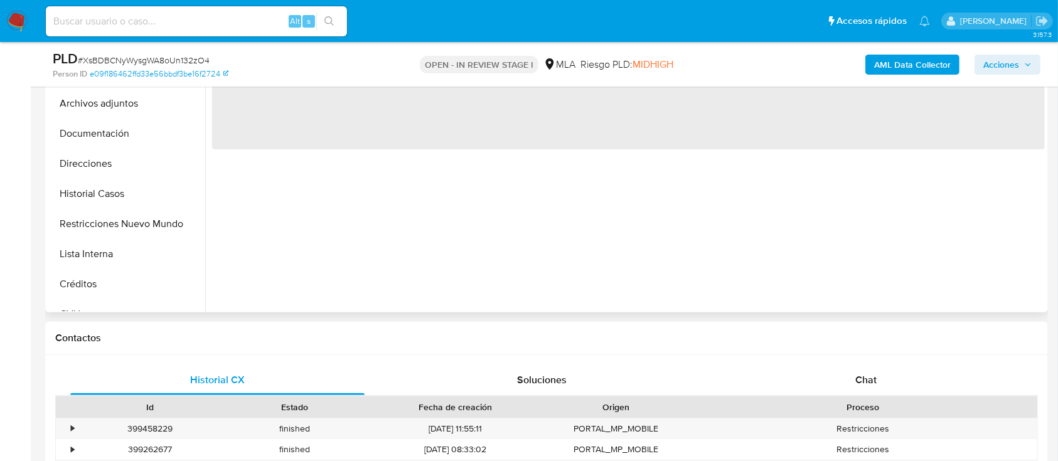
drag, startPoint x: 85, startPoint y: 198, endPoint x: 446, endPoint y: 287, distance: 371.1
click at [86, 198] on button "Historial Casos" at bounding box center [126, 194] width 157 height 30
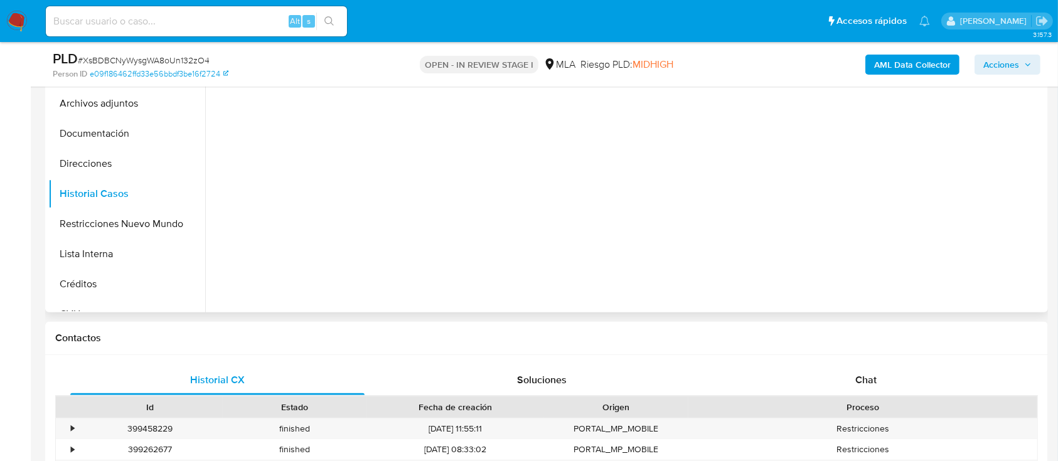
scroll to position [251, 0]
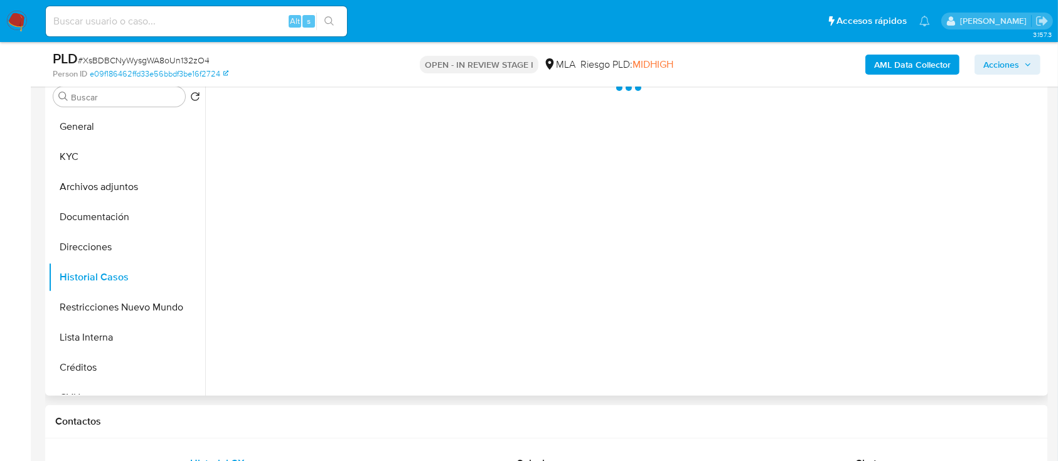
select select "10"
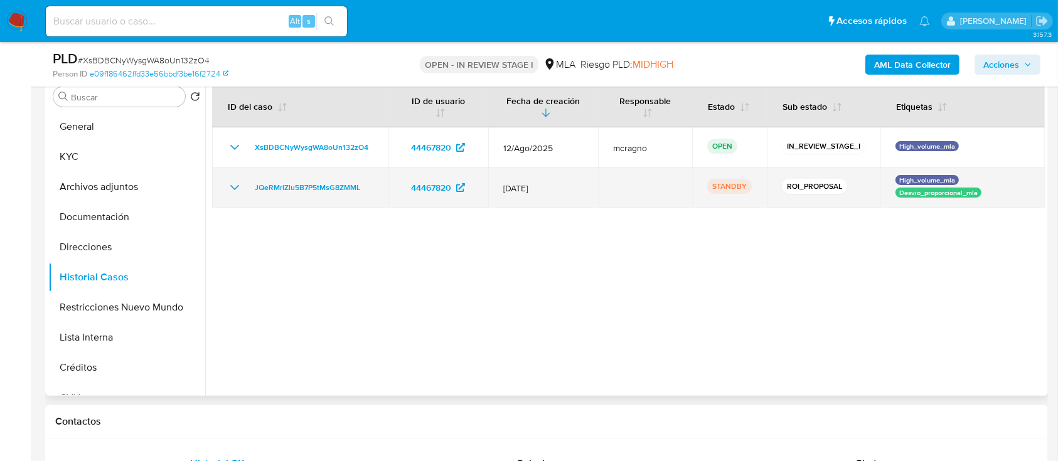
click at [233, 183] on icon "Mostrar/Ocultar" at bounding box center [234, 187] width 15 height 15
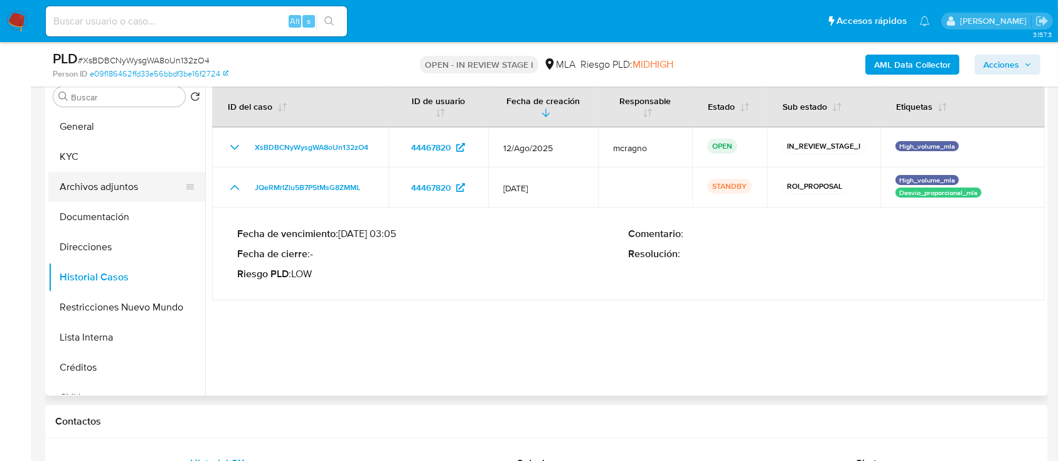
click at [131, 193] on button "Archivos adjuntos" at bounding box center [121, 187] width 147 height 30
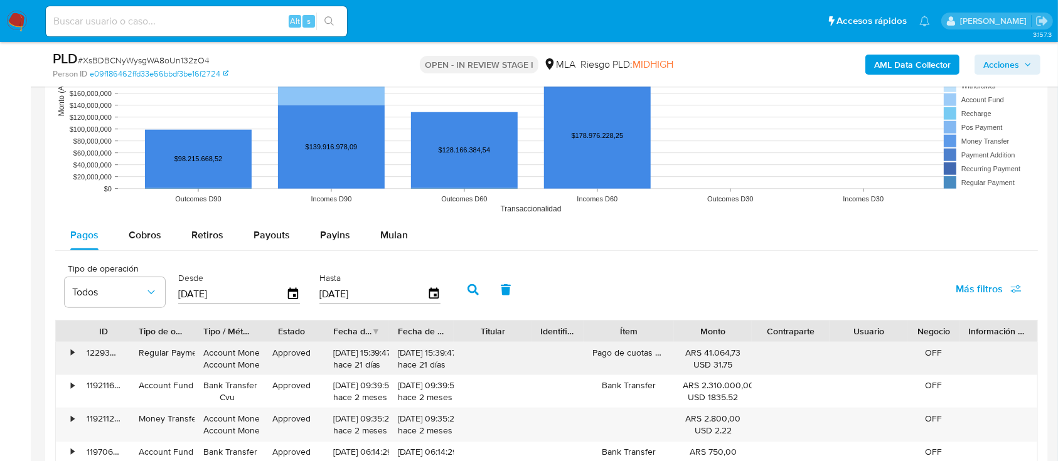
scroll to position [1339, 0]
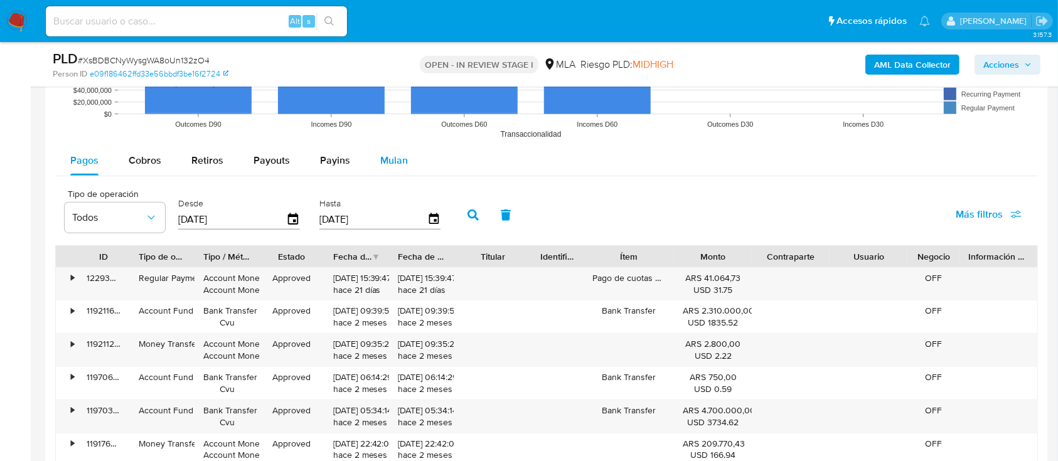
click at [393, 163] on span "Mulan" at bounding box center [394, 160] width 28 height 14
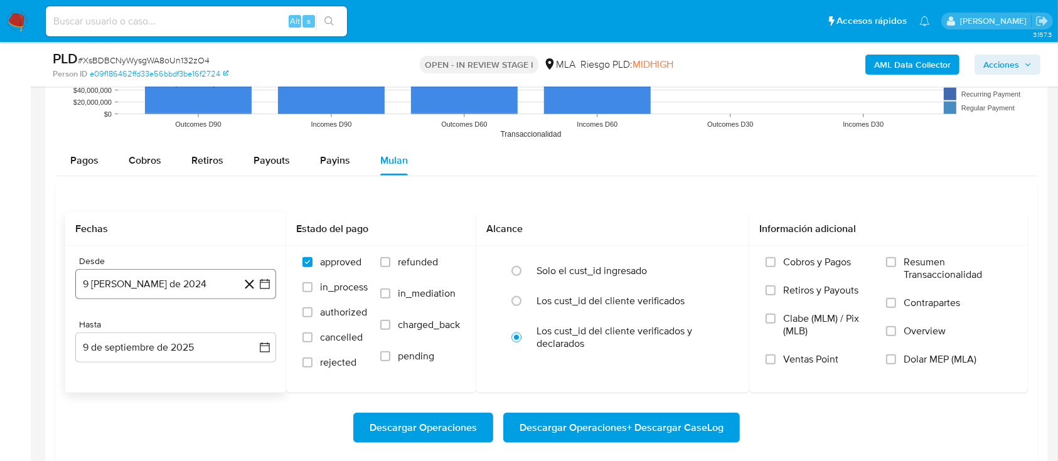
click at [149, 282] on button "9 [PERSON_NAME] de 2024" at bounding box center [175, 284] width 201 height 30
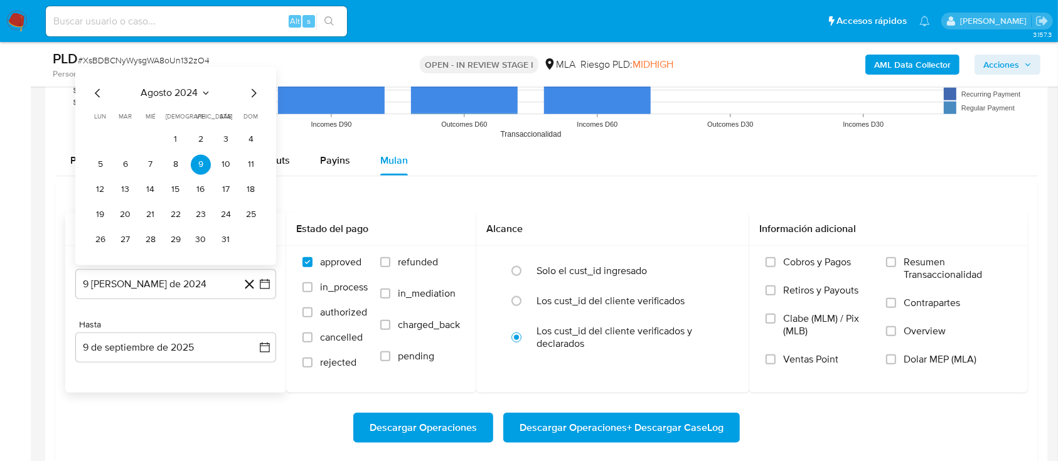
click at [166, 97] on span "agosto 2024" at bounding box center [169, 93] width 57 height 13
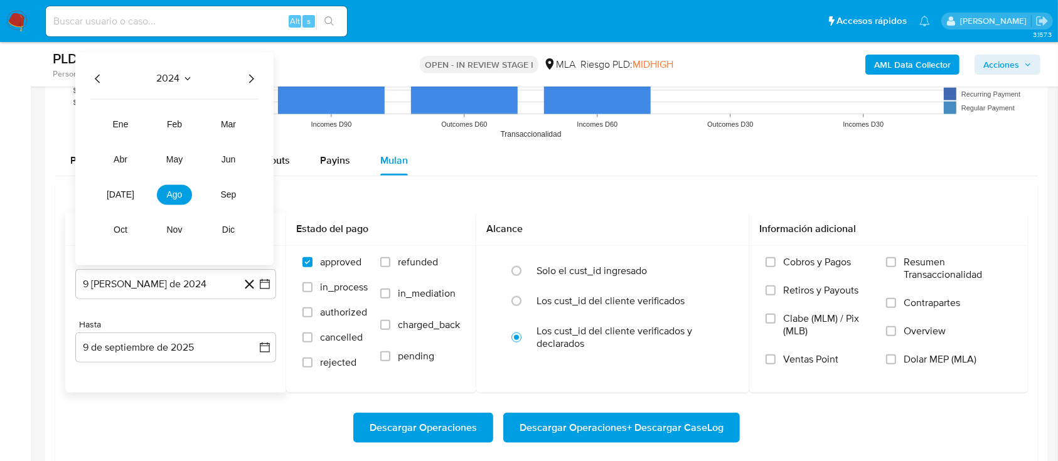
click at [245, 83] on icon "Año siguiente" at bounding box center [250, 78] width 15 height 15
click at [189, 87] on div "2025 2025 ene feb mar abr may jun [DATE] ago sep oct nov dic" at bounding box center [174, 158] width 198 height 213
click at [206, 129] on tr "ene feb mar abr may jun [DATE] ago sep oct nov dic" at bounding box center [174, 177] width 143 height 126
click at [216, 126] on button "mar" at bounding box center [228, 124] width 35 height 20
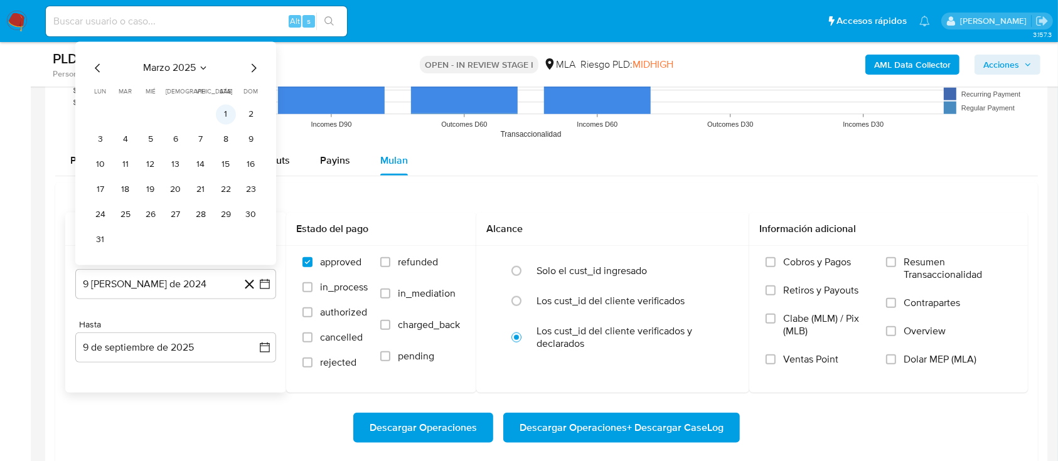
click at [222, 115] on button "1" at bounding box center [226, 114] width 20 height 20
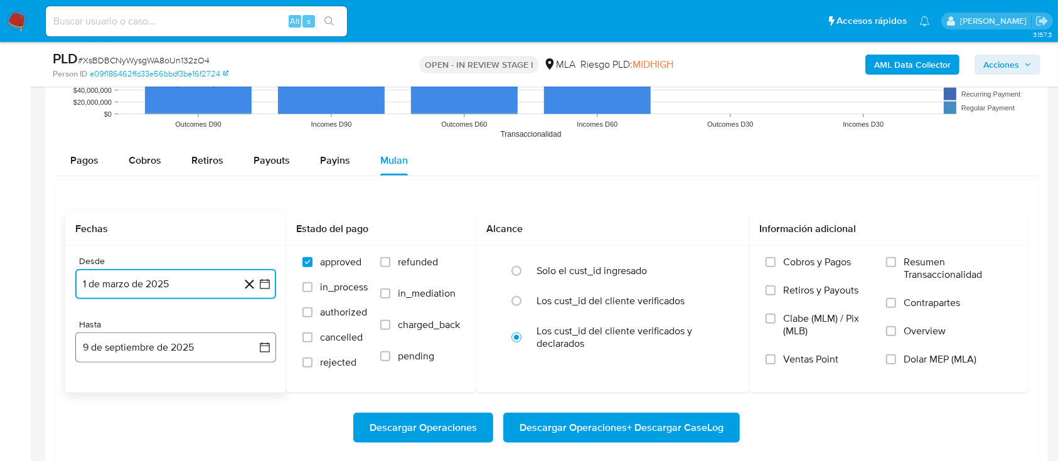
click at [161, 344] on button "9 de septiembre de 2025" at bounding box center [175, 348] width 201 height 30
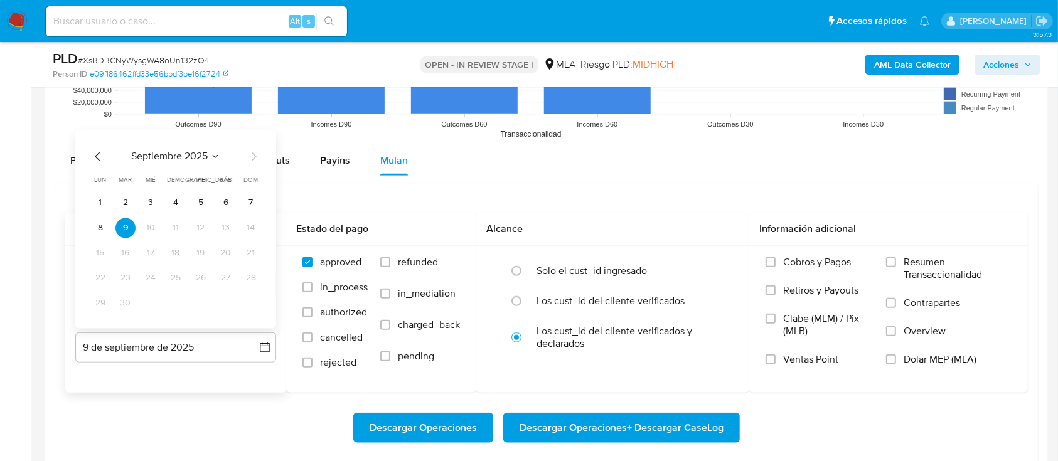
click at [95, 151] on icon "Mes anterior" at bounding box center [97, 156] width 15 height 15
drag, startPoint x: 176, startPoint y: 306, endPoint x: 369, endPoint y: 289, distance: 193.3
click at [176, 306] on button "31" at bounding box center [176, 303] width 20 height 20
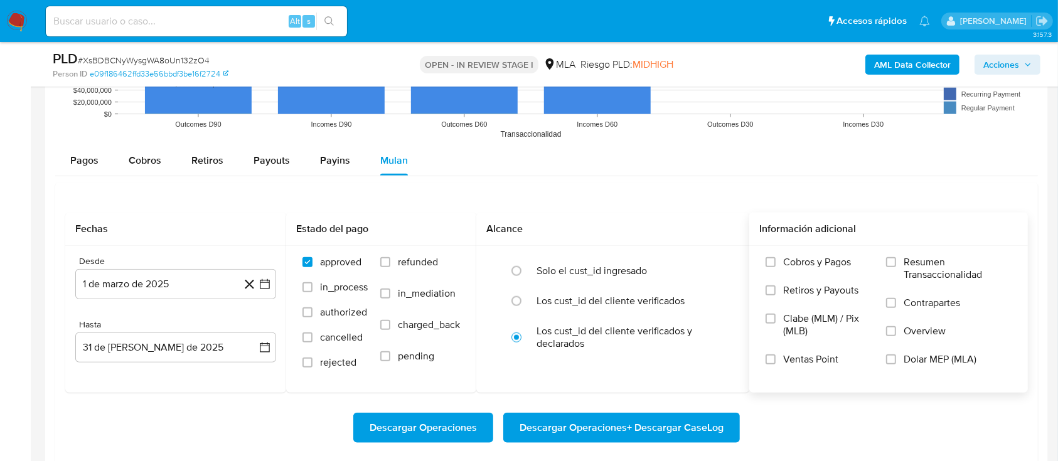
drag, startPoint x: 395, startPoint y: 261, endPoint x: 753, endPoint y: 353, distance: 370.0
click at [396, 261] on label "refunded" at bounding box center [420, 271] width 80 height 31
click at [390, 261] on input "refunded" at bounding box center [385, 262] width 10 height 10
checkbox input "true"
click at [912, 365] on label "Dolar MEP (MLA)" at bounding box center [949, 367] width 126 height 28
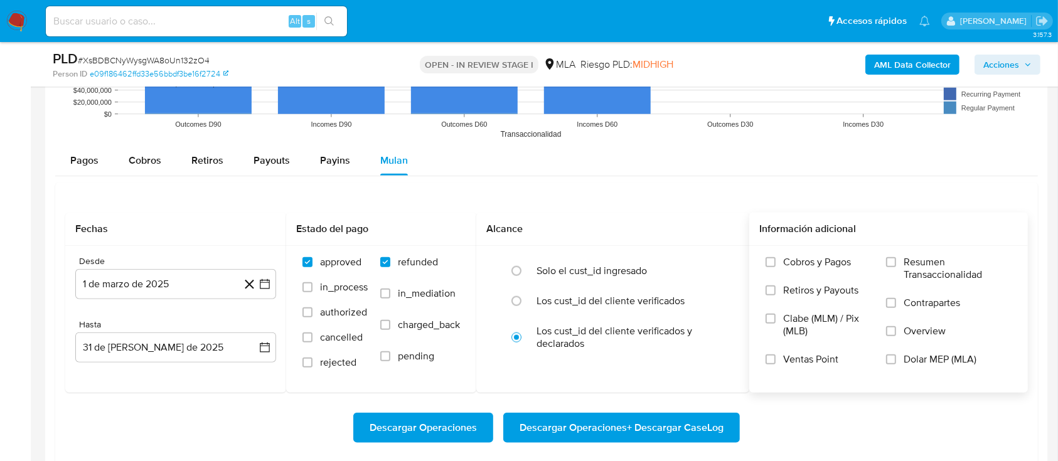
click at [896, 365] on input "Dolar MEP (MLA)" at bounding box center [891, 360] width 10 height 10
click at [675, 427] on span "Descargar Operaciones + Descargar CaseLog" at bounding box center [622, 428] width 204 height 28
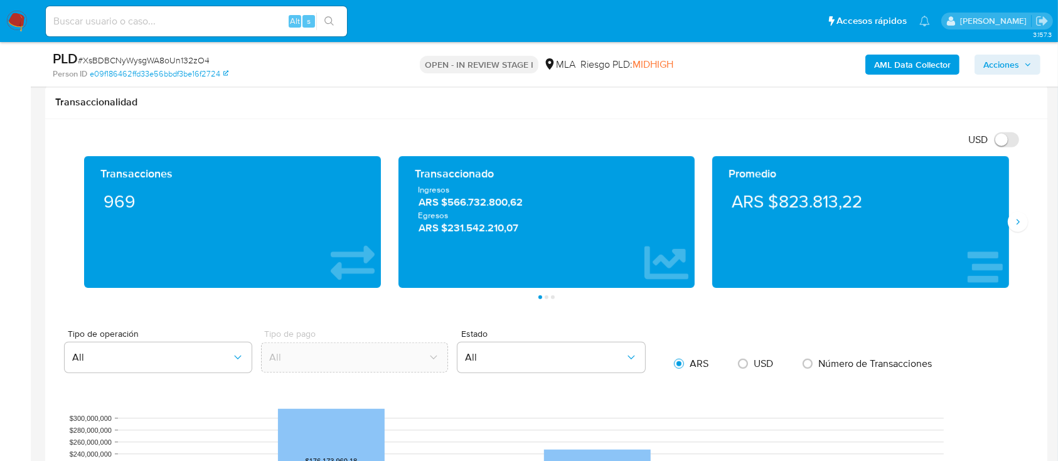
scroll to position [753, 0]
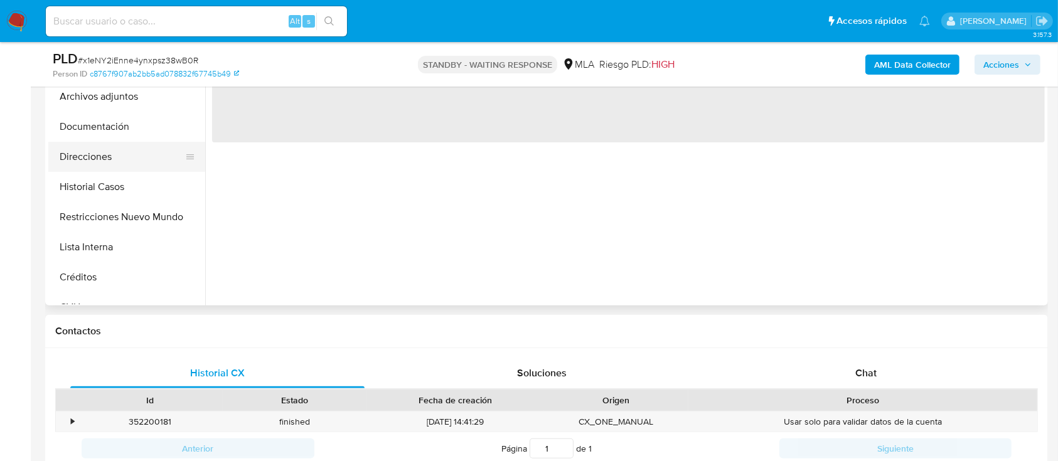
scroll to position [251, 0]
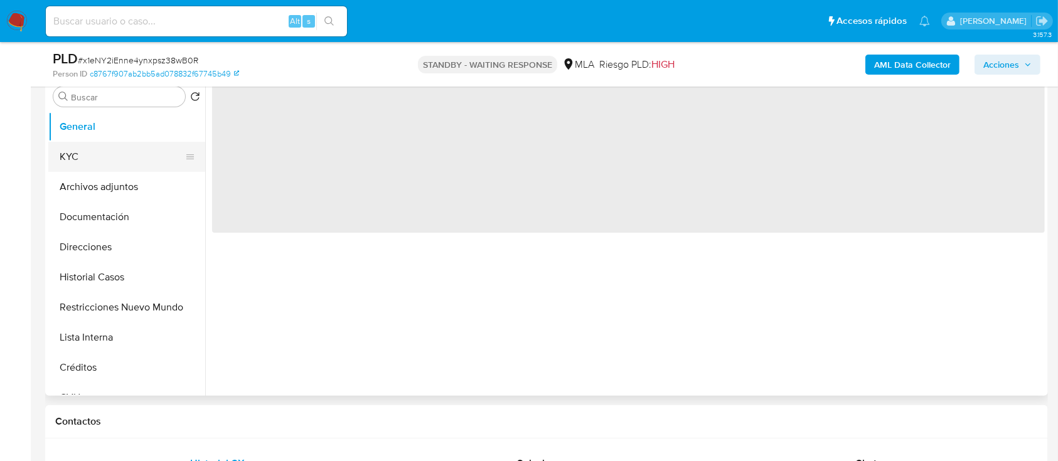
click at [107, 160] on button "KYC" at bounding box center [121, 157] width 147 height 30
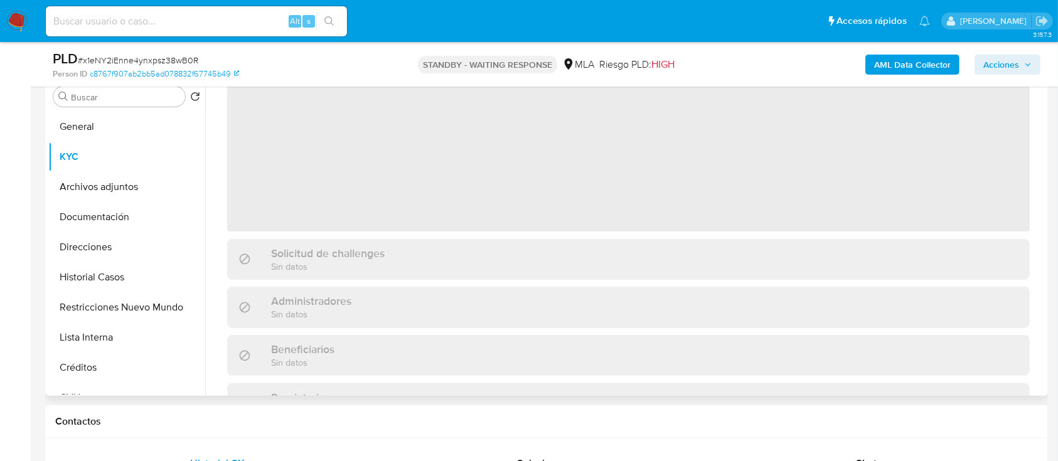
select select "10"
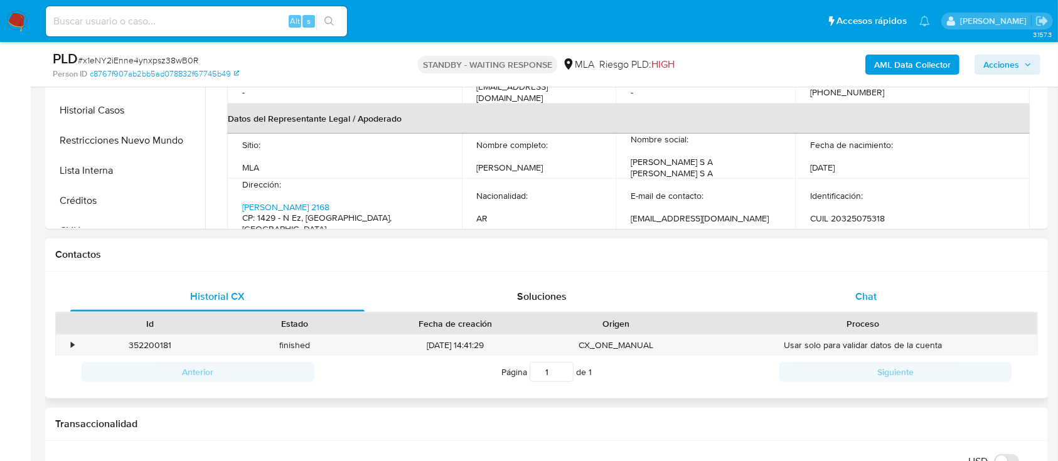
scroll to position [667, 0]
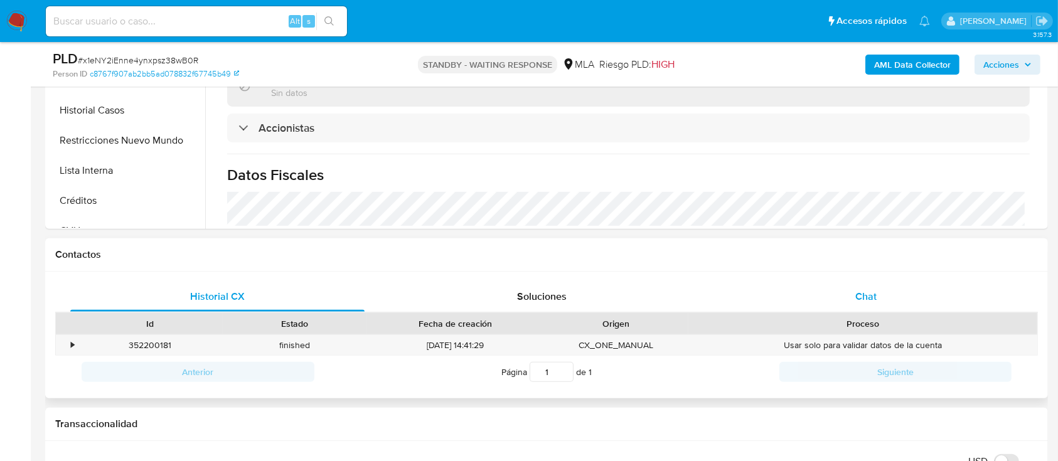
click at [954, 302] on div "Chat" at bounding box center [866, 297] width 294 height 30
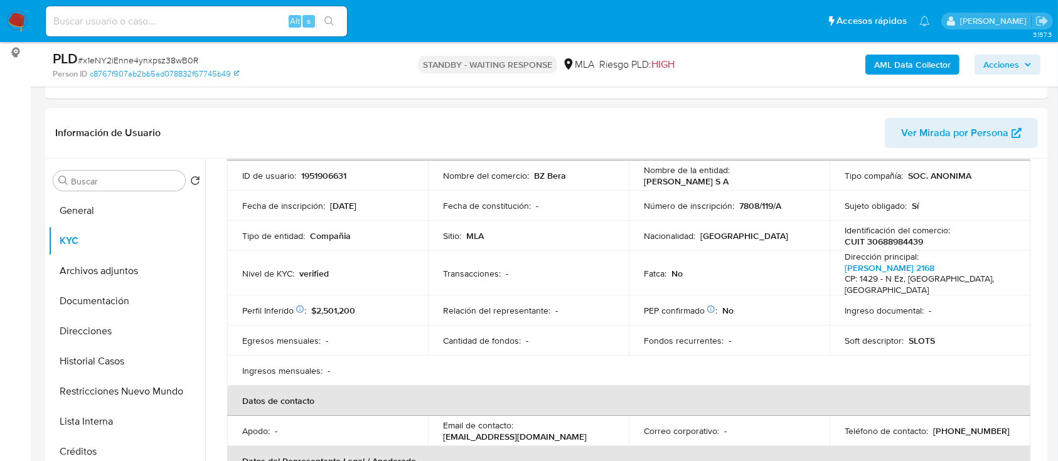
scroll to position [167, 0]
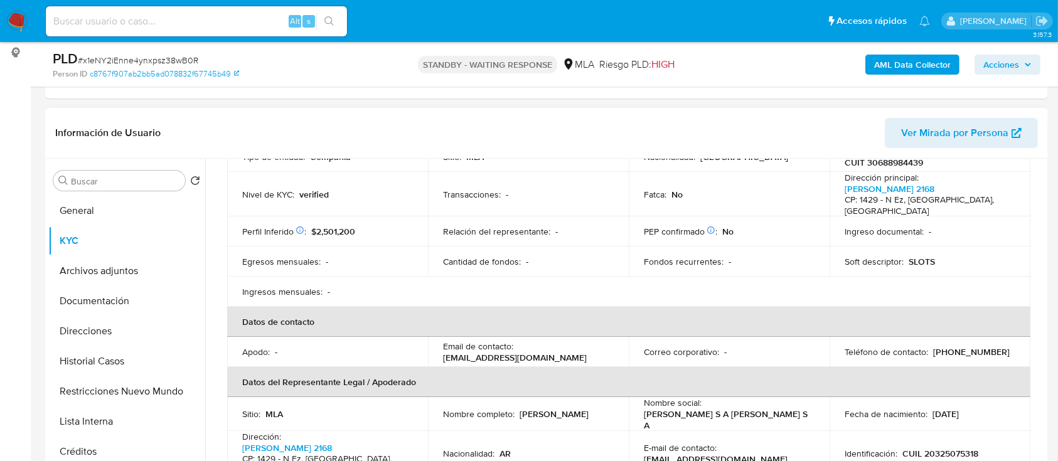
drag, startPoint x: 455, startPoint y: 354, endPoint x: 589, endPoint y: 344, distance: 134.7
click at [599, 351] on td "Email de contacto : [EMAIL_ADDRESS][DOMAIN_NAME]" at bounding box center [528, 352] width 201 height 30
copy p "[EMAIL_ADDRESS][DOMAIN_NAME]"
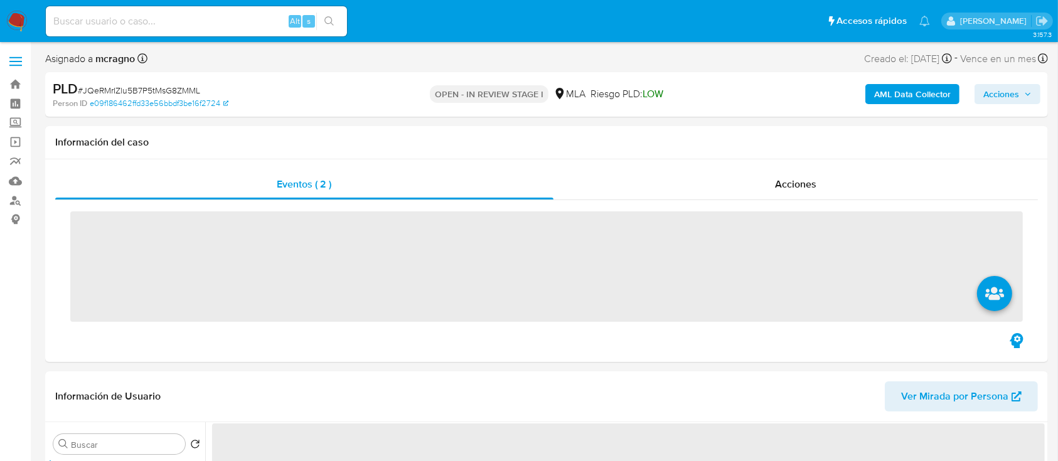
scroll to position [251, 0]
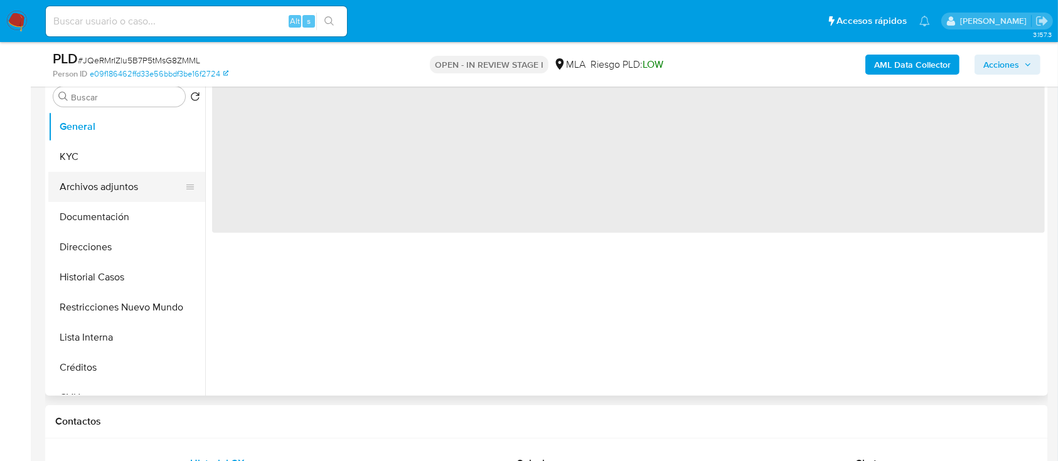
click at [110, 186] on button "Archivos adjuntos" at bounding box center [121, 187] width 147 height 30
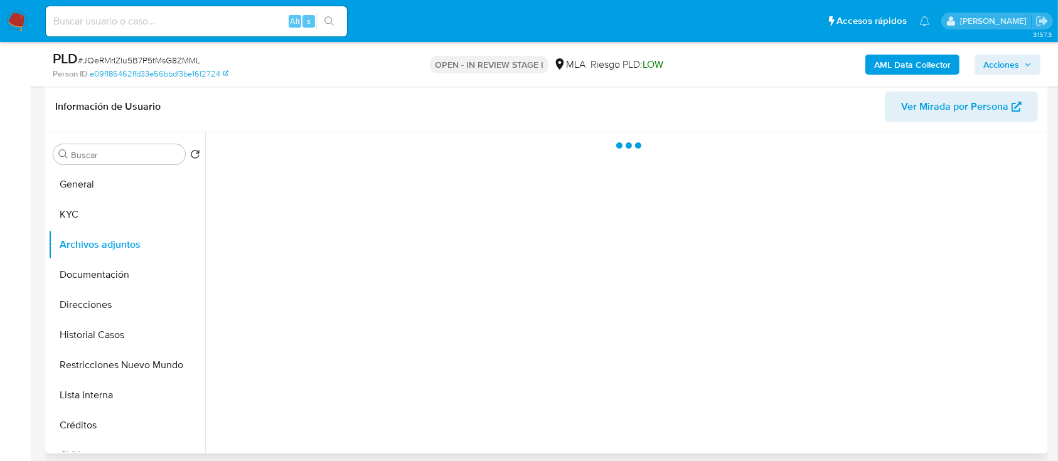
scroll to position [167, 0]
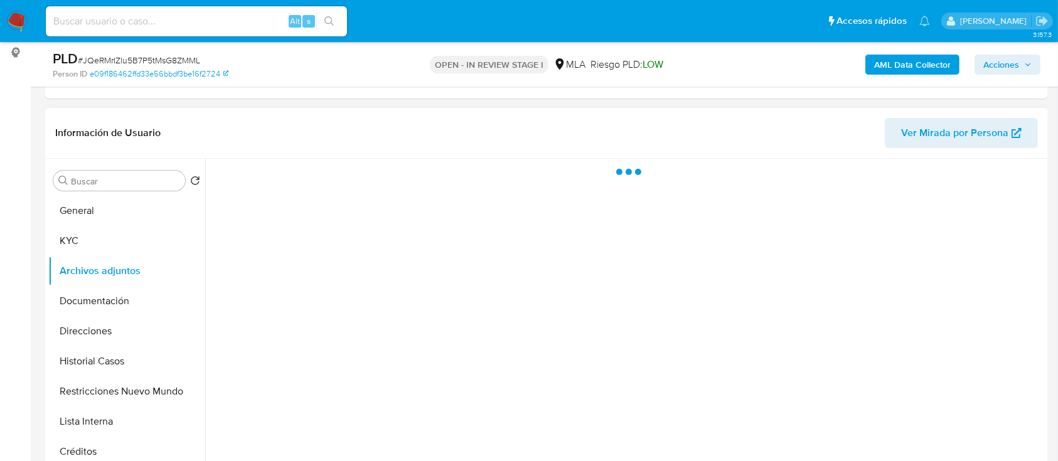
select select "10"
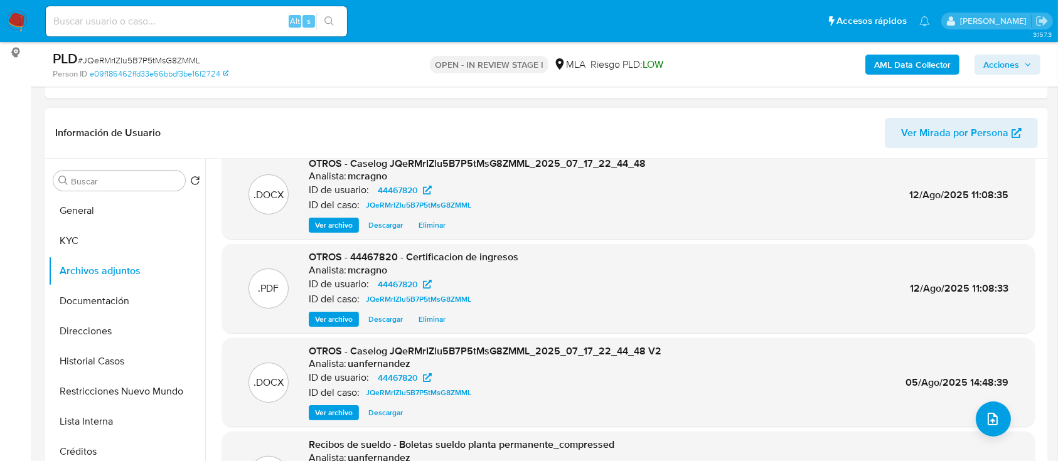
scroll to position [0, 0]
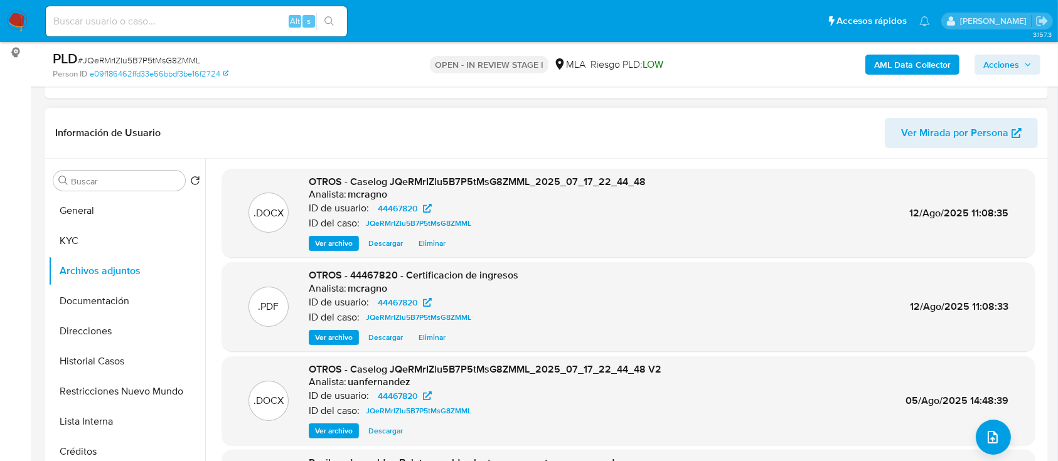
click at [434, 244] on span "Eliminar" at bounding box center [432, 243] width 27 height 13
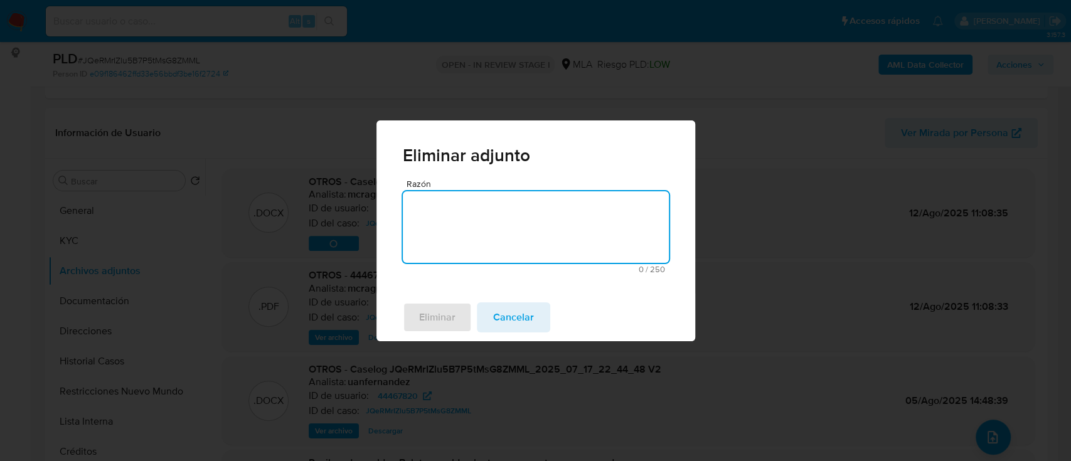
click at [481, 236] on textarea "Razón" at bounding box center [536, 227] width 266 height 72
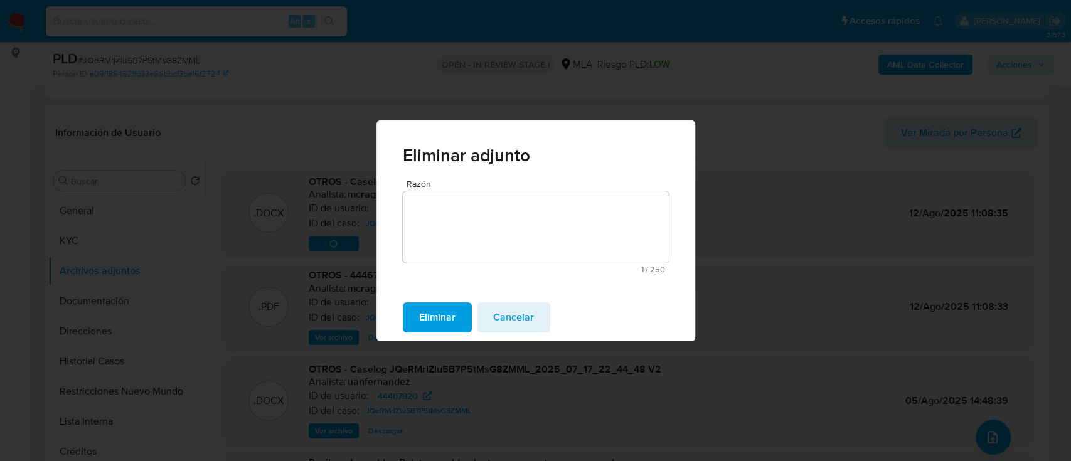
click at [429, 321] on span "Eliminar" at bounding box center [437, 318] width 36 height 28
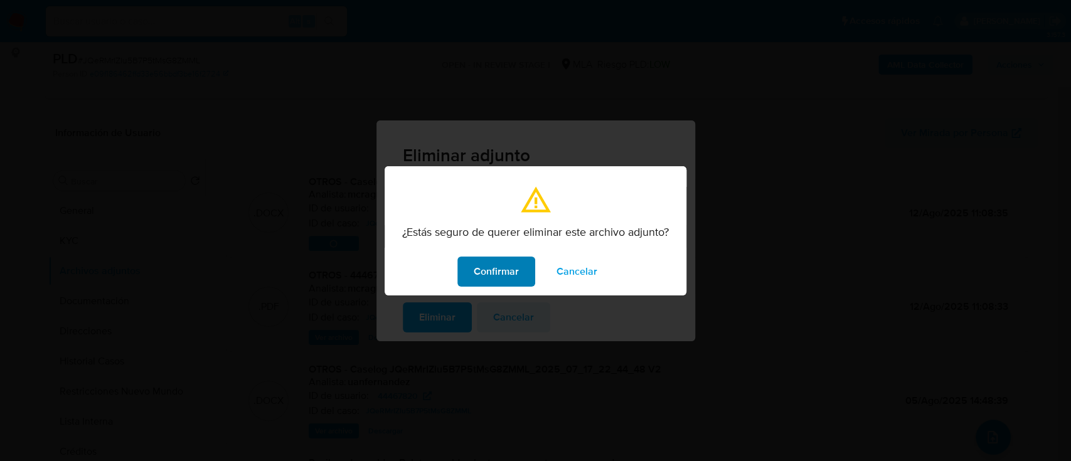
click at [489, 268] on span "Confirmar" at bounding box center [496, 272] width 45 height 28
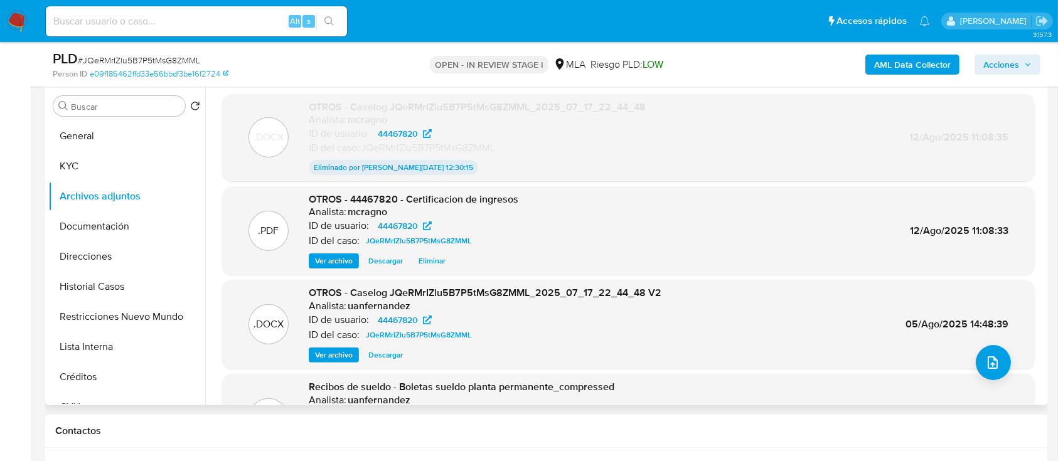
scroll to position [167, 0]
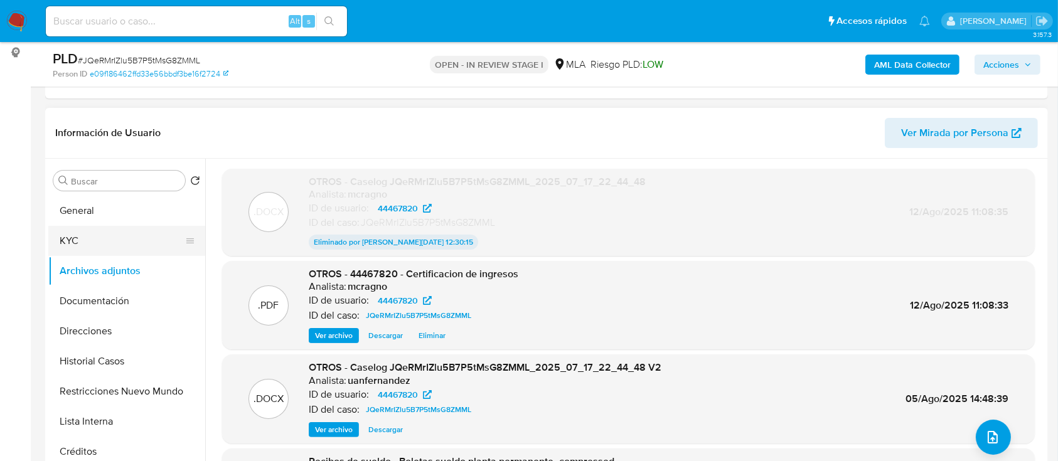
click at [119, 232] on button "KYC" at bounding box center [121, 241] width 147 height 30
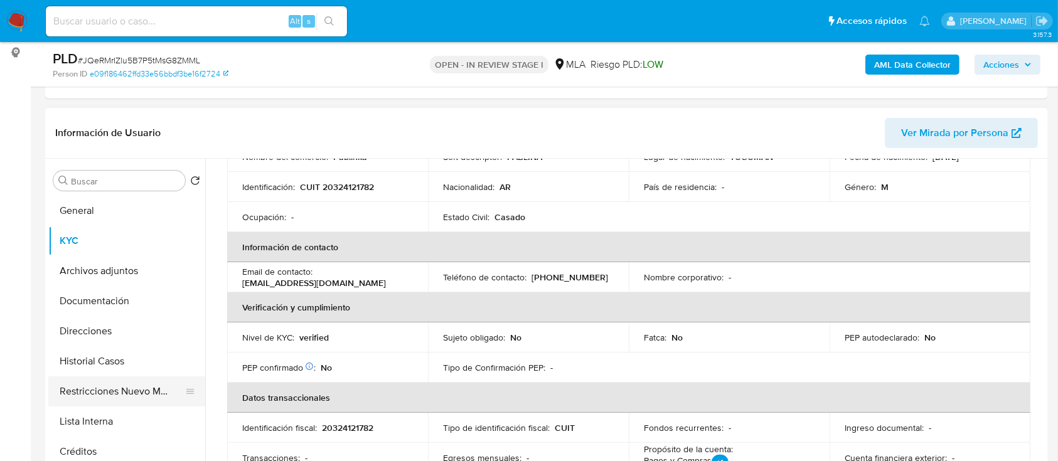
click at [124, 388] on button "Restricciones Nuevo Mundo" at bounding box center [121, 392] width 147 height 30
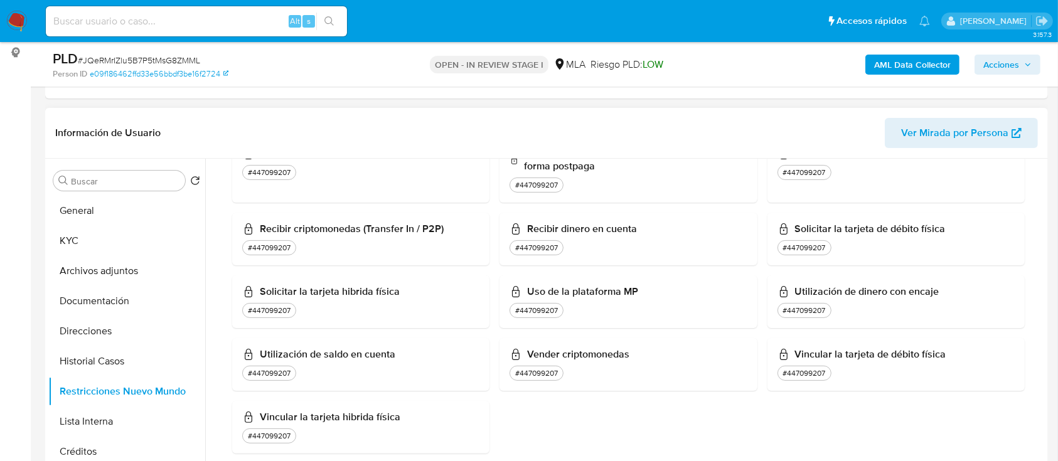
scroll to position [502, 0]
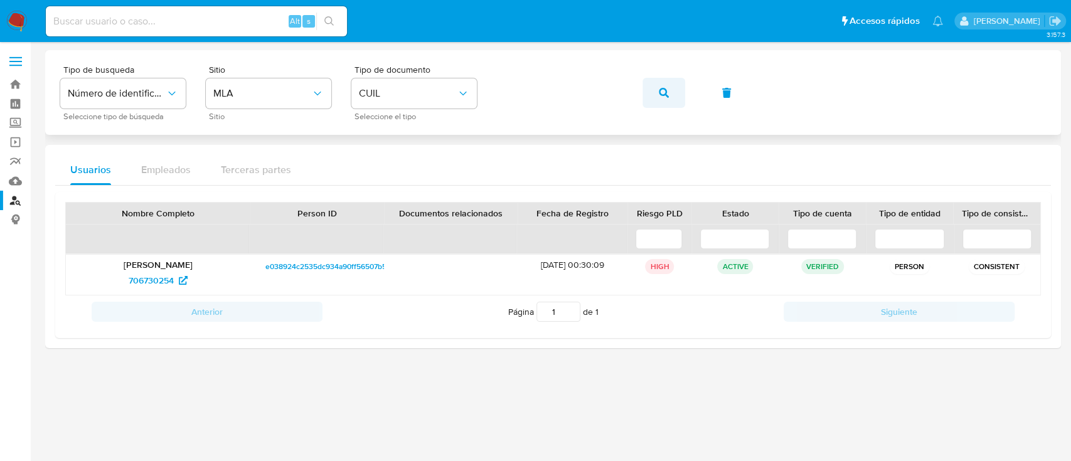
click at [661, 91] on icon "button" at bounding box center [664, 93] width 10 height 10
click at [127, 278] on span "2537787254" at bounding box center [151, 280] width 48 height 20
click at [678, 99] on button "button" at bounding box center [664, 93] width 43 height 30
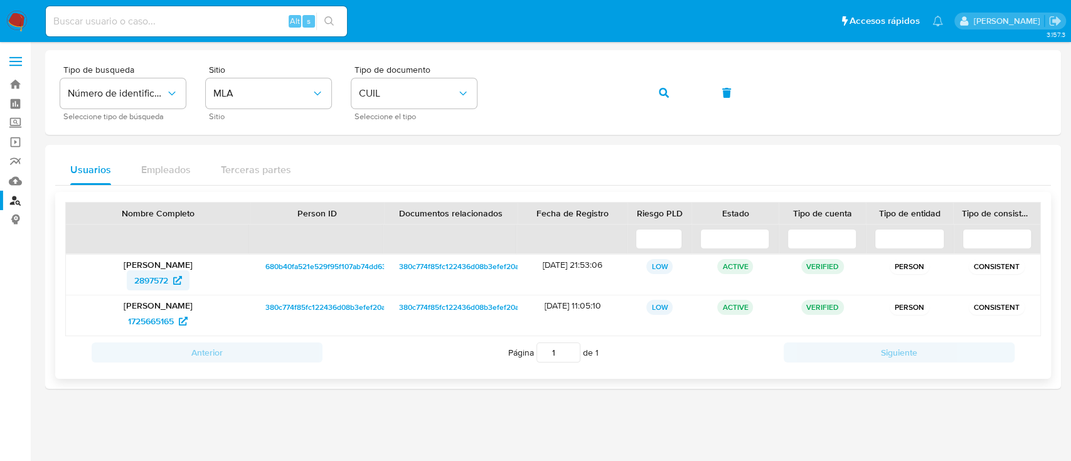
click at [160, 281] on span "2897572" at bounding box center [151, 280] width 34 height 20
click at [659, 89] on icon "button" at bounding box center [664, 93] width 10 height 10
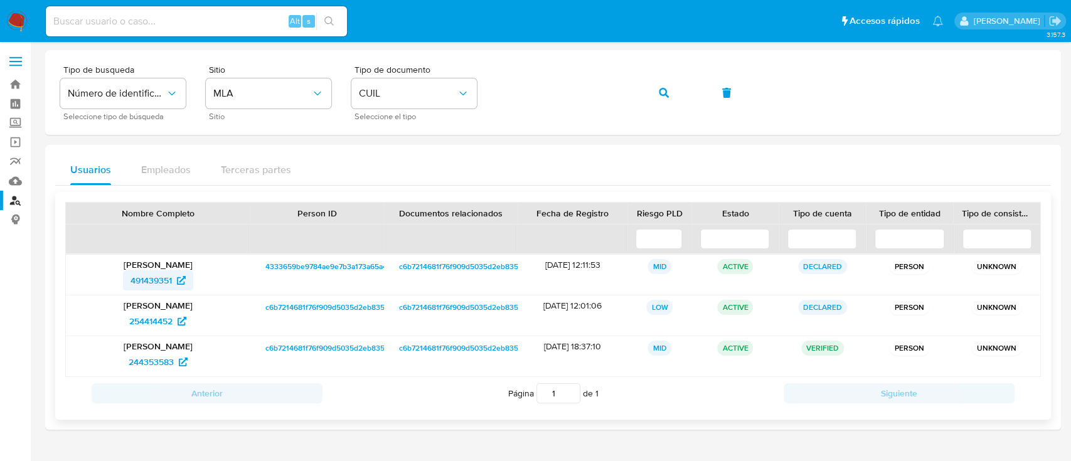
click at [166, 281] on span "491439351" at bounding box center [151, 280] width 41 height 20
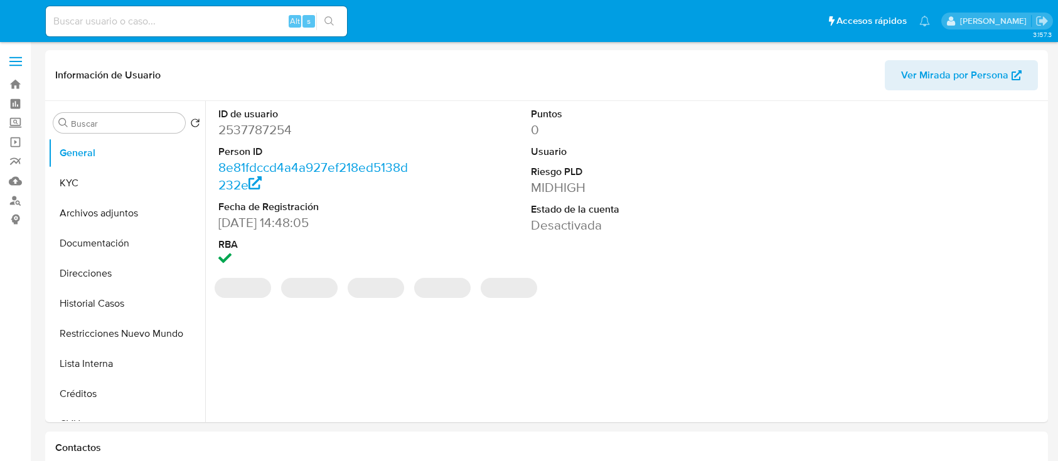
select select "10"
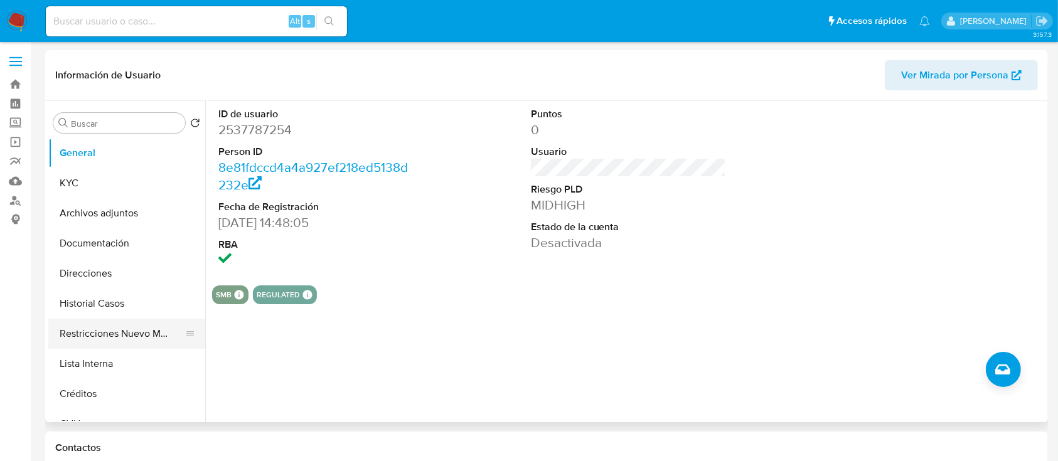
click at [115, 329] on button "Restricciones Nuevo Mundo" at bounding box center [121, 334] width 147 height 30
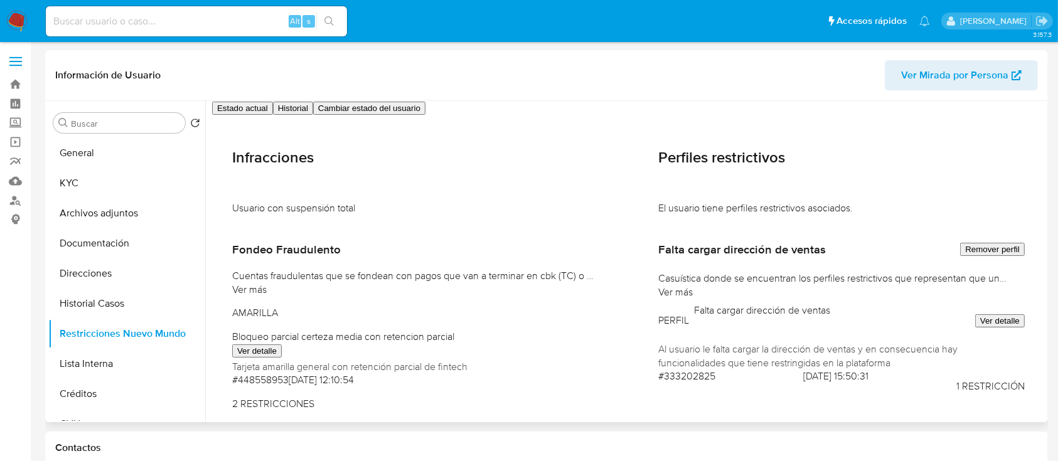
scroll to position [334, 0]
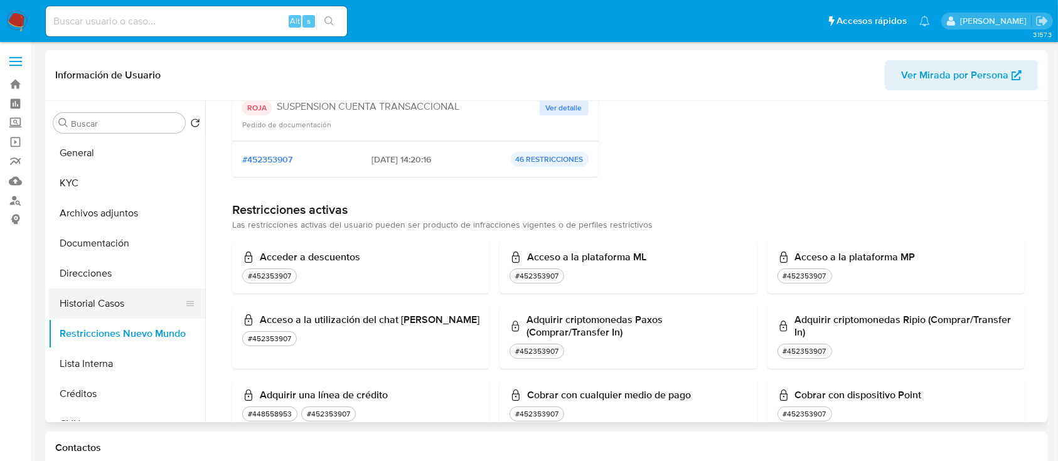
click at [85, 304] on button "Historial Casos" at bounding box center [121, 304] width 147 height 30
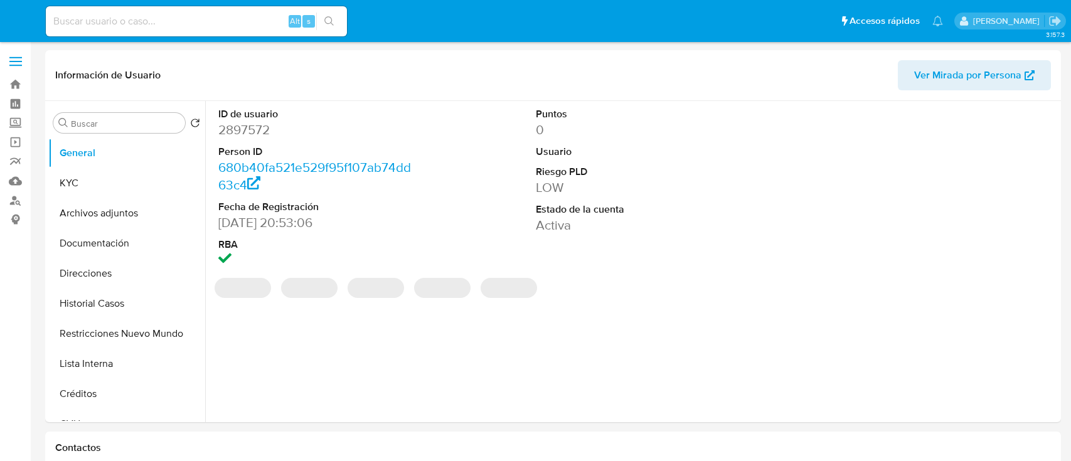
select select "10"
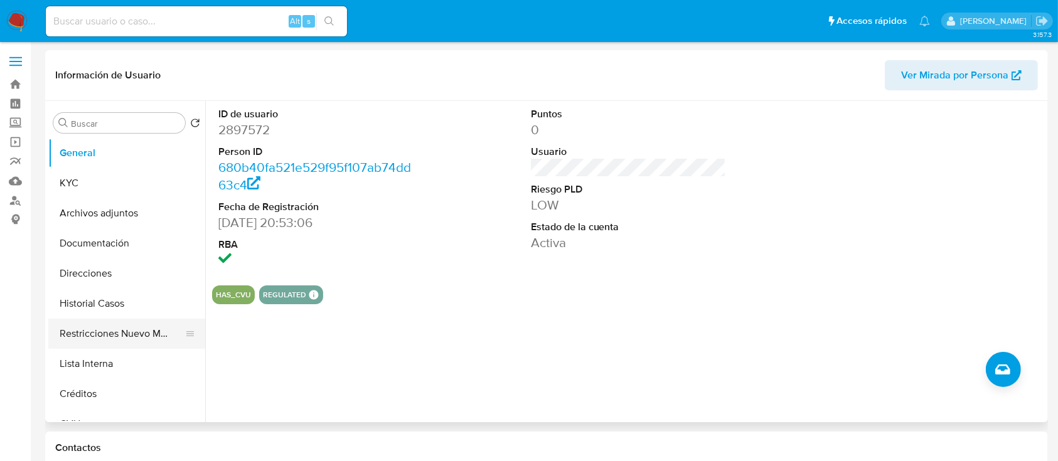
click at [140, 329] on button "Restricciones Nuevo Mundo" at bounding box center [121, 334] width 147 height 30
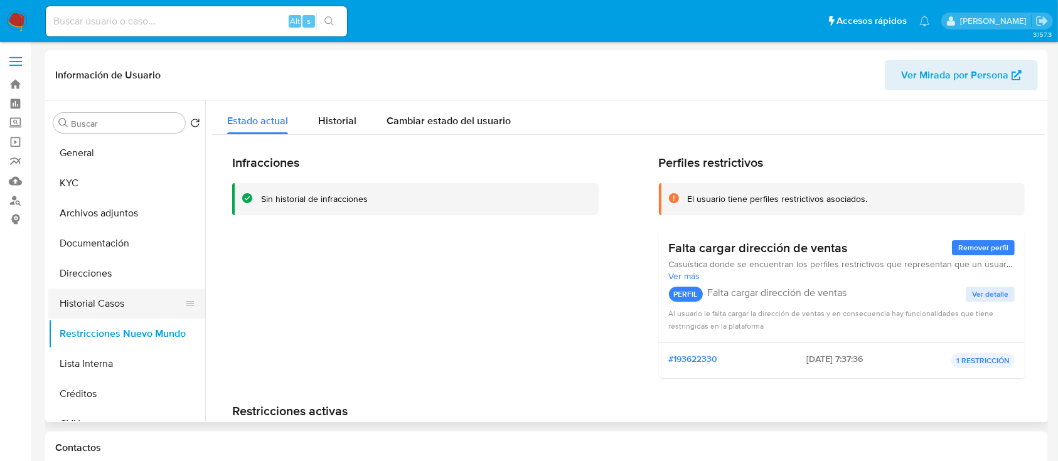
click at [131, 301] on button "Historial Casos" at bounding box center [121, 304] width 147 height 30
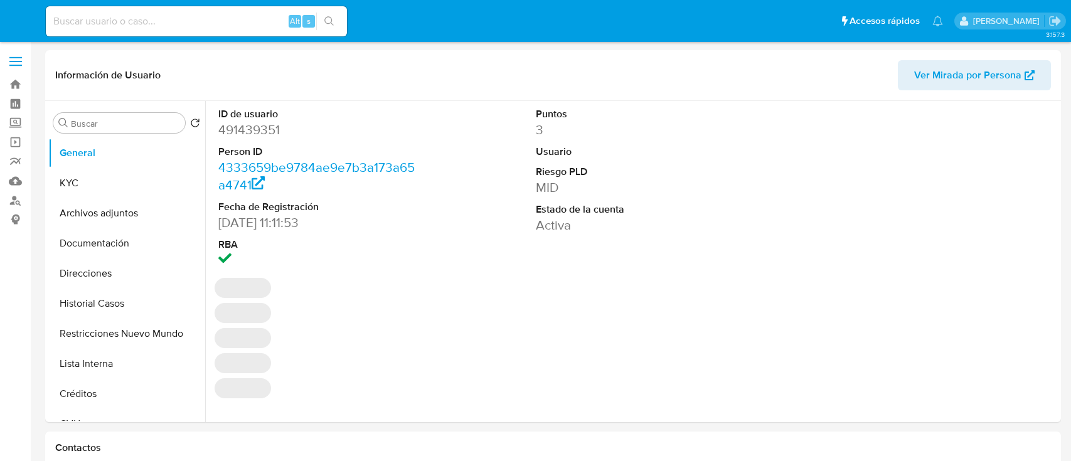
select select "10"
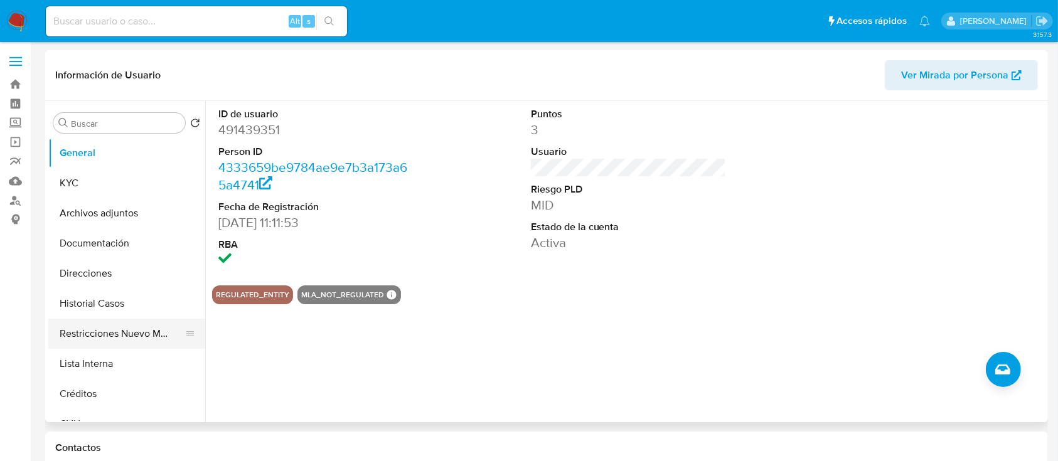
click at [143, 343] on button "Restricciones Nuevo Mundo" at bounding box center [121, 334] width 147 height 30
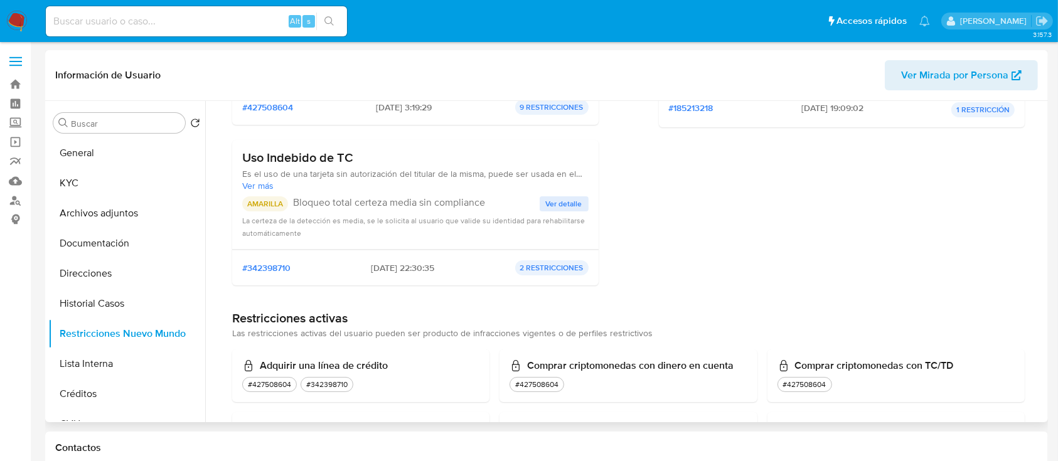
scroll to position [418, 0]
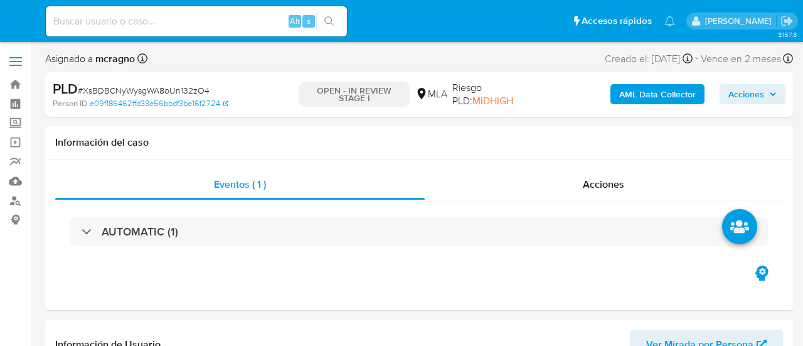
select select "10"
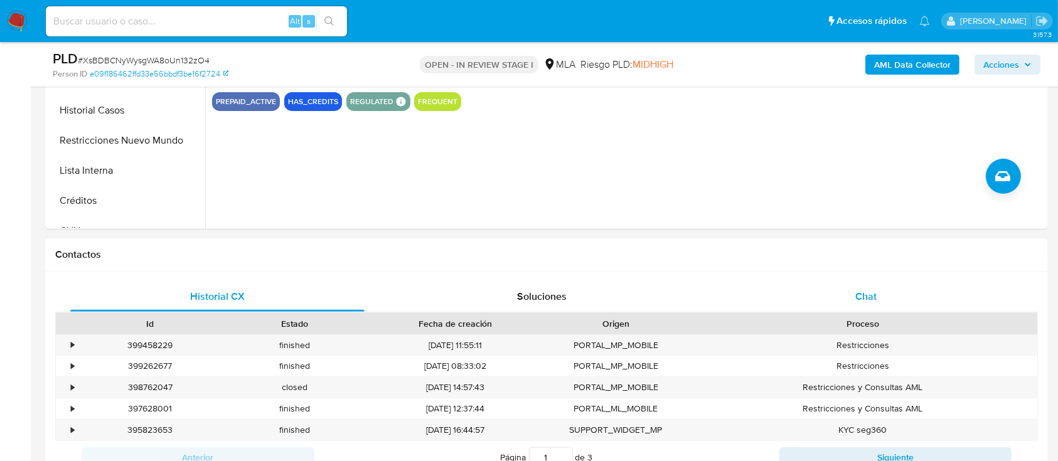
click at [803, 289] on span "Chat" at bounding box center [865, 296] width 21 height 14
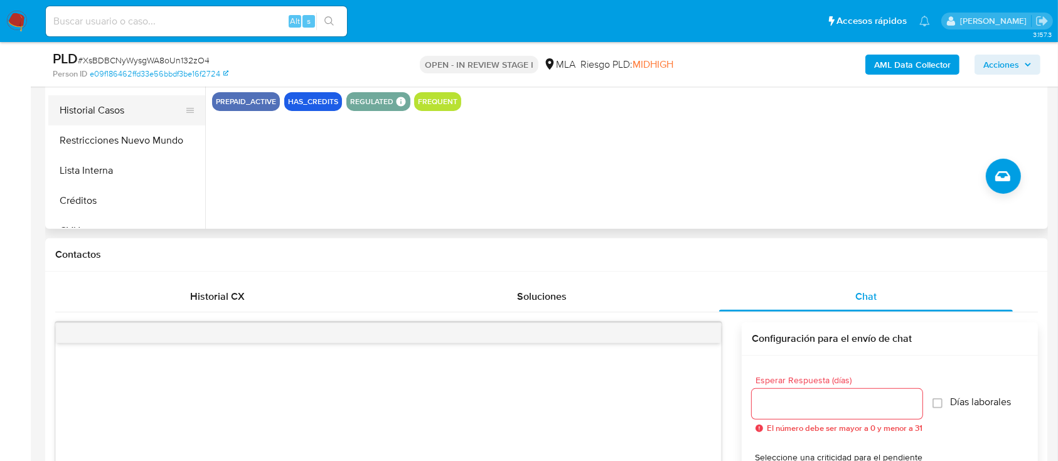
scroll to position [251, 0]
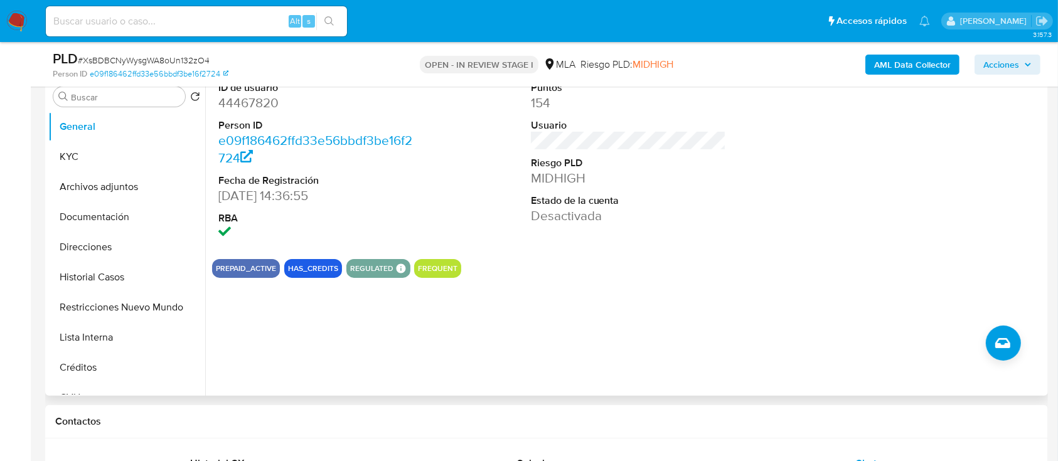
drag, startPoint x: 137, startPoint y: 192, endPoint x: 205, endPoint y: 239, distance: 83.0
click at [138, 192] on button "Archivos adjuntos" at bounding box center [126, 187] width 157 height 30
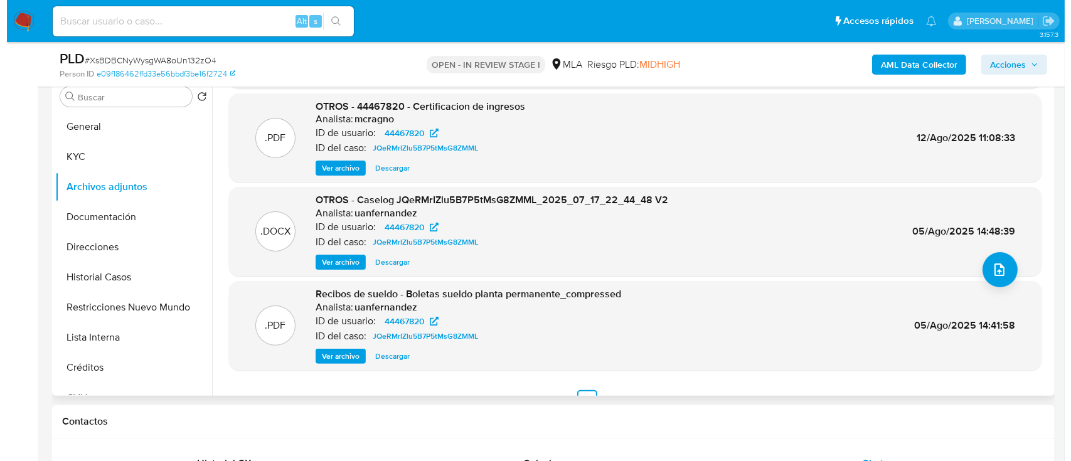
scroll to position [0, 0]
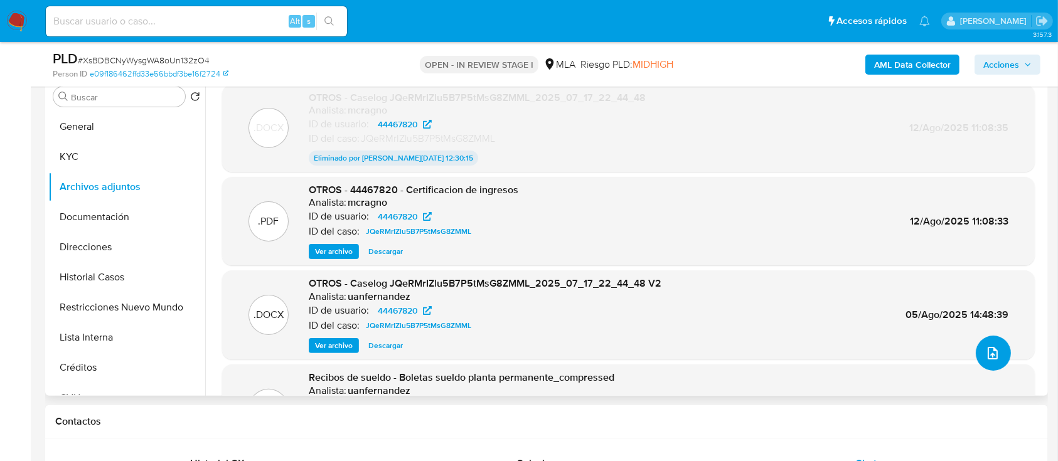
click at [803, 345] on icon "upload-file" at bounding box center [992, 353] width 15 height 15
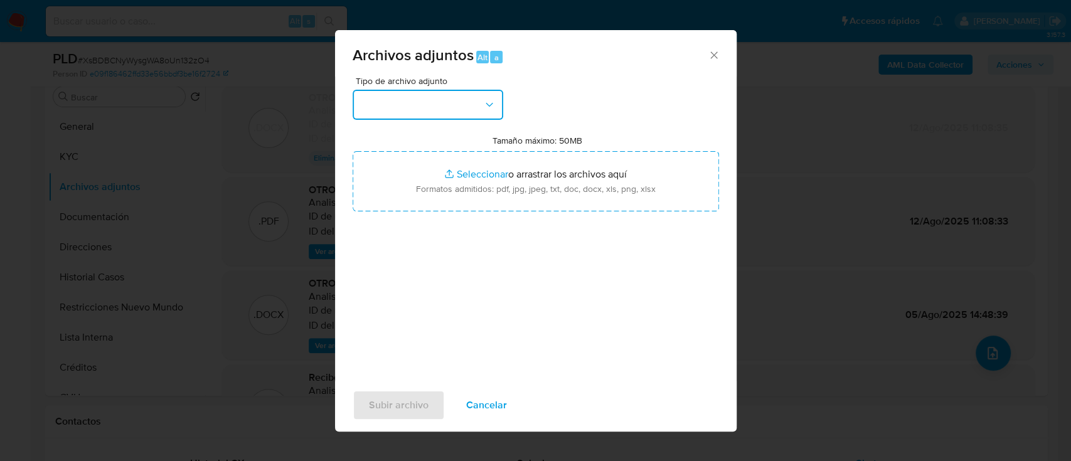
click at [442, 101] on button "button" at bounding box center [428, 105] width 151 height 30
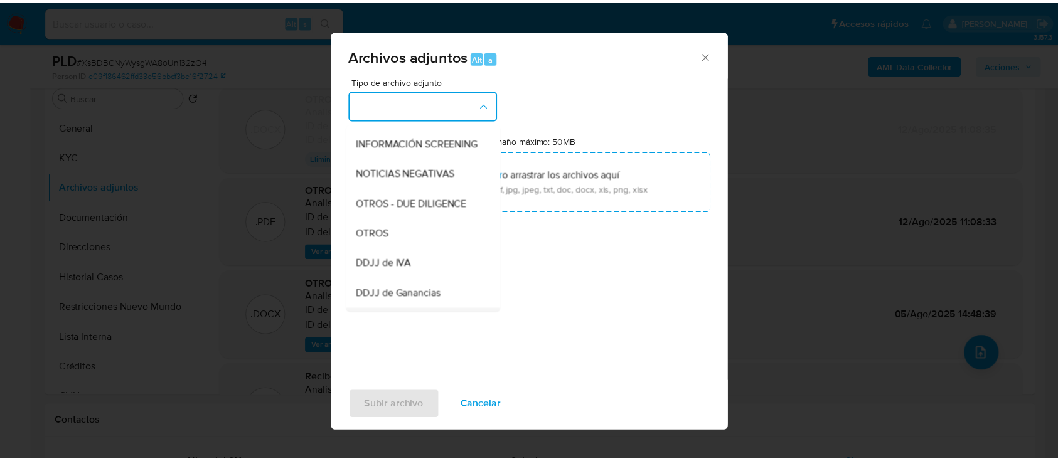
scroll to position [251, 0]
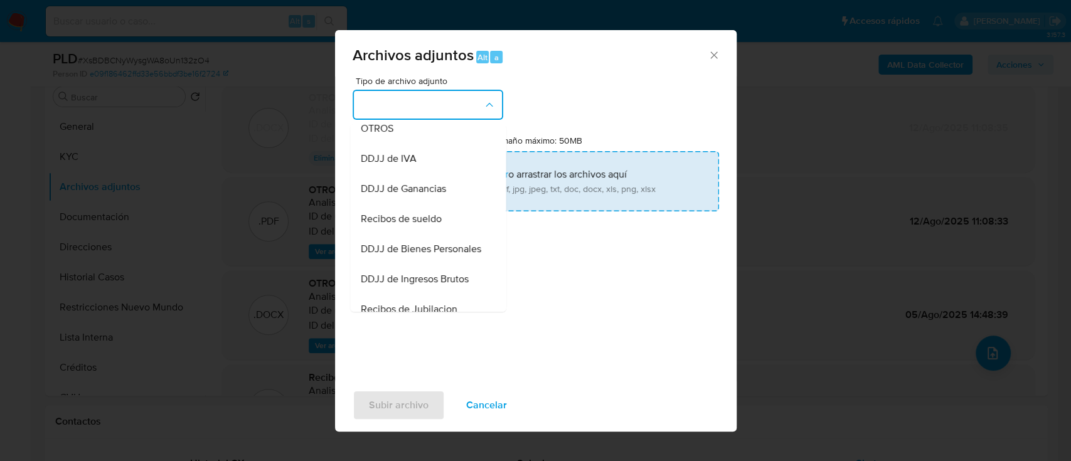
drag, startPoint x: 397, startPoint y: 146, endPoint x: 450, endPoint y: 168, distance: 57.7
click at [401, 144] on div "OTROS" at bounding box center [424, 129] width 128 height 30
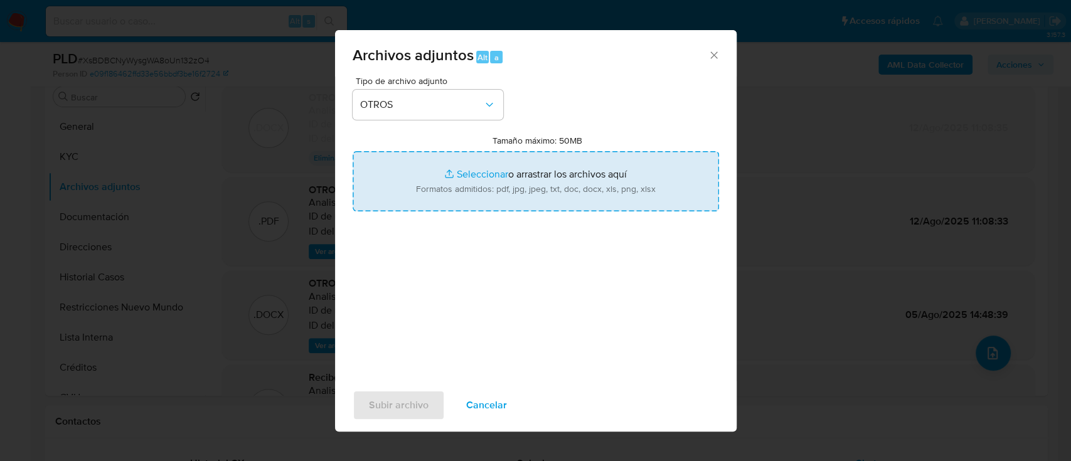
click at [450, 168] on input "Tamaño máximo: 50MB Seleccionar archivos" at bounding box center [536, 181] width 366 height 60
type input "C:\fakepath\44467820 - Movimientos XsBDBCNyWysgWA8oUn132zO4.xlsx"
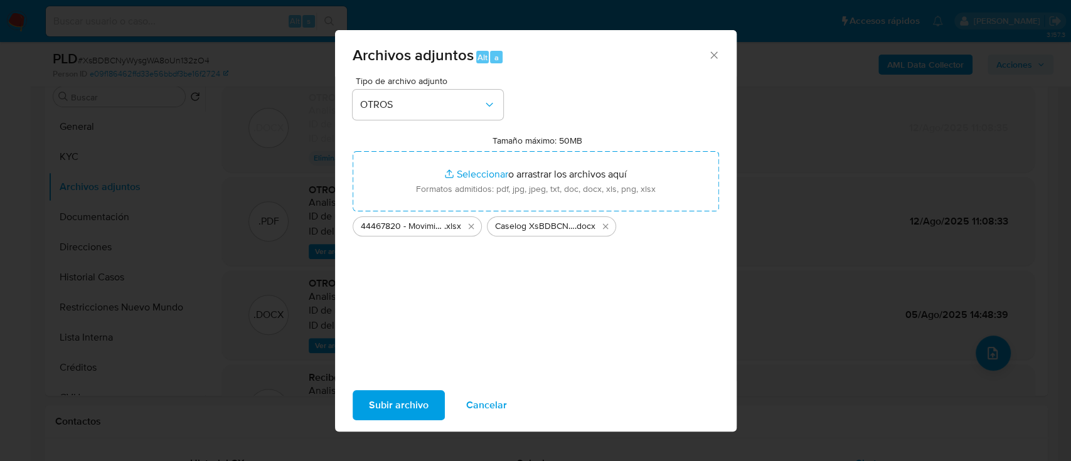
click at [407, 345] on span "Subir archivo" at bounding box center [399, 406] width 60 height 28
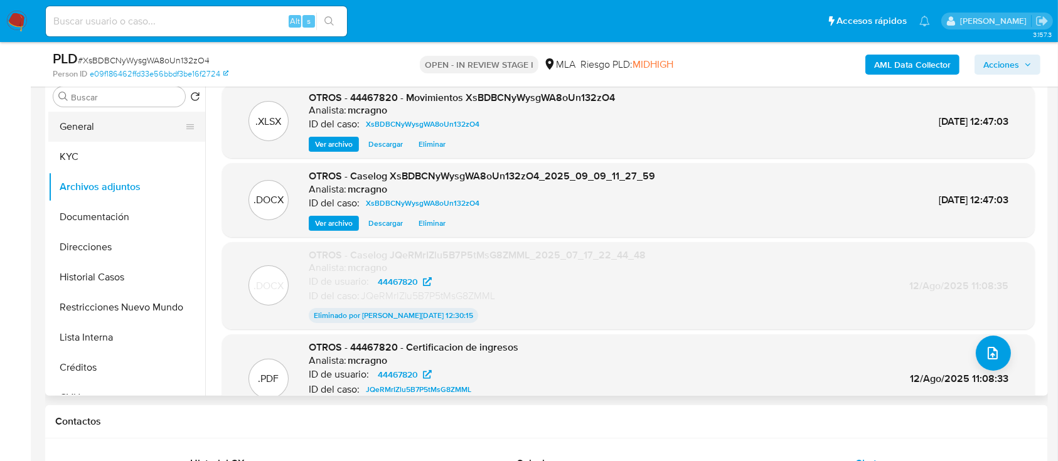
click at [109, 120] on button "General" at bounding box center [121, 127] width 147 height 30
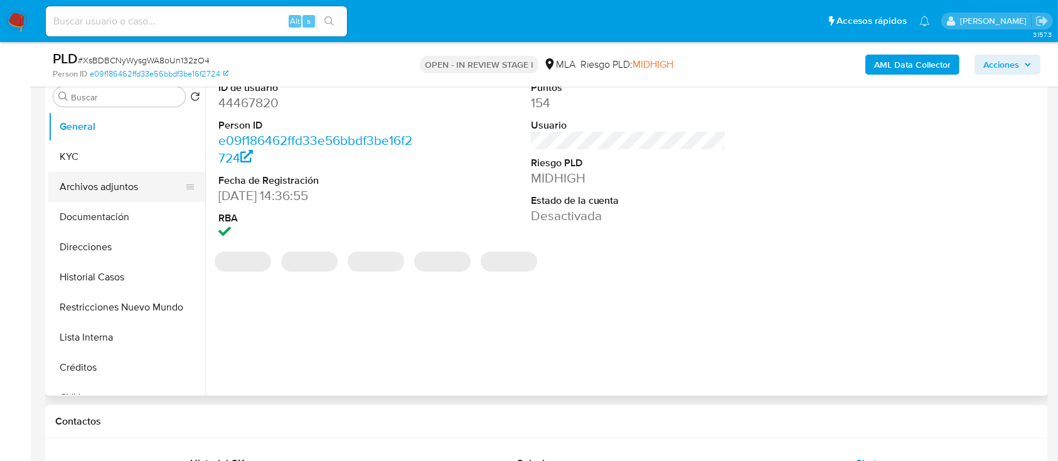
click at [119, 189] on button "Archivos adjuntos" at bounding box center [121, 187] width 147 height 30
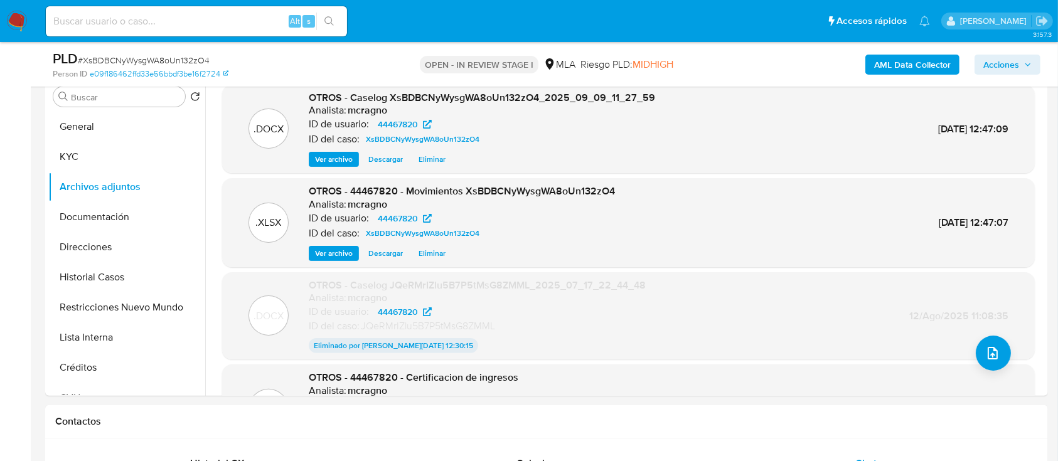
drag, startPoint x: 1008, startPoint y: 65, endPoint x: 979, endPoint y: 64, distance: 28.9
click at [803, 64] on span "Acciones" at bounding box center [1001, 65] width 36 height 20
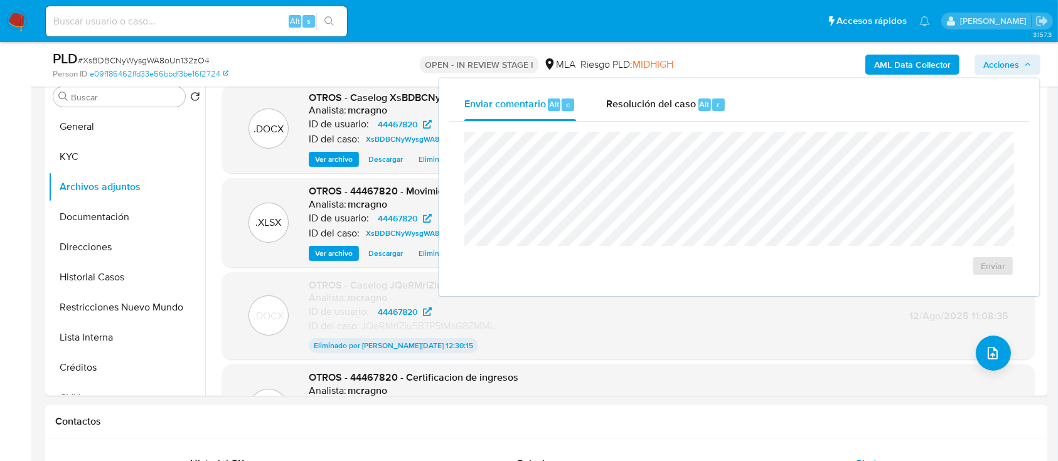
drag, startPoint x: 658, startPoint y: 109, endPoint x: 661, endPoint y: 129, distance: 20.9
click at [658, 110] on span "Resolución del caso" at bounding box center [651, 104] width 90 height 14
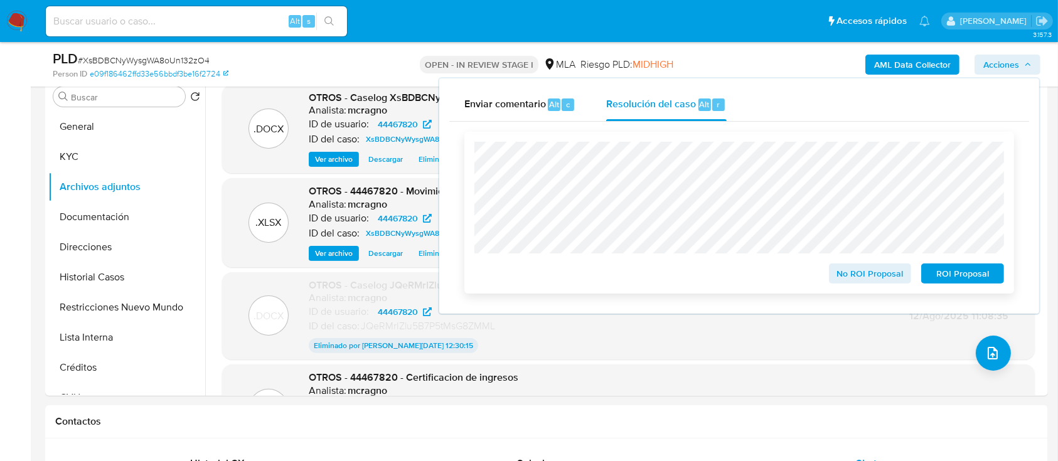
click at [803, 272] on span "ROI Proposal" at bounding box center [962, 274] width 65 height 18
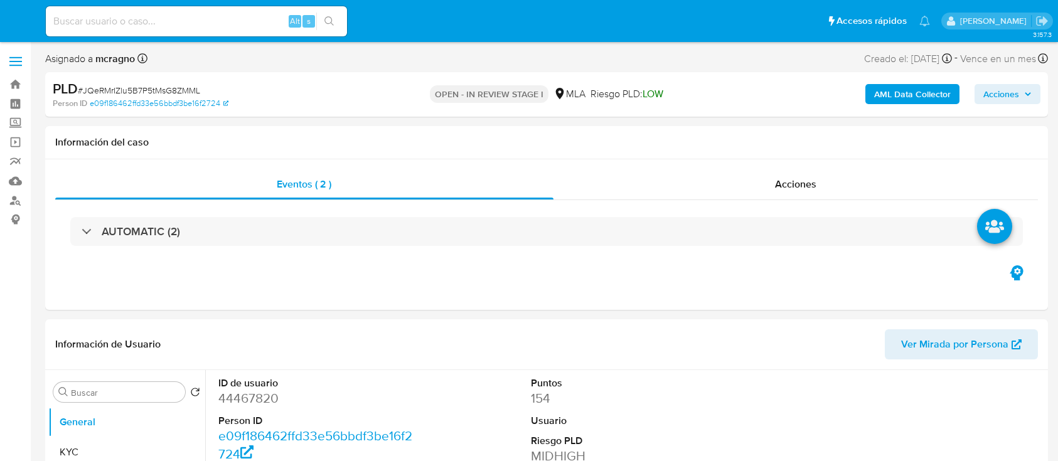
select select "10"
click at [994, 93] on span "Acciones" at bounding box center [1001, 94] width 36 height 20
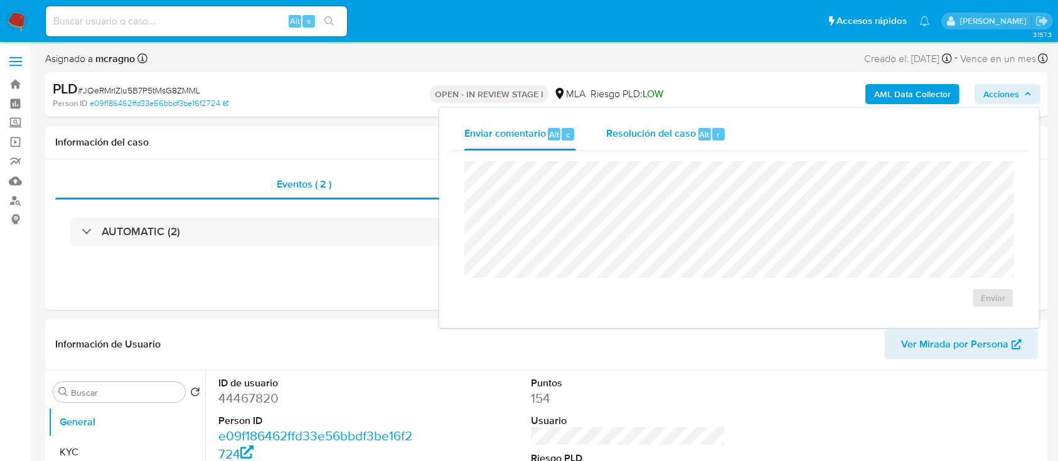
click at [633, 145] on div "Resolución del caso Alt r" at bounding box center [666, 134] width 120 height 33
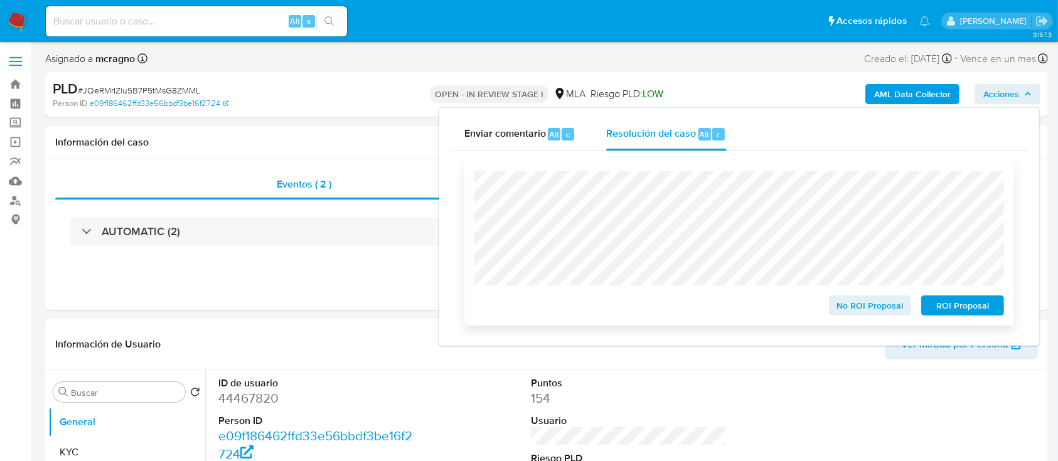
click at [981, 314] on span "ROI Proposal" at bounding box center [962, 306] width 65 height 18
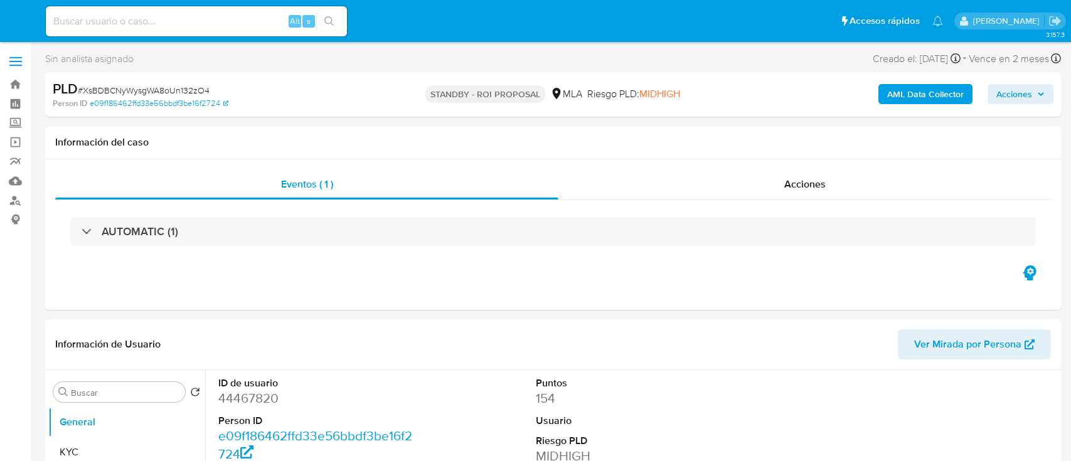
select select "10"
